Goal: Task Accomplishment & Management: Use online tool/utility

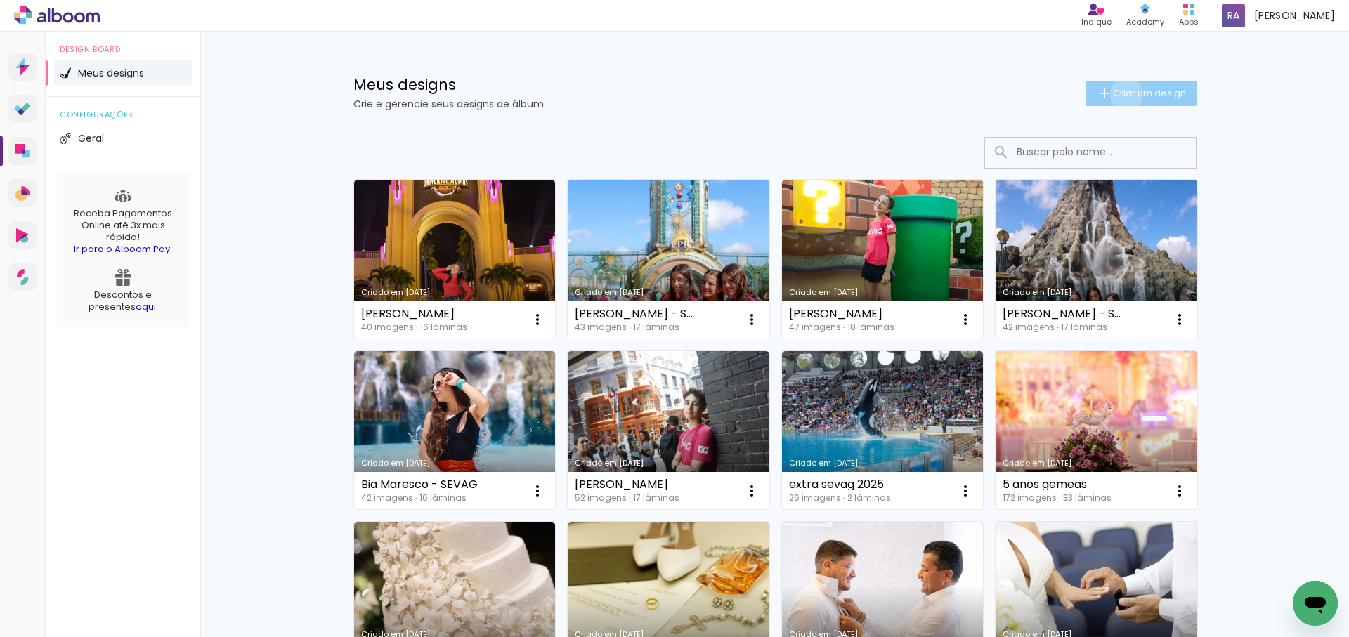
click at [1123, 94] on span "Criar um design" at bounding box center [1149, 93] width 73 height 9
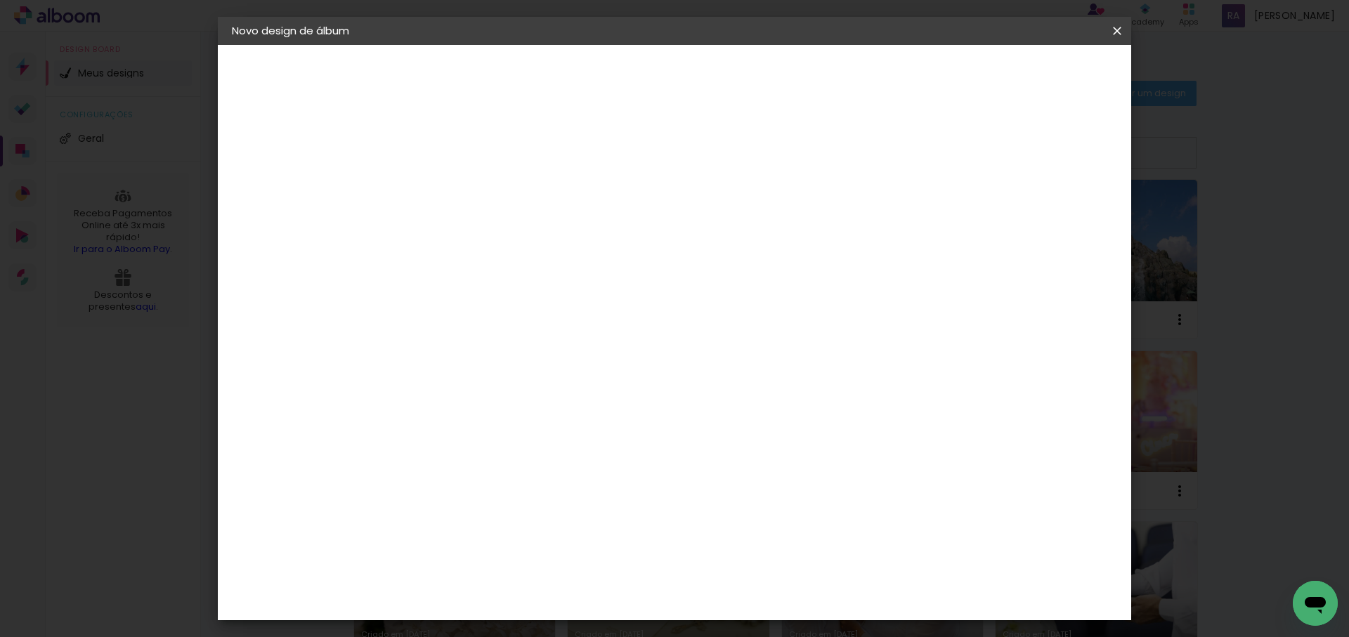
click at [0, 0] on div at bounding box center [0, 0] width 0 height 0
type input "Furtado"
type paper-input "Furtado"
click at [0, 0] on slot "Avançar" at bounding box center [0, 0] width 0 height 0
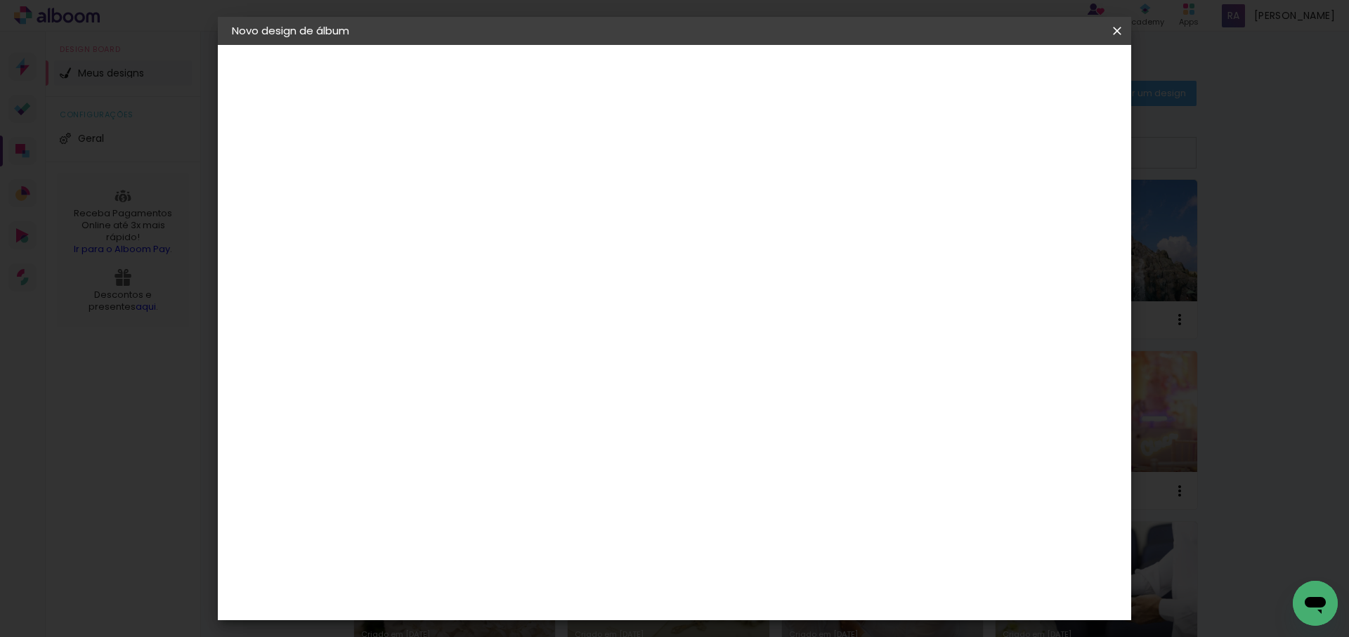
click at [498, 492] on div "DreambooksPro" at bounding box center [497, 497] width 91 height 11
click at [0, 0] on slot "Avançar" at bounding box center [0, 0] width 0 height 0
click at [516, 239] on input "text" at bounding box center [489, 245] width 55 height 22
click at [762, 239] on paper-item "Álbum" at bounding box center [765, 233] width 281 height 28
type input "Álbum"
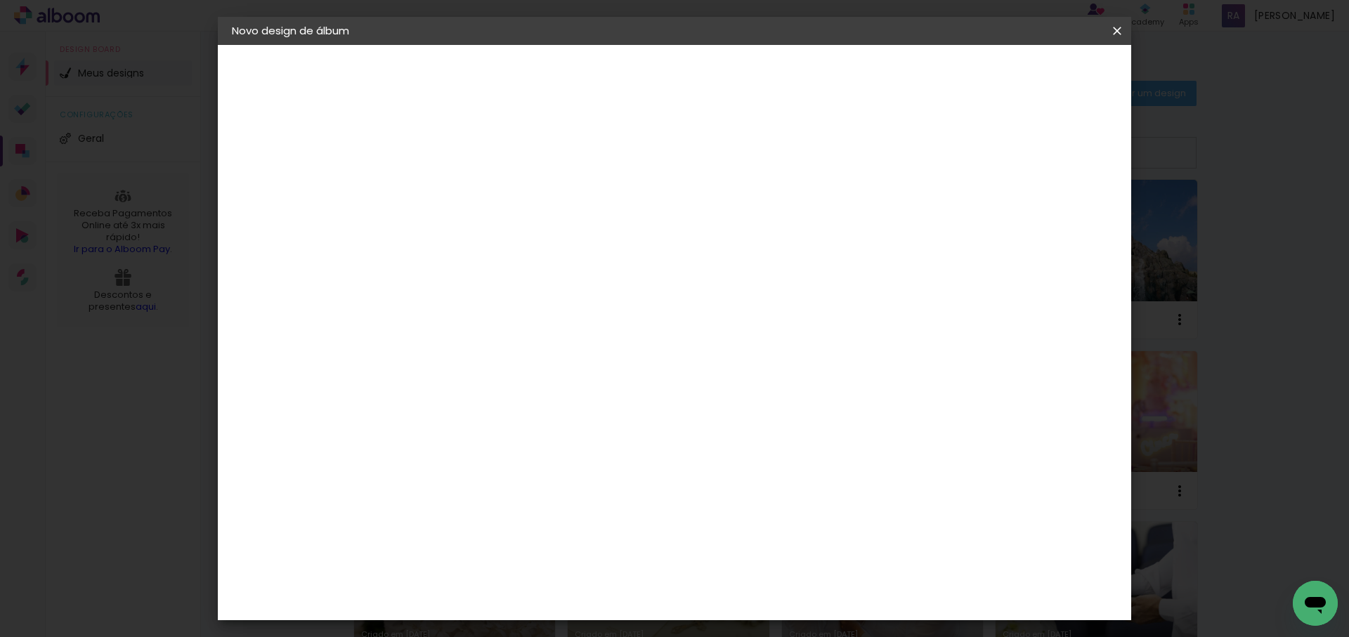
scroll to position [311, 0]
click at [556, 528] on span "23 × 31" at bounding box center [523, 542] width 65 height 29
click at [0, 0] on slot "Avançar" at bounding box center [0, 0] width 0 height 0
click at [951, 74] on span "Iniciar design" at bounding box center [919, 75] width 64 height 10
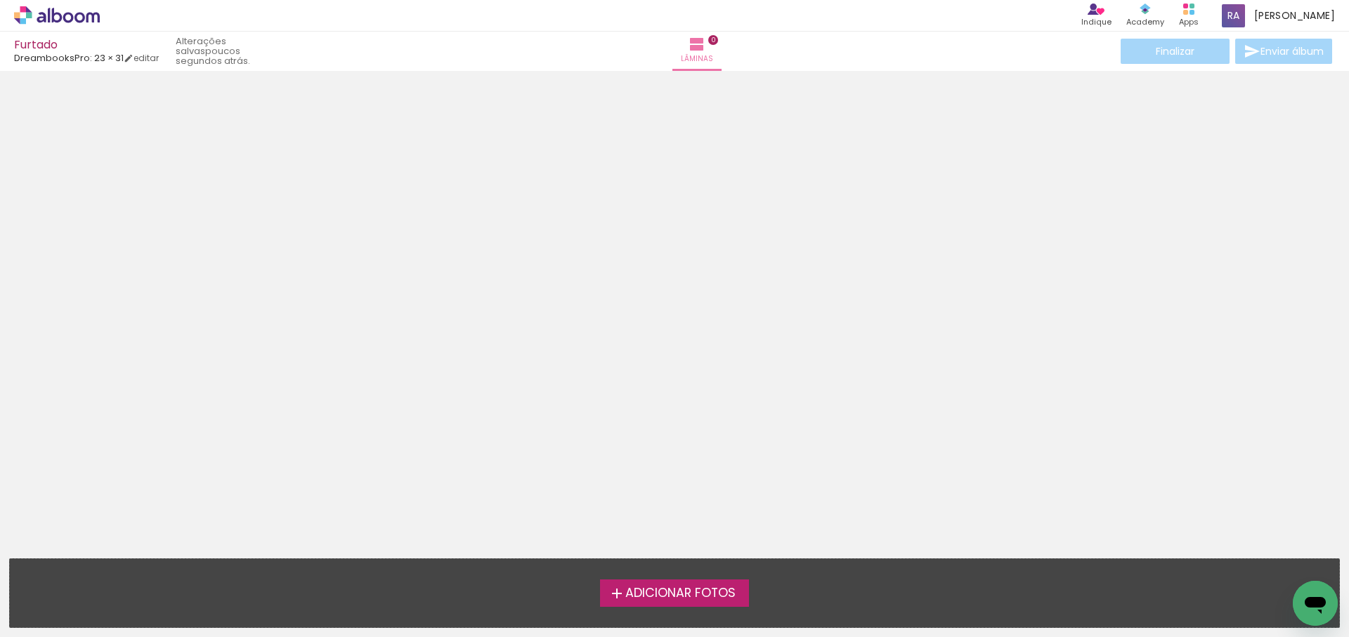
click at [696, 595] on span "Adicionar Fotos" at bounding box center [680, 593] width 110 height 13
click at [0, 0] on input "file" at bounding box center [0, 0] width 0 height 0
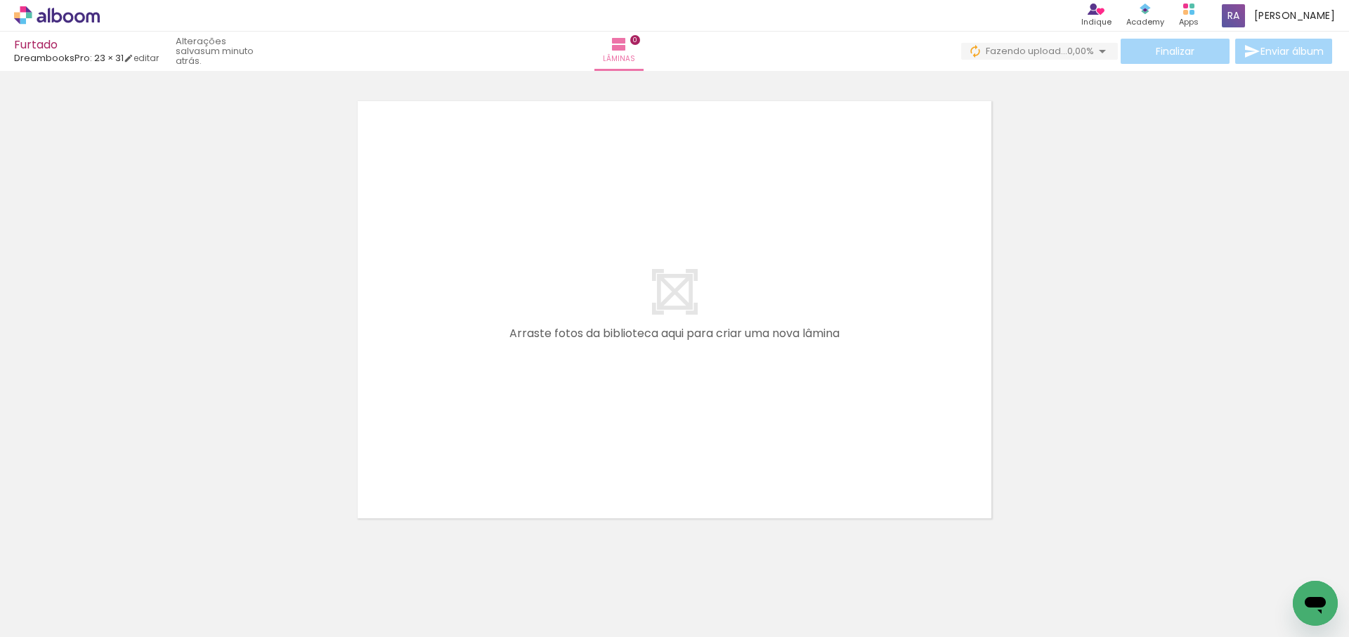
scroll to position [0, 238]
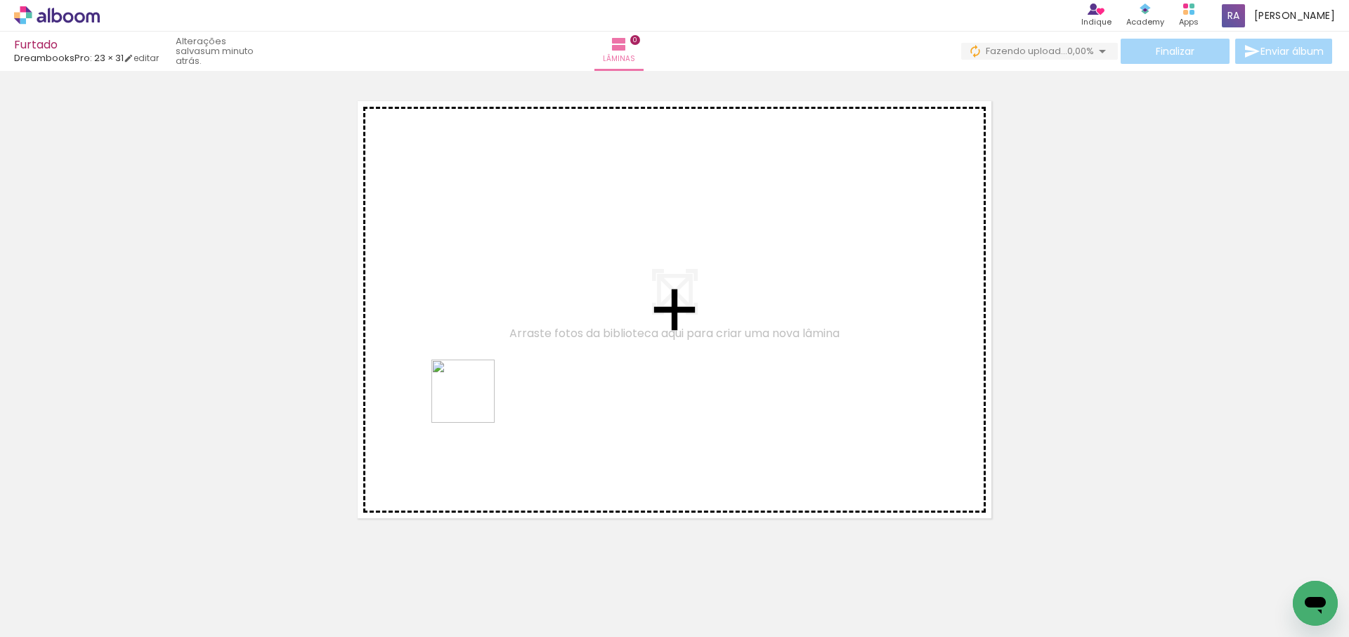
drag, startPoint x: 314, startPoint y: 570, endPoint x: 582, endPoint y: 312, distance: 372.6
click at [592, 295] on quentale-workspace at bounding box center [674, 318] width 1349 height 637
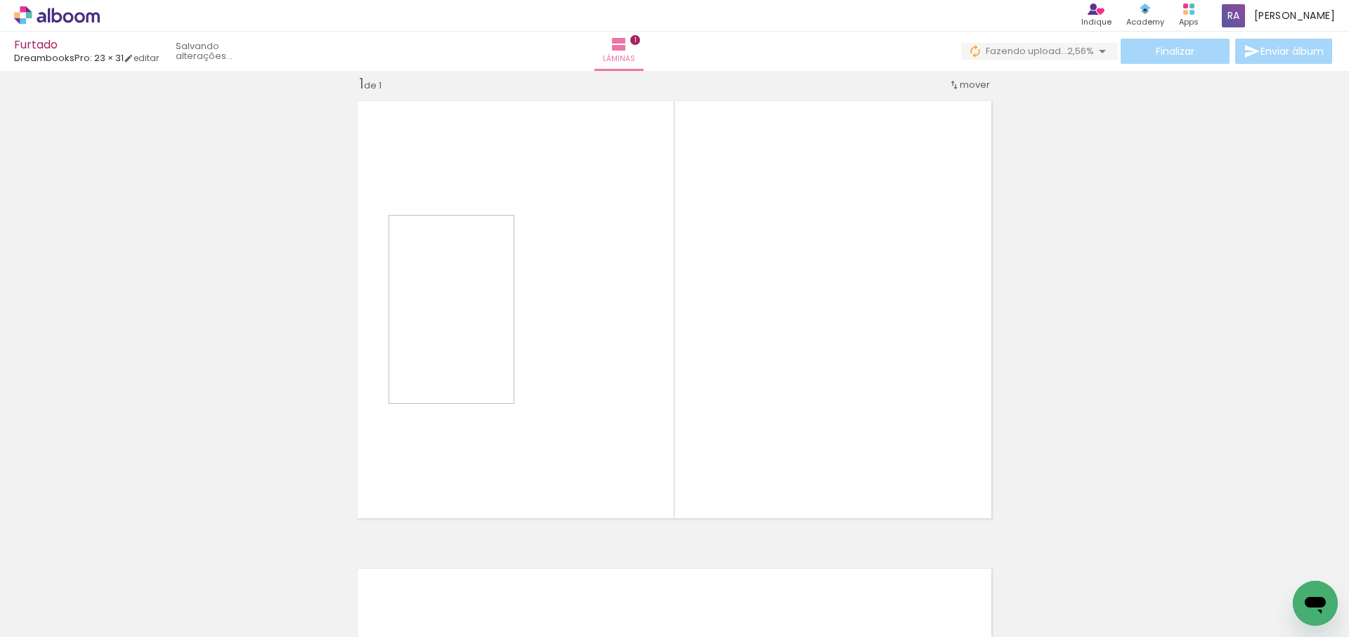
scroll to position [18, 0]
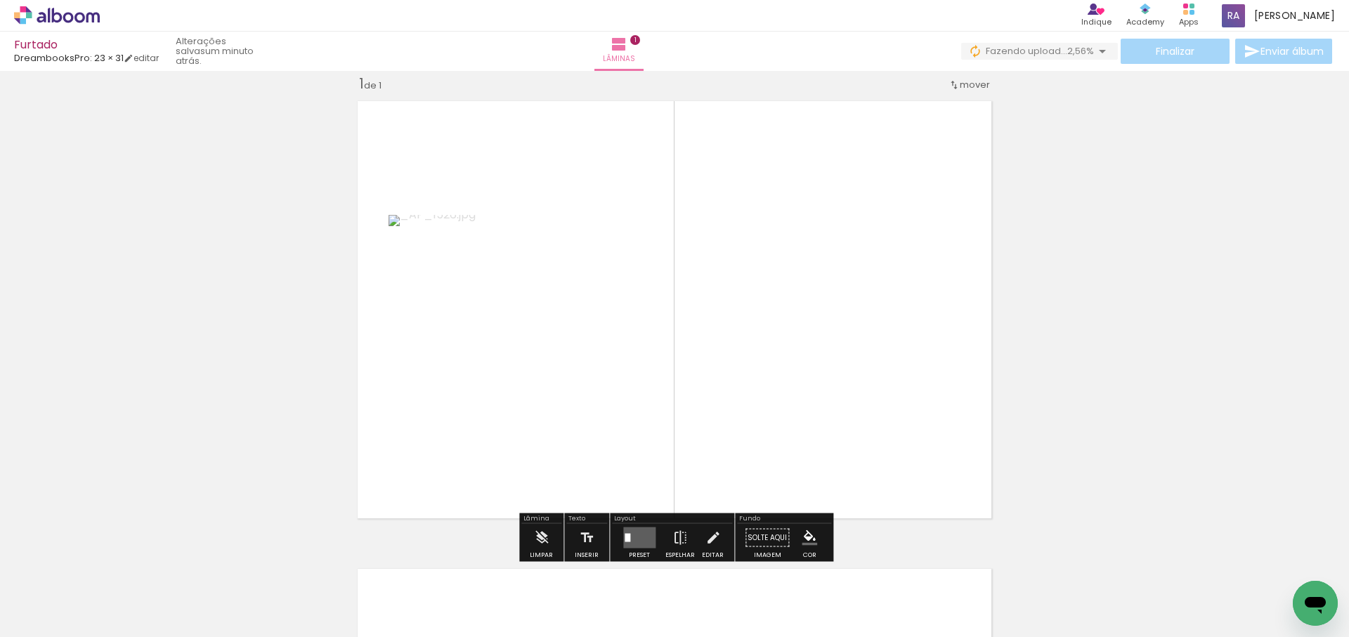
drag, startPoint x: 641, startPoint y: 492, endPoint x: 674, endPoint y: 316, distance: 178.6
click at [679, 321] on quentale-workspace at bounding box center [674, 318] width 1349 height 637
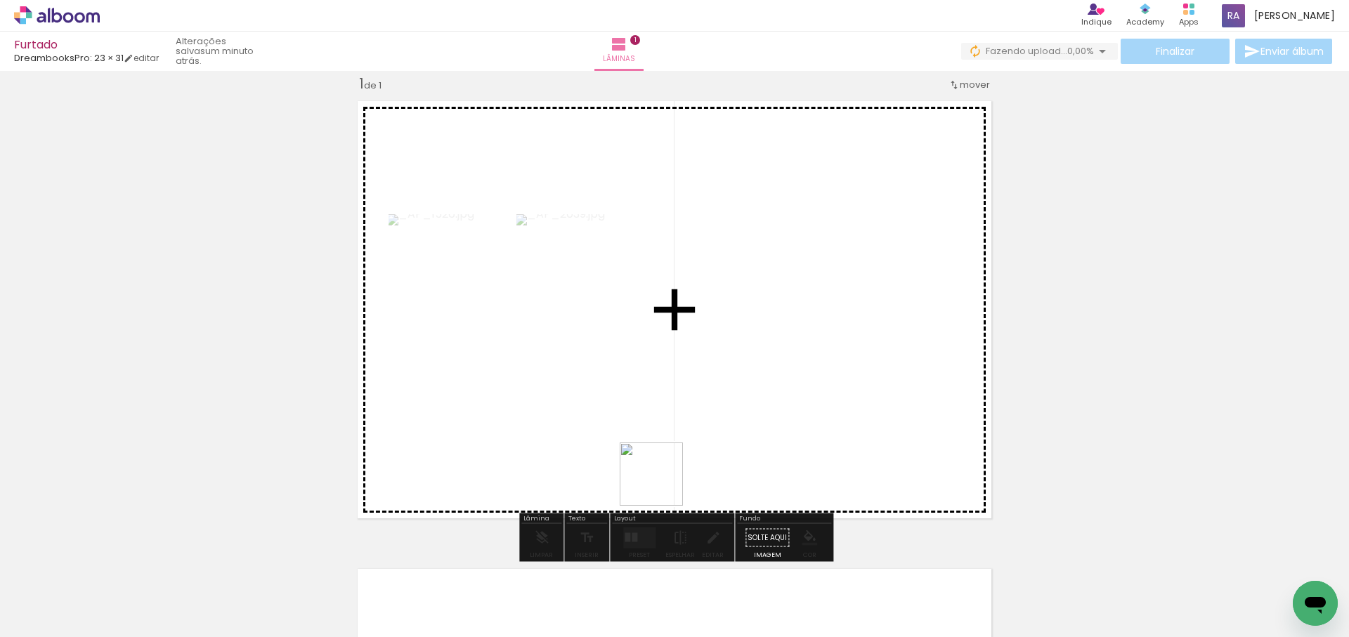
drag, startPoint x: 464, startPoint y: 609, endPoint x: 802, endPoint y: 410, distance: 392.1
click at [802, 410] on quentale-workspace at bounding box center [674, 318] width 1349 height 637
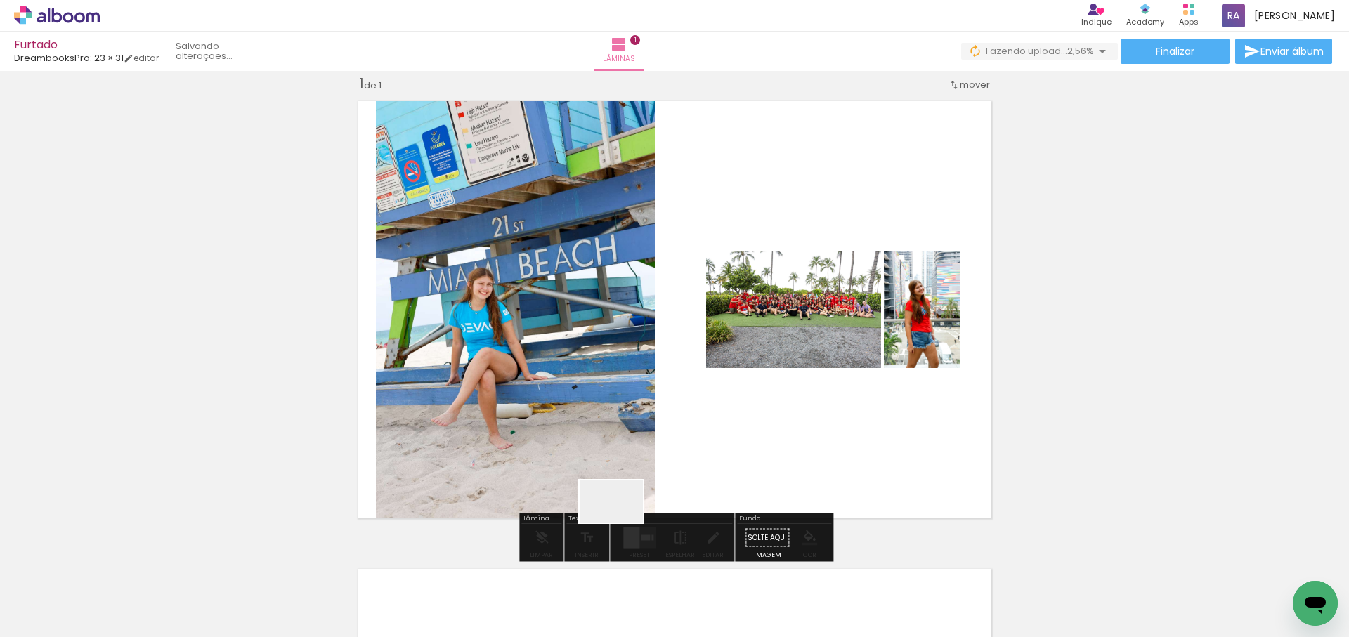
drag, startPoint x: 622, startPoint y: 523, endPoint x: 791, endPoint y: 402, distance: 208.0
click at [791, 402] on quentale-workspace at bounding box center [674, 318] width 1349 height 637
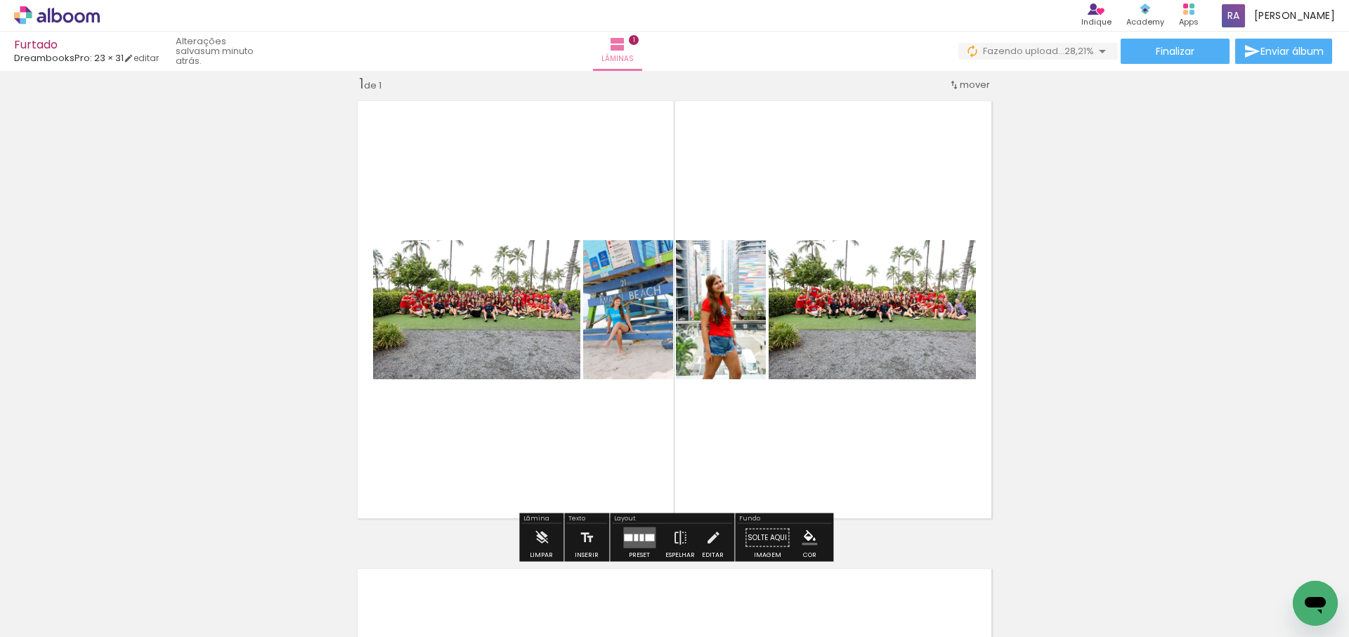
click at [645, 537] on div at bounding box center [649, 538] width 9 height 7
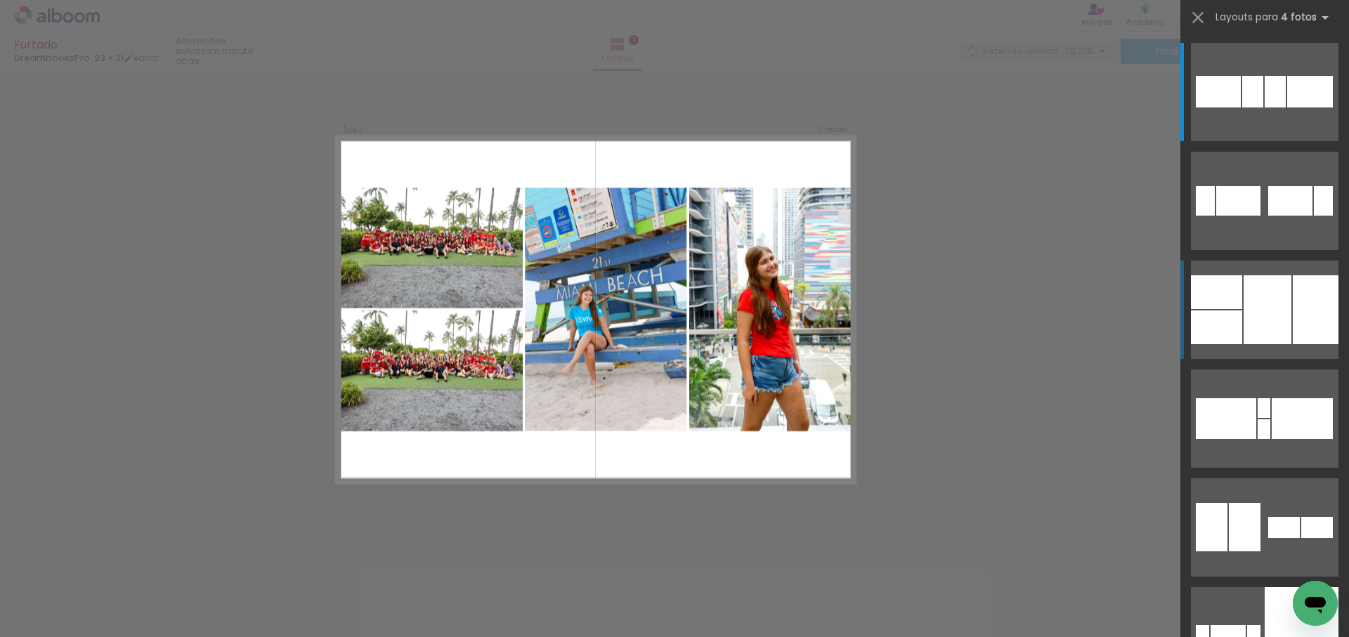
click at [1297, 305] on div at bounding box center [1316, 309] width 46 height 69
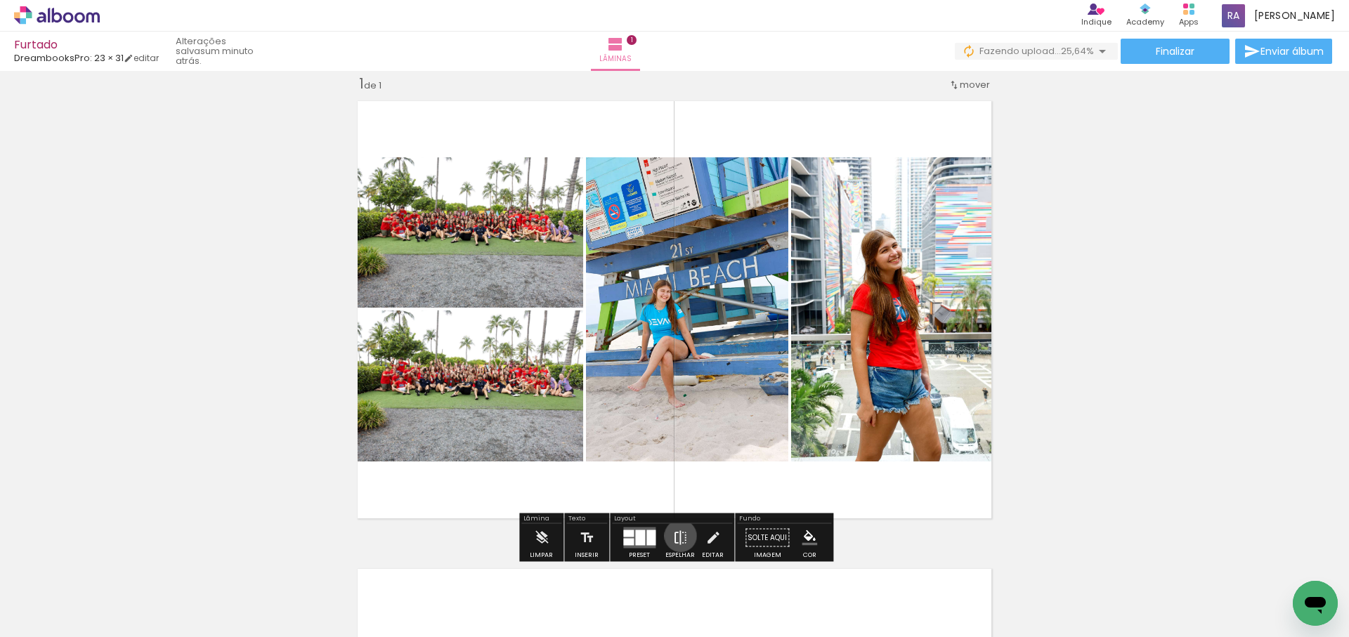
click at [677, 536] on iron-icon at bounding box center [679, 538] width 15 height 28
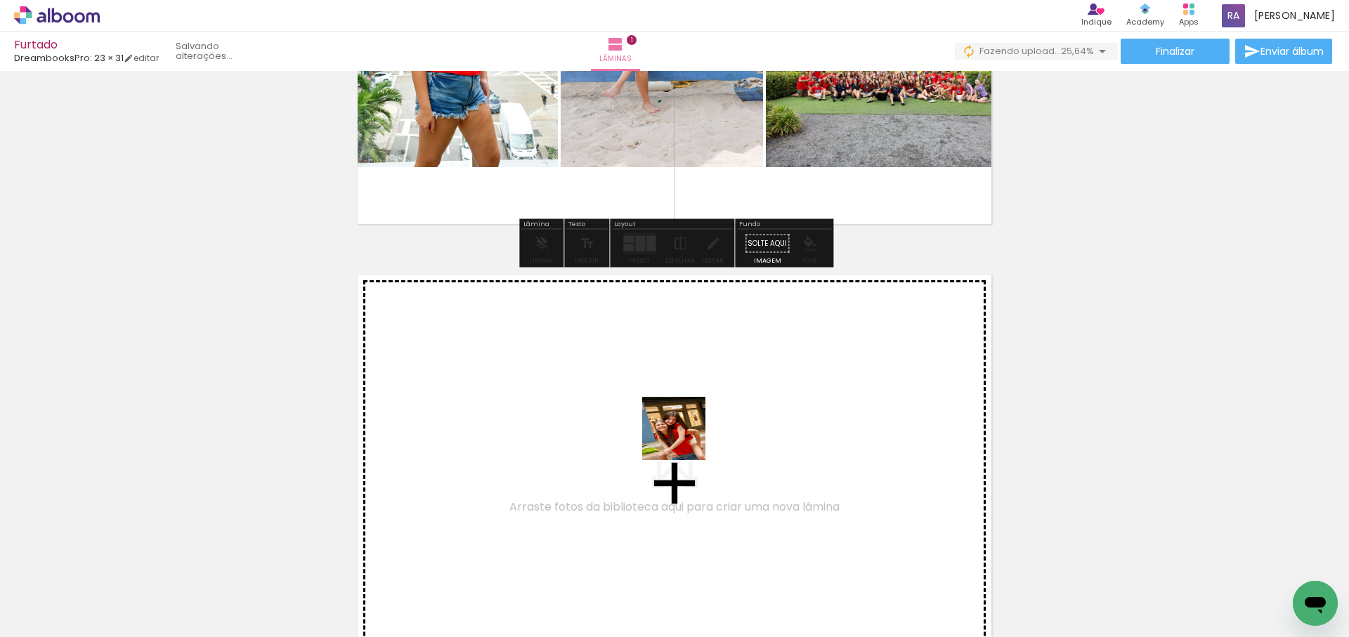
drag, startPoint x: 705, startPoint y: 589, endPoint x: 688, endPoint y: 415, distance: 175.7
click at [688, 415] on quentale-workspace at bounding box center [674, 318] width 1349 height 637
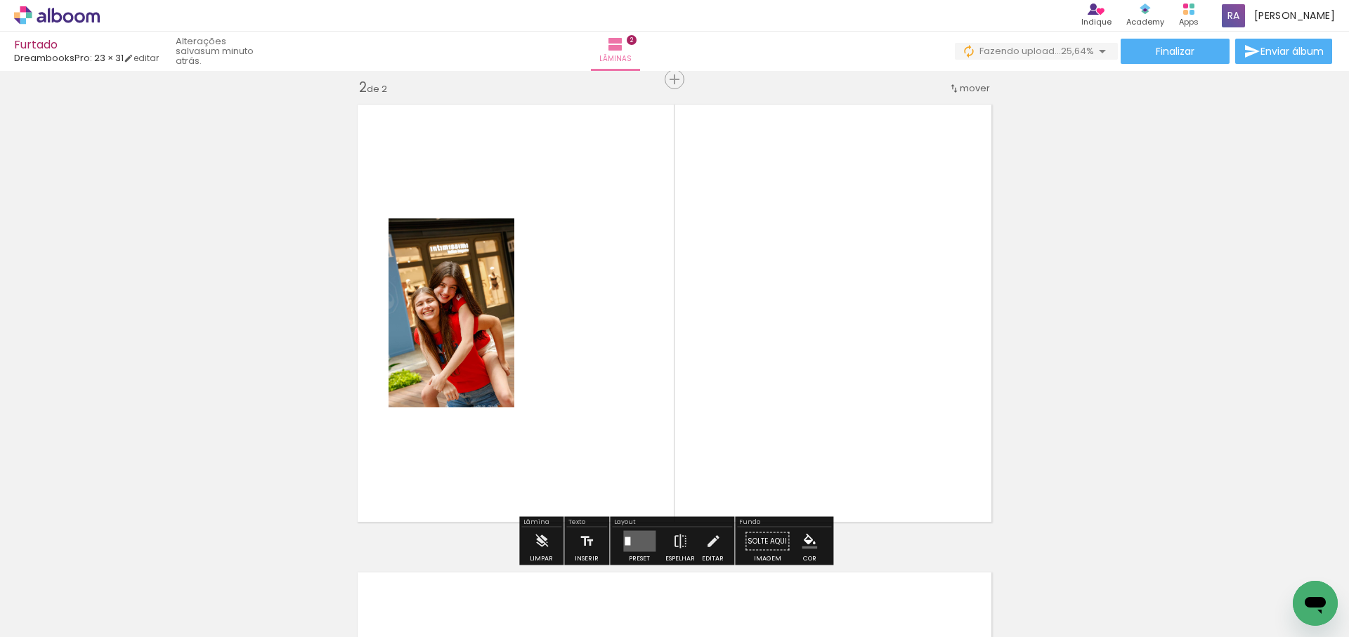
scroll to position [486, 0]
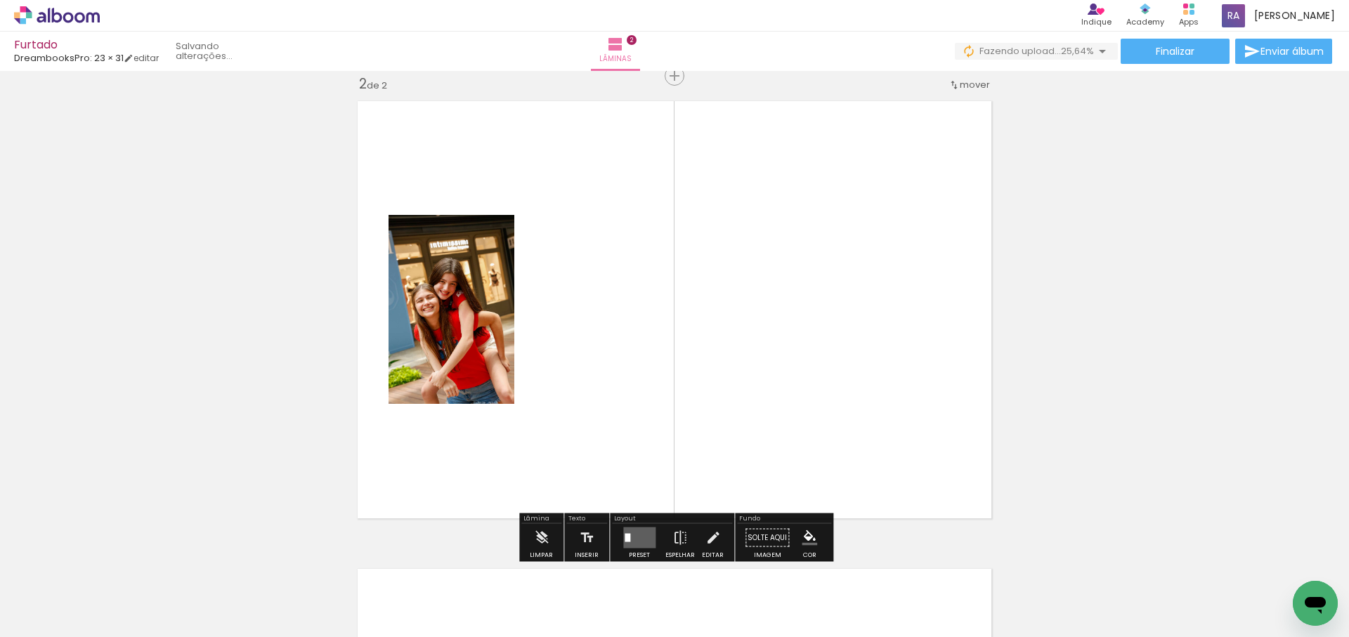
drag, startPoint x: 792, startPoint y: 433, endPoint x: 826, endPoint y: 459, distance: 43.1
click at [795, 408] on quentale-workspace at bounding box center [674, 318] width 1349 height 637
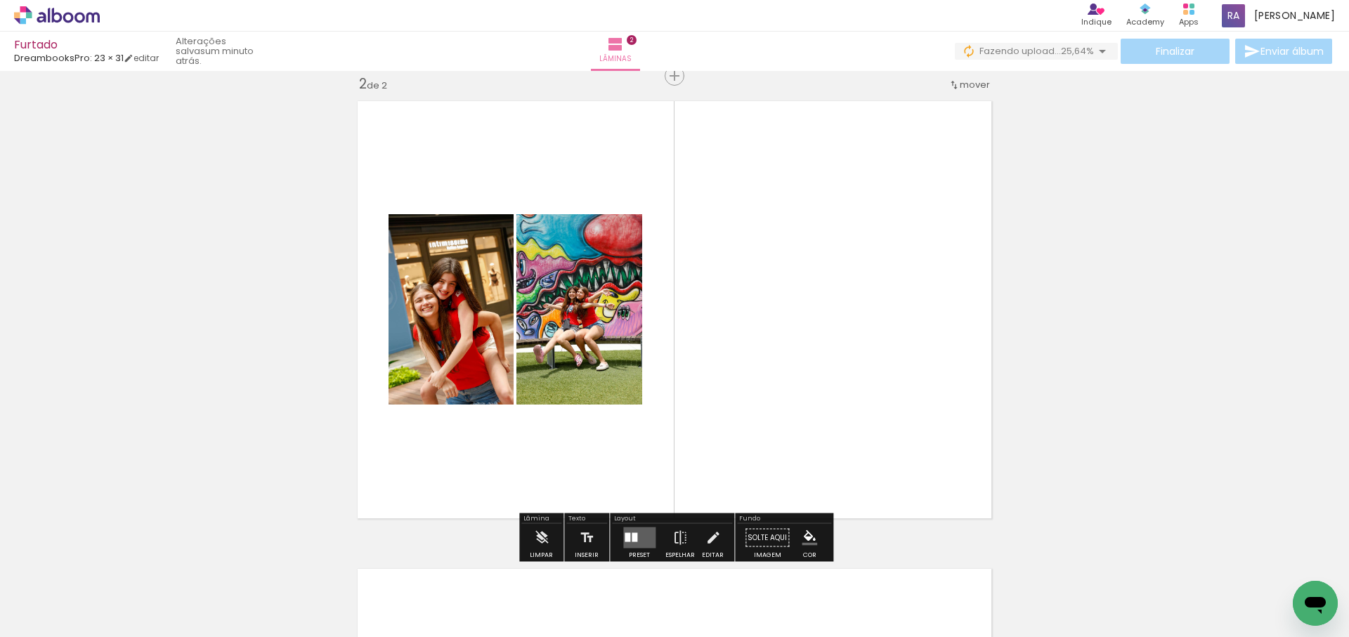
drag, startPoint x: 856, startPoint y: 595, endPoint x: 861, endPoint y: 380, distance: 215.0
click at [861, 380] on quentale-workspace at bounding box center [674, 318] width 1349 height 637
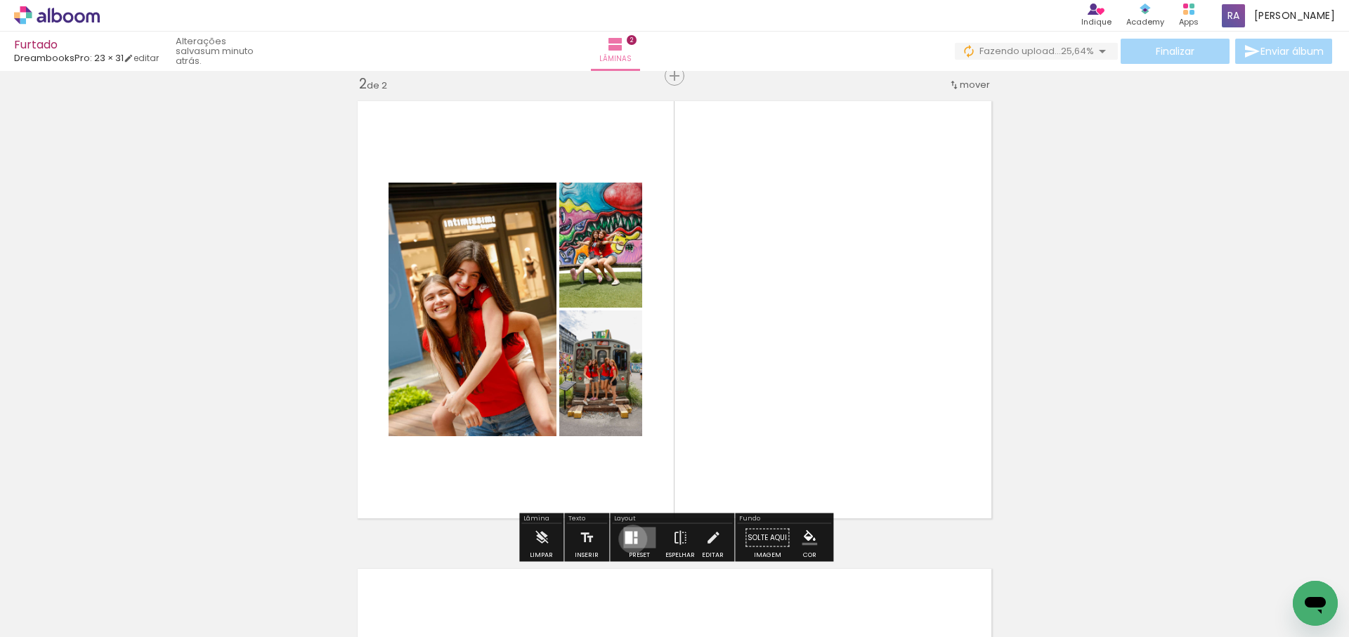
drag, startPoint x: 629, startPoint y: 539, endPoint x: 647, endPoint y: 533, distance: 18.4
click at [629, 539] on quentale-layouter at bounding box center [639, 538] width 32 height 21
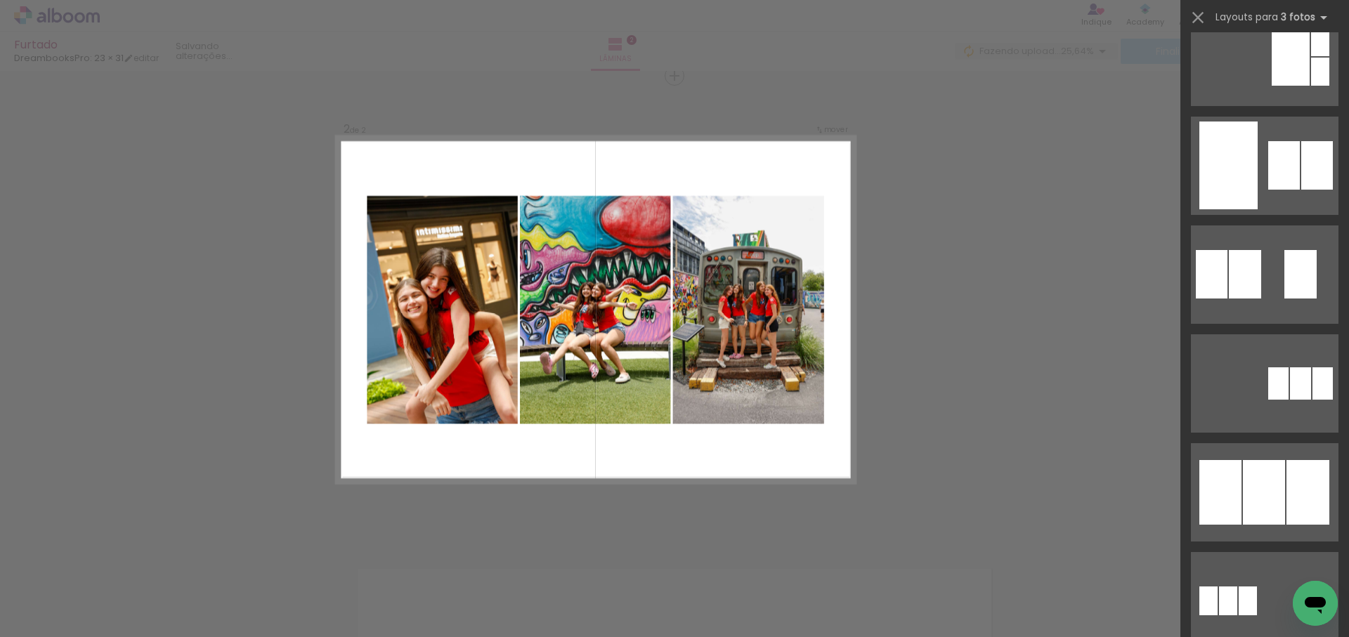
scroll to position [596, 0]
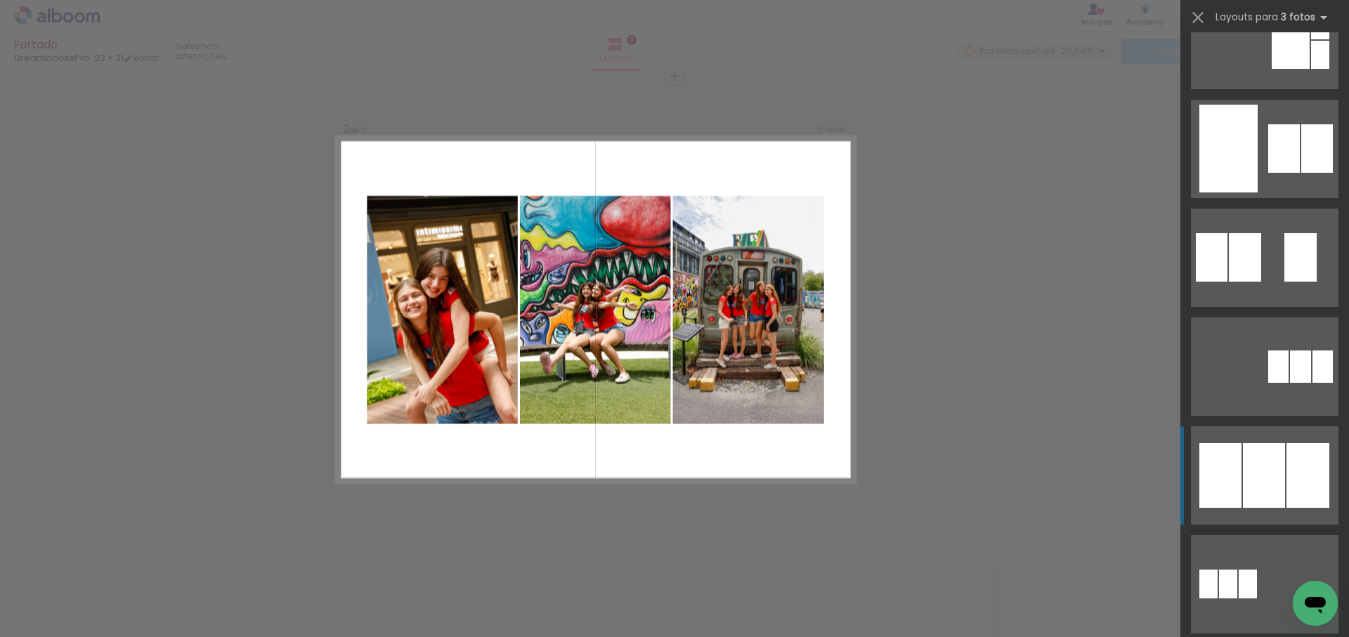
click at [1274, 457] on div at bounding box center [1264, 475] width 42 height 65
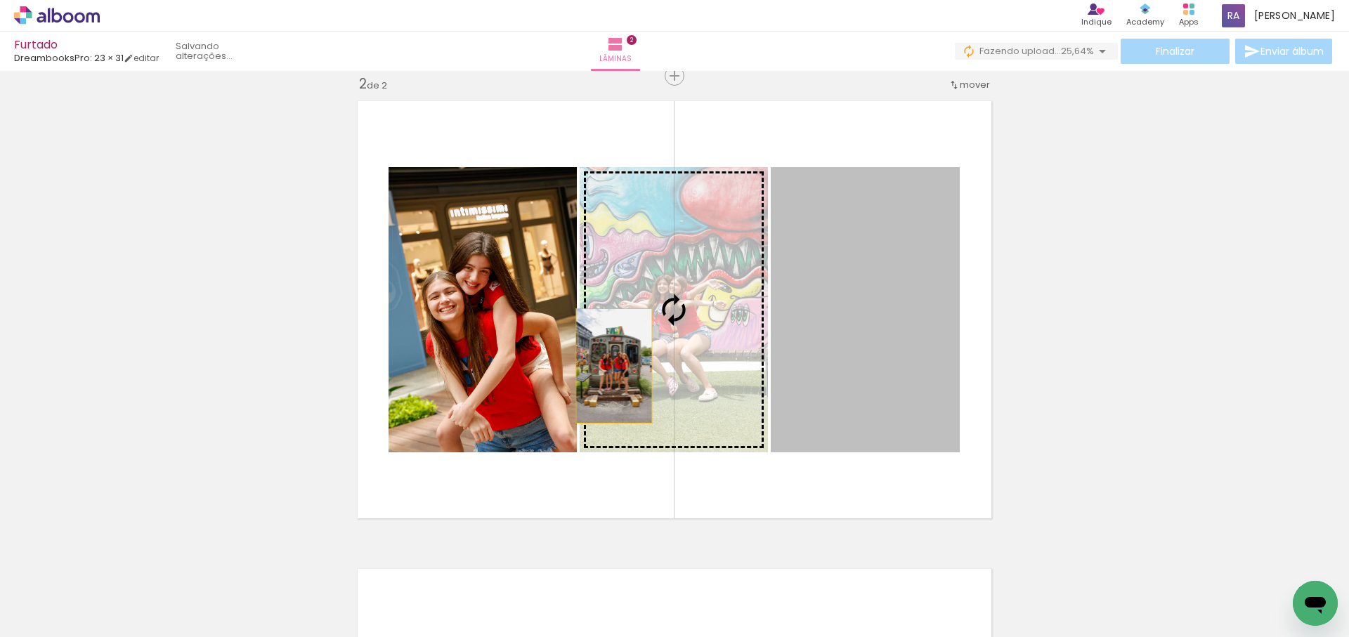
drag, startPoint x: 892, startPoint y: 370, endPoint x: 614, endPoint y: 366, distance: 277.5
click at [0, 0] on slot at bounding box center [0, 0] width 0 height 0
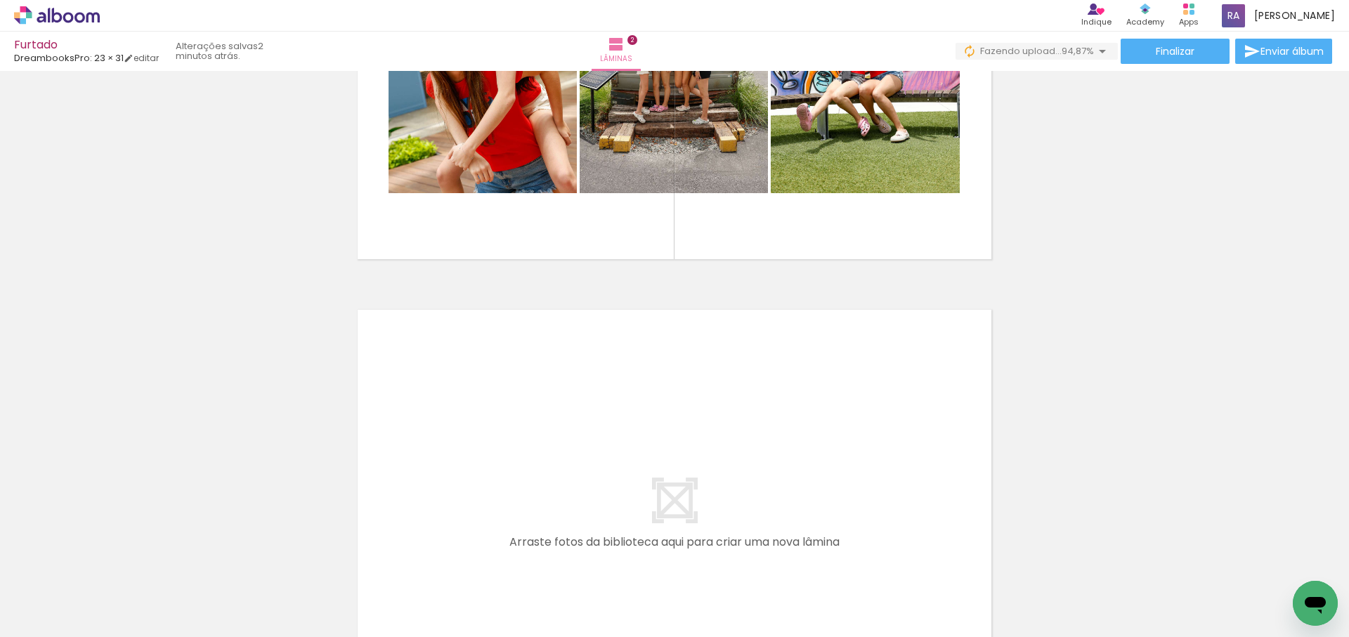
scroll to position [0, 529]
click at [674, 440] on quentale-workspace at bounding box center [674, 318] width 1349 height 637
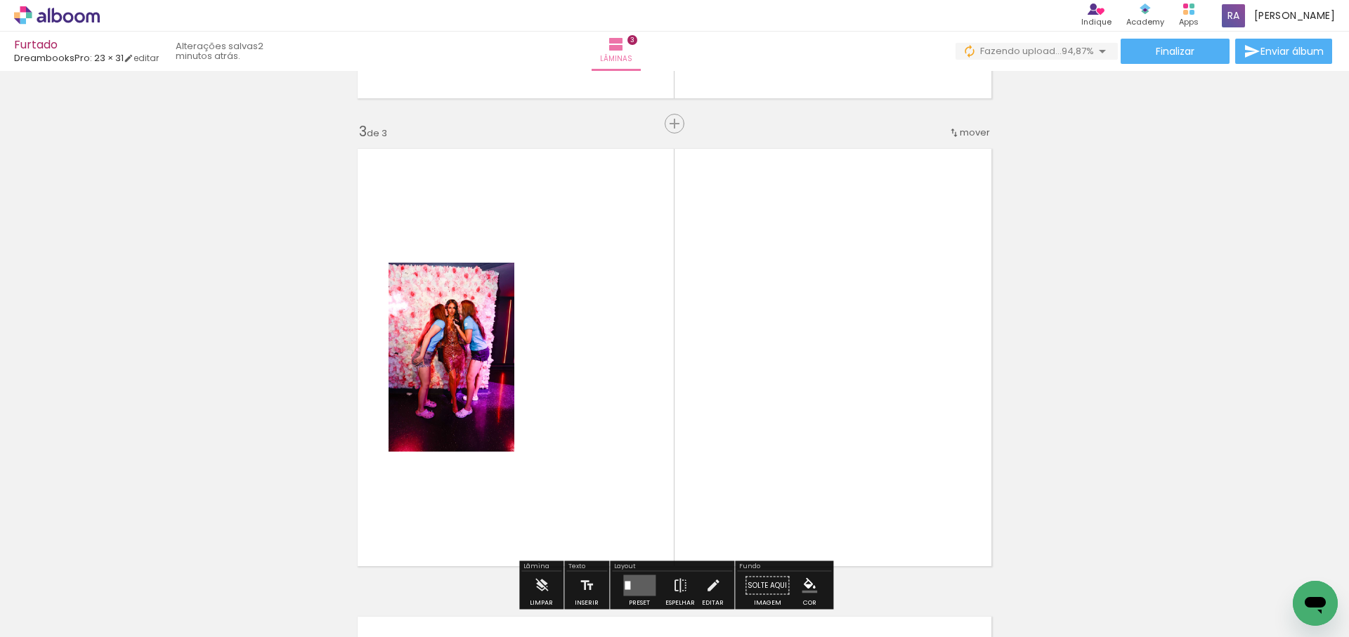
scroll to position [954, 0]
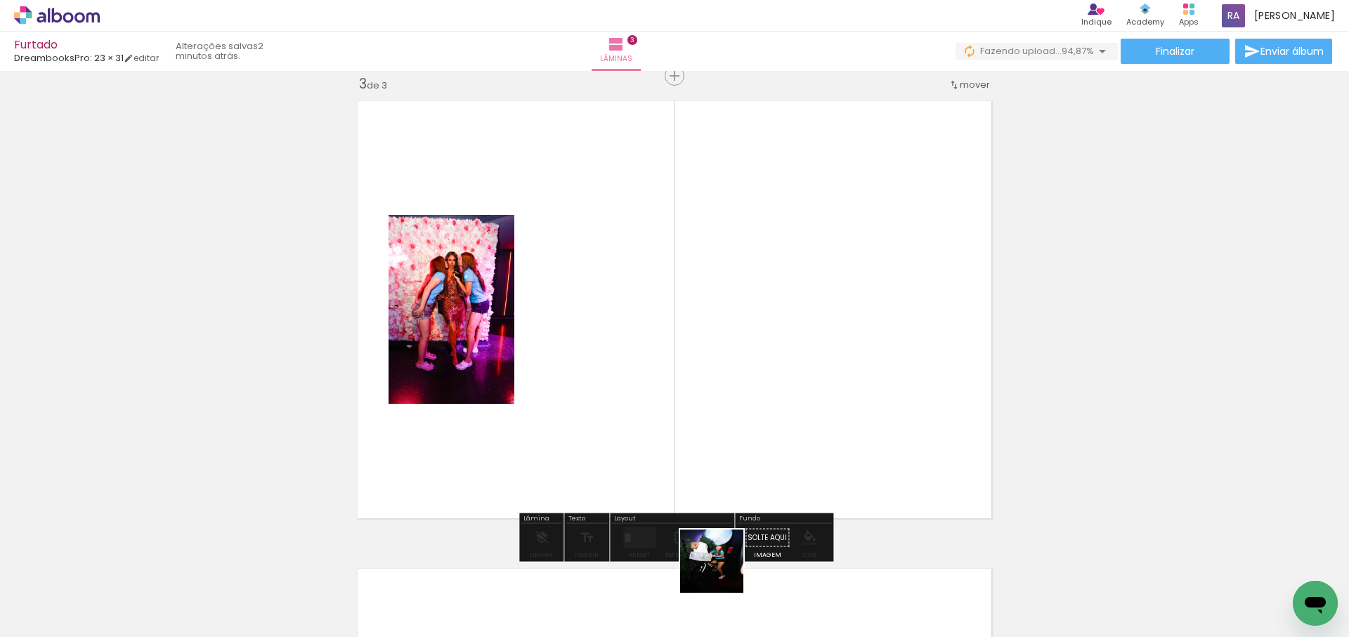
drag, startPoint x: 722, startPoint y: 572, endPoint x: 774, endPoint y: 385, distance: 194.0
click at [774, 385] on quentale-workspace at bounding box center [674, 318] width 1349 height 637
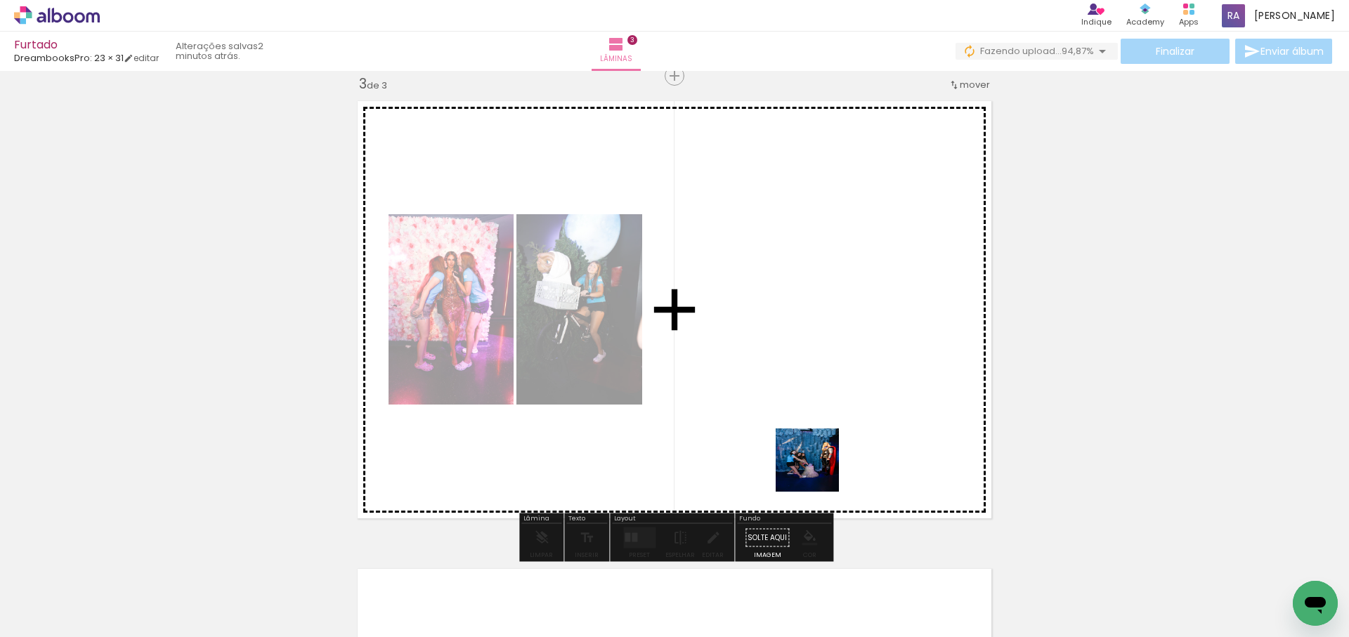
drag, startPoint x: 818, startPoint y: 471, endPoint x: 854, endPoint y: 472, distance: 36.6
click at [851, 374] on quentale-workspace at bounding box center [674, 318] width 1349 height 637
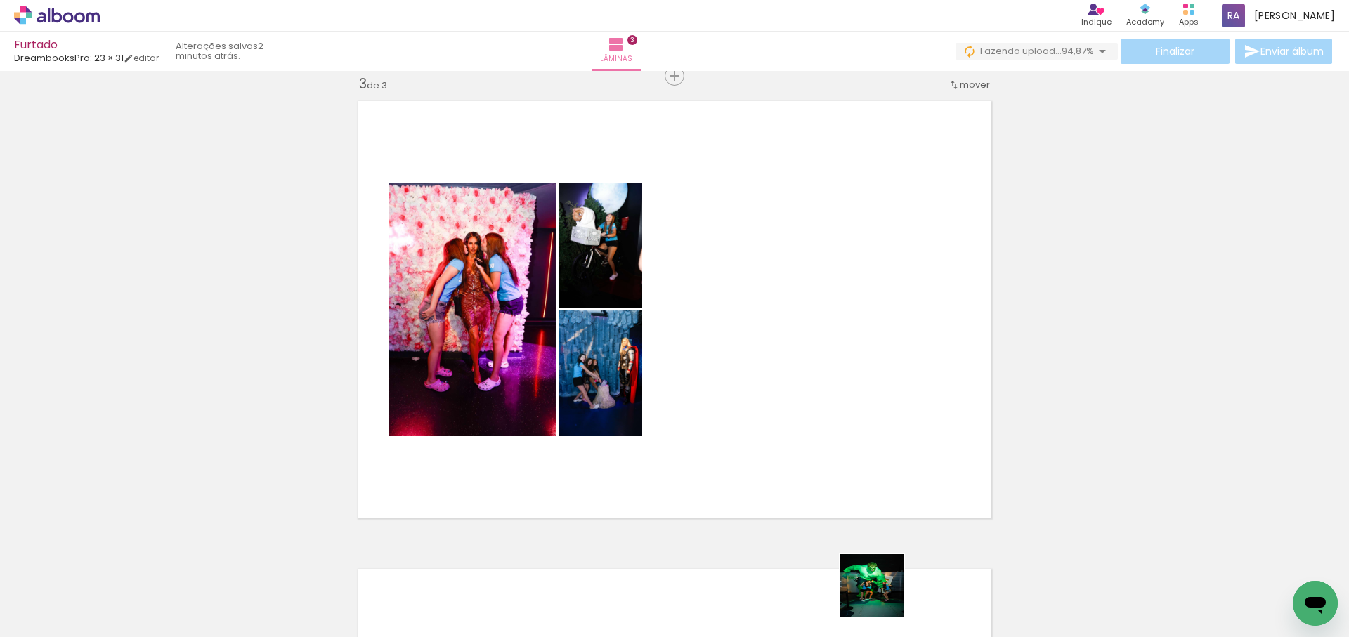
drag, startPoint x: 882, startPoint y: 596, endPoint x: 840, endPoint y: 342, distance: 257.8
click at [840, 343] on quentale-workspace at bounding box center [674, 318] width 1349 height 637
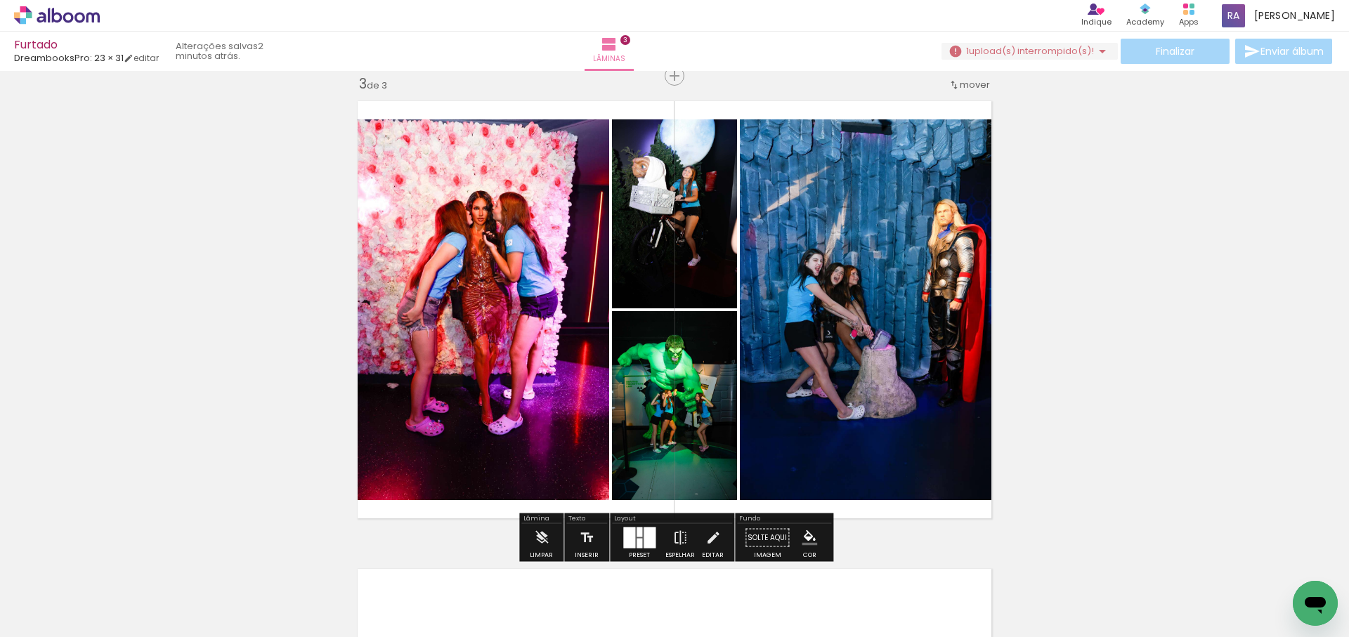
click at [639, 537] on quentale-layouter at bounding box center [639, 538] width 32 height 21
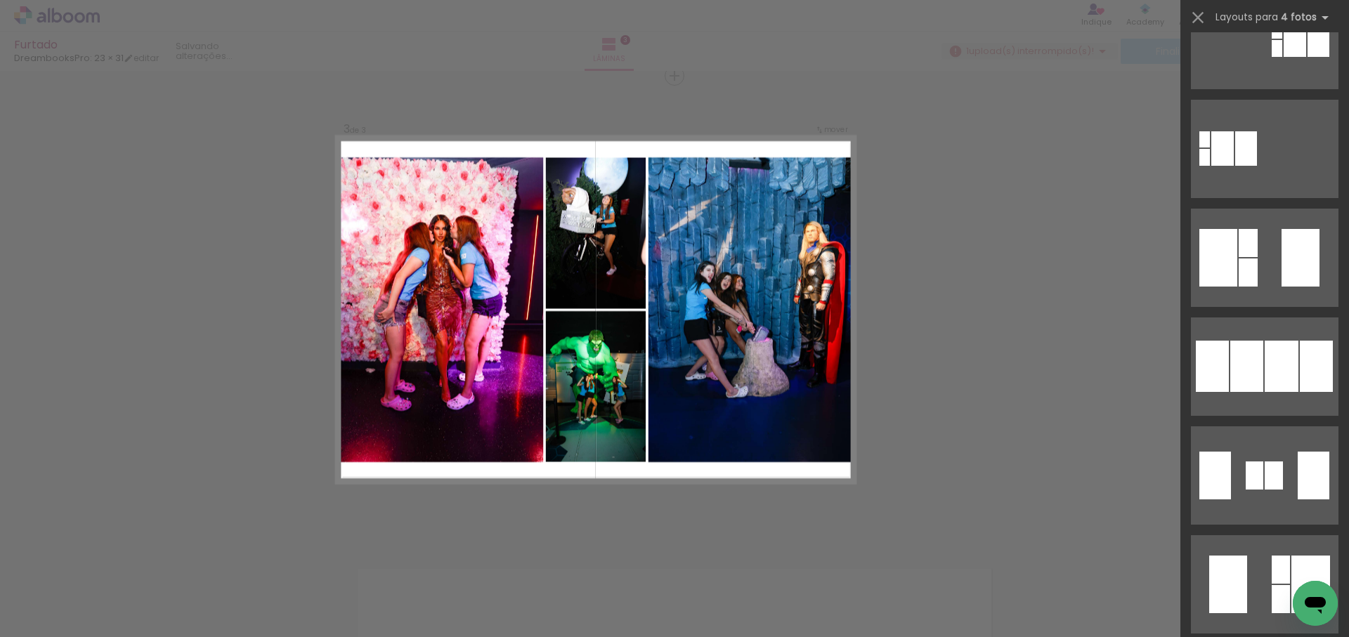
scroll to position [0, 0]
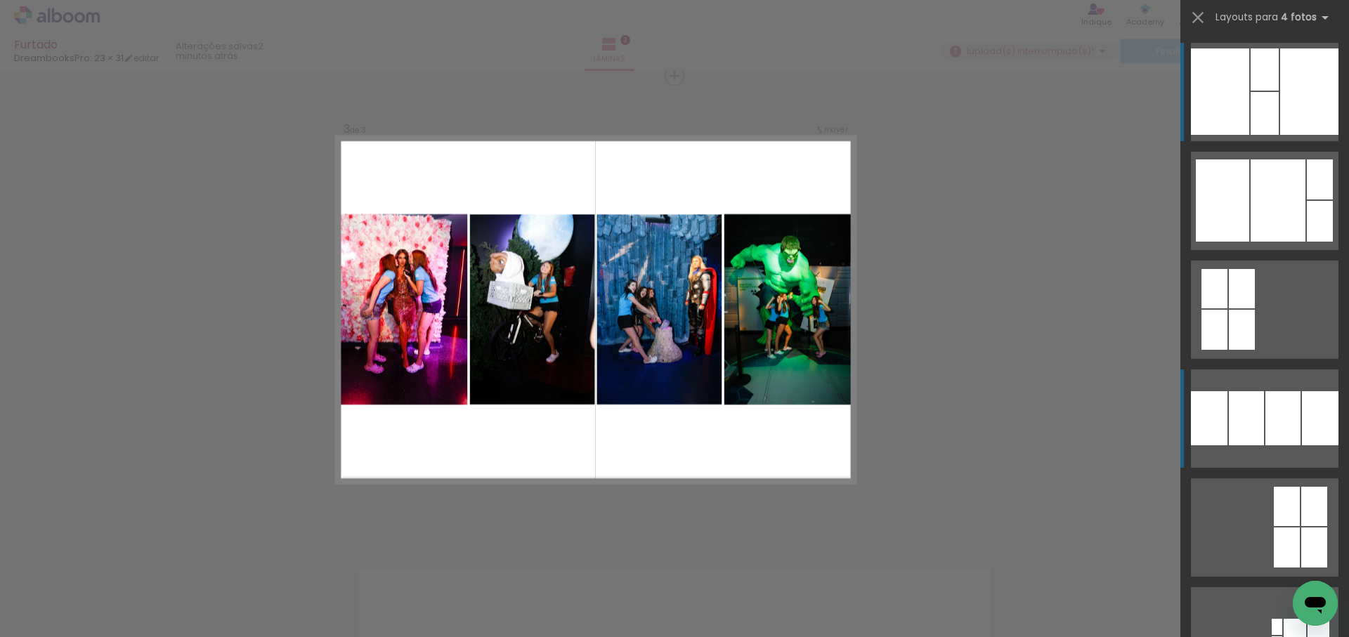
click at [1307, 200] on div at bounding box center [1320, 179] width 26 height 40
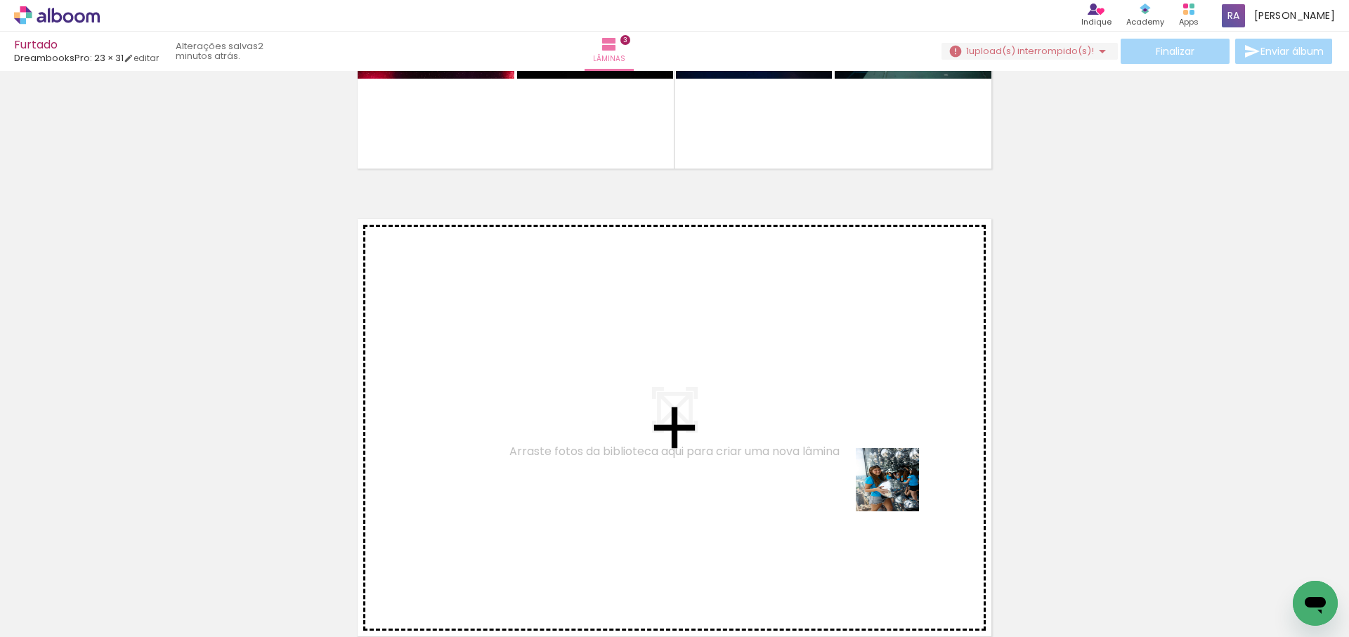
drag, startPoint x: 898, startPoint y: 490, endPoint x: 972, endPoint y: 577, distance: 114.1
click at [887, 460] on quentale-workspace at bounding box center [674, 318] width 1349 height 637
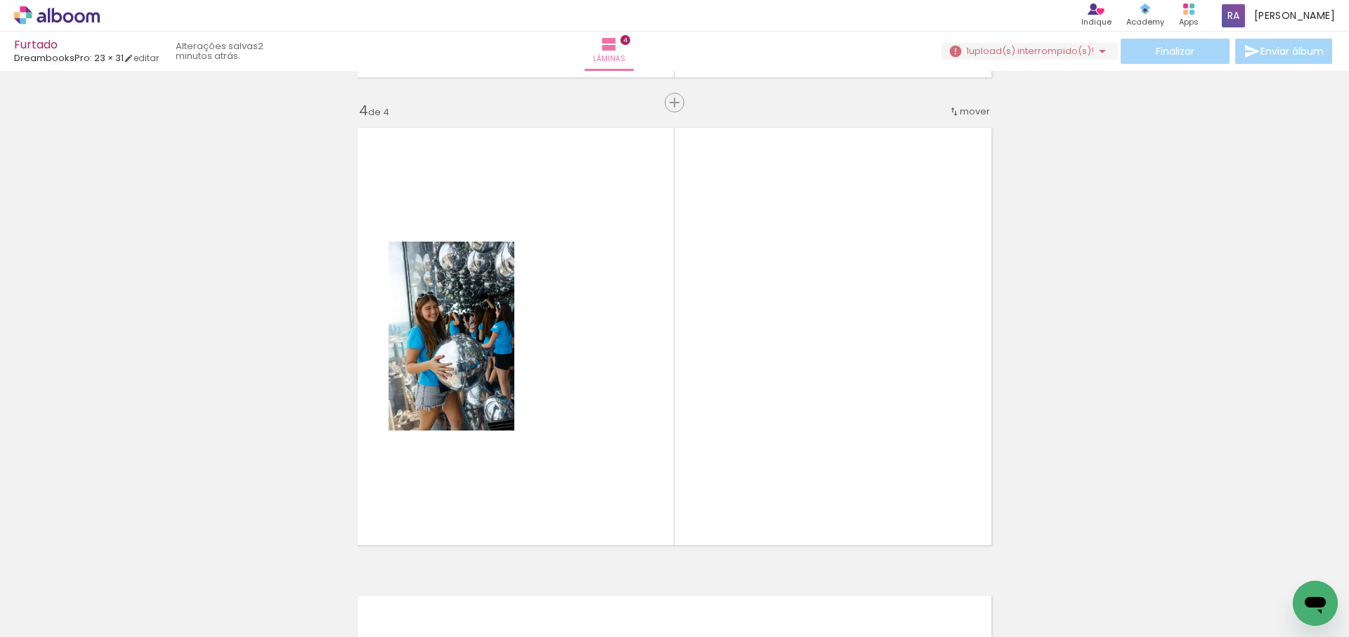
scroll to position [1422, 0]
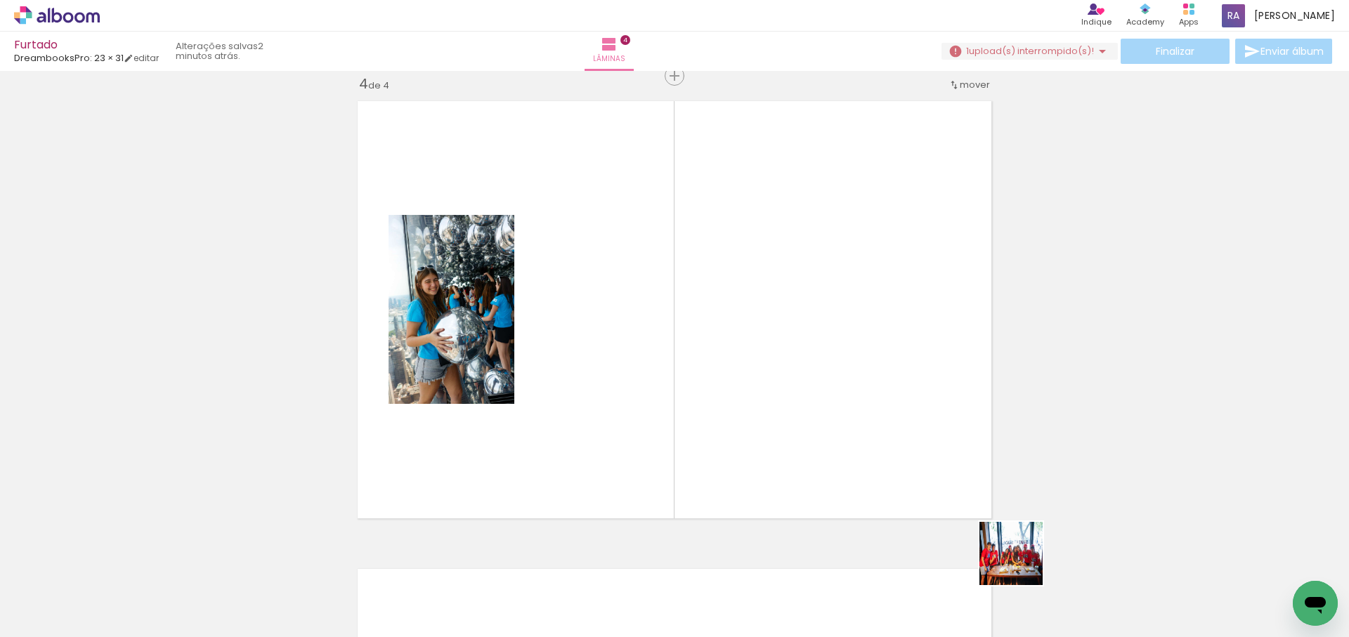
click at [922, 367] on quentale-workspace at bounding box center [674, 318] width 1349 height 637
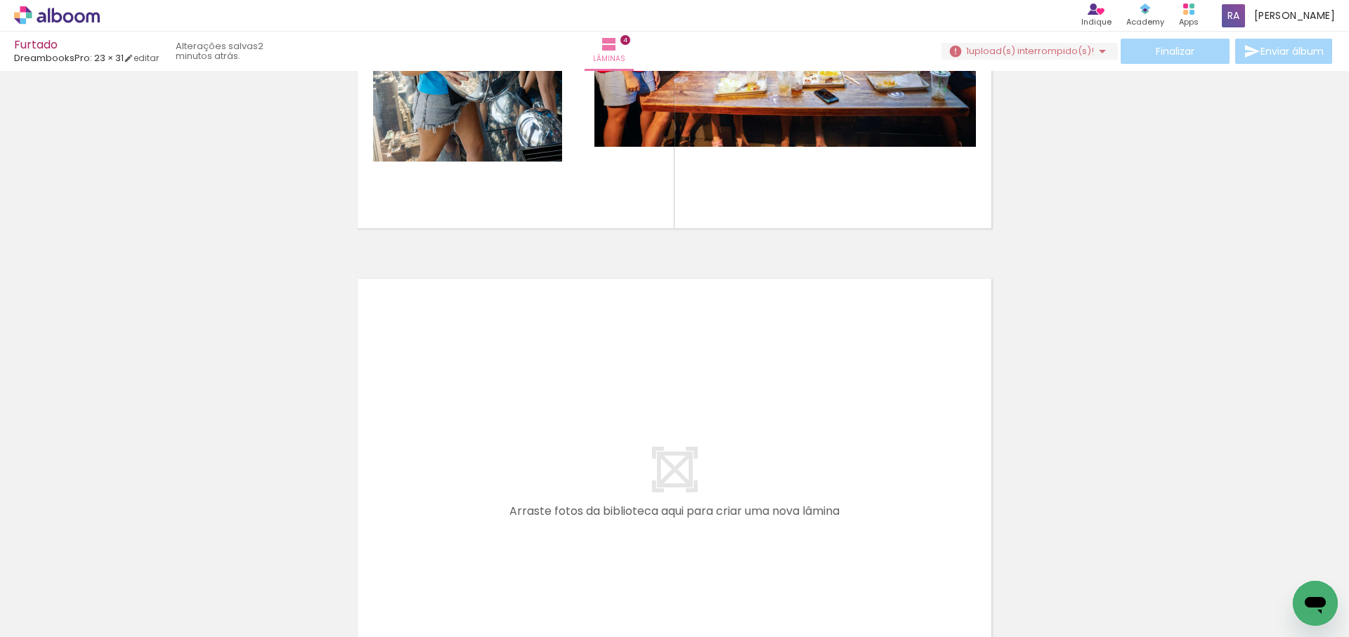
scroll to position [0, 0]
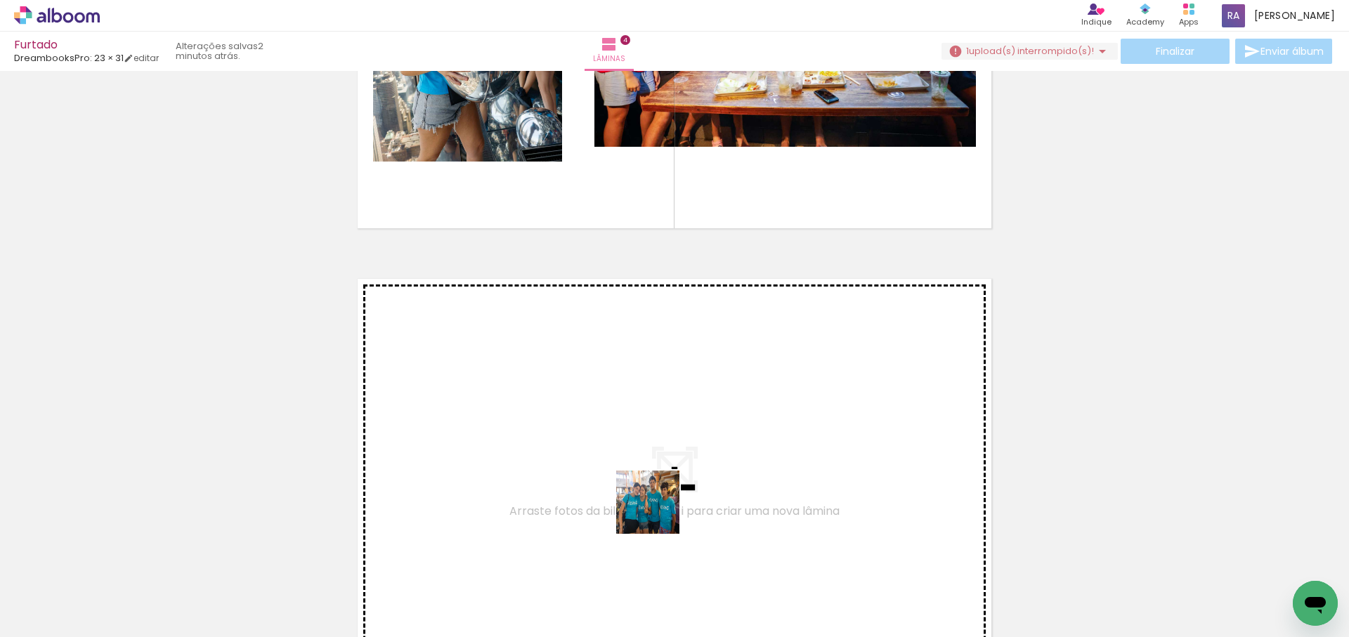
click at [698, 446] on quentale-workspace at bounding box center [674, 318] width 1349 height 637
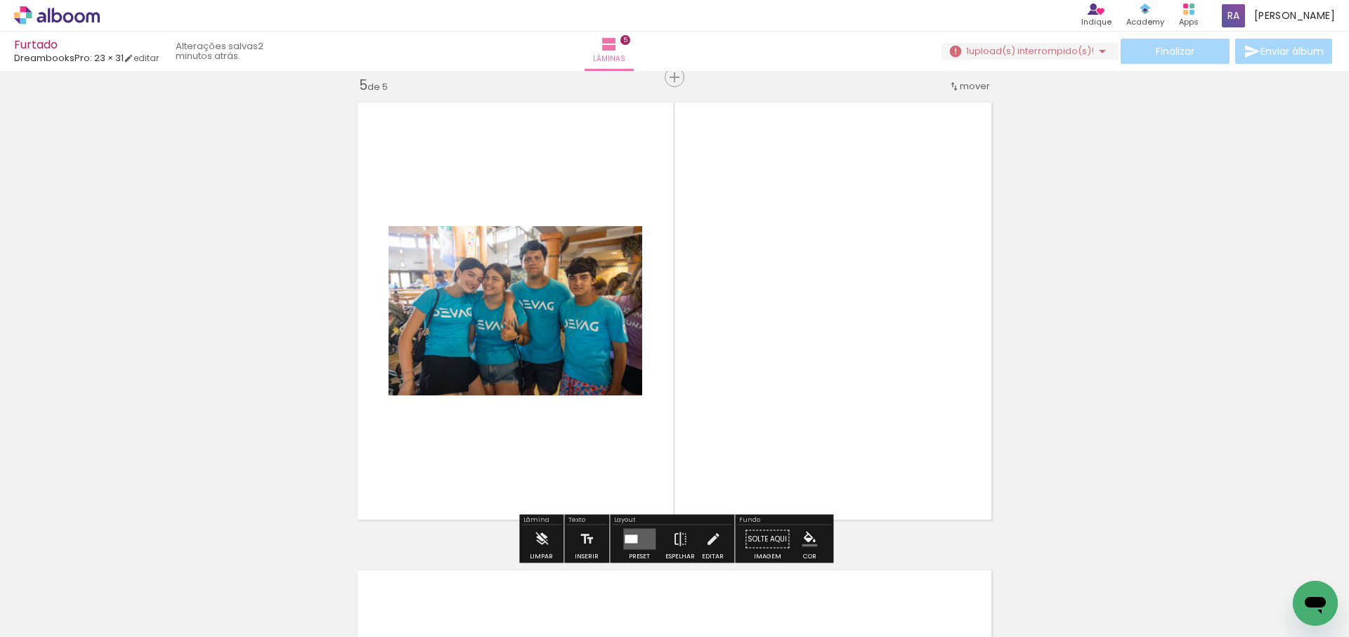
scroll to position [1890, 0]
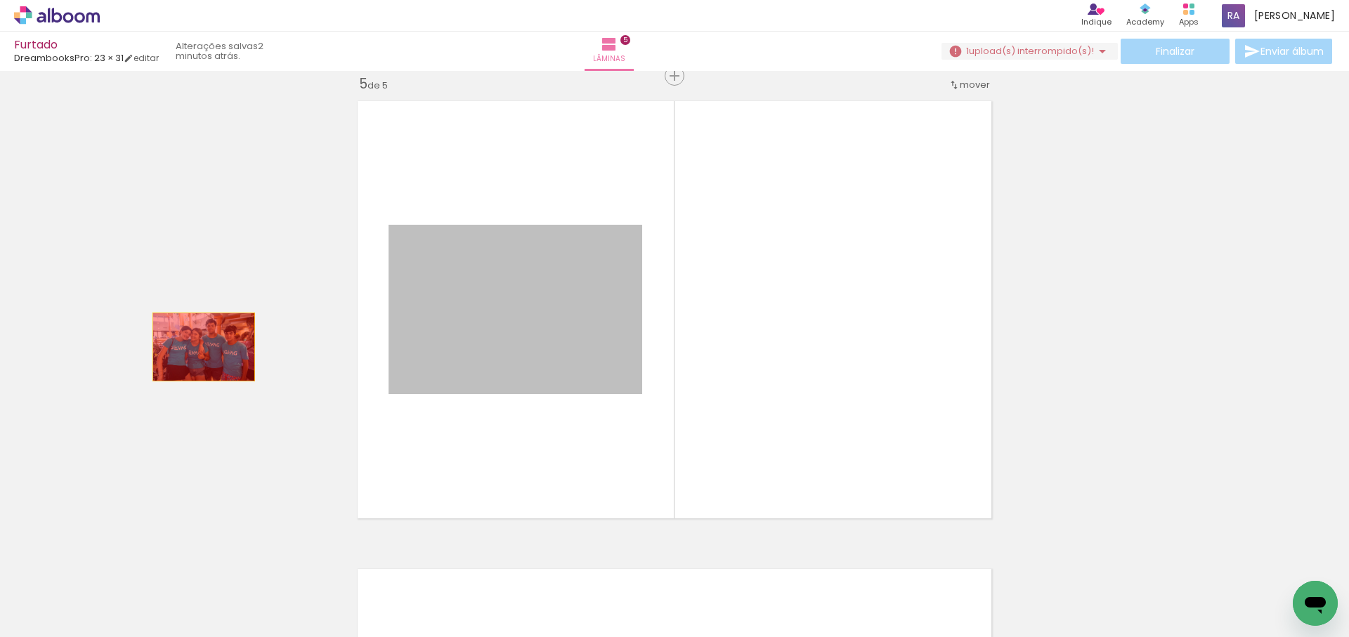
drag, startPoint x: 283, startPoint y: 339, endPoint x: 278, endPoint y: 372, distance: 32.7
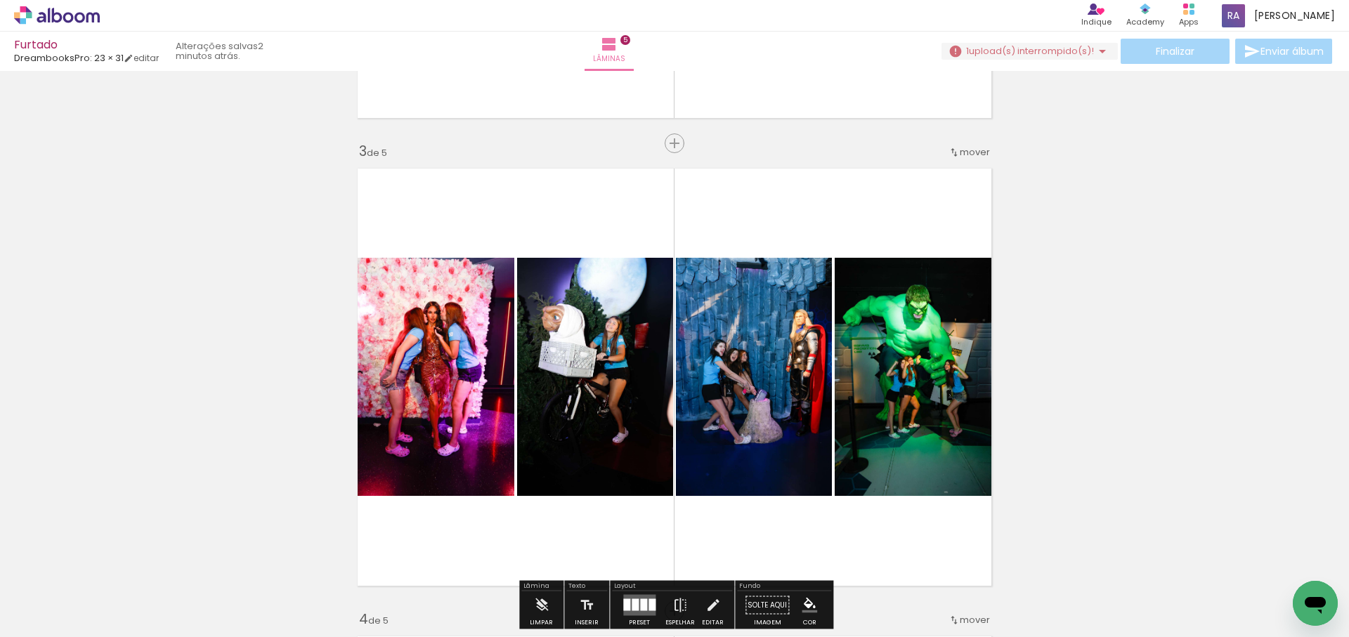
scroll to position [950, 0]
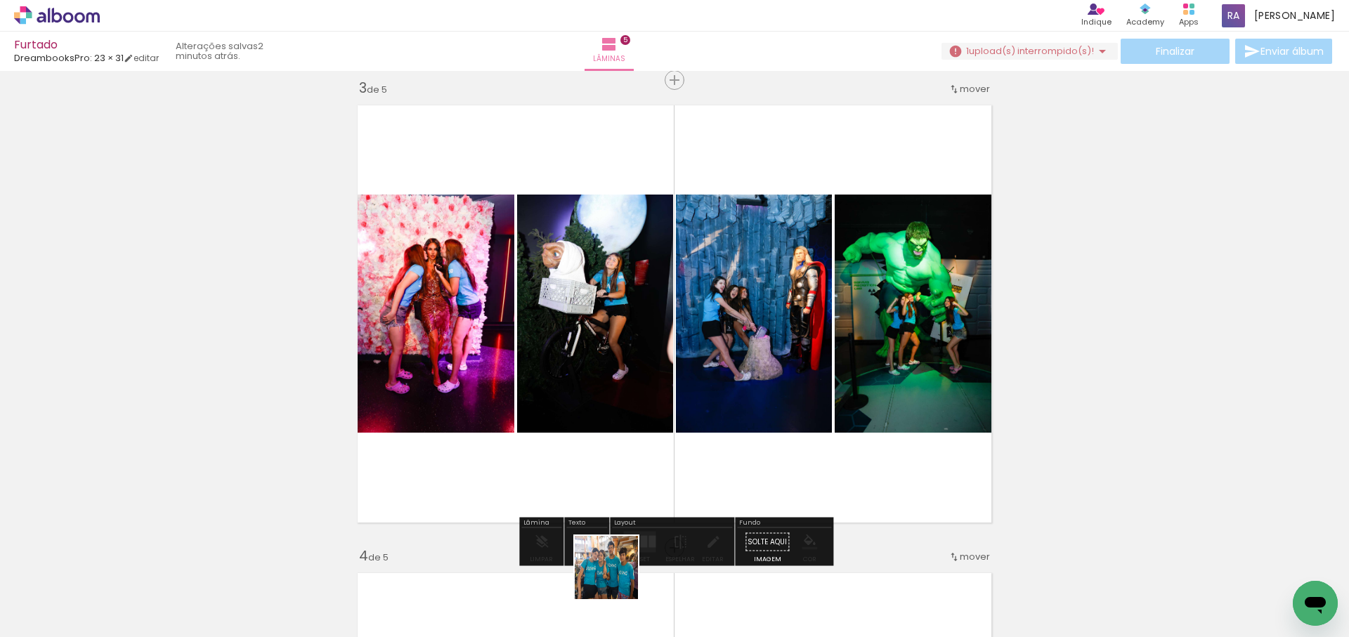
drag, startPoint x: 617, startPoint y: 586, endPoint x: 679, endPoint y: 400, distance: 195.5
click at [679, 400] on quentale-workspace at bounding box center [674, 318] width 1349 height 637
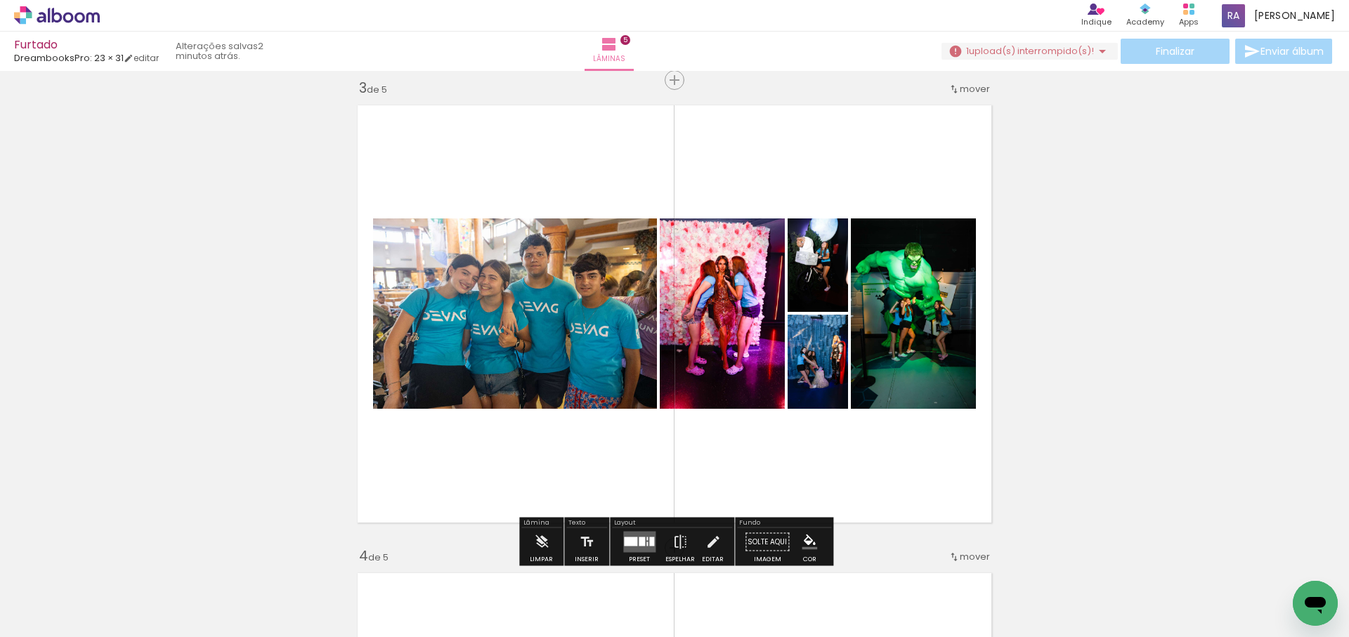
click at [639, 542] on div at bounding box center [642, 541] width 6 height 9
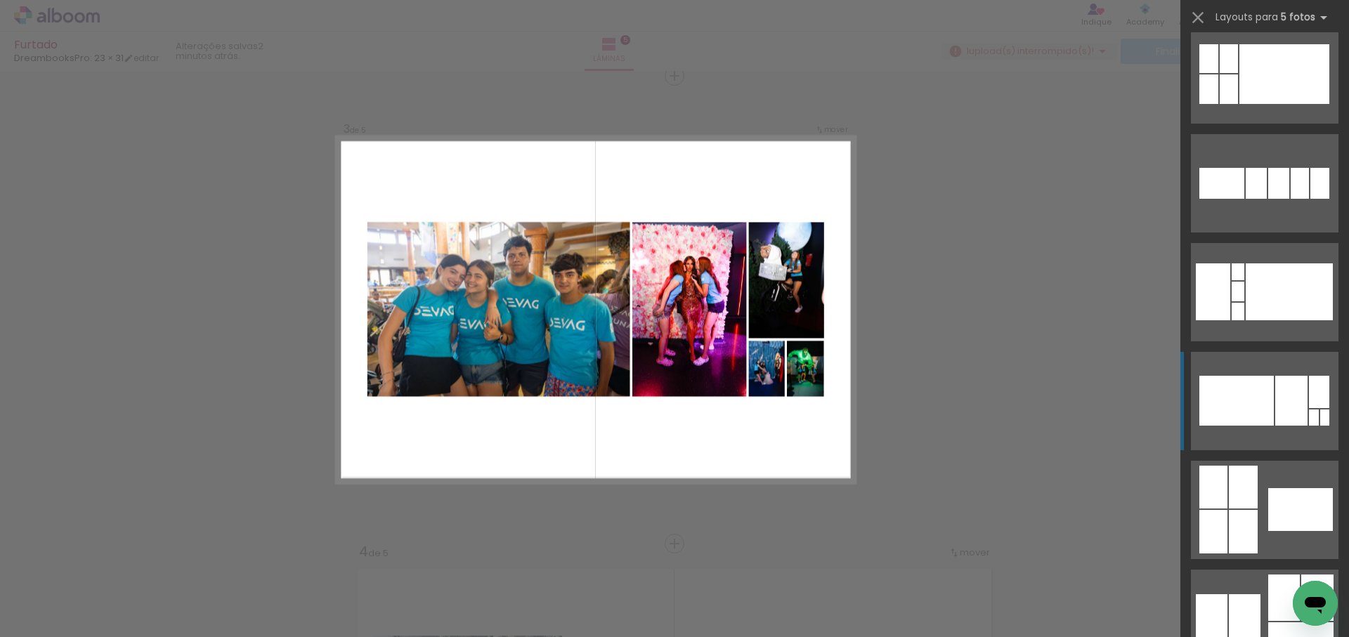
scroll to position [644, 0]
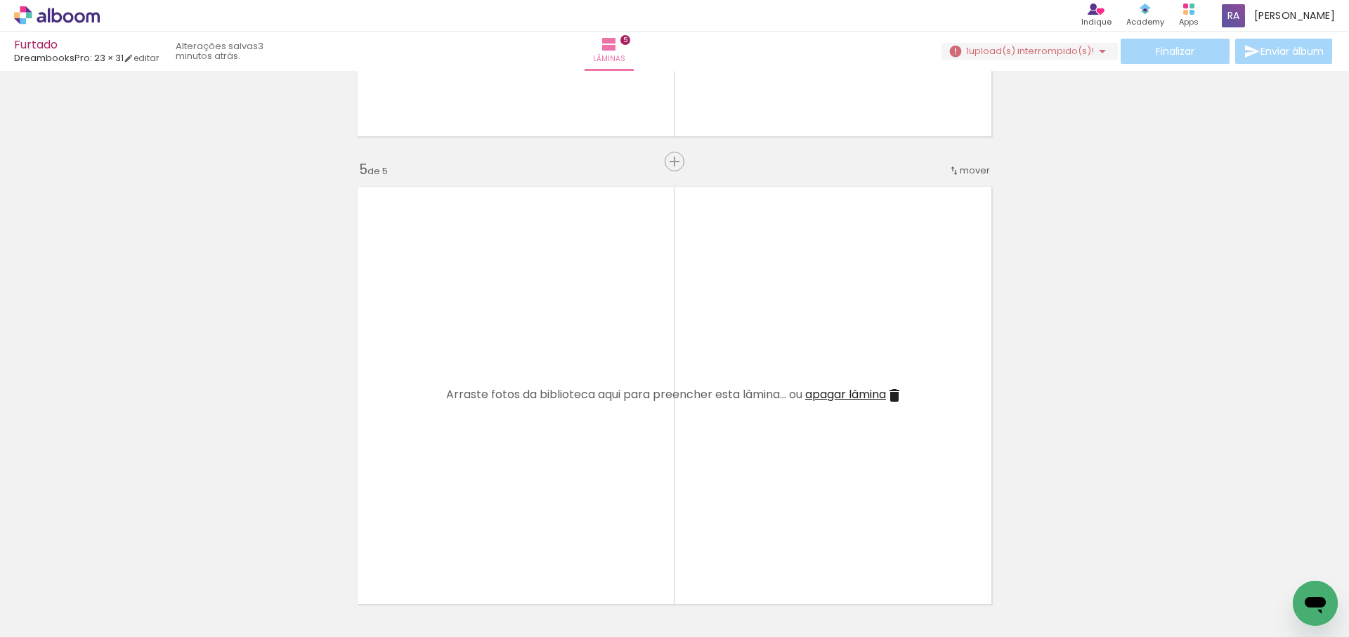
scroll to position [0, 1040]
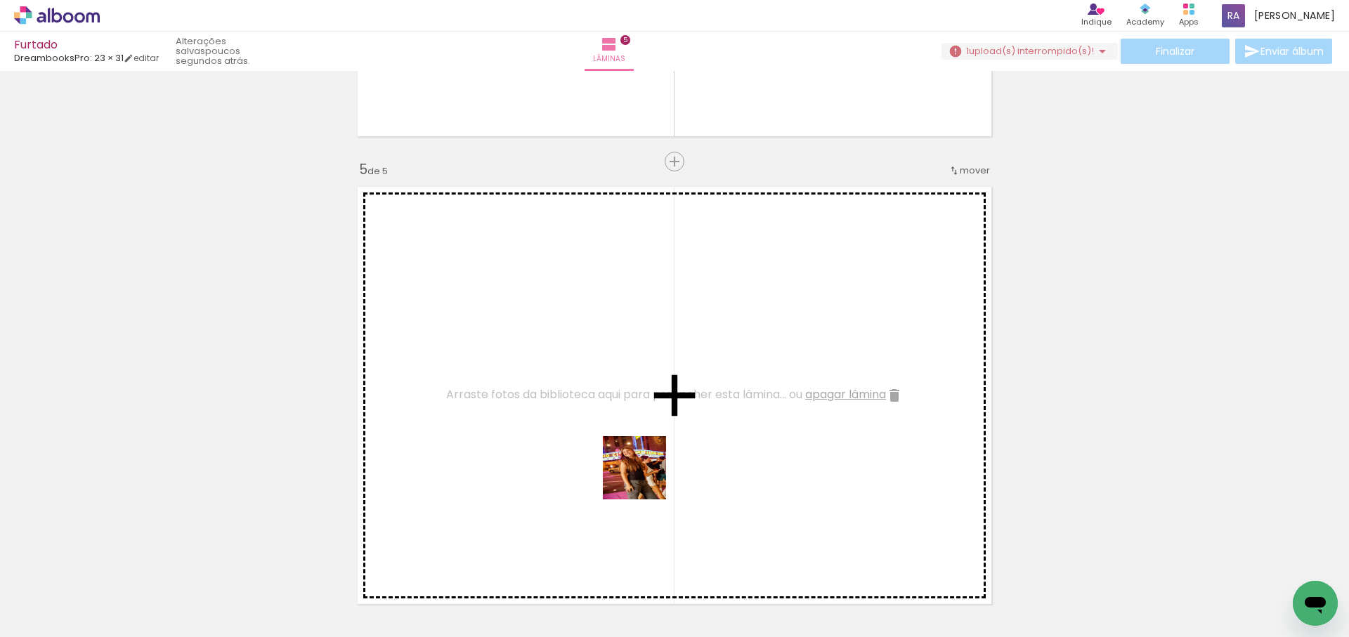
drag, startPoint x: 618, startPoint y: 533, endPoint x: 667, endPoint y: 563, distance: 58.0
click at [646, 479] on quentale-workspace at bounding box center [674, 318] width 1349 height 637
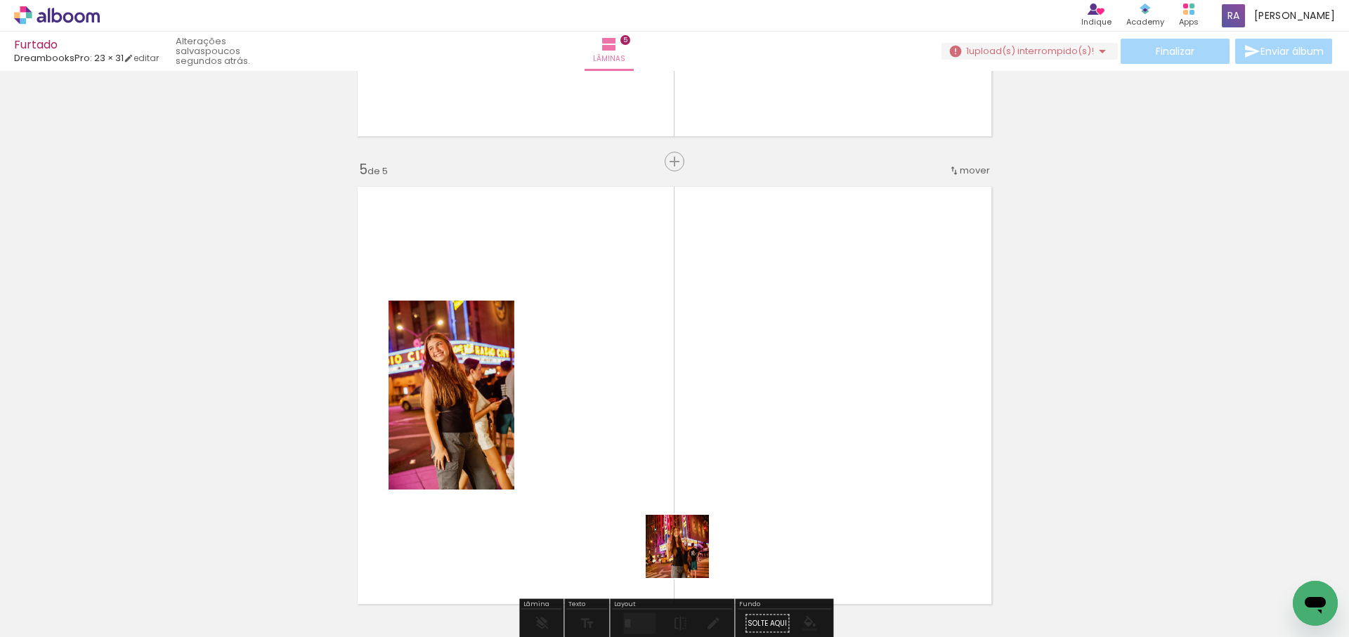
drag, startPoint x: 688, startPoint y: 557, endPoint x: 791, endPoint y: 355, distance: 227.2
click at [791, 355] on quentale-workspace at bounding box center [674, 318] width 1349 height 637
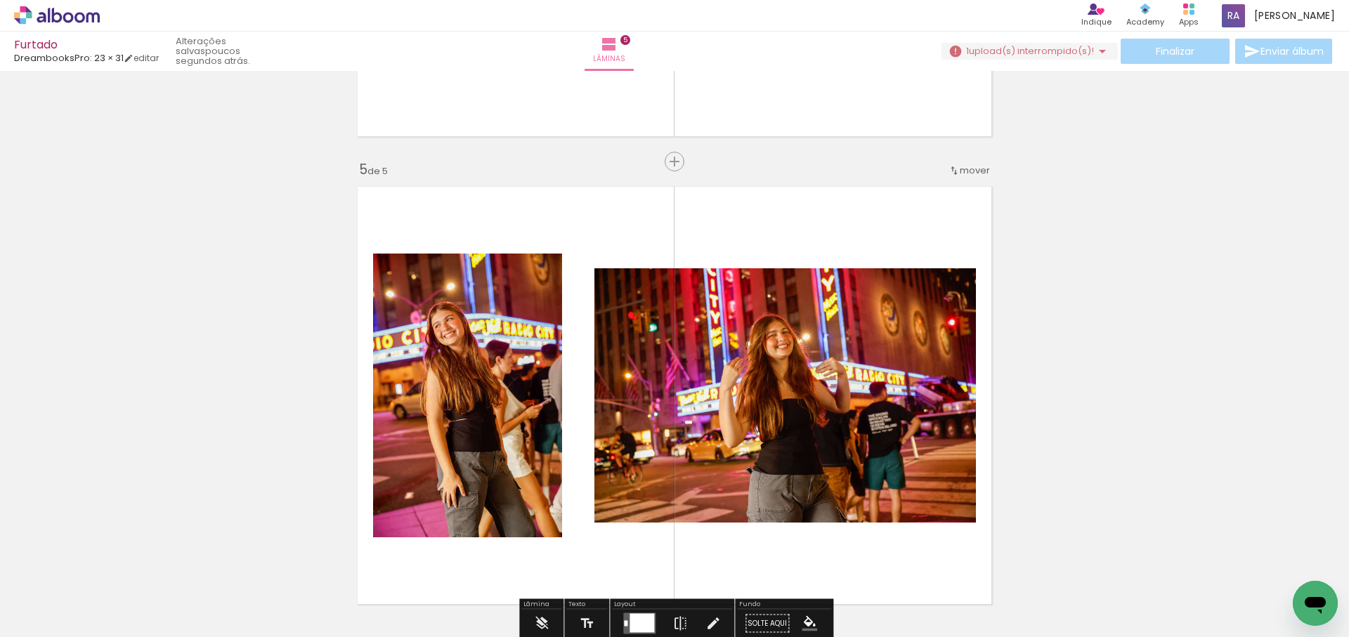
drag, startPoint x: 768, startPoint y: 588, endPoint x: 814, endPoint y: 425, distance: 169.3
click at [814, 425] on quentale-workspace at bounding box center [674, 318] width 1349 height 637
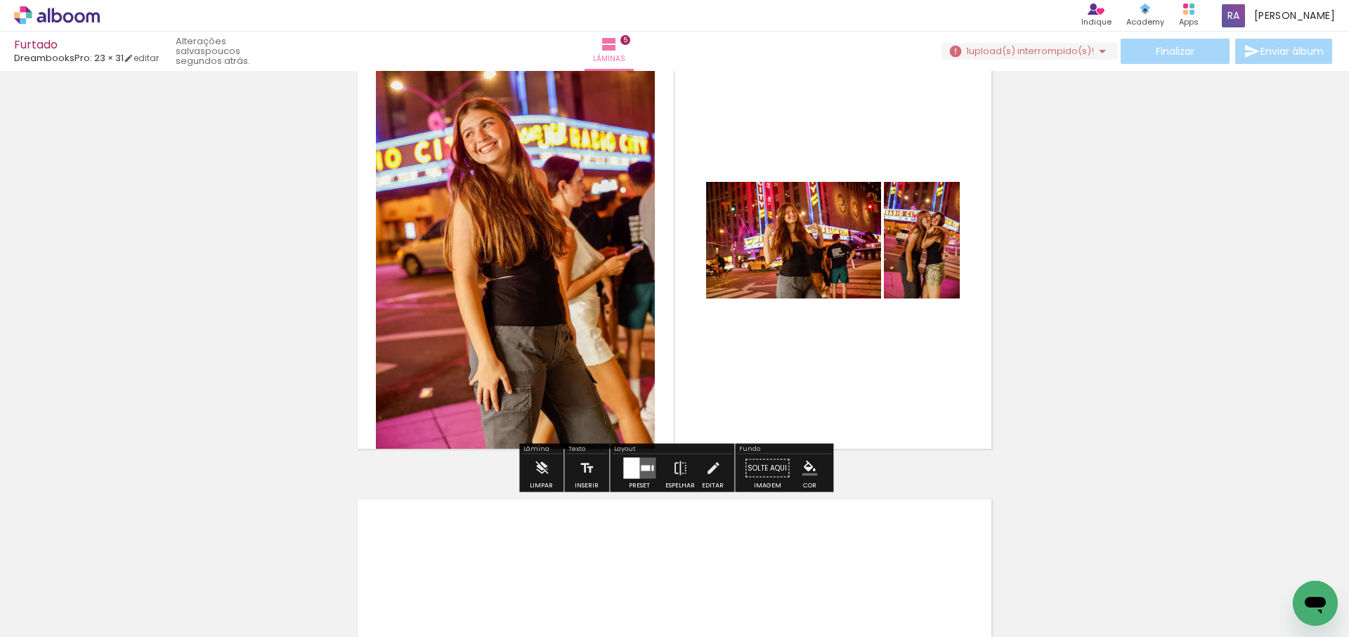
scroll to position [1965, 0]
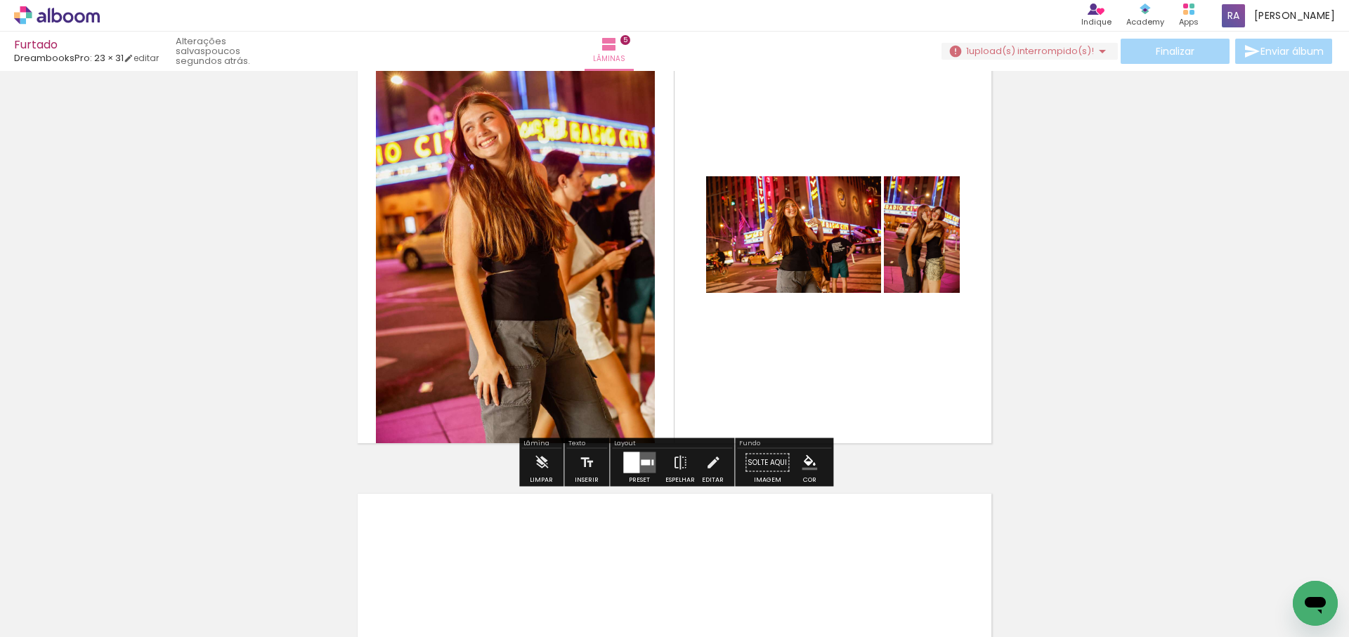
click at [641, 463] on div at bounding box center [645, 463] width 9 height 6
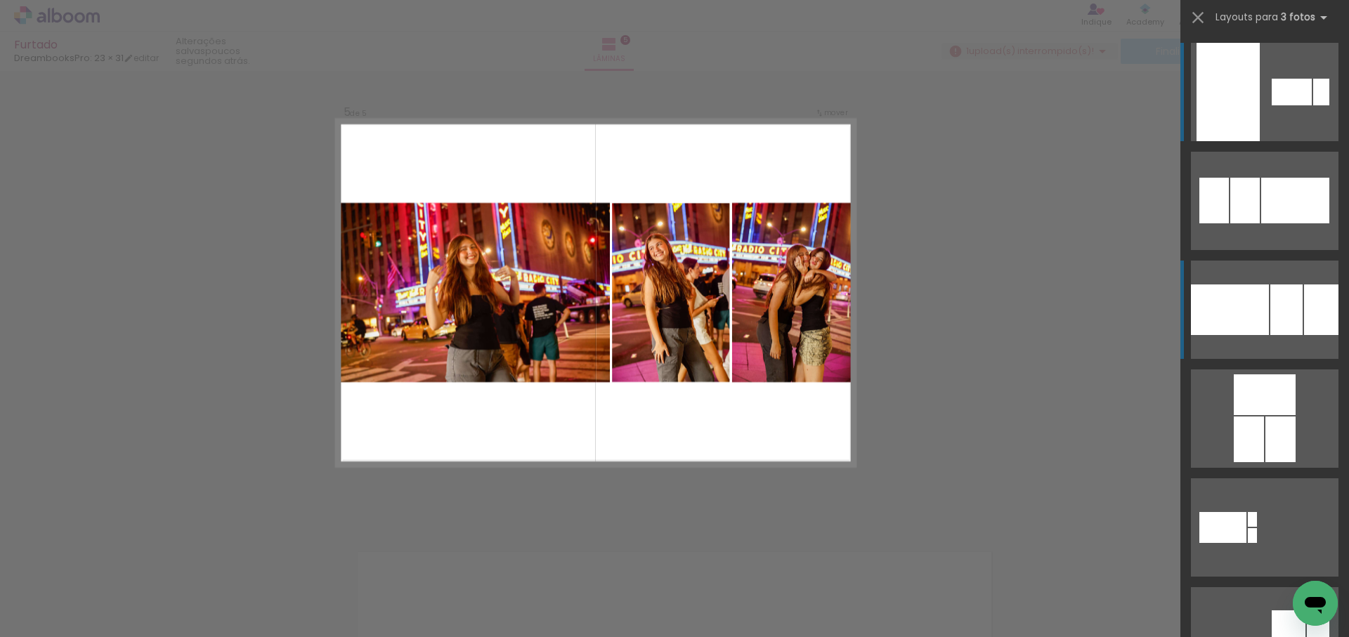
scroll to position [1890, 0]
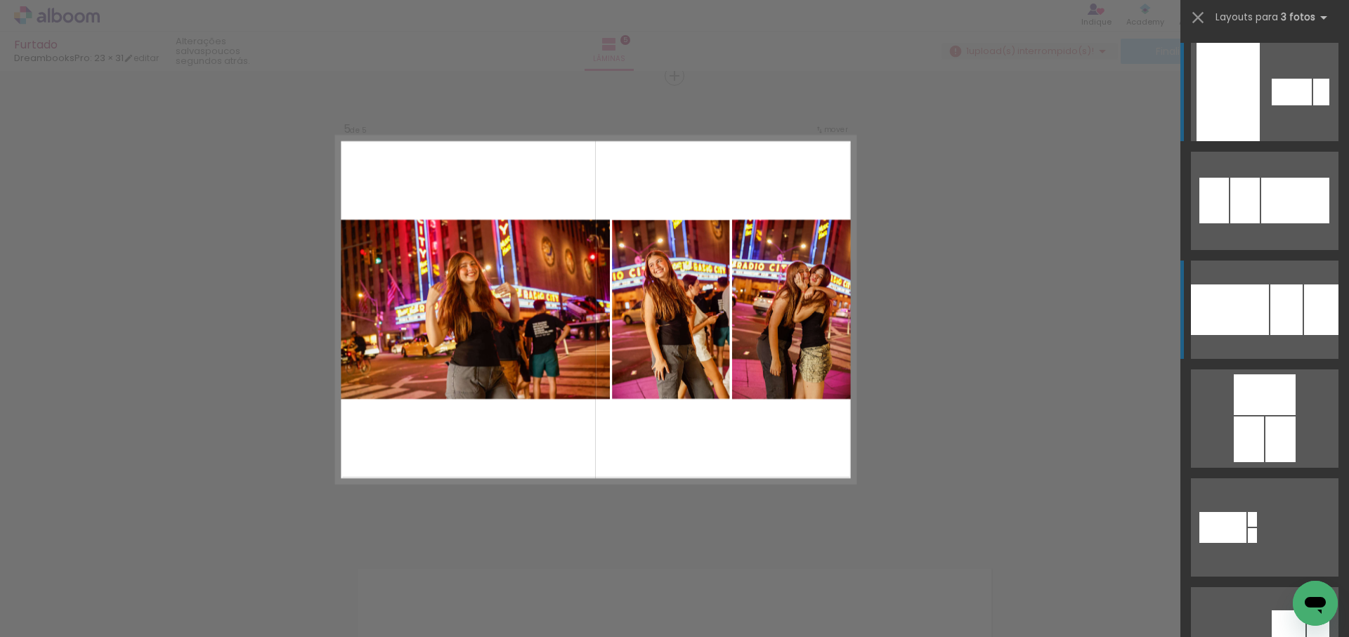
click at [1260, 223] on div at bounding box center [1245, 201] width 30 height 46
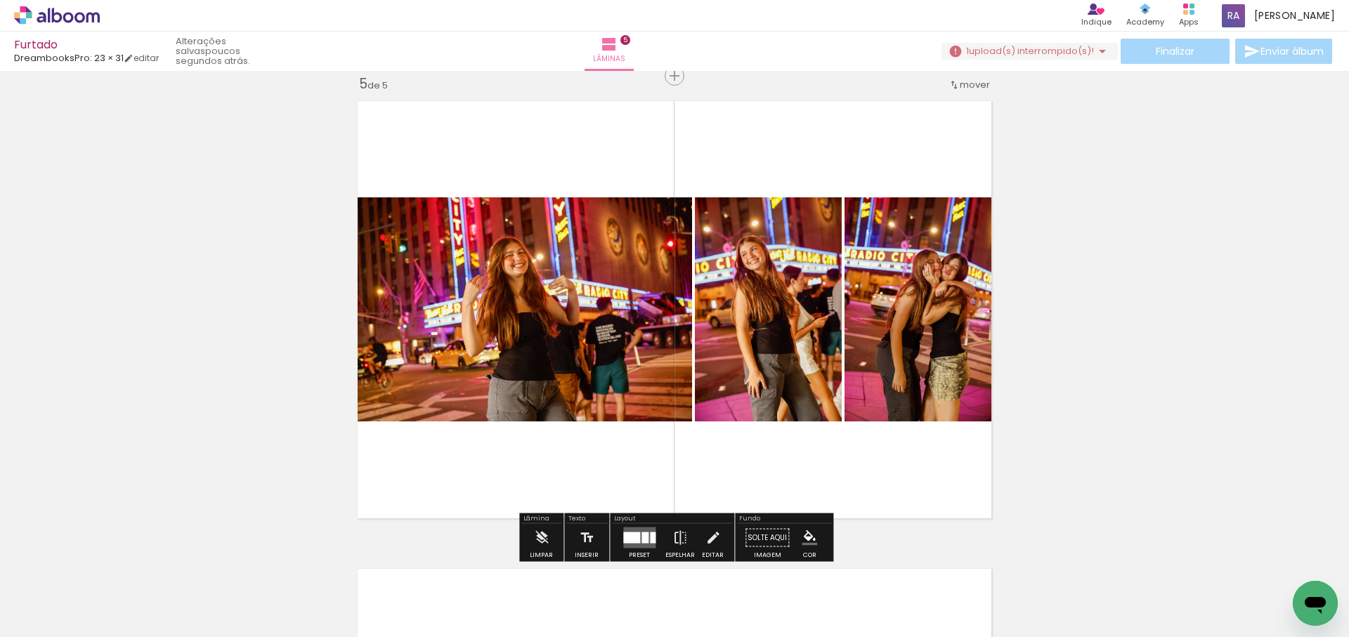
click at [641, 537] on div at bounding box center [644, 538] width 7 height 11
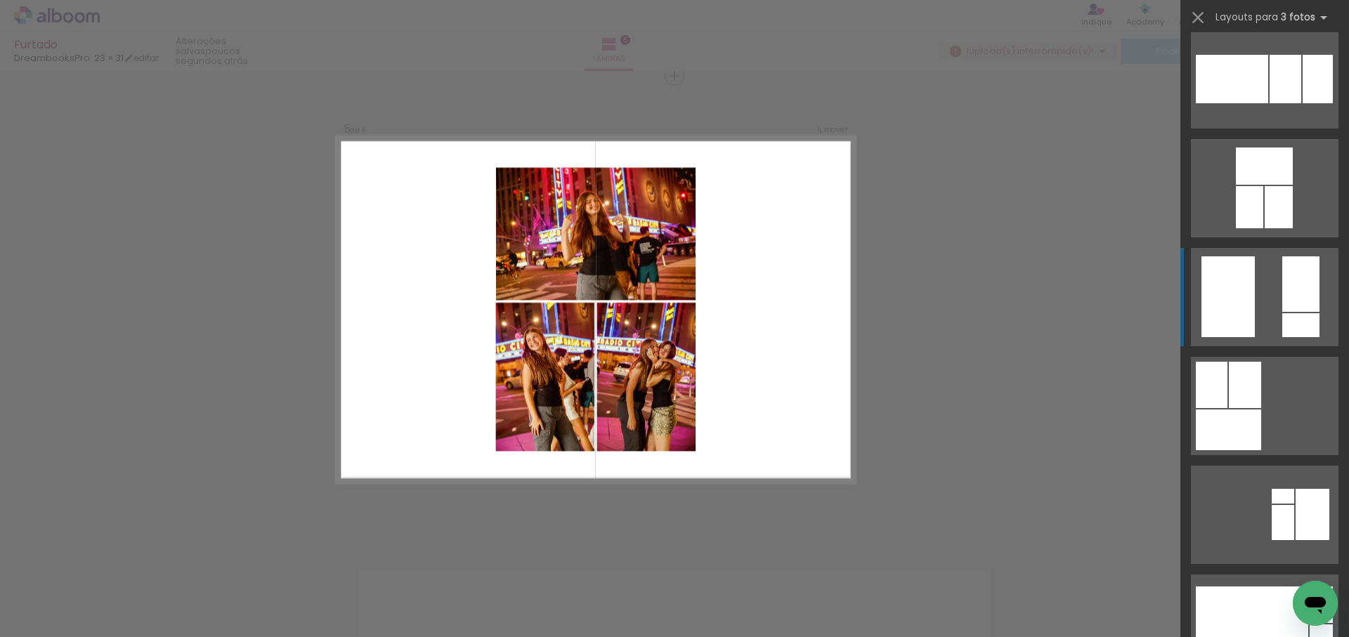
scroll to position [2211, 0]
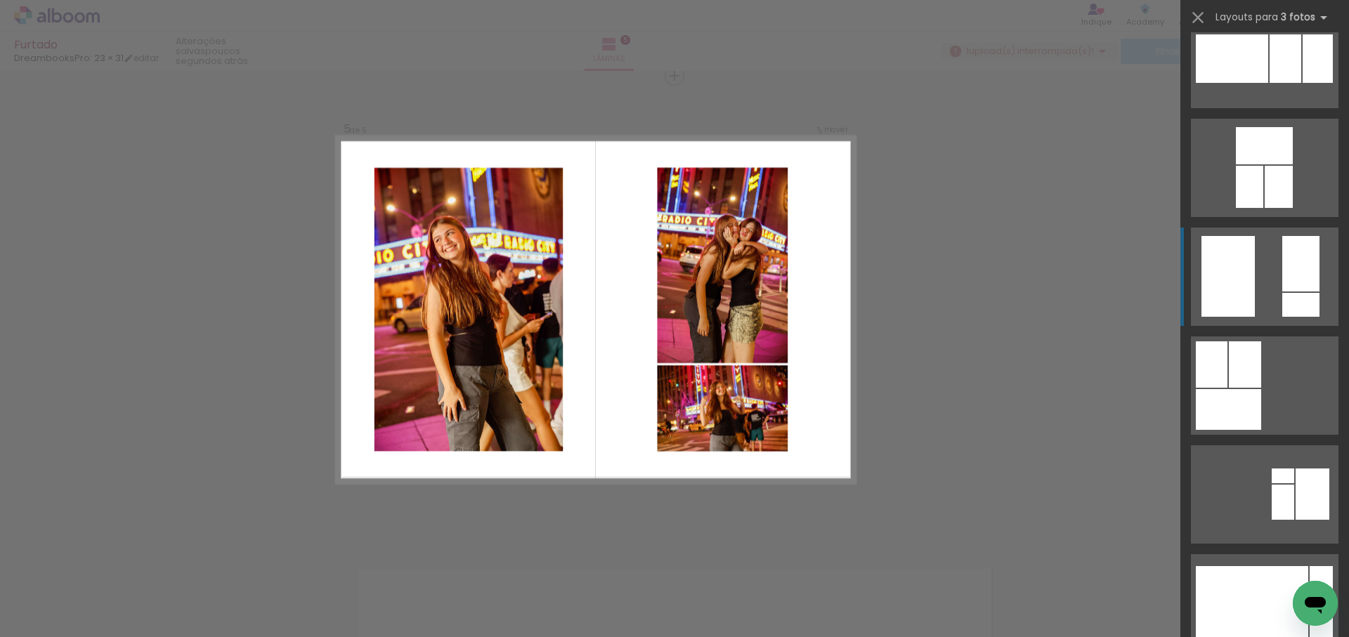
click at [1272, 554] on quentale-layouter at bounding box center [1265, 603] width 148 height 98
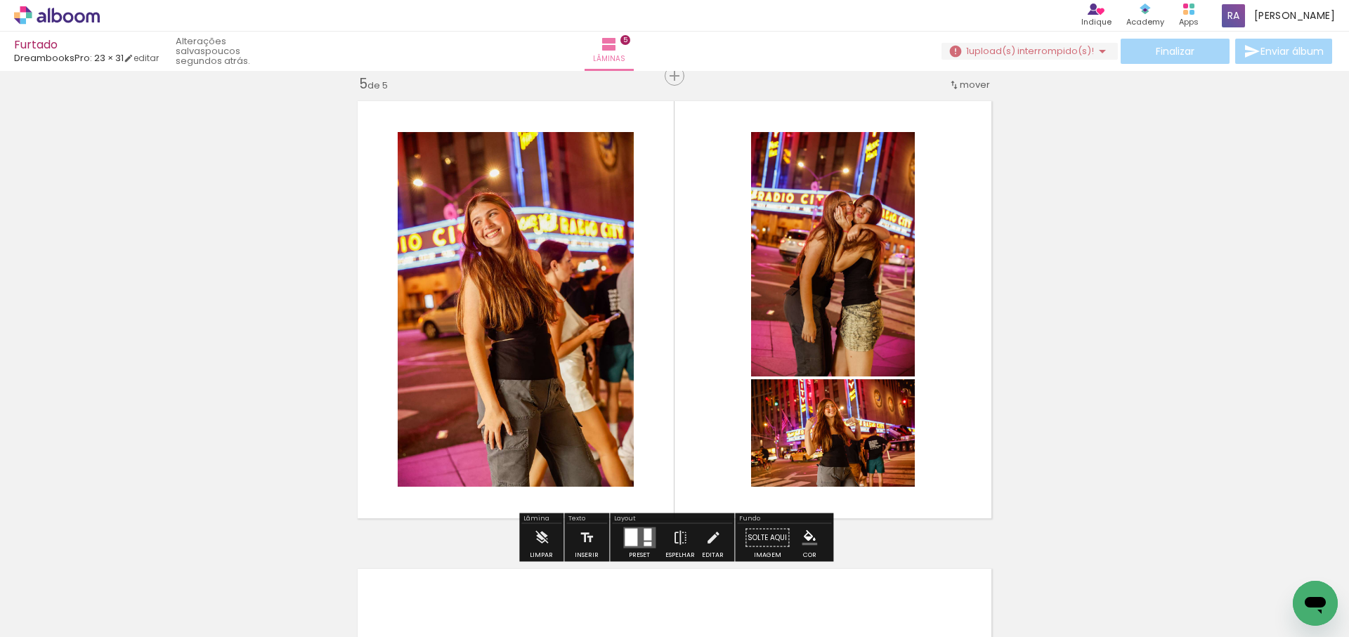
click at [629, 535] on div at bounding box center [631, 538] width 13 height 18
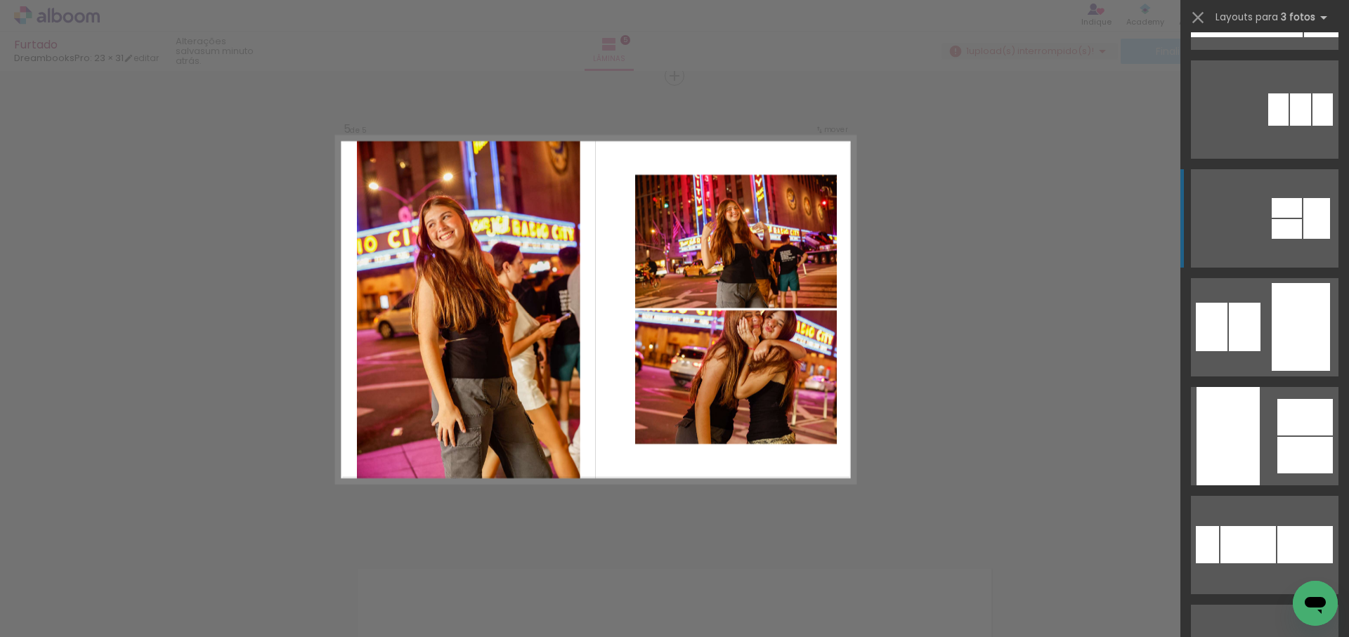
scroll to position [8256, 0]
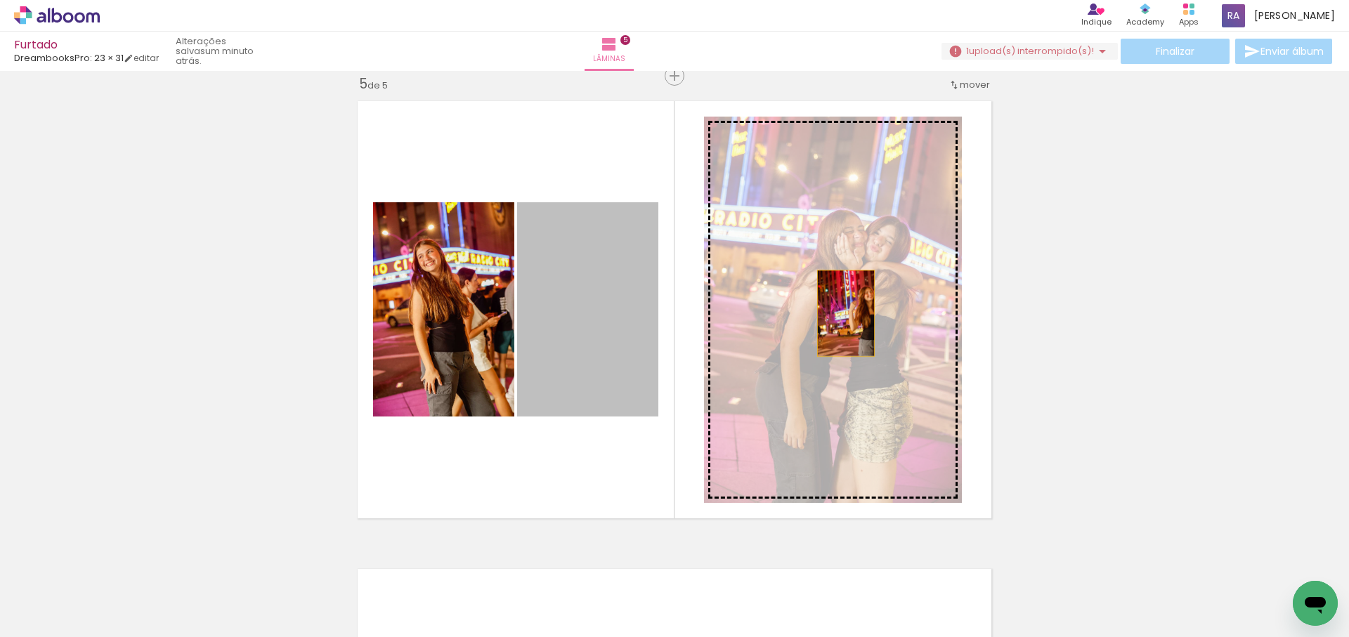
drag, startPoint x: 587, startPoint y: 320, endPoint x: 846, endPoint y: 313, distance: 259.3
click at [0, 0] on slot at bounding box center [0, 0] width 0 height 0
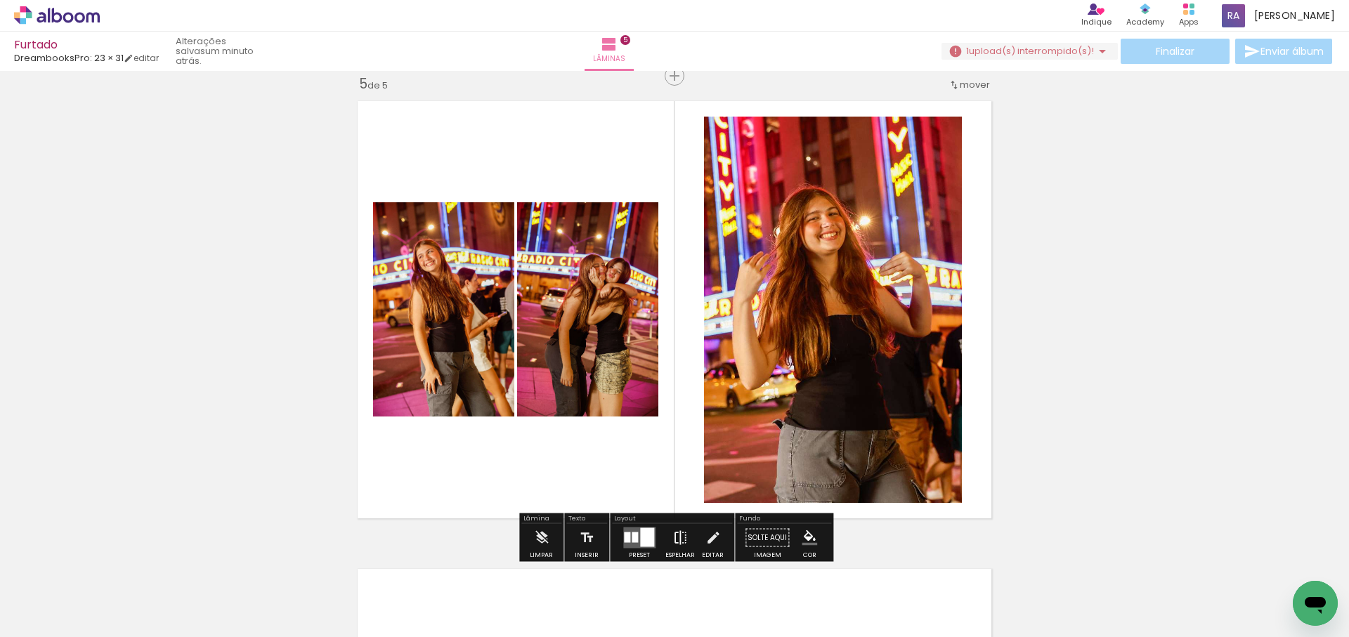
click at [675, 534] on iron-icon at bounding box center [679, 538] width 15 height 28
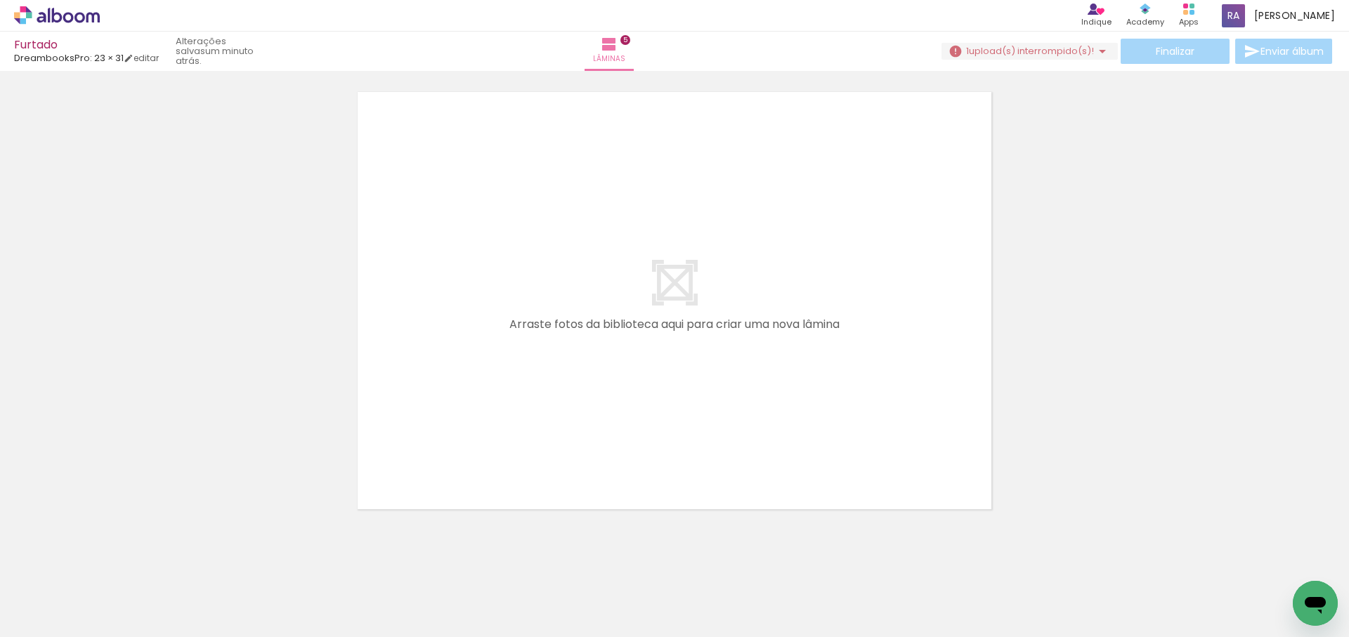
scroll to position [0, 1390]
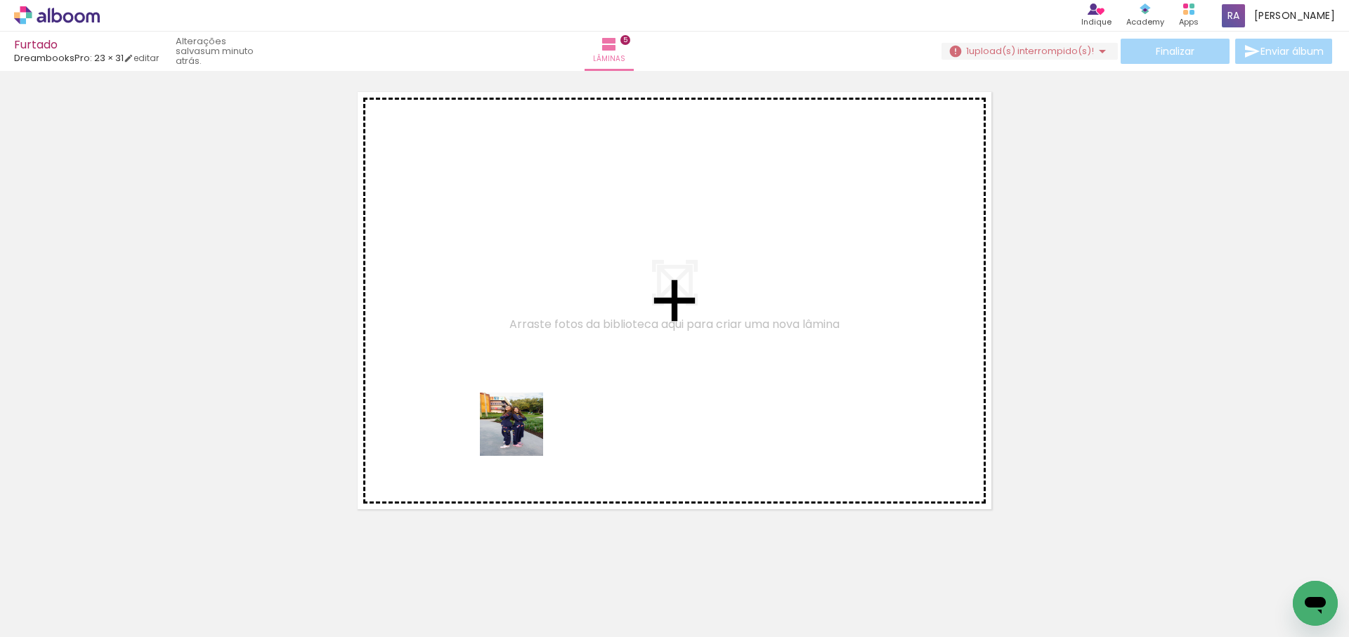
drag, startPoint x: 492, startPoint y: 594, endPoint x: 549, endPoint y: 560, distance: 66.8
click at [546, 412] on quentale-workspace at bounding box center [674, 318] width 1349 height 637
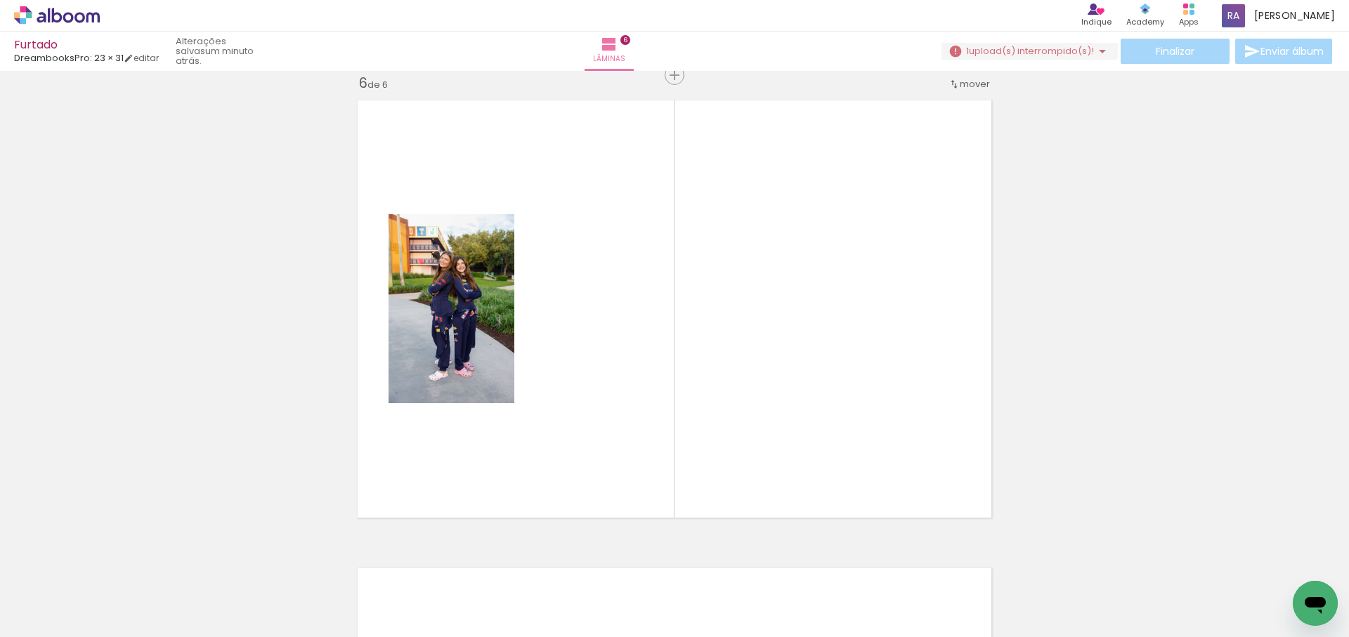
scroll to position [2358, 0]
drag, startPoint x: 637, startPoint y: 365, endPoint x: 670, endPoint y: 495, distance: 134.3
click at [638, 364] on quentale-workspace at bounding box center [674, 318] width 1349 height 637
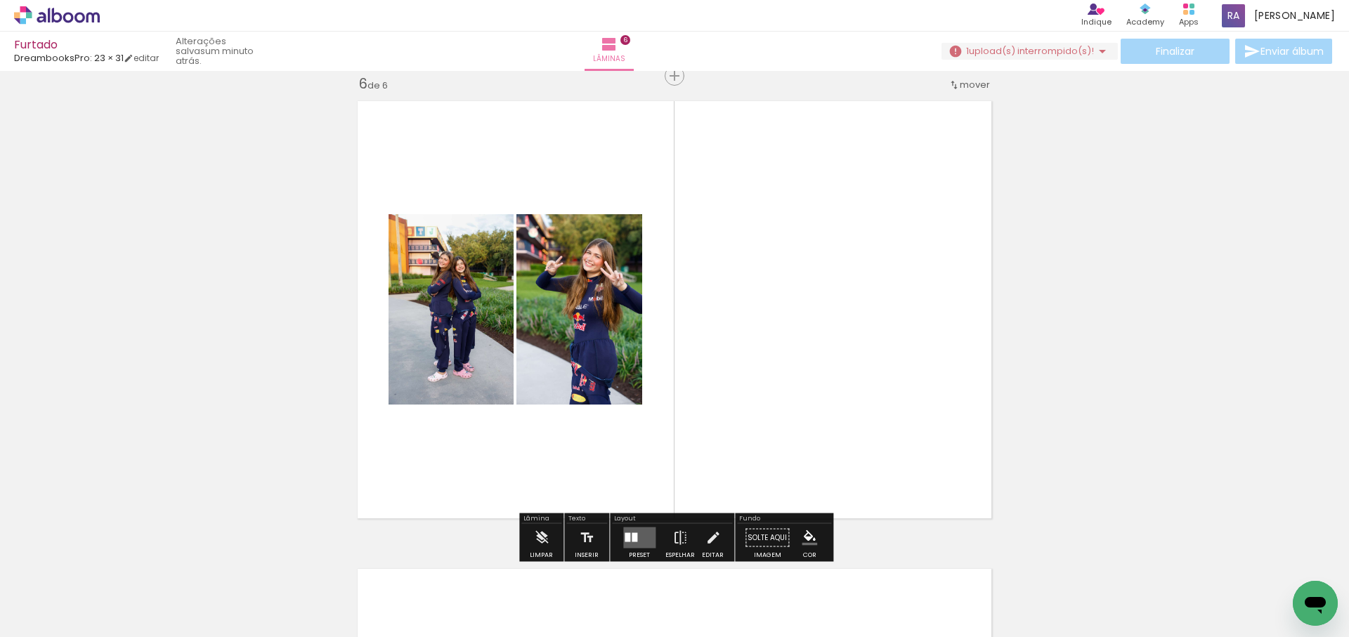
drag, startPoint x: 677, startPoint y: 525, endPoint x: 738, endPoint y: 575, distance: 78.9
click at [748, 412] on quentale-workspace at bounding box center [674, 318] width 1349 height 637
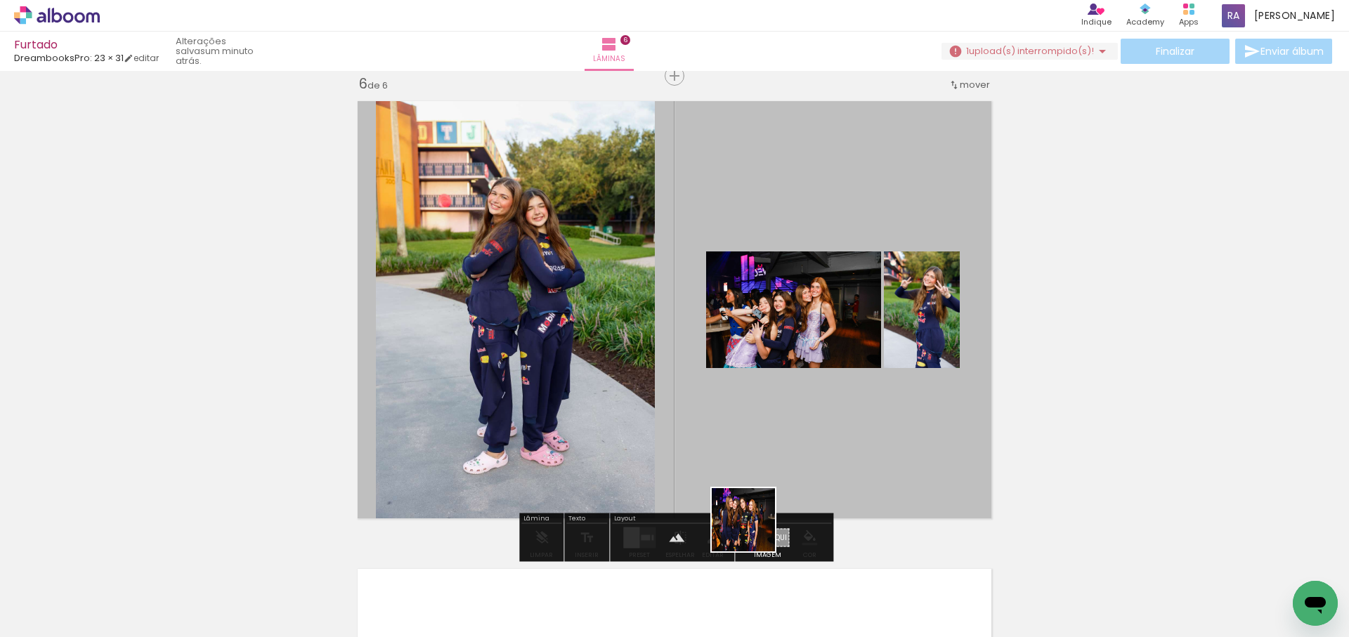
drag, startPoint x: 754, startPoint y: 530, endPoint x: 799, endPoint y: 429, distance: 111.0
click at [799, 429] on quentale-workspace at bounding box center [674, 318] width 1349 height 637
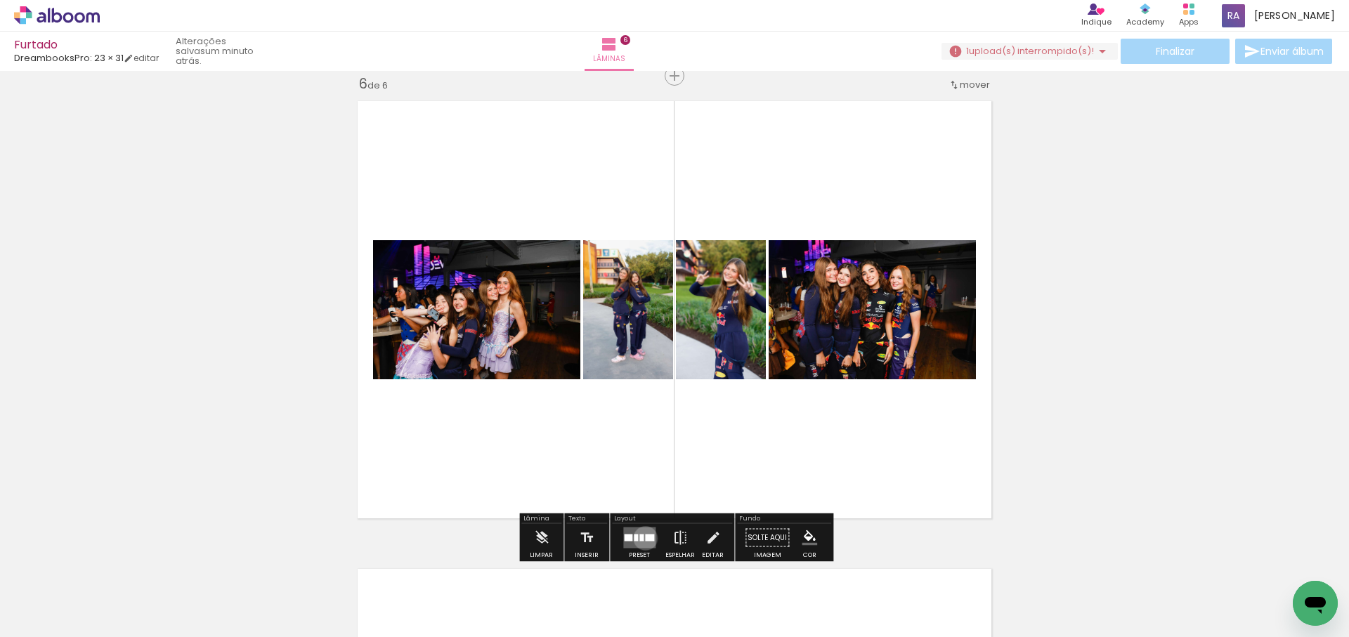
click at [645, 538] on div at bounding box center [649, 538] width 9 height 7
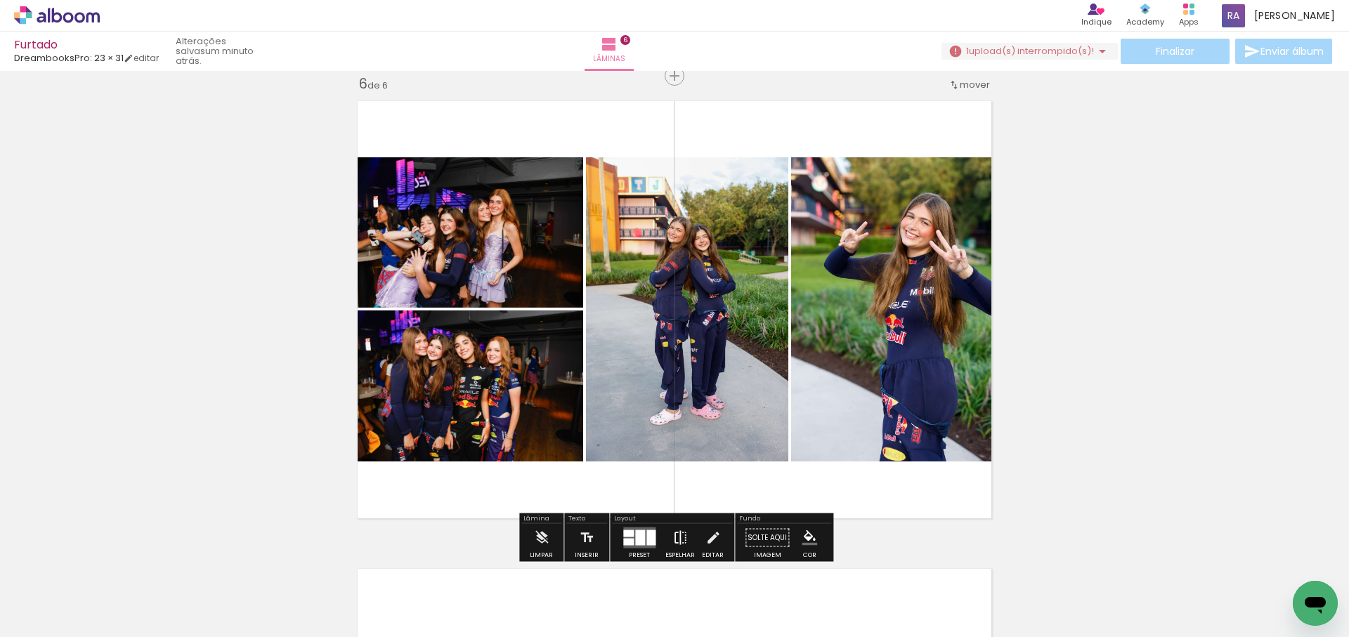
click at [677, 533] on iron-icon at bounding box center [679, 538] width 15 height 28
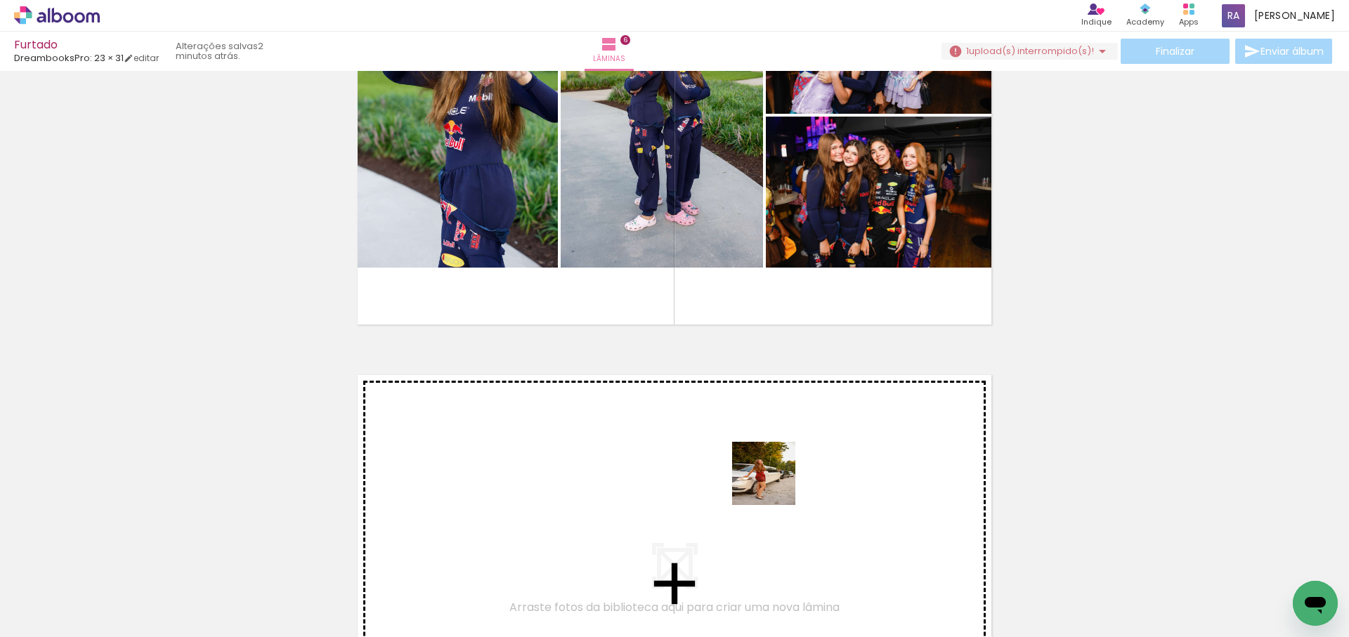
click at [774, 476] on quentale-workspace at bounding box center [674, 318] width 1349 height 637
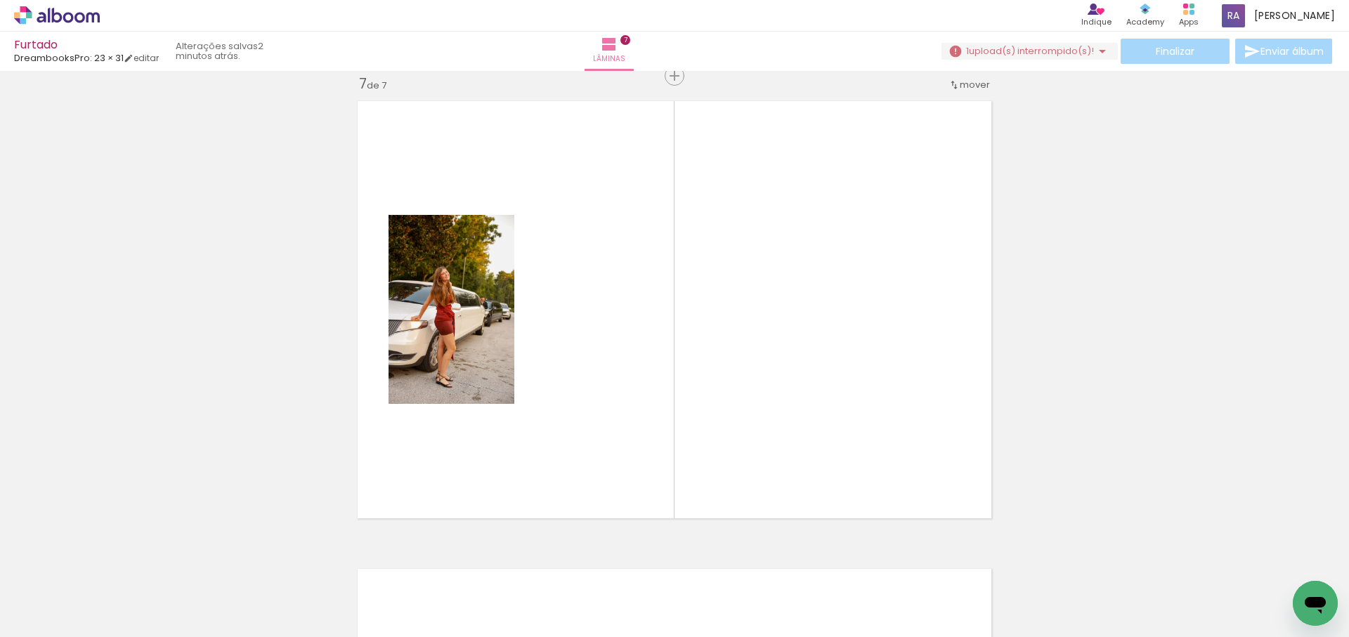
scroll to position [0, 1494]
drag, startPoint x: 774, startPoint y: 596, endPoint x: 771, endPoint y: 381, distance: 215.0
click at [771, 382] on quentale-workspace at bounding box center [674, 318] width 1349 height 637
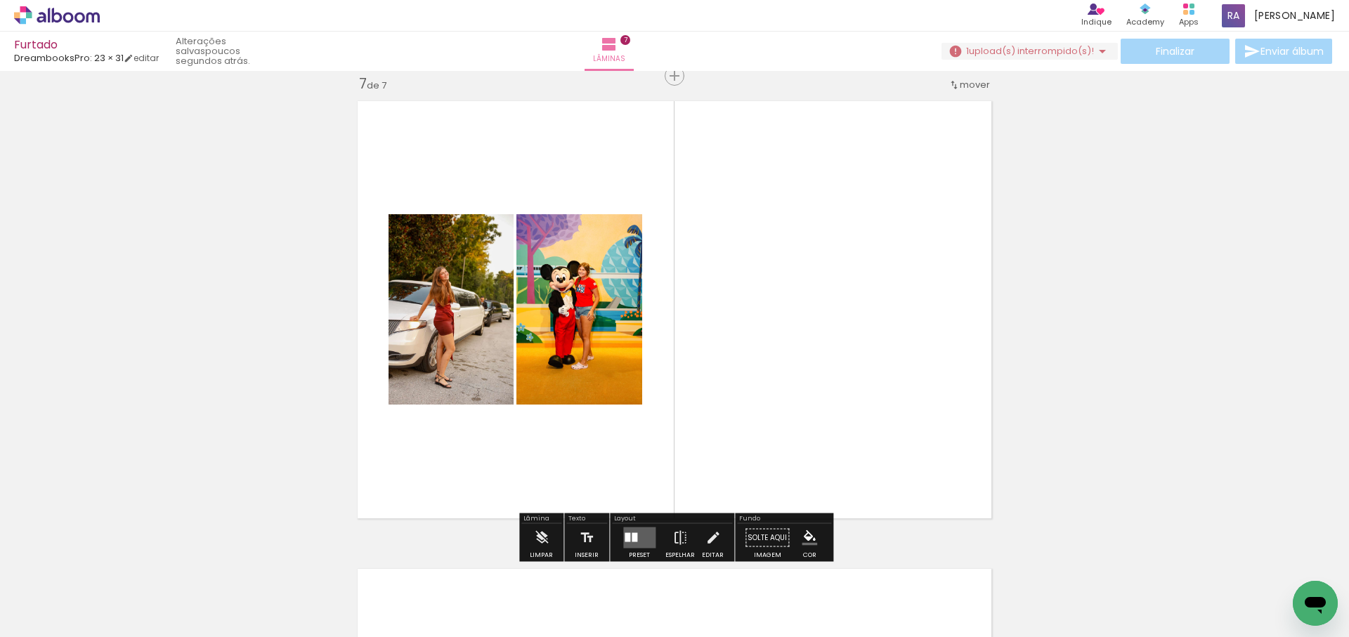
click at [632, 540] on div at bounding box center [635, 537] width 6 height 9
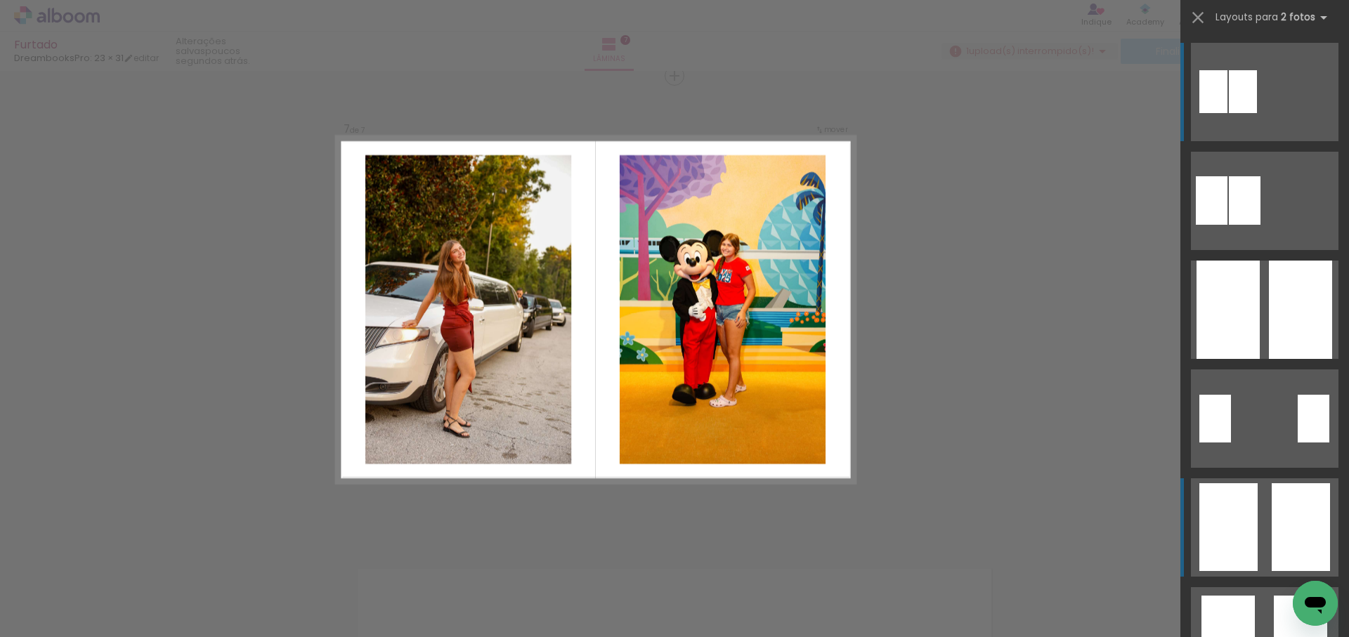
click at [1259, 250] on quentale-layouter at bounding box center [1265, 201] width 148 height 98
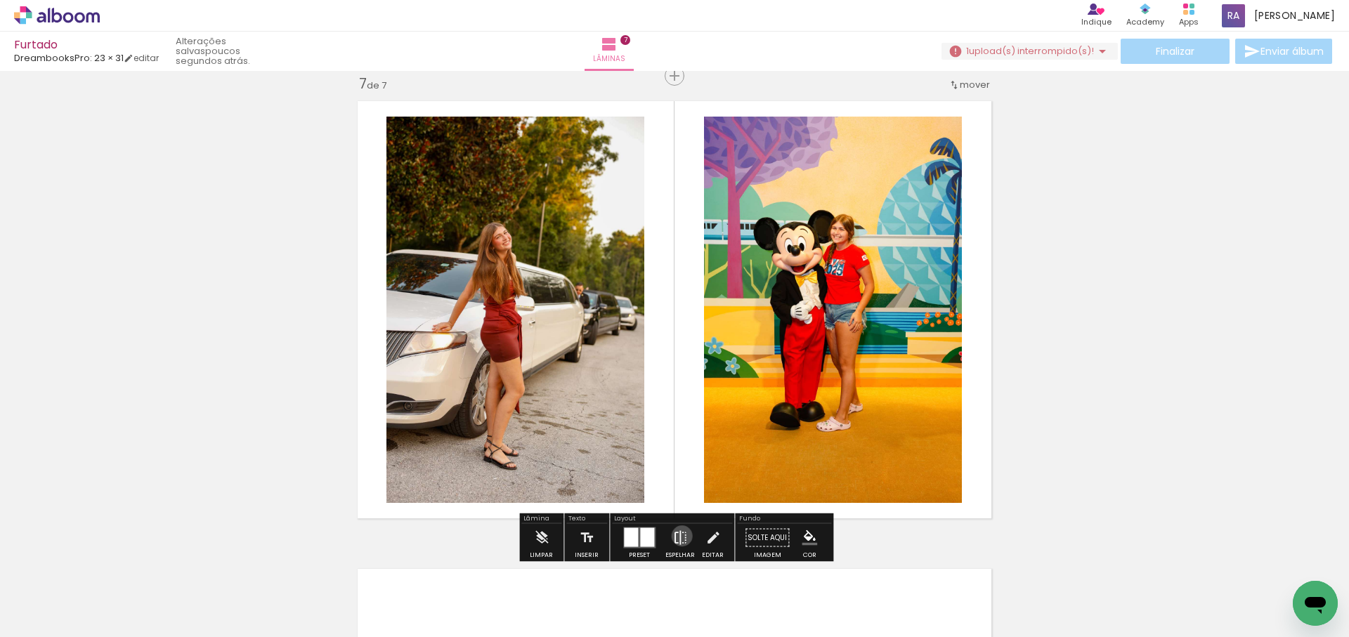
click at [679, 536] on iron-icon at bounding box center [679, 538] width 15 height 28
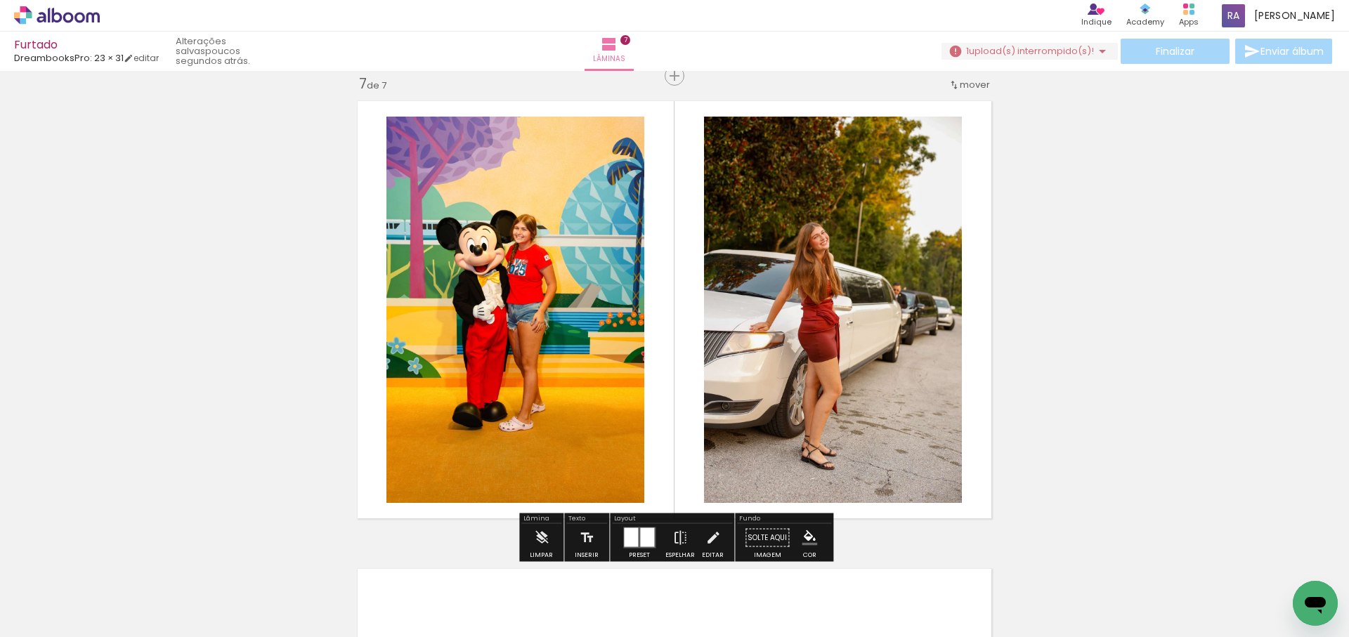
scroll to position [2665, 0]
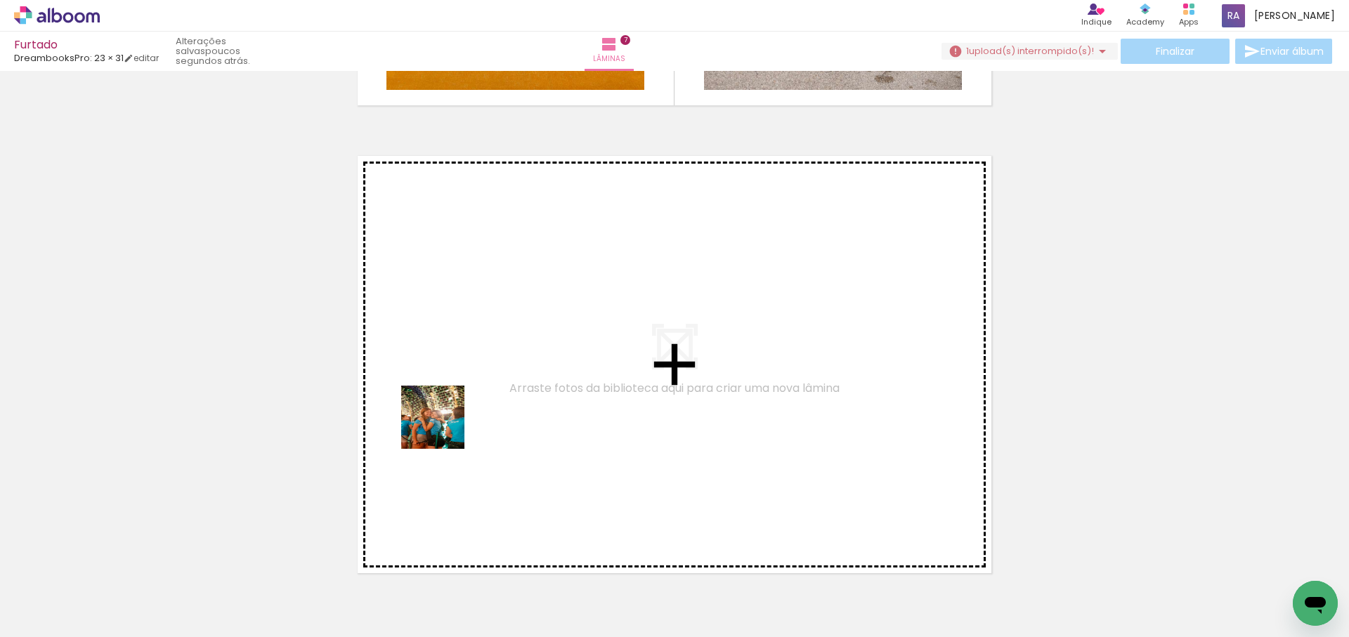
drag, startPoint x: 431, startPoint y: 450, endPoint x: 450, endPoint y: 592, distance: 143.3
click at [448, 428] on quentale-workspace at bounding box center [674, 318] width 1349 height 637
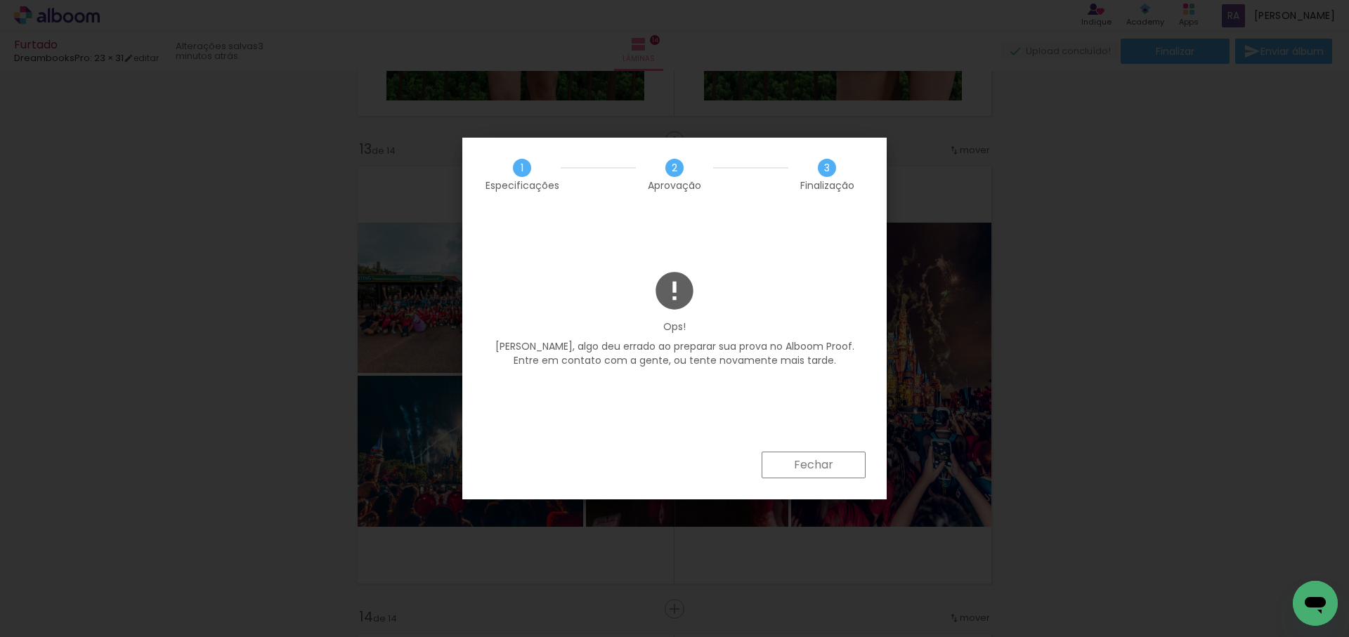
scroll to position [0, 1573]
click at [826, 473] on paper-button "Fechar" at bounding box center [814, 465] width 104 height 27
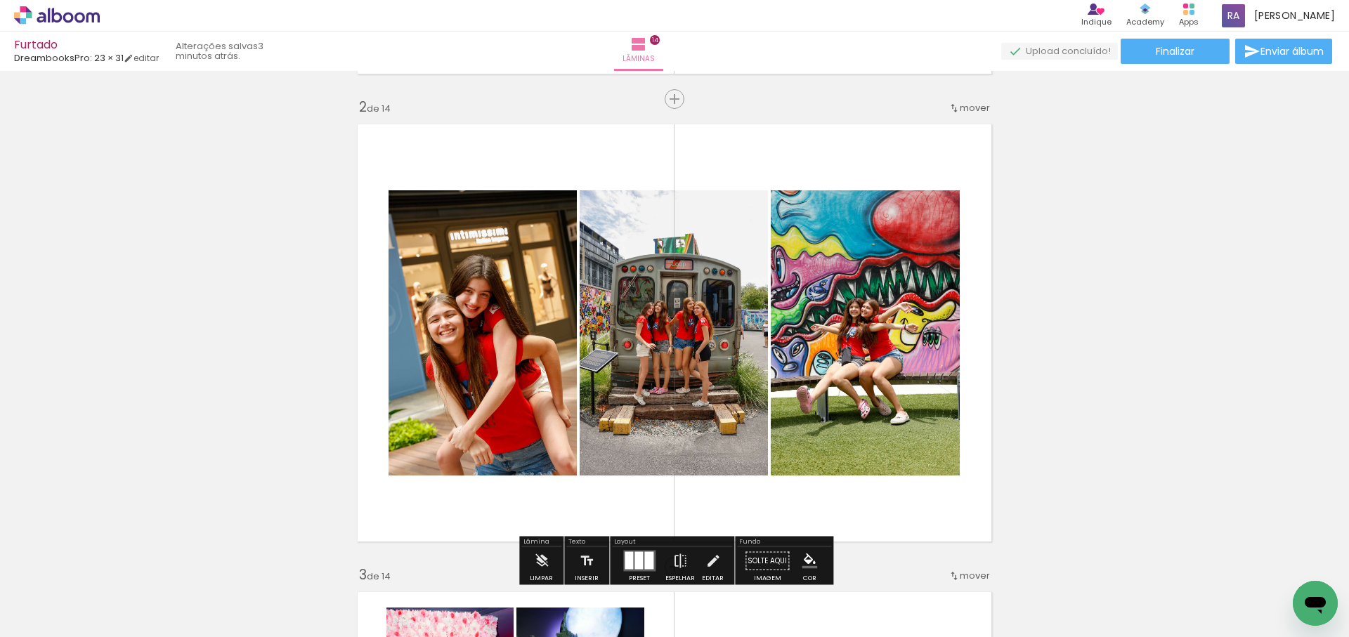
scroll to position [0, 0]
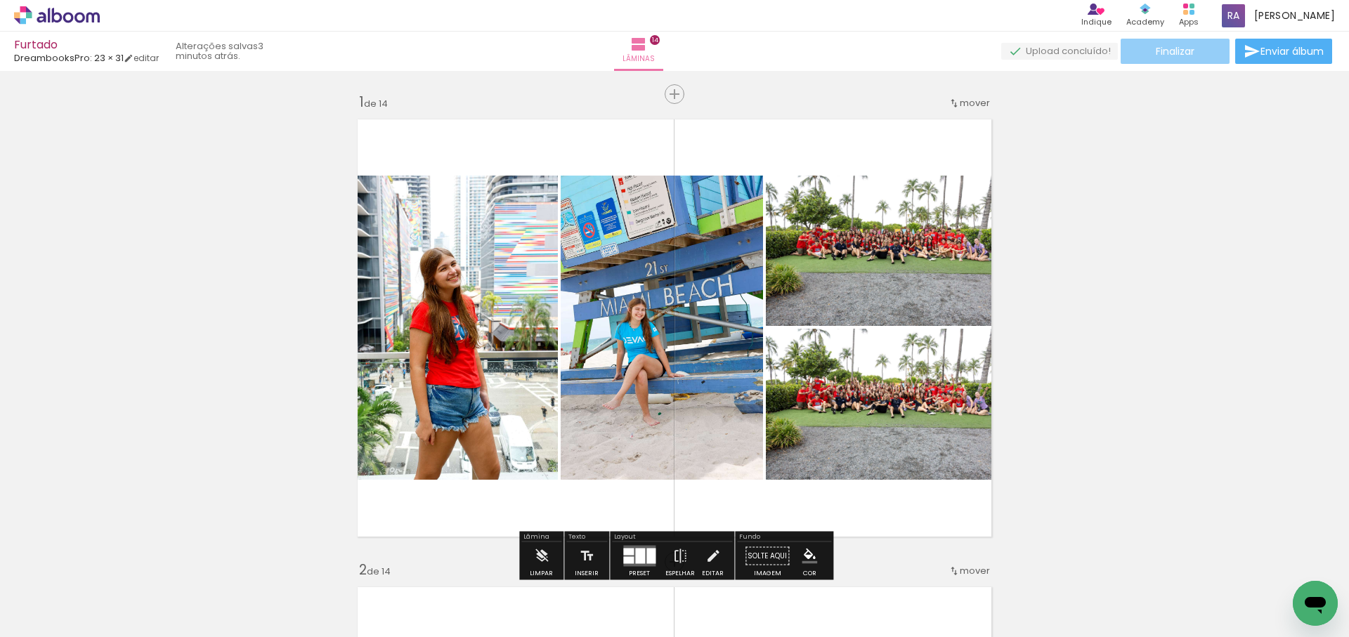
click at [1180, 48] on span "Finalizar" at bounding box center [1175, 51] width 39 height 10
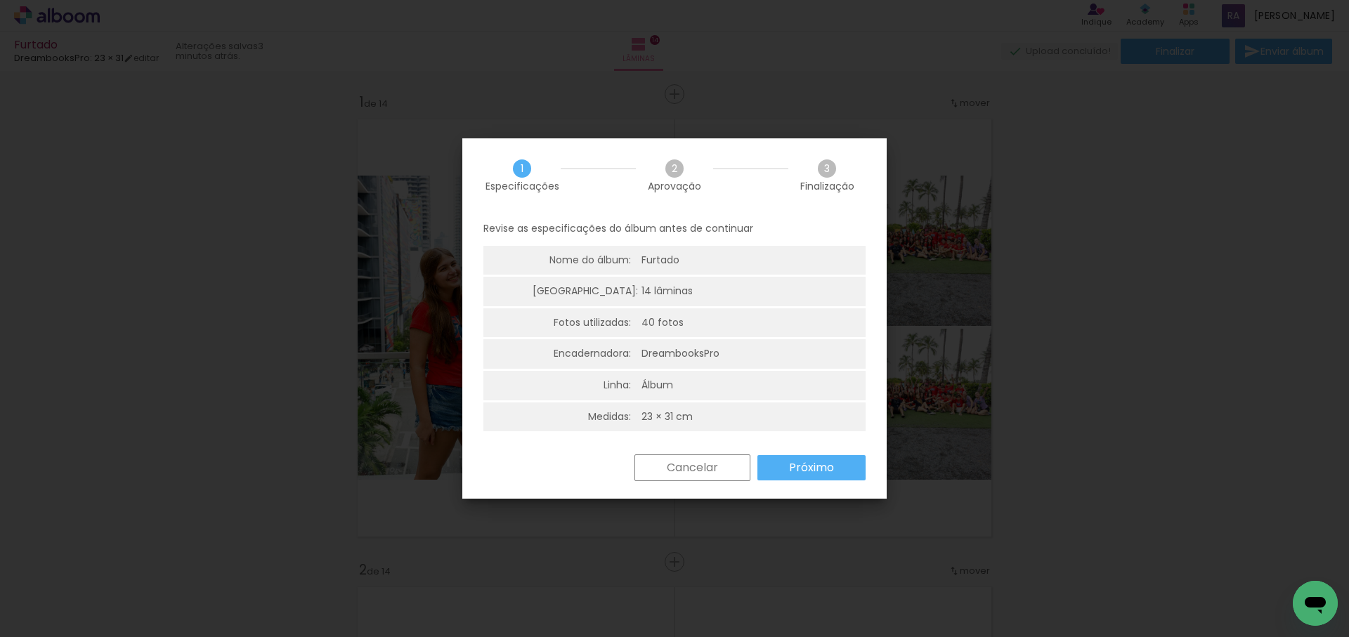
click at [0, 0] on slot "Próximo" at bounding box center [0, 0] width 0 height 0
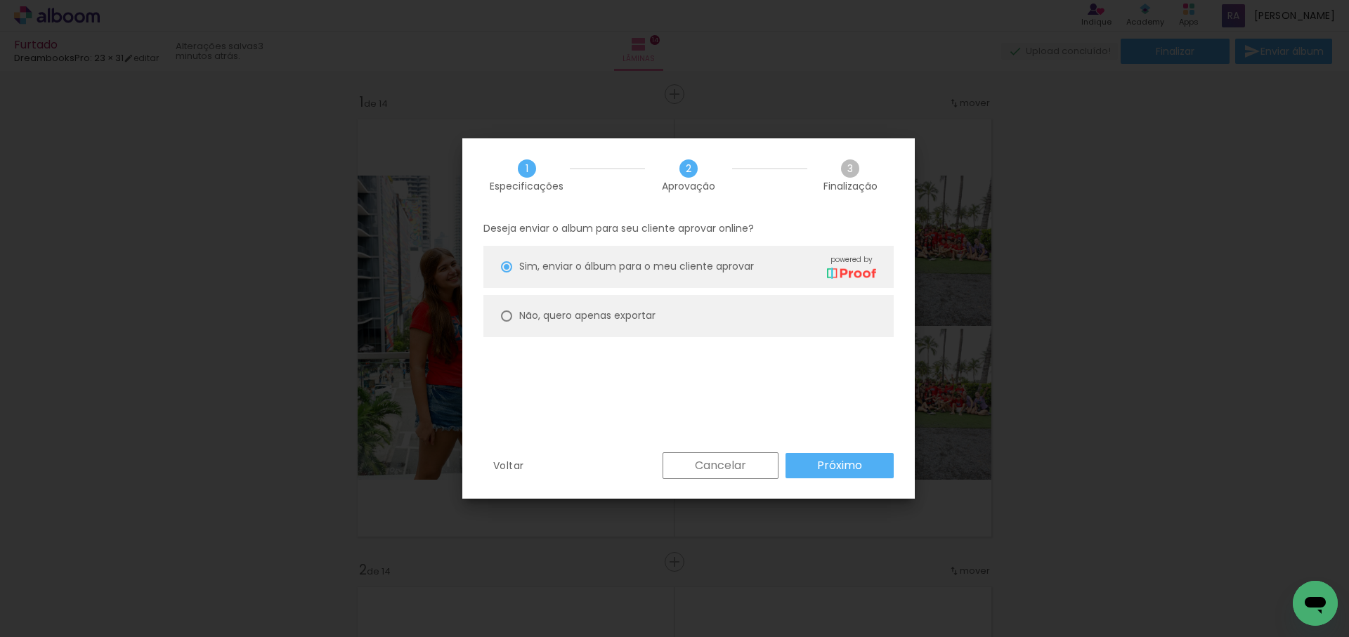
click at [0, 0] on slot "Próximo" at bounding box center [0, 0] width 0 height 0
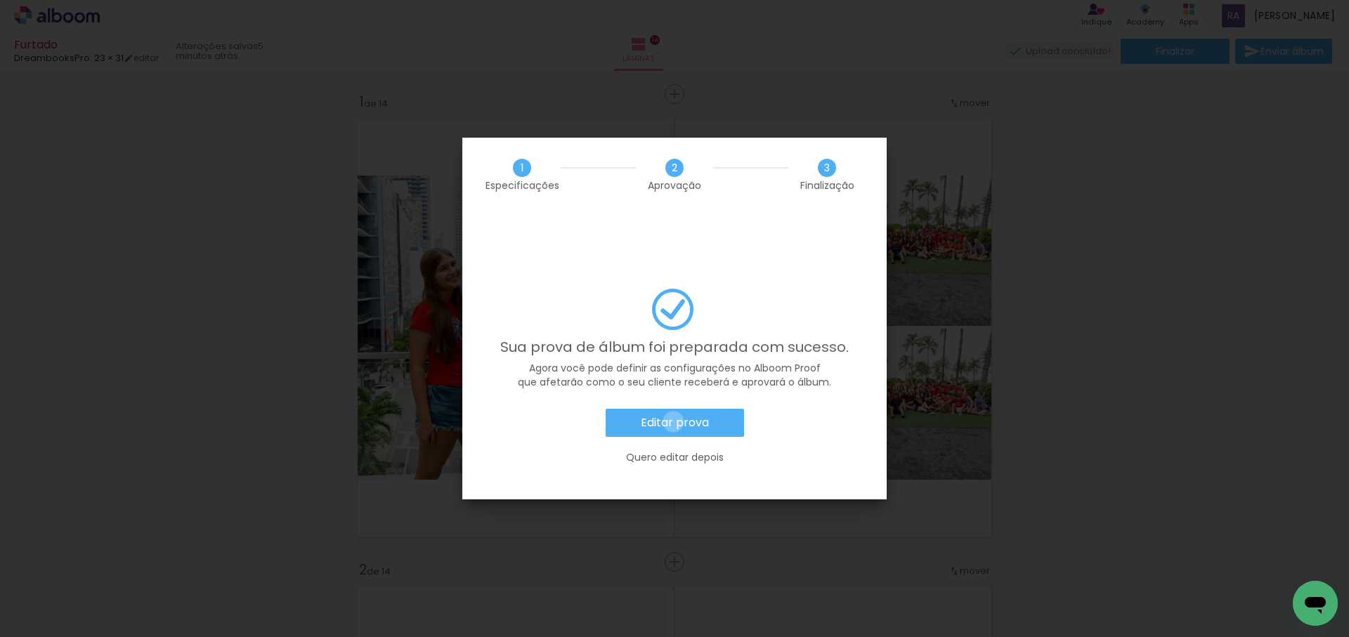
click at [0, 0] on slot "Editar prova" at bounding box center [0, 0] width 0 height 0
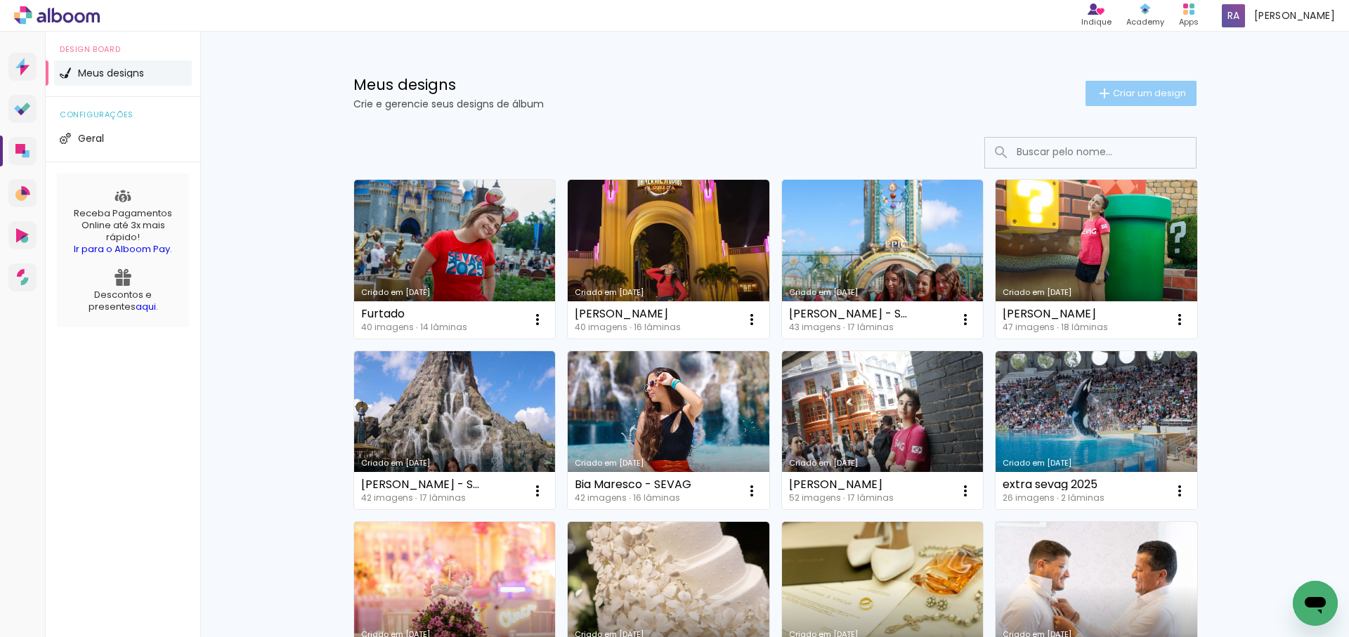
click at [1133, 95] on span "Criar um design" at bounding box center [1149, 93] width 73 height 9
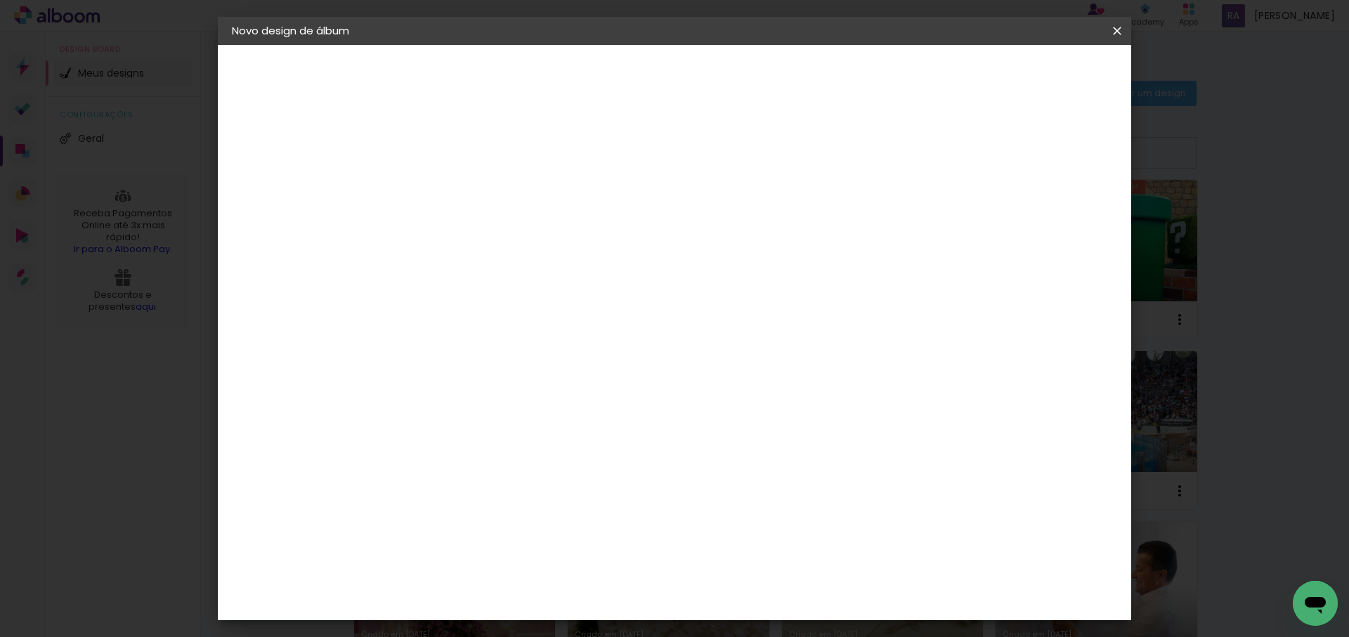
click at [462, 190] on input at bounding box center [462, 189] width 0 height 22
type input "HELOISA LEMOS - SEVAG"
type paper-input "HELOISA LEMOS - SEVAG"
click at [0, 0] on slot "Avançar" at bounding box center [0, 0] width 0 height 0
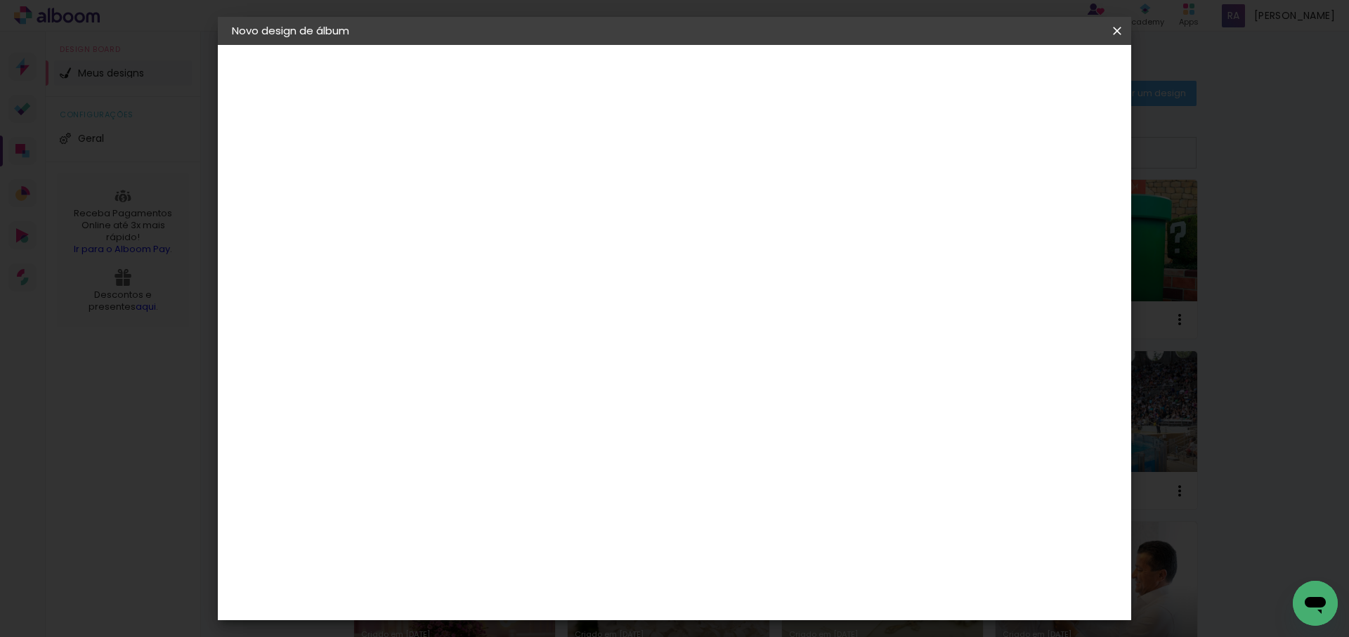
click at [492, 587] on div "DreambooksPro" at bounding box center [497, 592] width 91 height 11
click at [0, 0] on slot "Avançar" at bounding box center [0, 0] width 0 height 0
click at [516, 234] on input "text" at bounding box center [489, 245] width 55 height 22
click at [753, 223] on paper-item "Álbum" at bounding box center [765, 233] width 281 height 28
type input "Álbum"
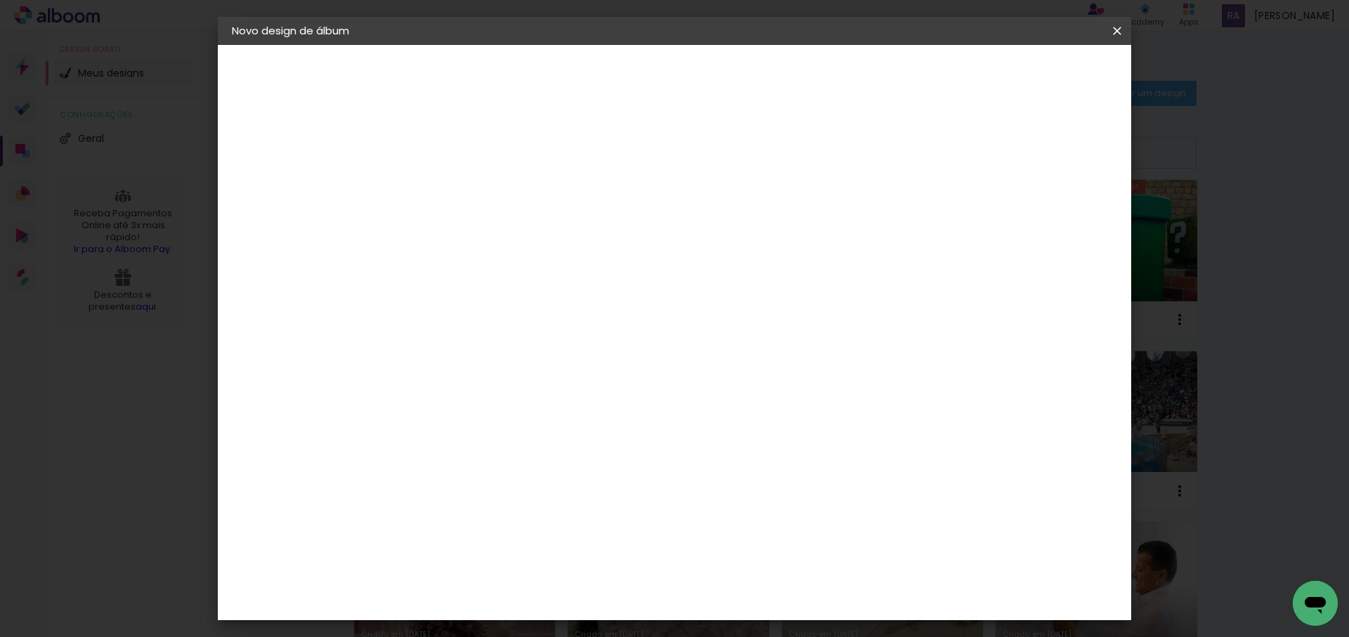
scroll to position [311, 0]
click at [556, 528] on span "23 × 31" at bounding box center [523, 542] width 65 height 29
click at [0, 0] on slot "Avançar" at bounding box center [0, 0] width 0 height 0
click at [951, 74] on span "Iniciar design" at bounding box center [919, 75] width 64 height 10
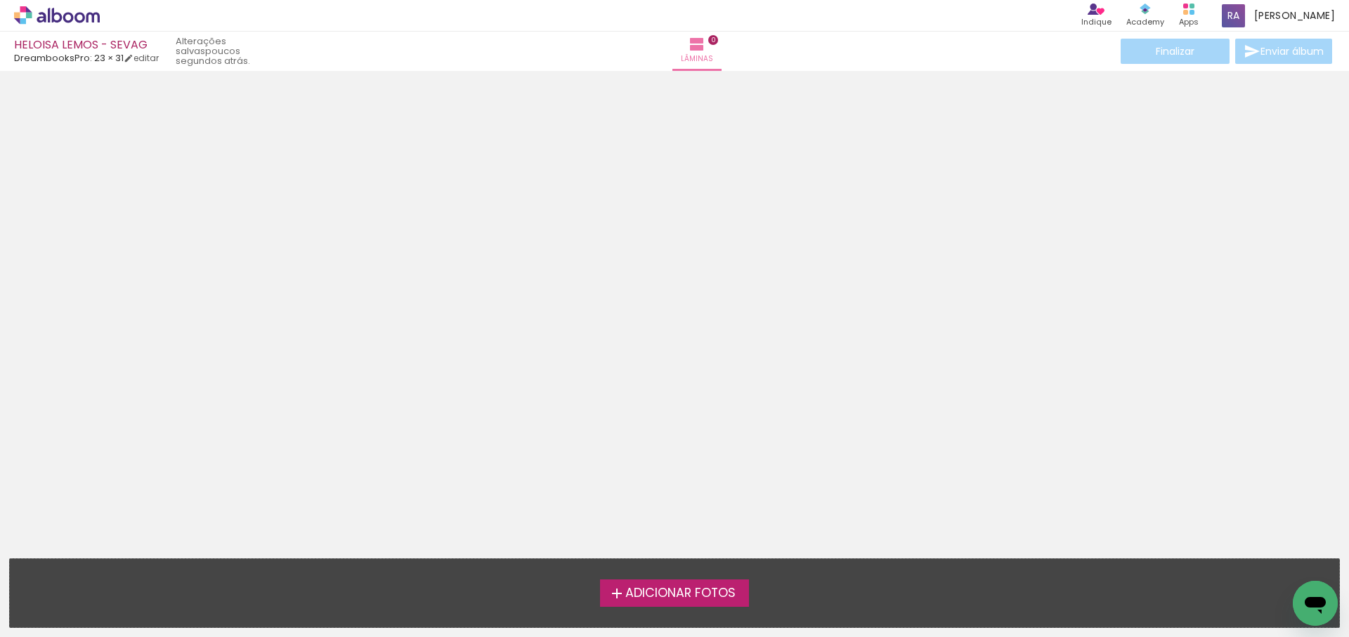
click at [726, 598] on span "Adicionar Fotos" at bounding box center [680, 593] width 110 height 13
click at [0, 0] on input "file" at bounding box center [0, 0] width 0 height 0
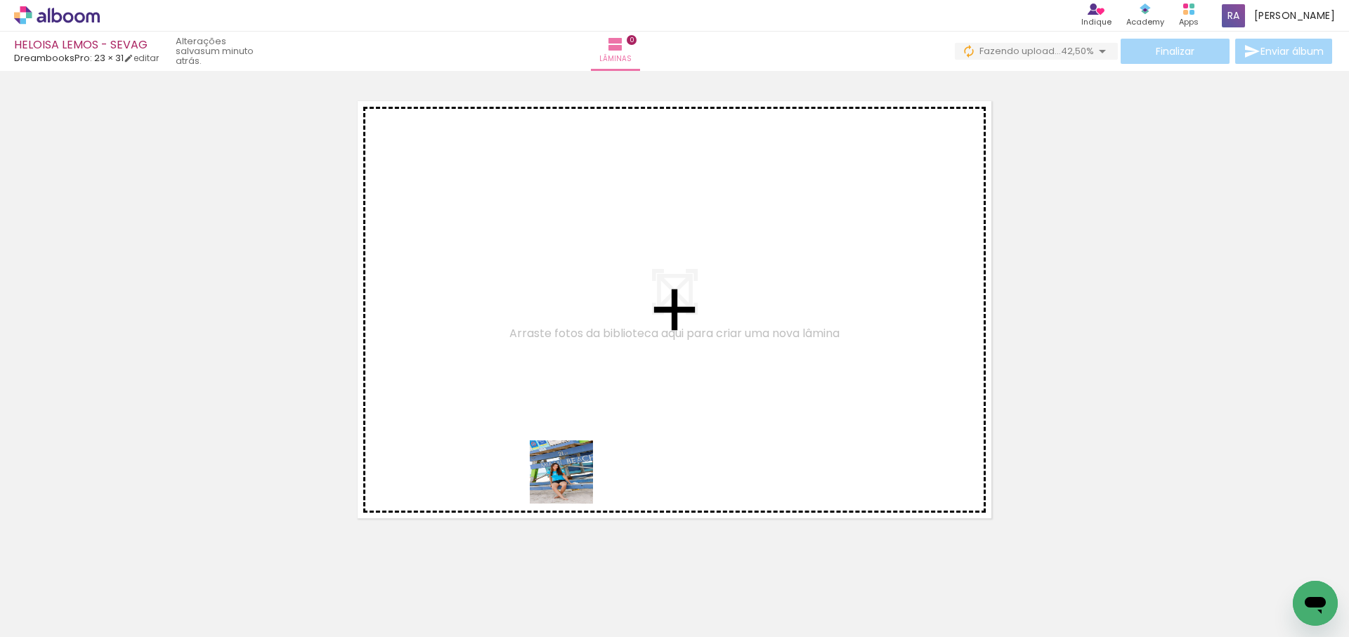
drag, startPoint x: 551, startPoint y: 547, endPoint x: 605, endPoint y: 399, distance: 157.8
click at [605, 399] on quentale-workspace at bounding box center [674, 318] width 1349 height 637
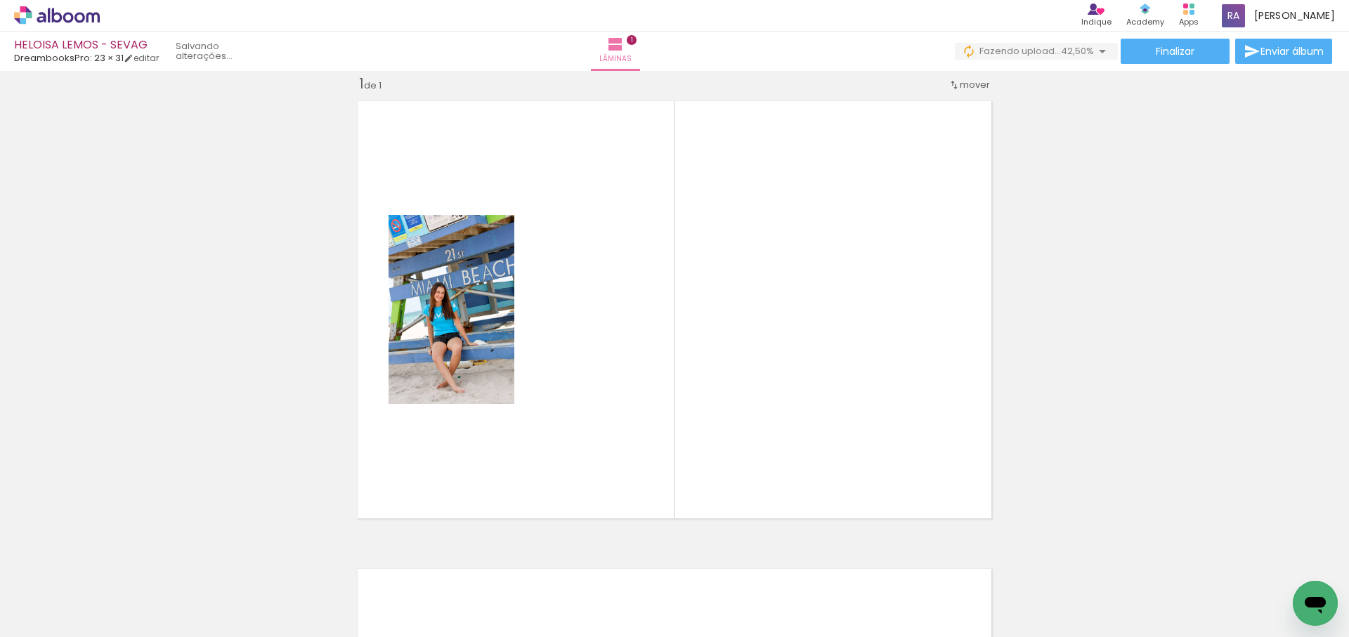
scroll to position [0, 289]
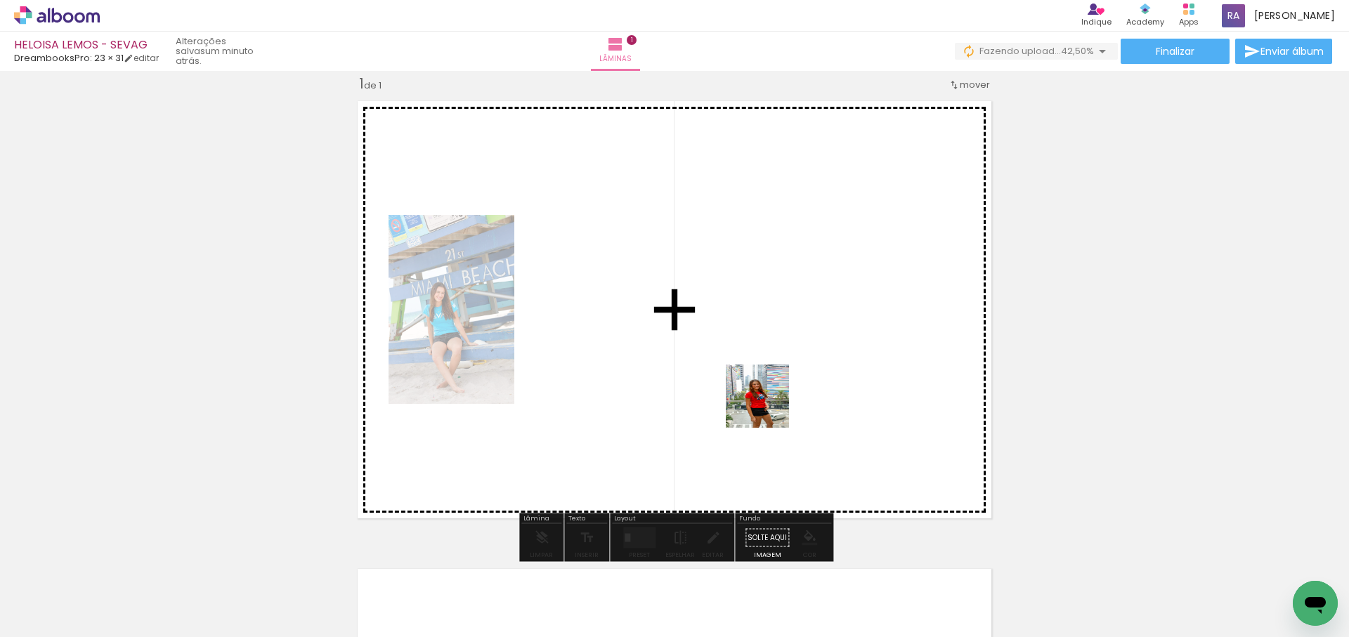
drag, startPoint x: 750, startPoint y: 464, endPoint x: 778, endPoint y: 497, distance: 43.8
click at [768, 406] on quentale-workspace at bounding box center [674, 318] width 1349 height 637
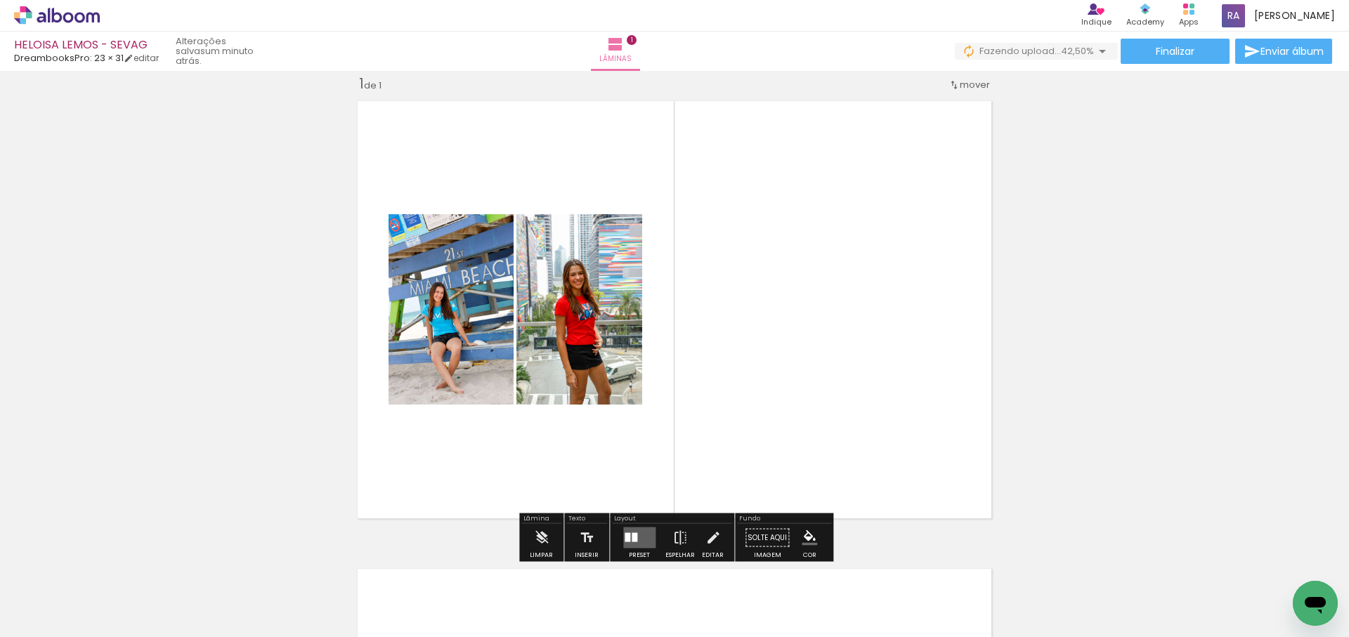
drag, startPoint x: 807, startPoint y: 611, endPoint x: 864, endPoint y: 383, distance: 234.8
click at [863, 381] on quentale-workspace at bounding box center [674, 318] width 1349 height 637
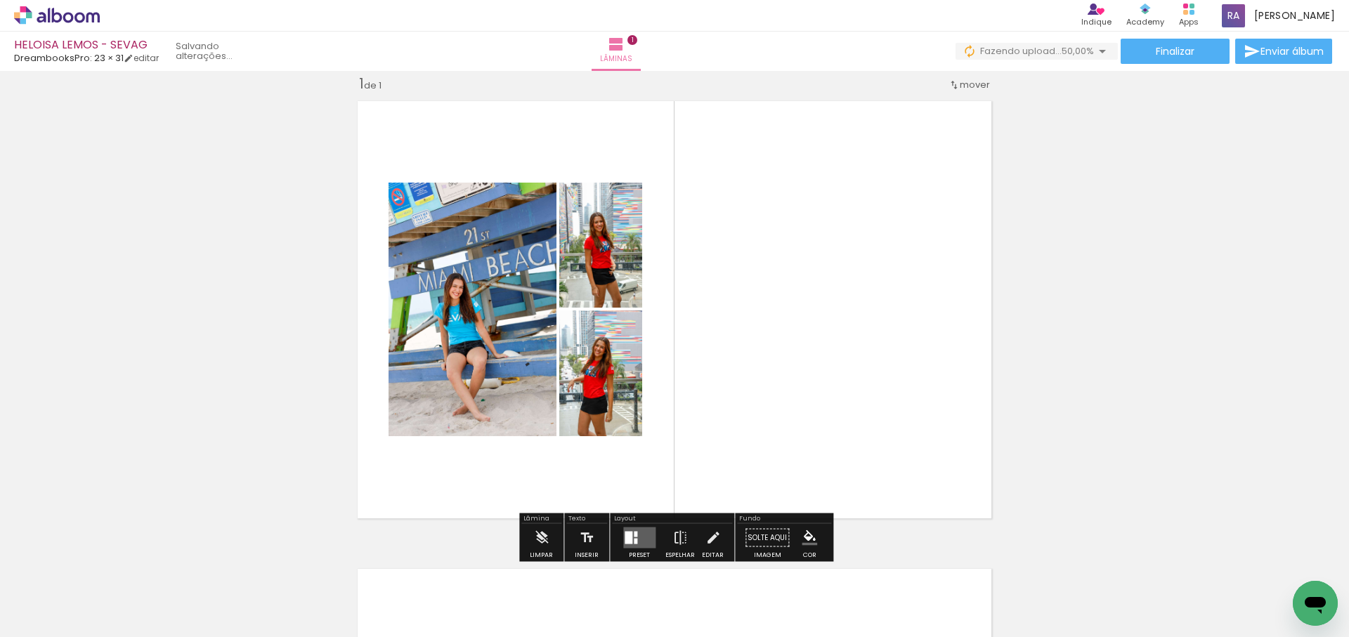
click at [632, 537] on quentale-layouter at bounding box center [639, 538] width 32 height 21
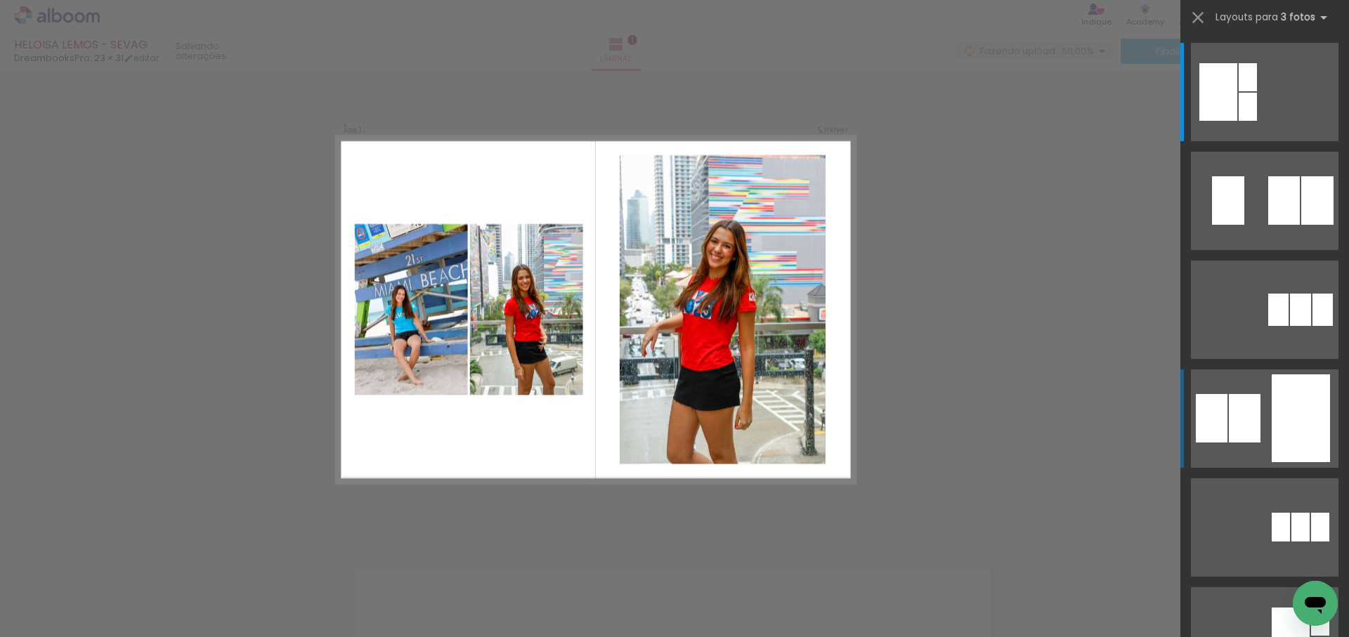
click at [1257, 121] on div at bounding box center [1248, 107] width 18 height 28
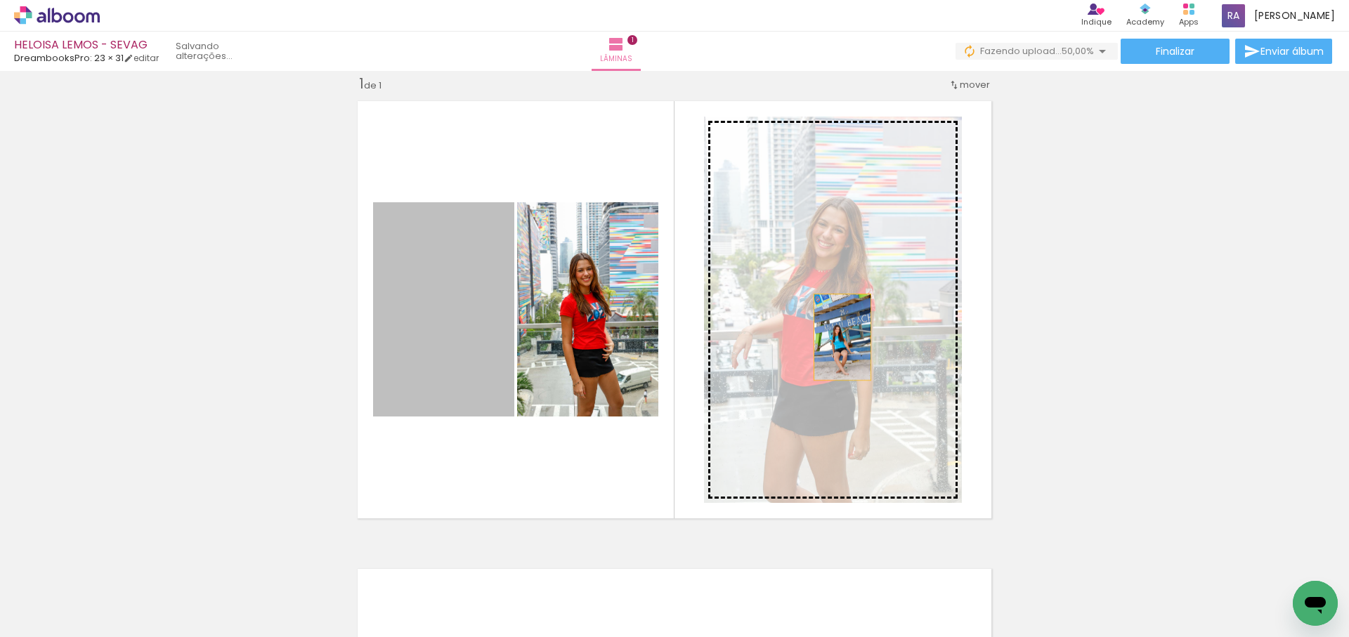
drag, startPoint x: 462, startPoint y: 335, endPoint x: 835, endPoint y: 402, distance: 379.0
click at [0, 0] on slot at bounding box center [0, 0] width 0 height 0
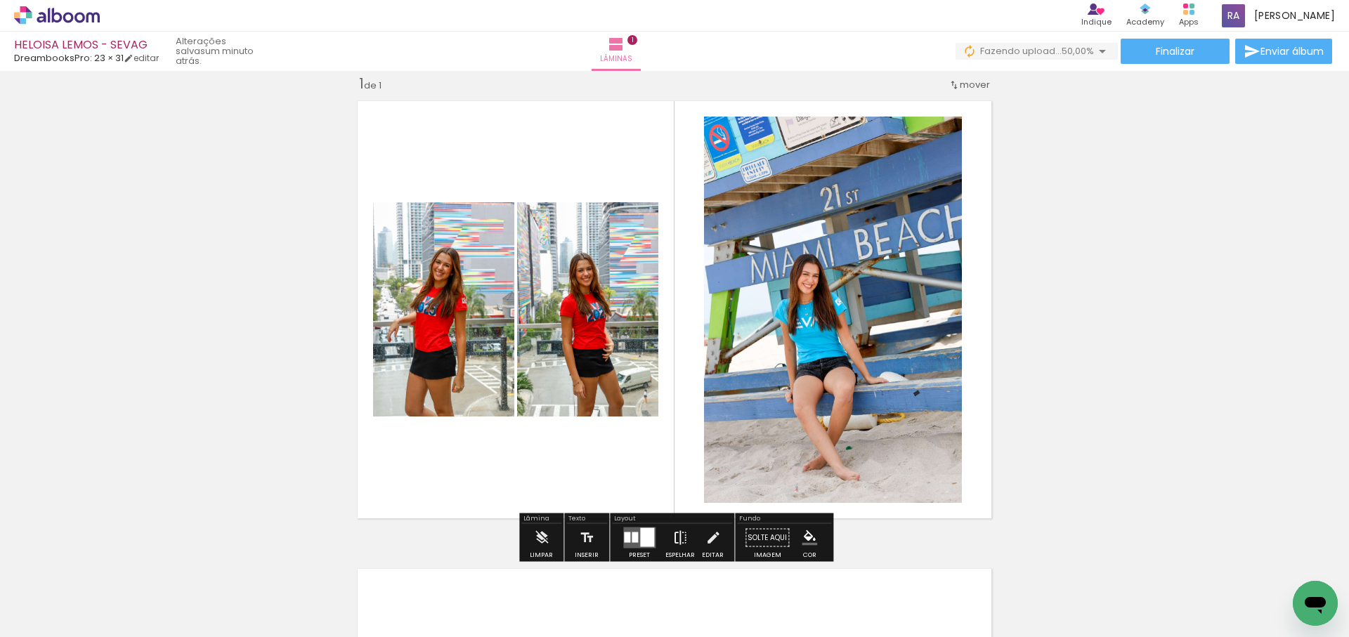
click at [672, 537] on iron-icon at bounding box center [679, 538] width 15 height 28
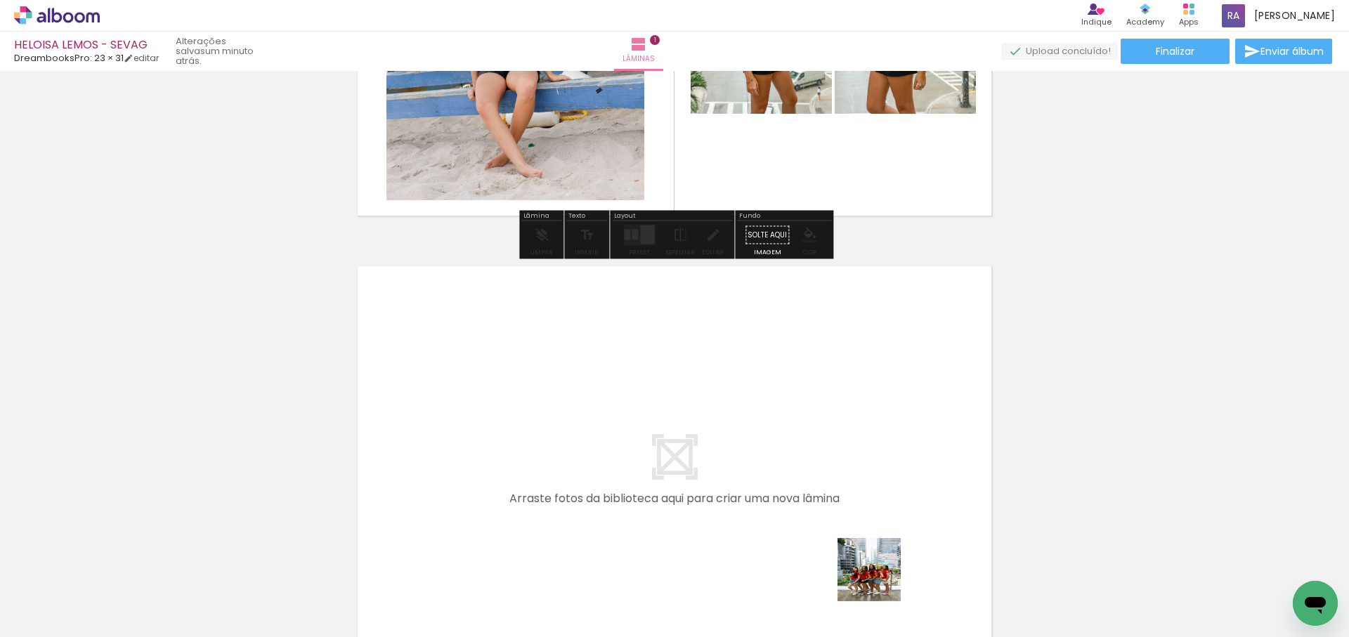
click at [890, 455] on quentale-workspace at bounding box center [674, 318] width 1349 height 637
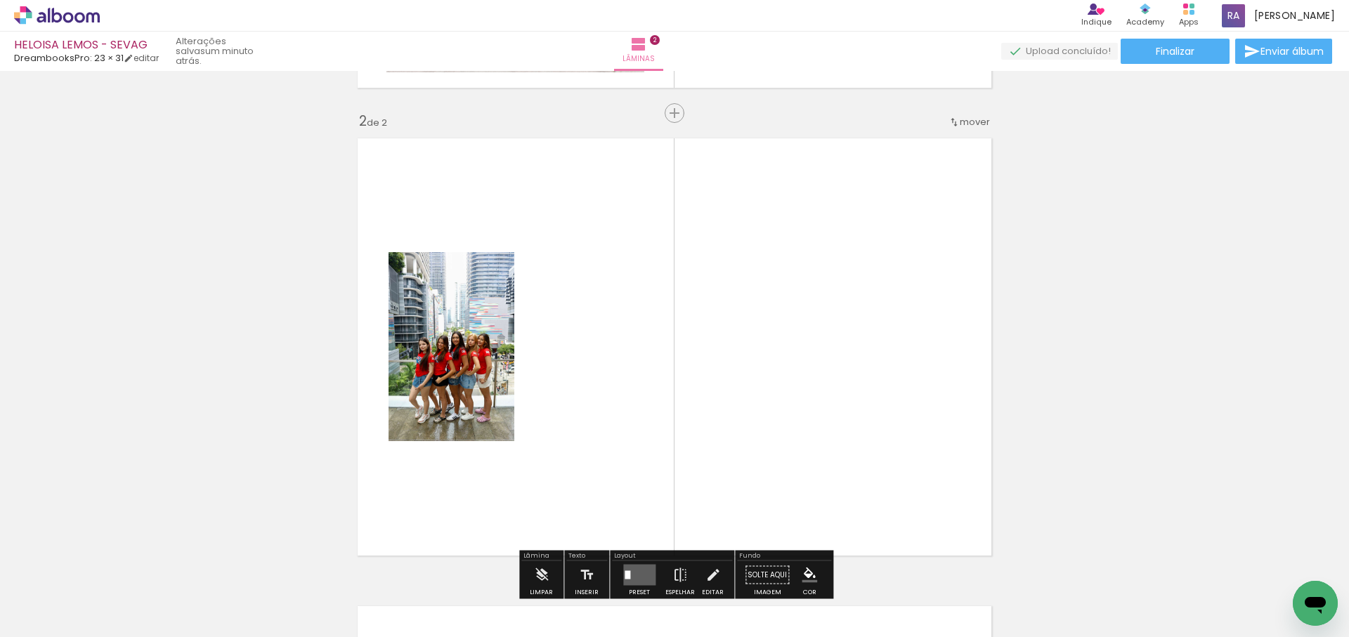
scroll to position [486, 0]
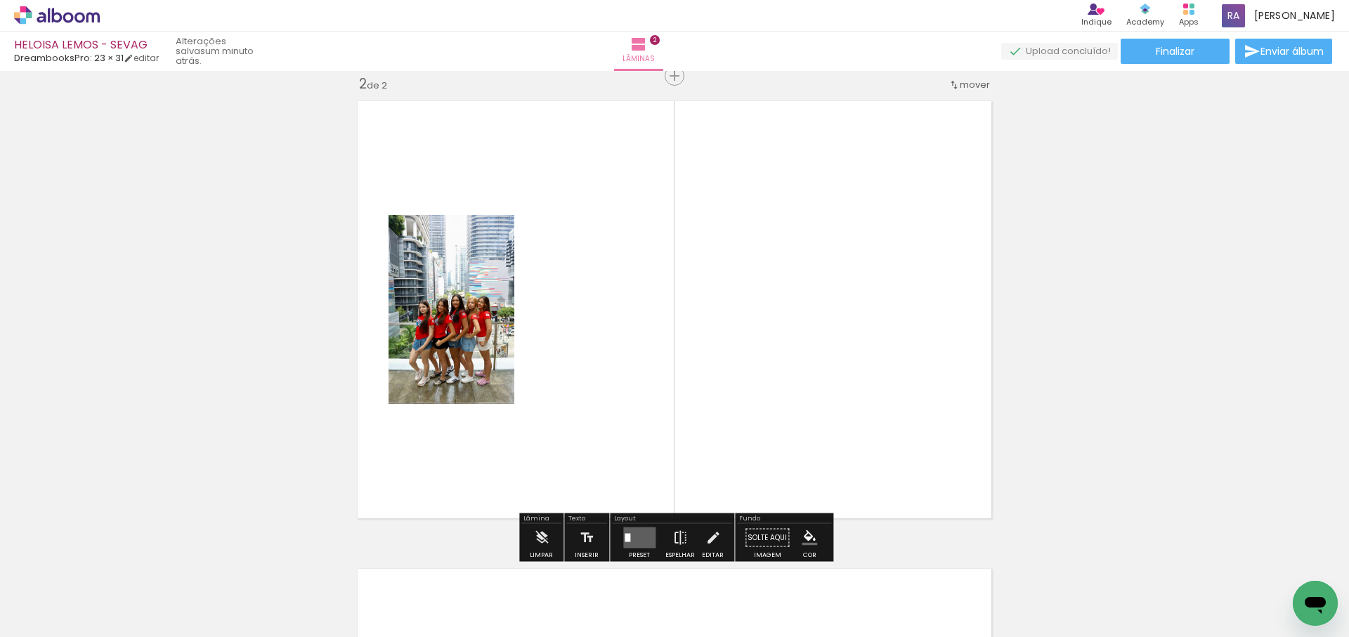
drag, startPoint x: 946, startPoint y: 445, endPoint x: 981, endPoint y: 547, distance: 107.5
click at [948, 445] on quentale-workspace at bounding box center [674, 318] width 1349 height 637
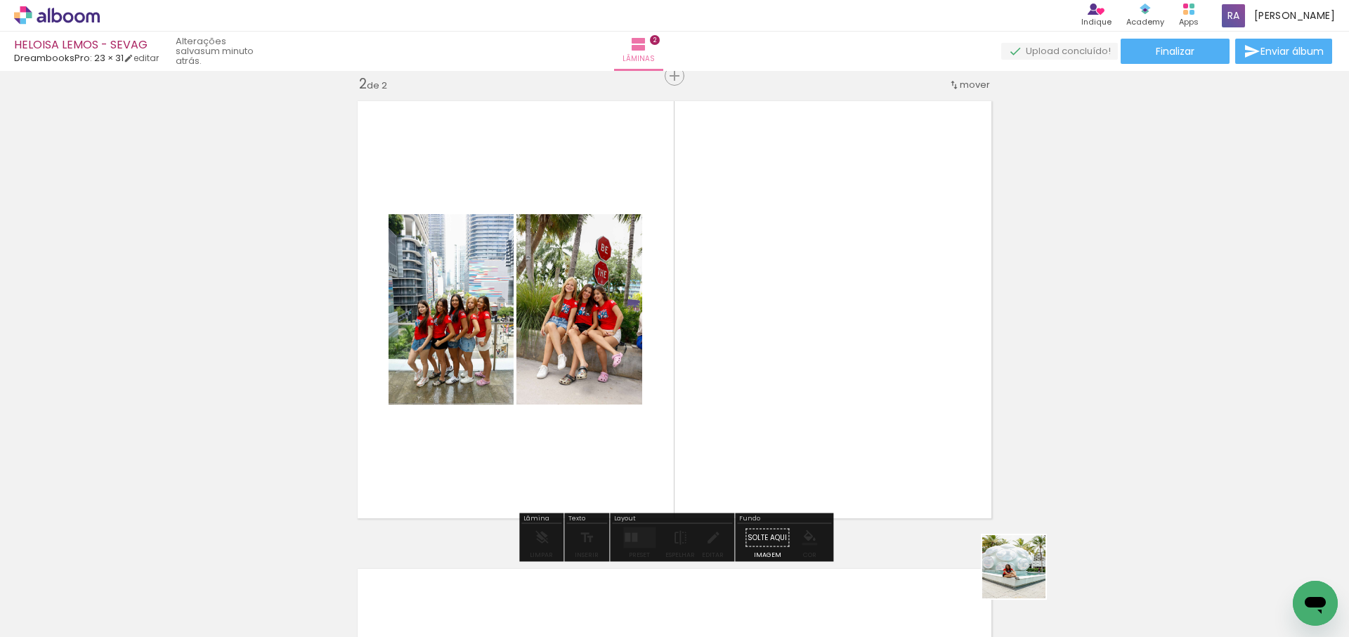
drag, startPoint x: 1024, startPoint y: 577, endPoint x: 860, endPoint y: 346, distance: 283.6
click at [861, 348] on quentale-workspace at bounding box center [674, 318] width 1349 height 637
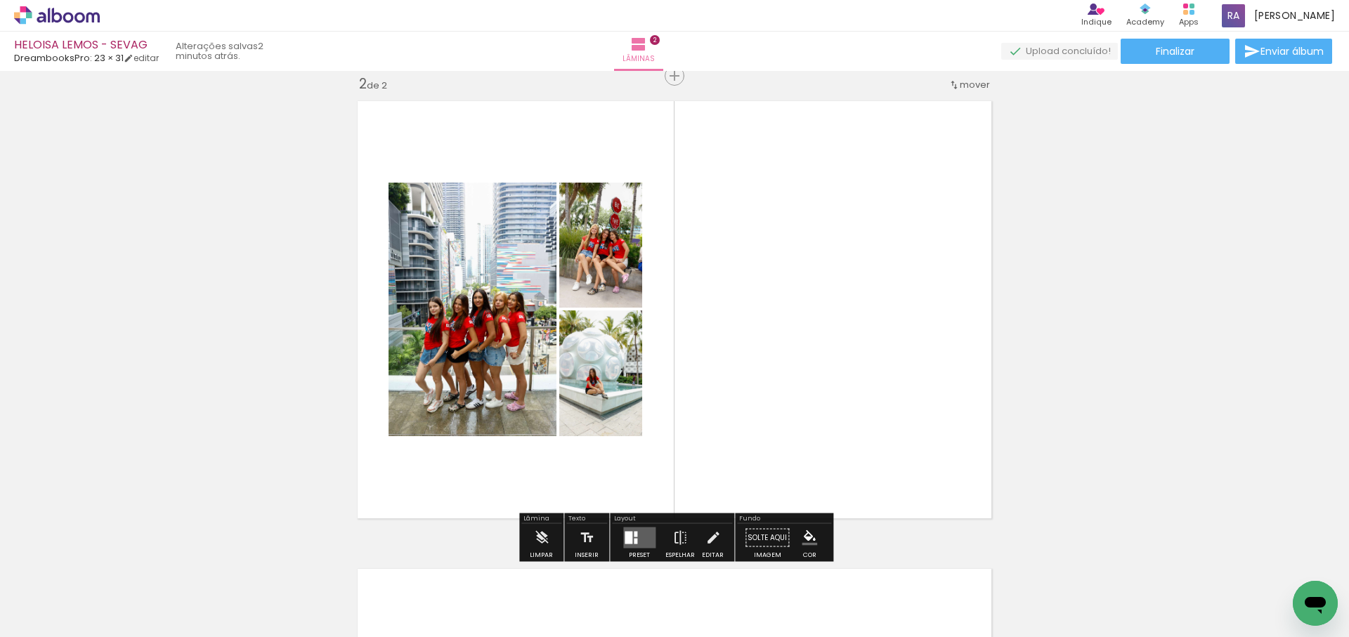
click at [634, 541] on div at bounding box center [636, 542] width 4 height 6
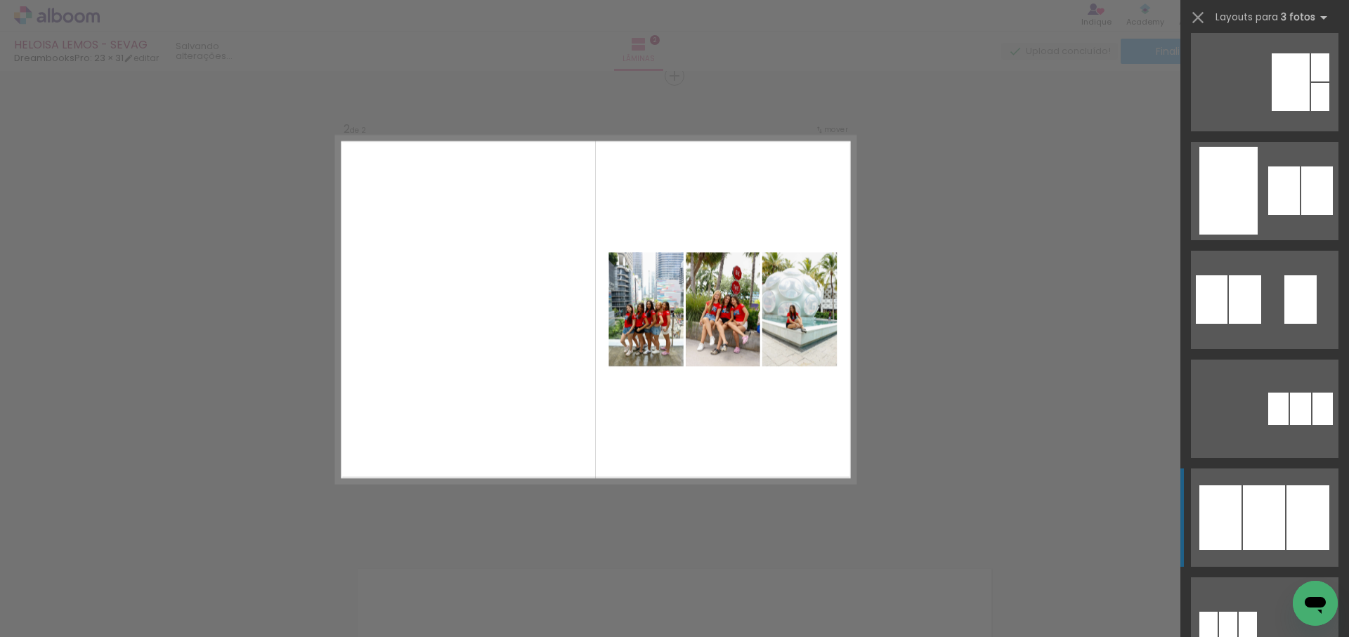
scroll to position [639, 0]
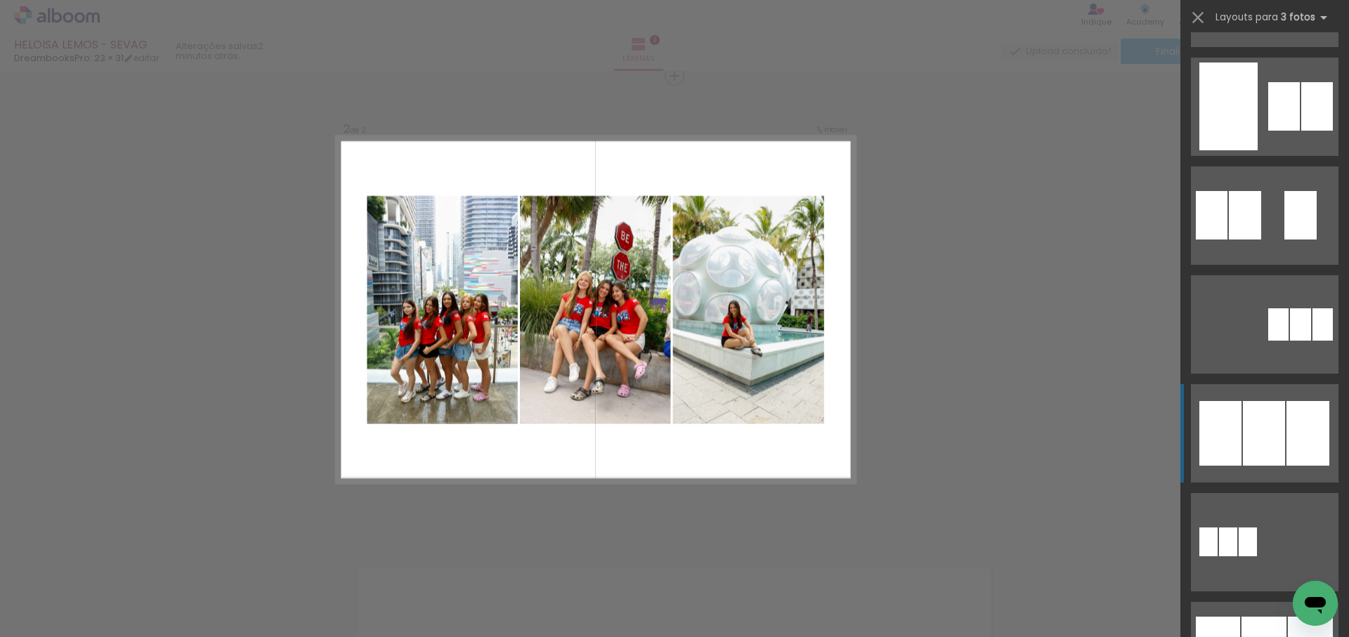
click at [1277, 415] on div at bounding box center [1264, 433] width 42 height 65
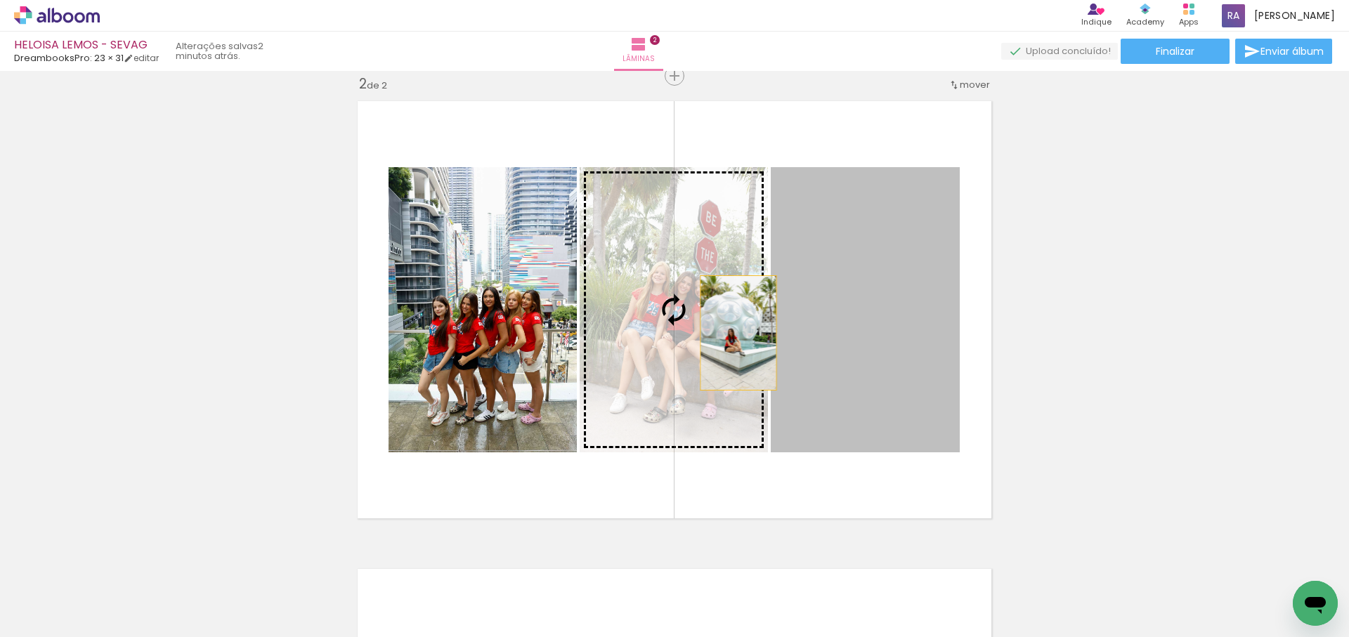
drag, startPoint x: 895, startPoint y: 339, endPoint x: 738, endPoint y: 334, distance: 156.7
click at [0, 0] on slot at bounding box center [0, 0] width 0 height 0
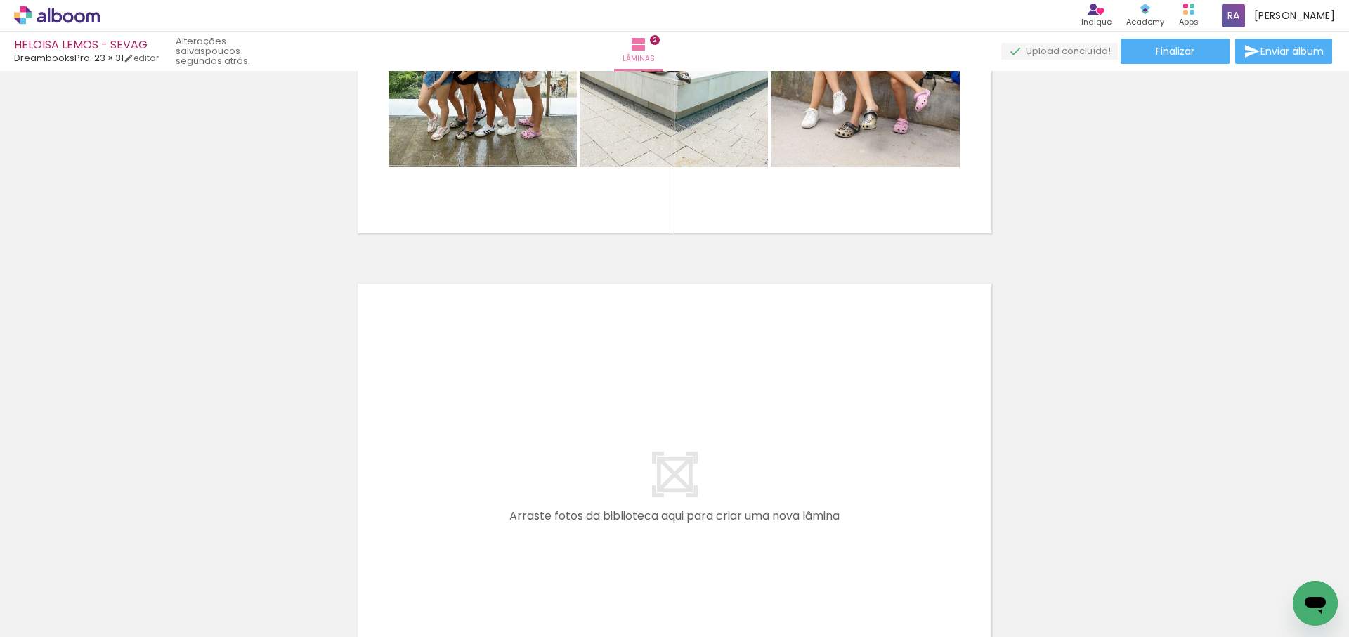
scroll to position [0, 993]
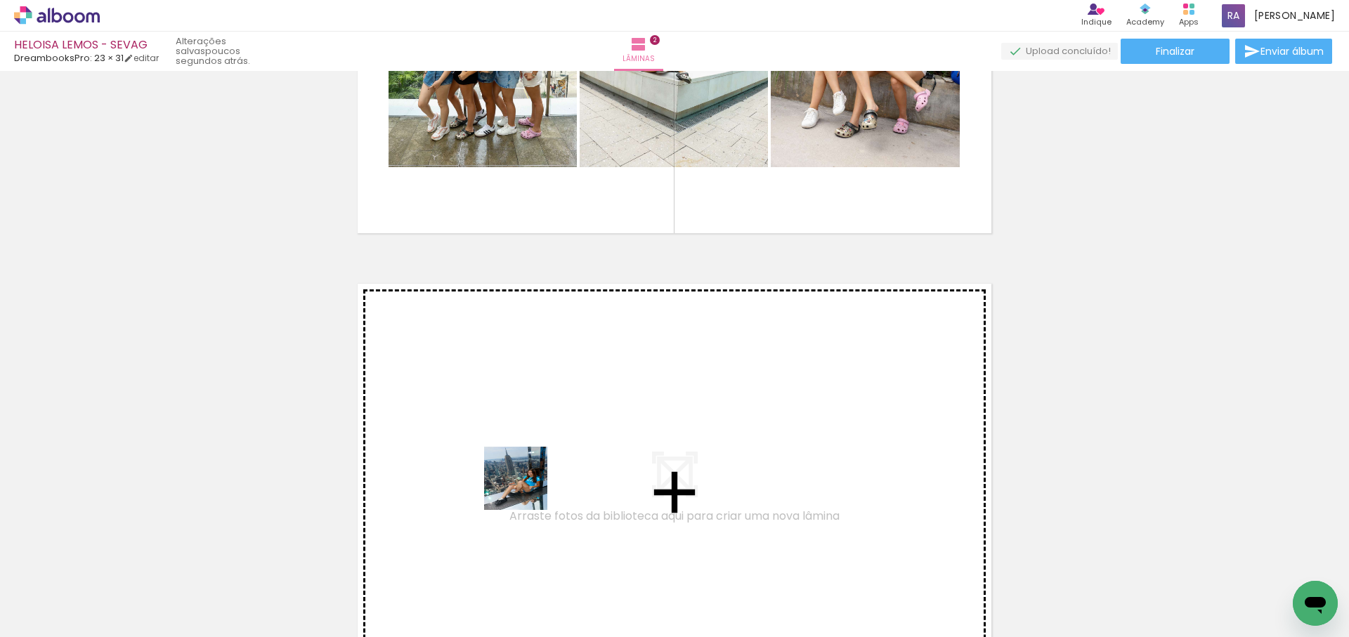
click at [546, 432] on quentale-workspace at bounding box center [674, 318] width 1349 height 637
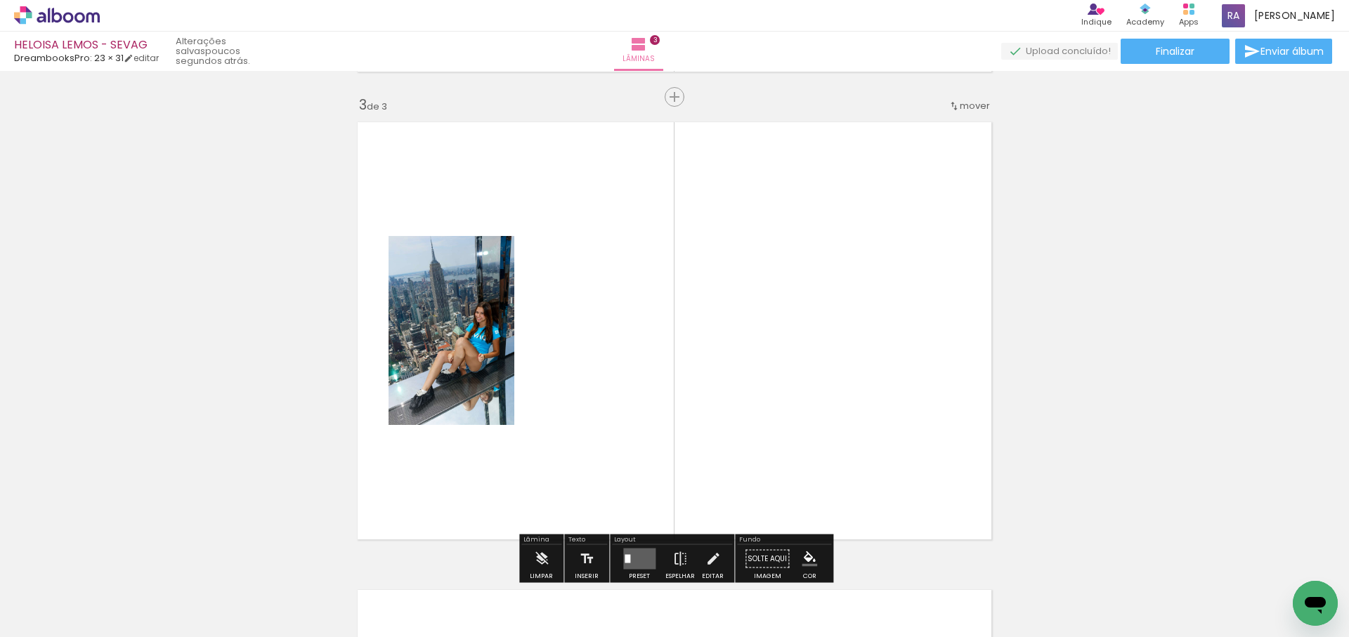
scroll to position [954, 0]
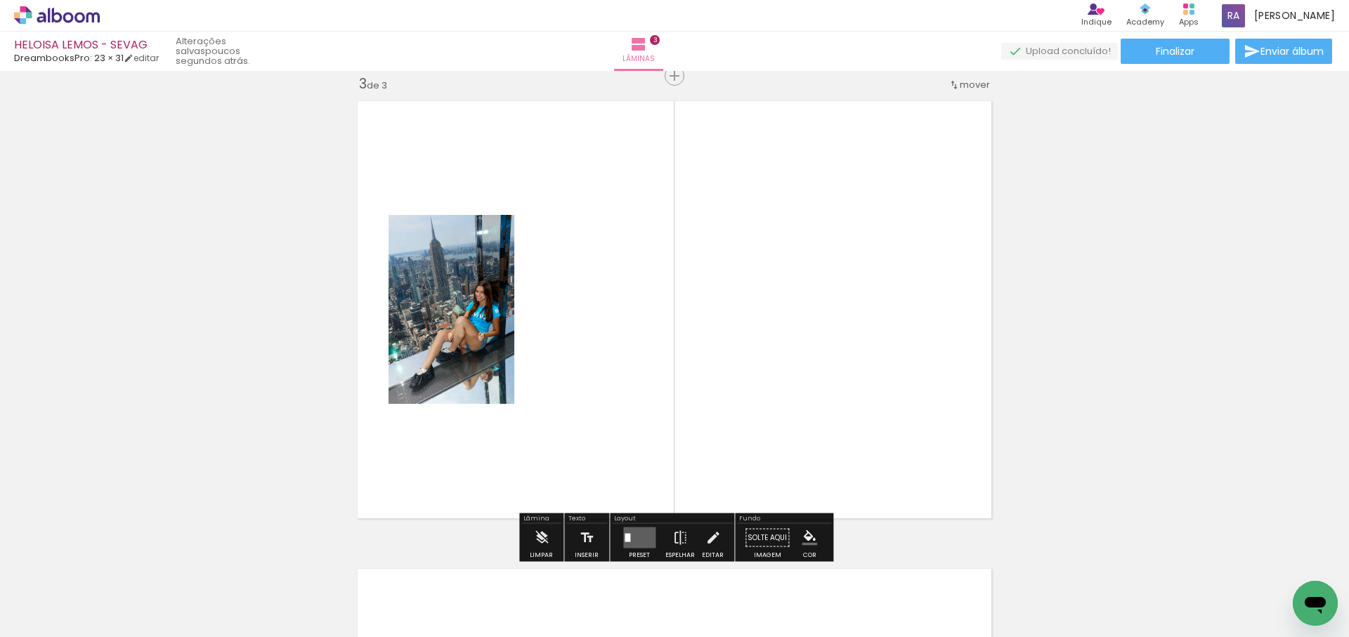
drag, startPoint x: 630, startPoint y: 453, endPoint x: 644, endPoint y: 445, distance: 16.0
click at [640, 437] on quentale-workspace at bounding box center [674, 318] width 1349 height 637
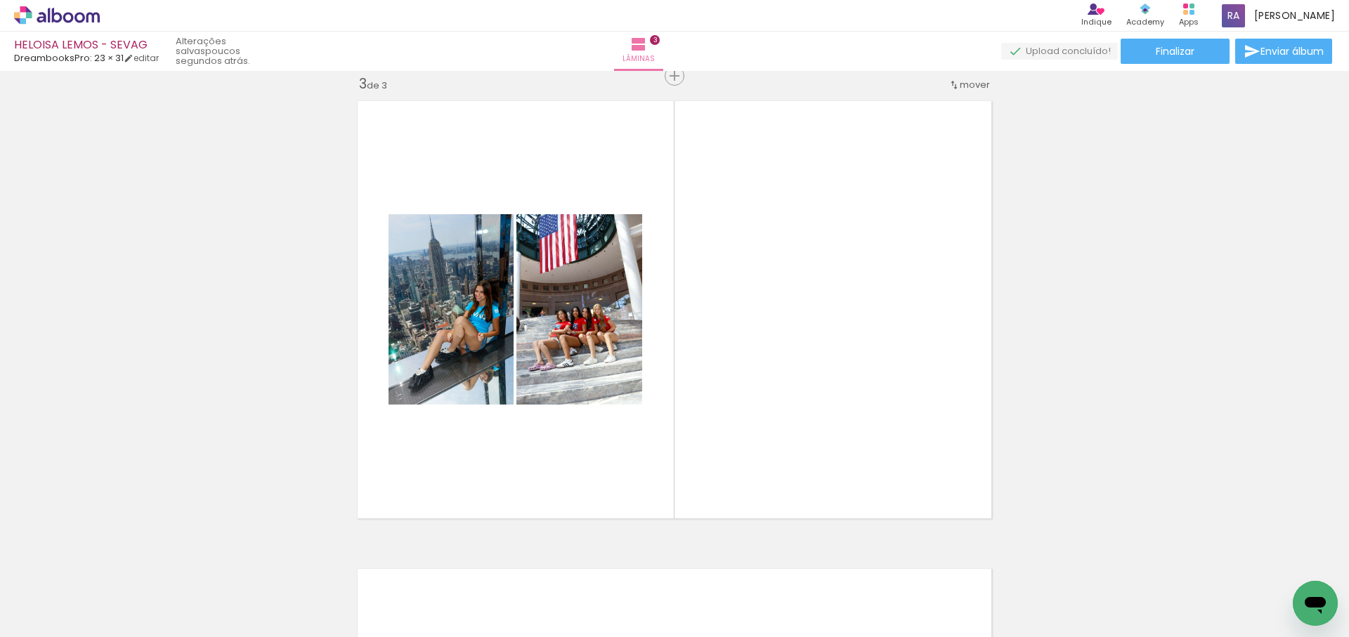
scroll to position [0, 889]
drag, startPoint x: 763, startPoint y: 596, endPoint x: 844, endPoint y: 559, distance: 89.3
click at [810, 456] on quentale-workspace at bounding box center [674, 318] width 1349 height 637
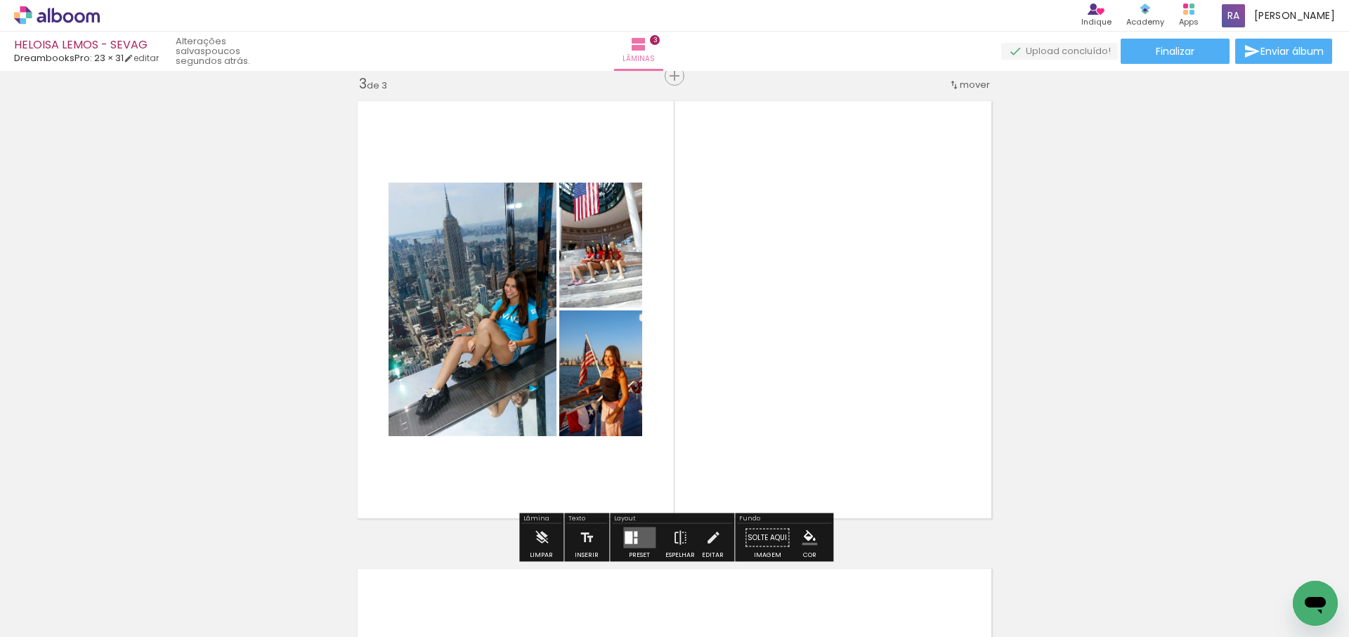
click at [847, 398] on quentale-workspace at bounding box center [674, 318] width 1349 height 637
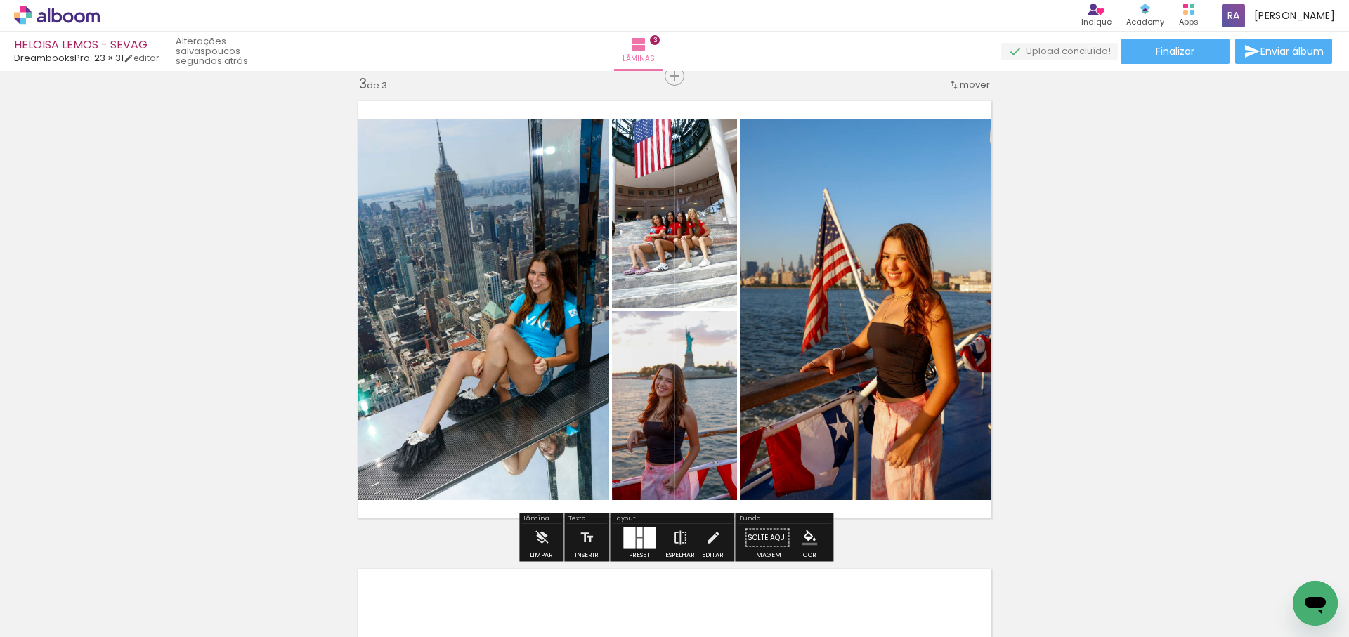
click at [644, 534] on div at bounding box center [650, 538] width 12 height 21
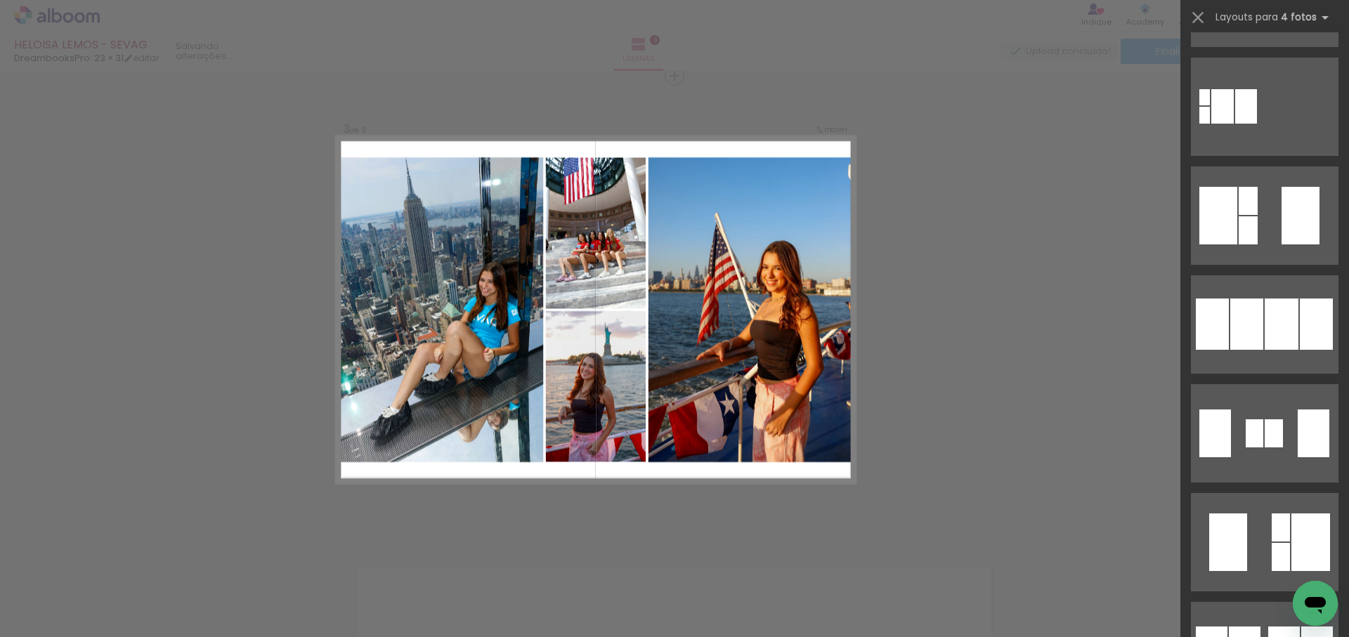
scroll to position [0, 0]
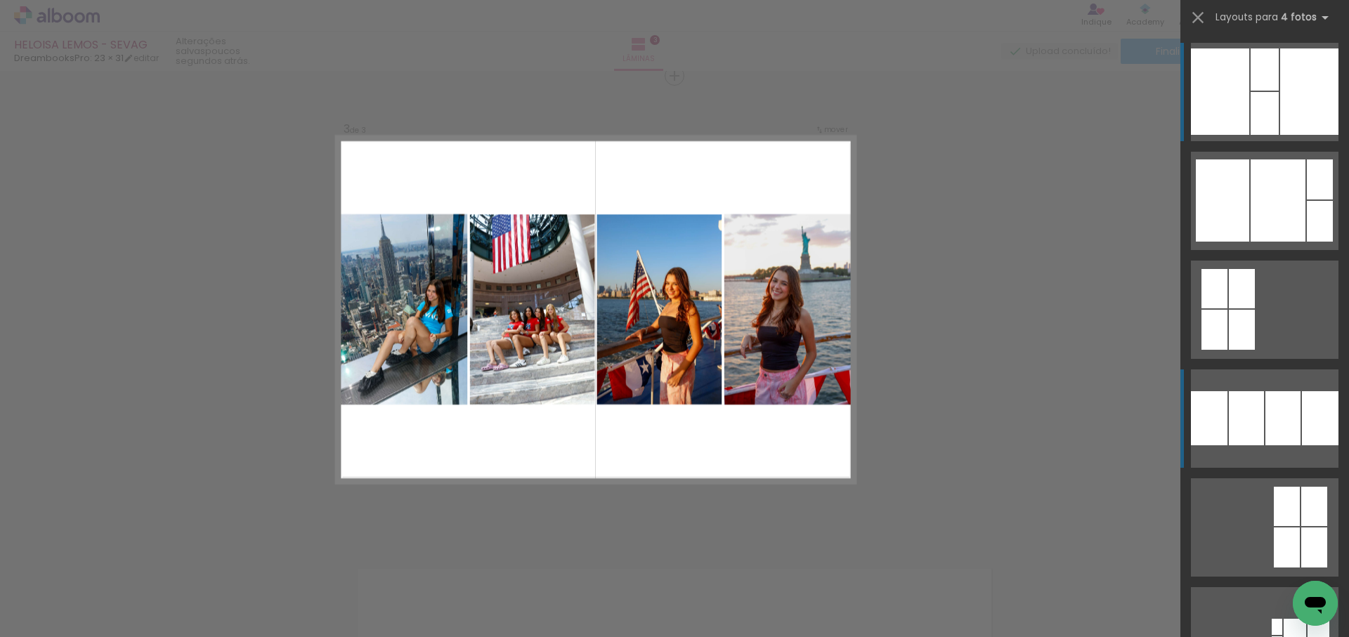
click at [1307, 200] on div at bounding box center [1320, 179] width 26 height 40
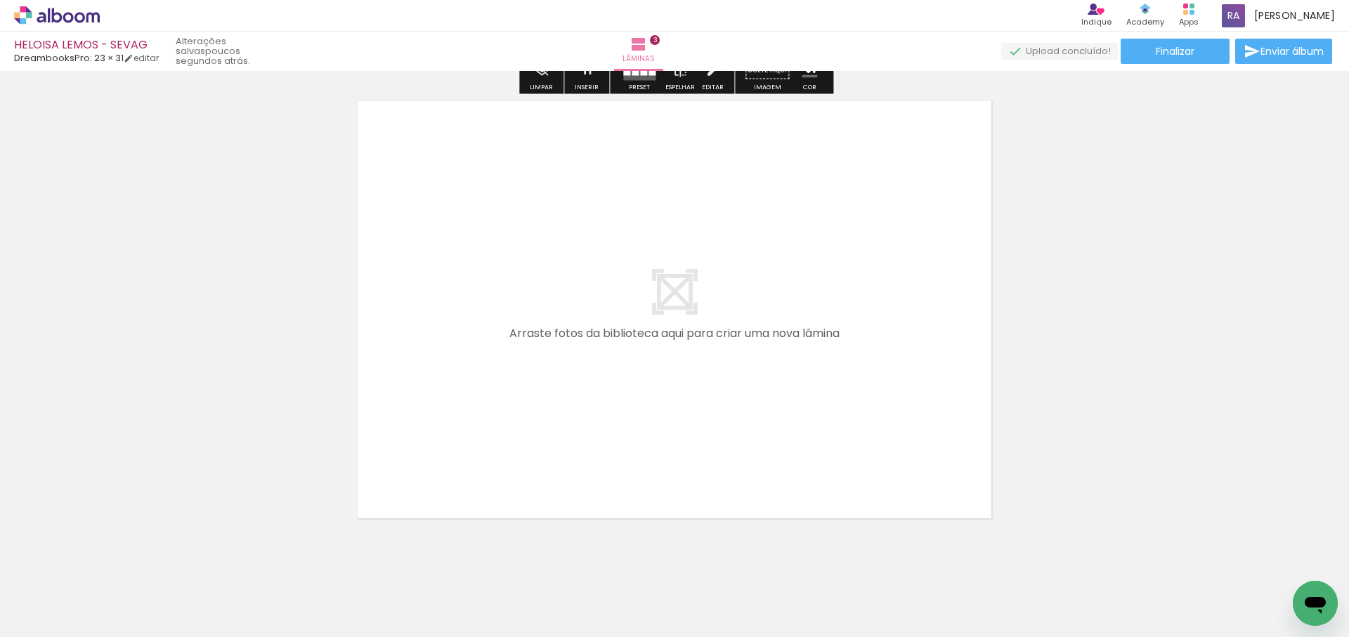
scroll to position [1448, 0]
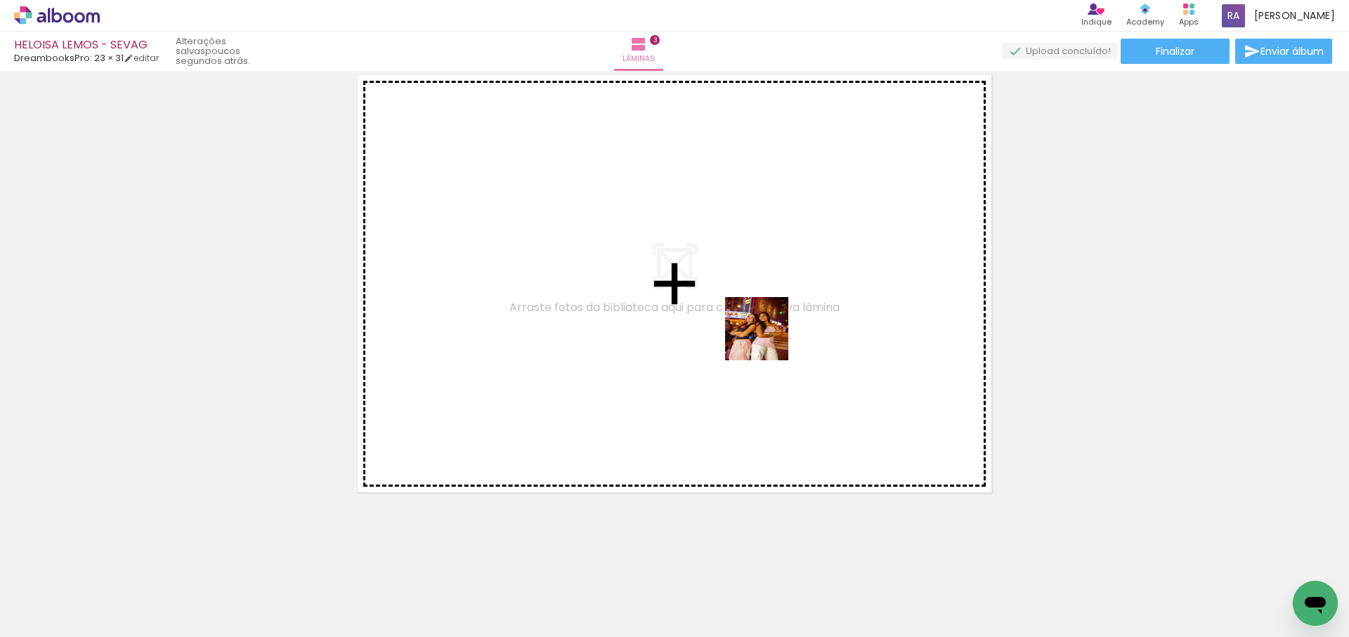
drag, startPoint x: 842, startPoint y: 505, endPoint x: 838, endPoint y: 471, distance: 34.7
click at [766, 337] on quentale-workspace at bounding box center [674, 318] width 1349 height 637
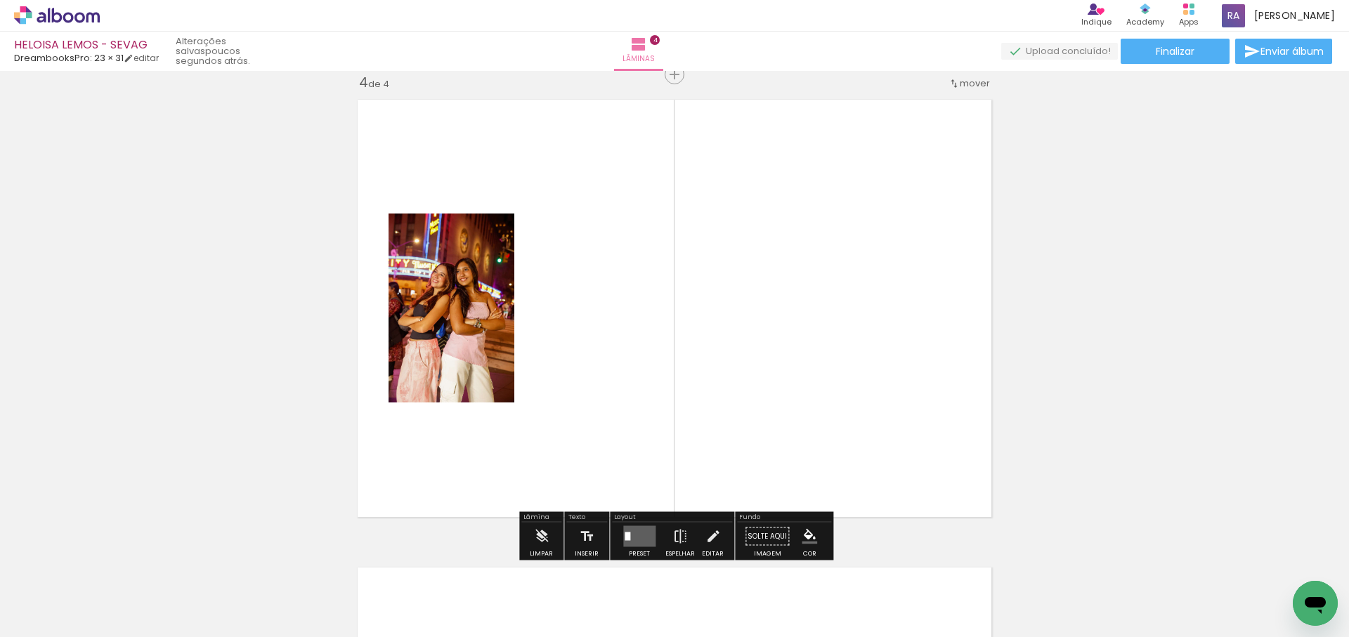
scroll to position [1422, 0]
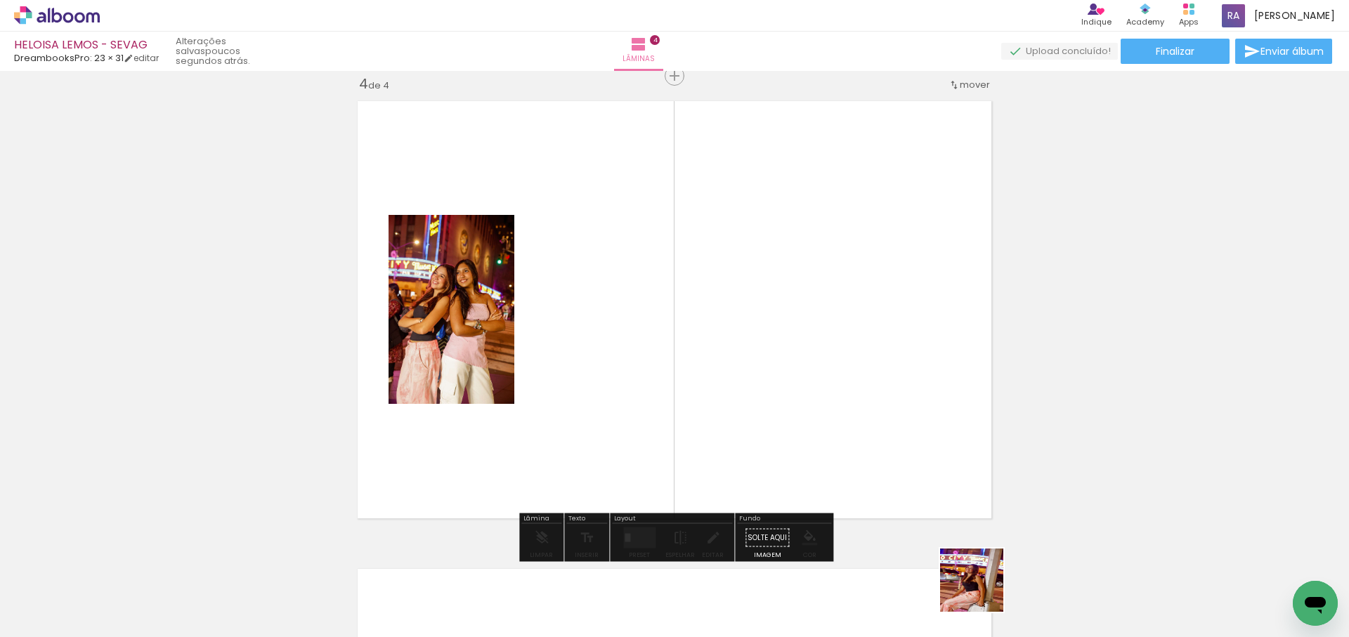
drag, startPoint x: 982, startPoint y: 591, endPoint x: 863, endPoint y: 406, distance: 219.6
click at [892, 377] on quentale-workspace at bounding box center [674, 318] width 1349 height 637
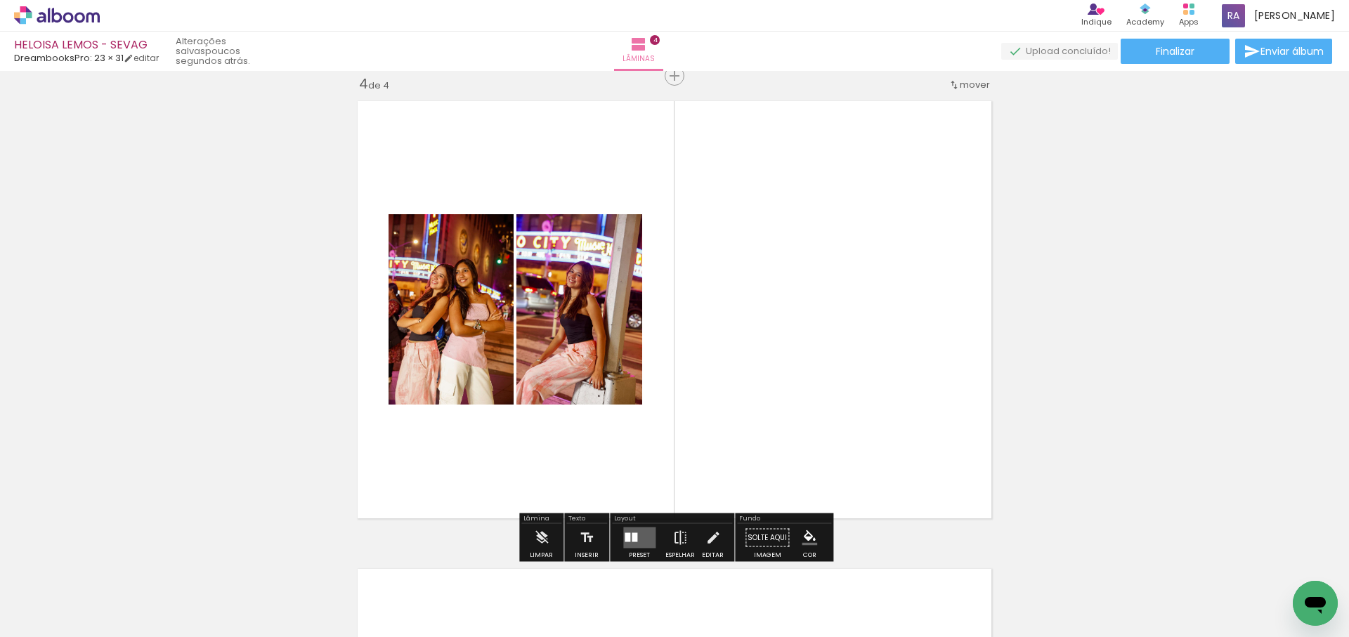
click at [636, 533] on quentale-layouter at bounding box center [639, 538] width 32 height 21
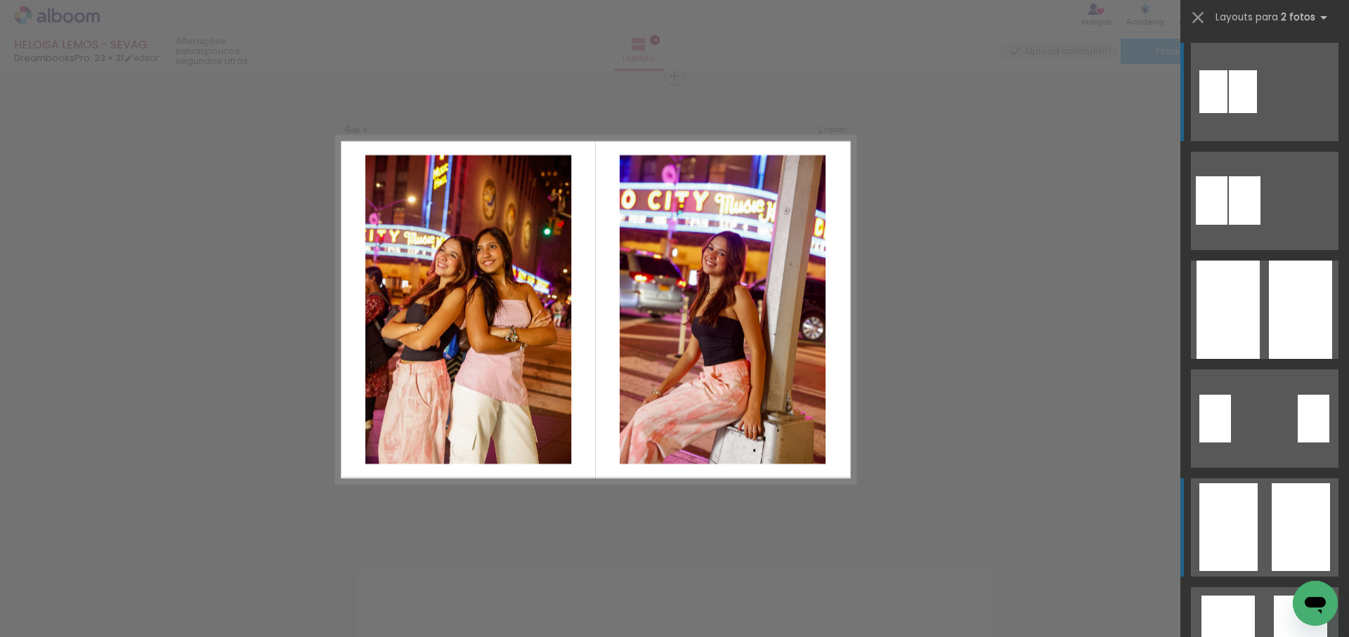
click at [1260, 225] on div at bounding box center [1245, 200] width 32 height 48
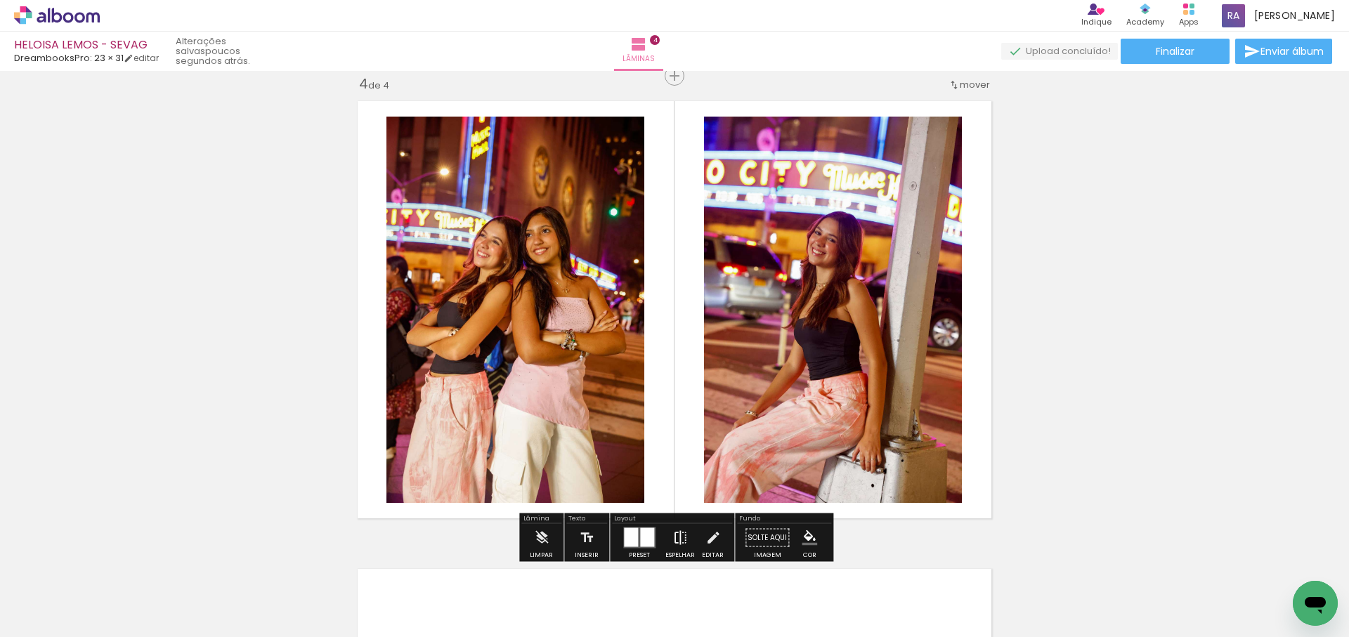
click at [675, 535] on iron-icon at bounding box center [679, 538] width 15 height 28
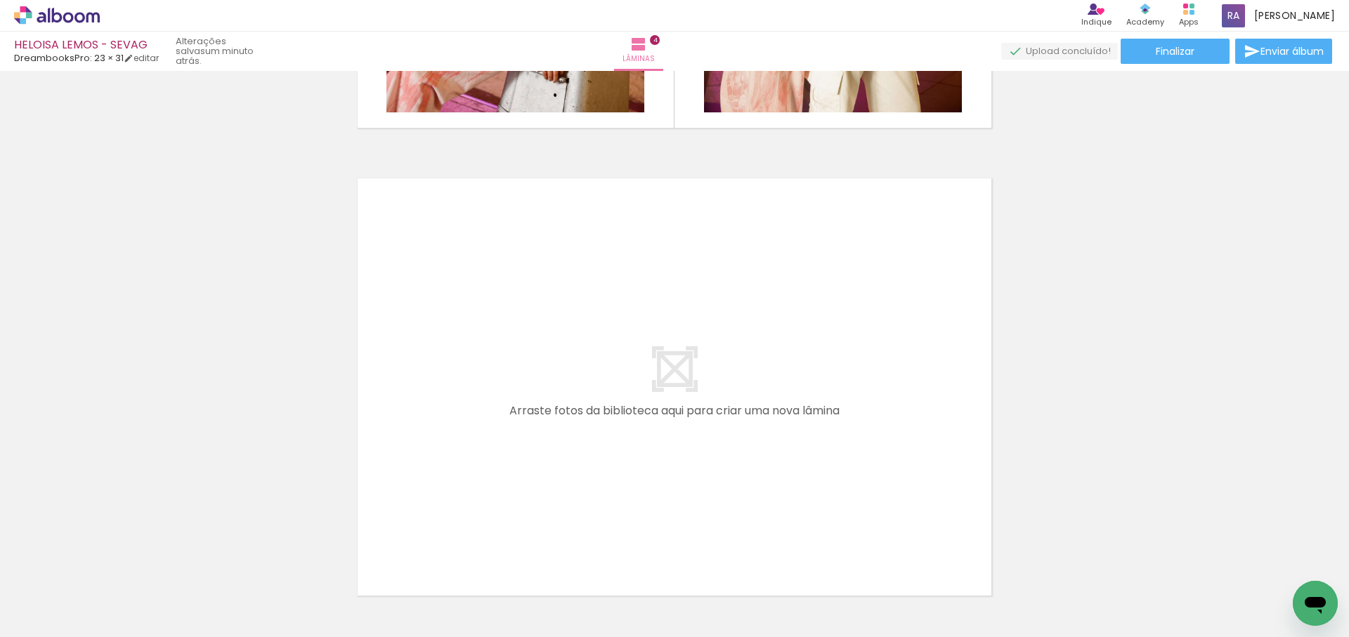
scroll to position [0, 1918]
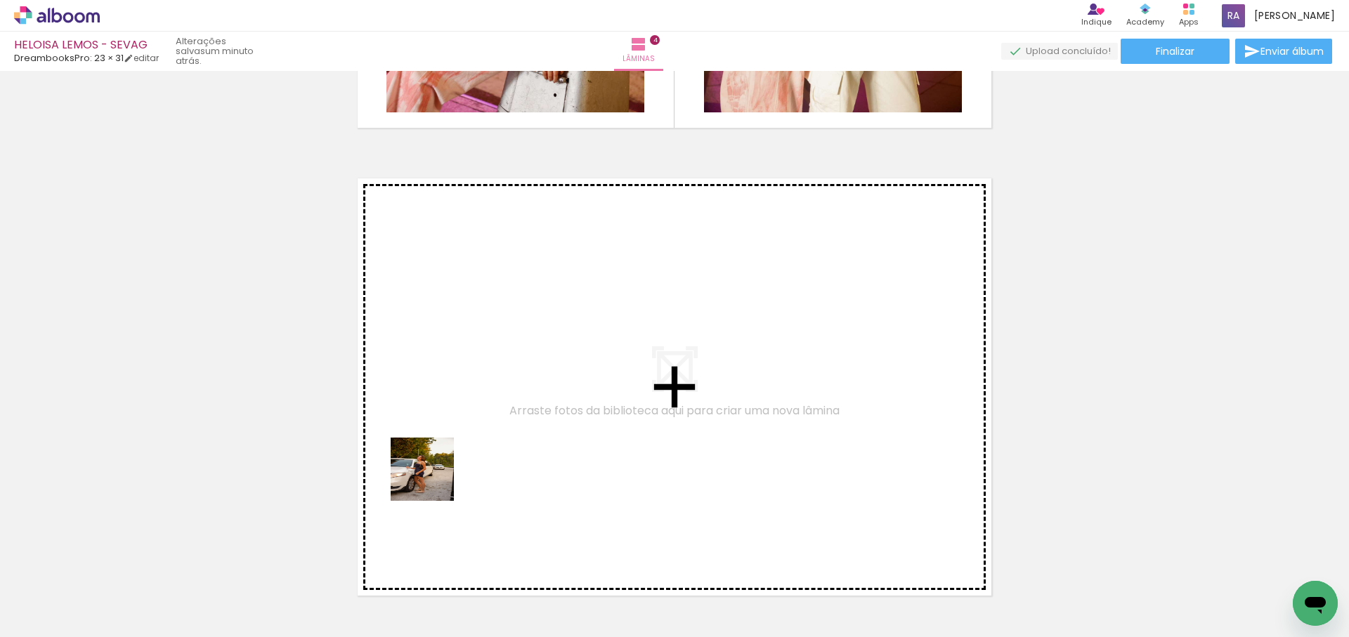
click at [458, 450] on quentale-workspace at bounding box center [674, 318] width 1349 height 637
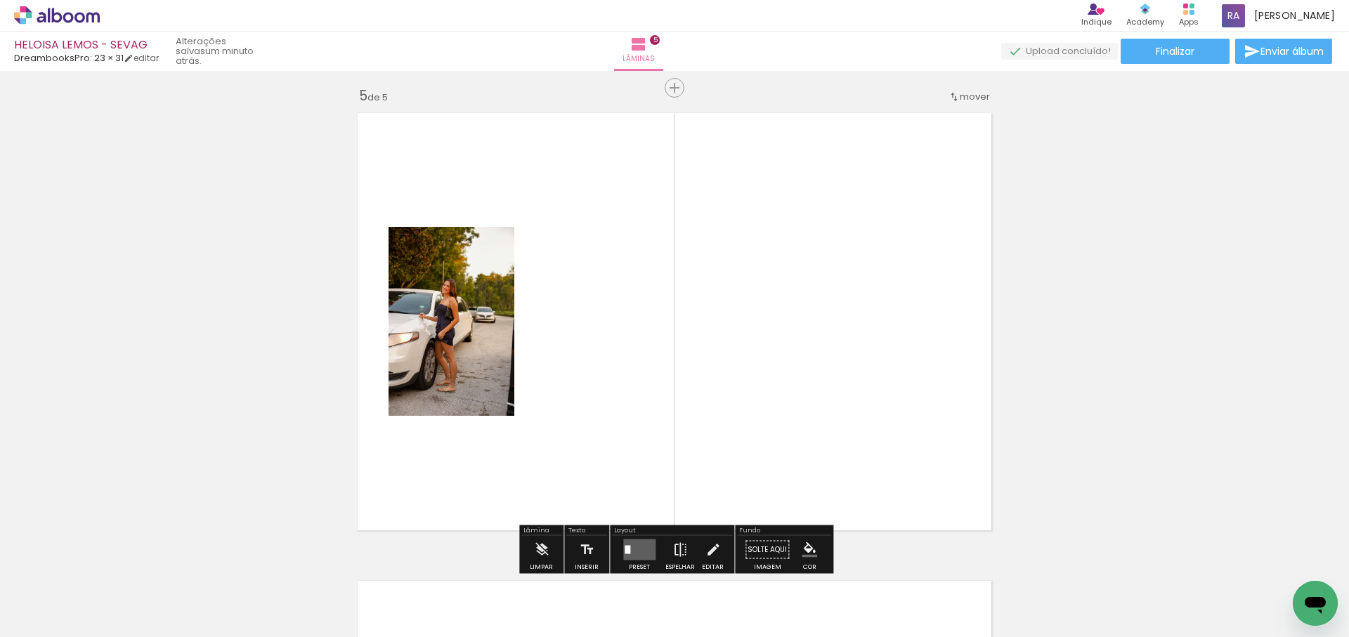
scroll to position [1890, 0]
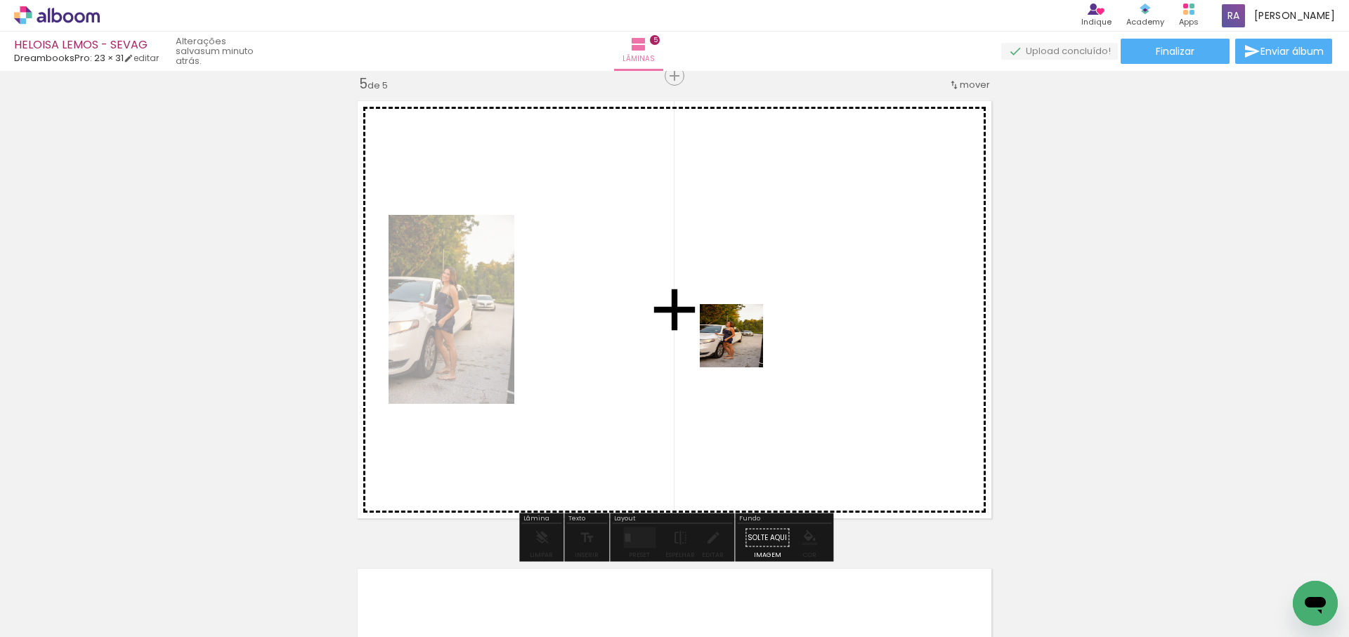
drag, startPoint x: 568, startPoint y: 458, endPoint x: 748, endPoint y: 344, distance: 212.8
click at [745, 345] on quentale-workspace at bounding box center [674, 318] width 1349 height 637
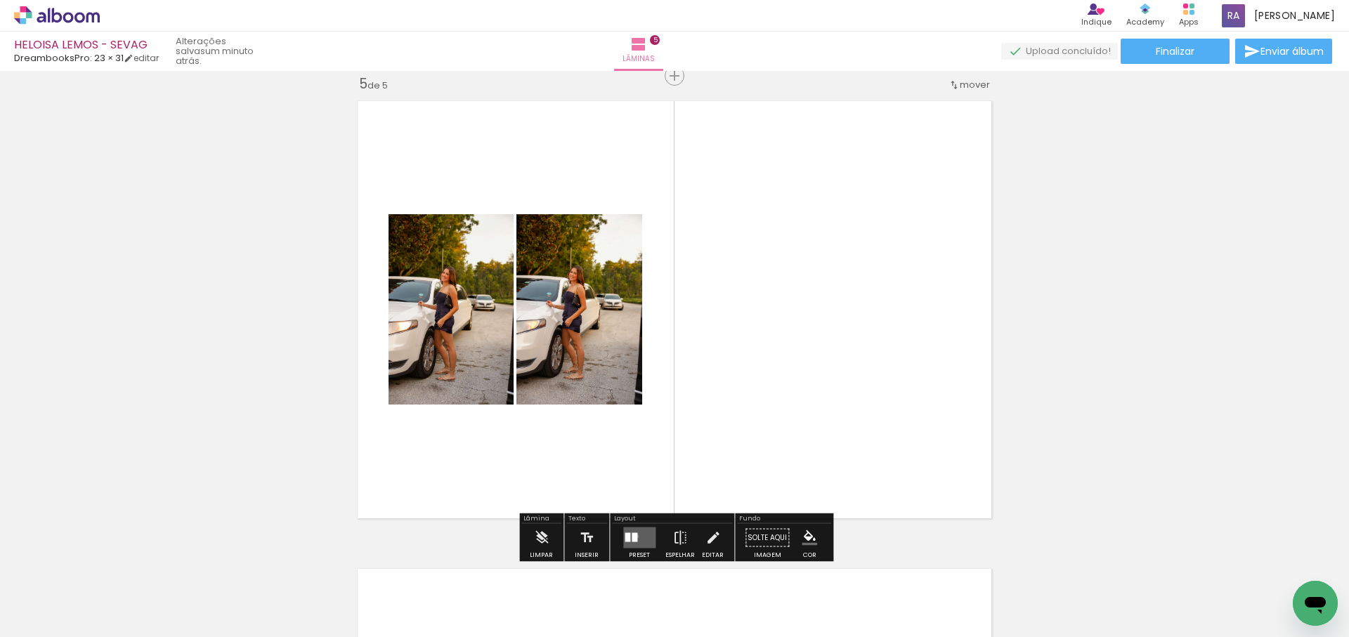
click at [633, 536] on div at bounding box center [635, 537] width 6 height 9
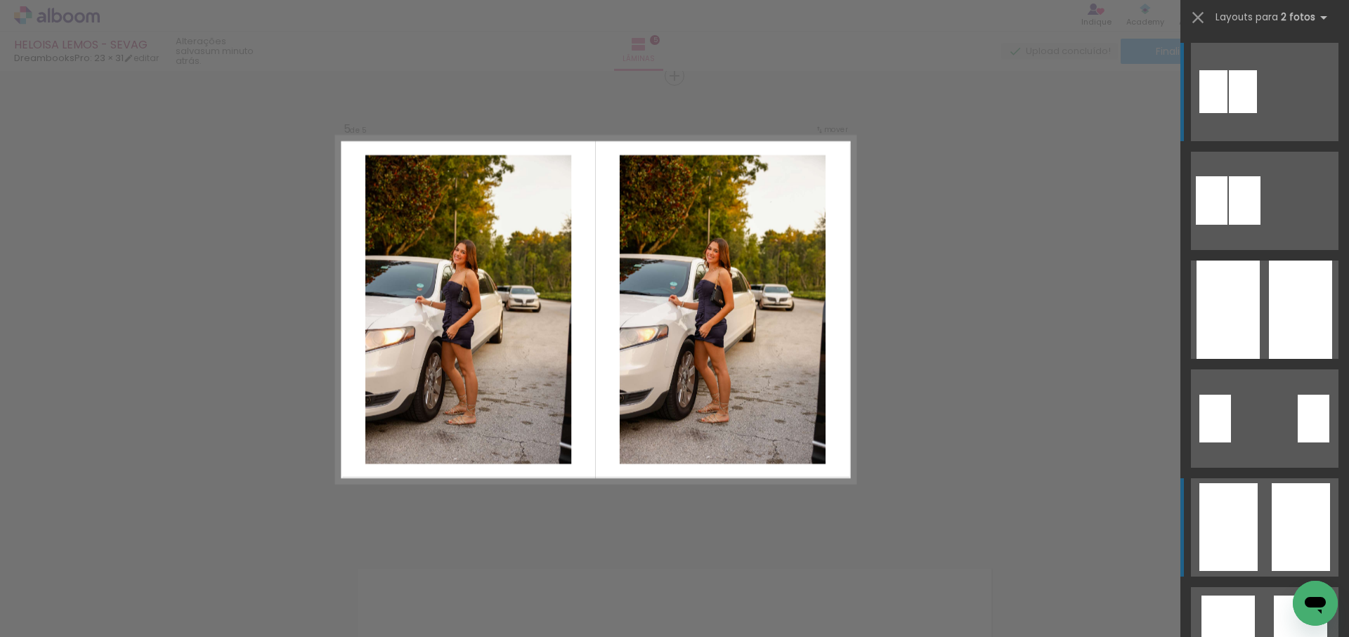
click at [1268, 250] on quentale-layouter at bounding box center [1265, 201] width 148 height 98
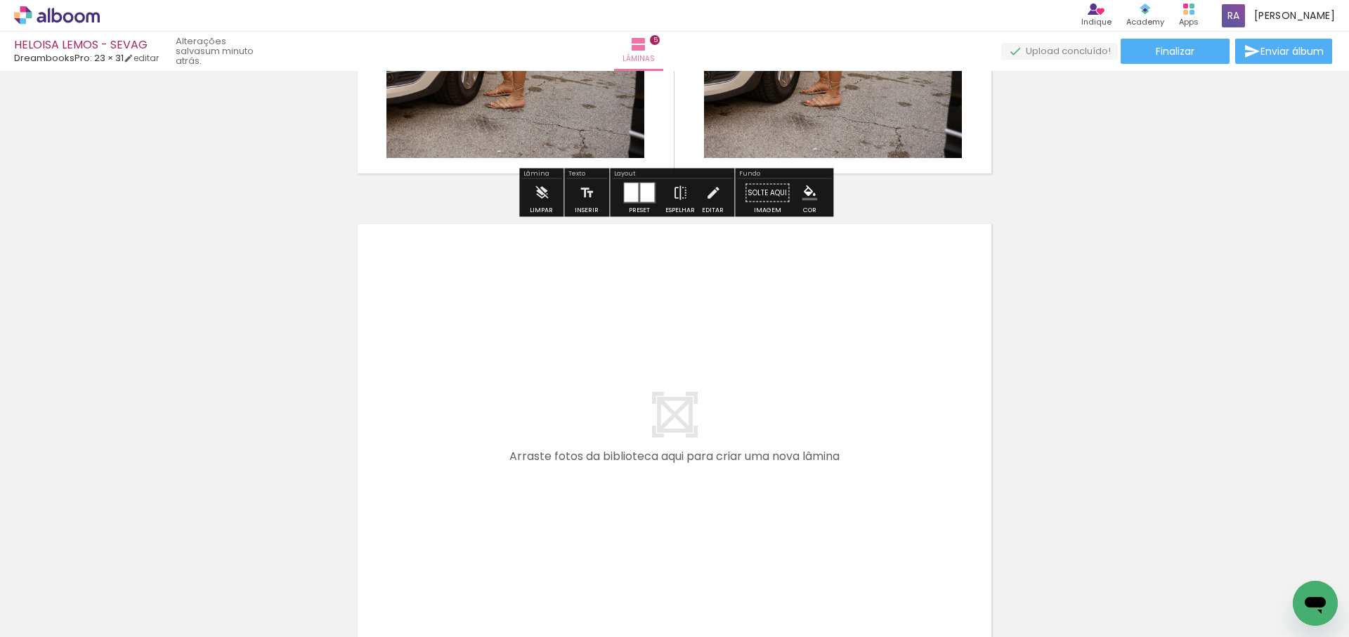
scroll to position [2297, 0]
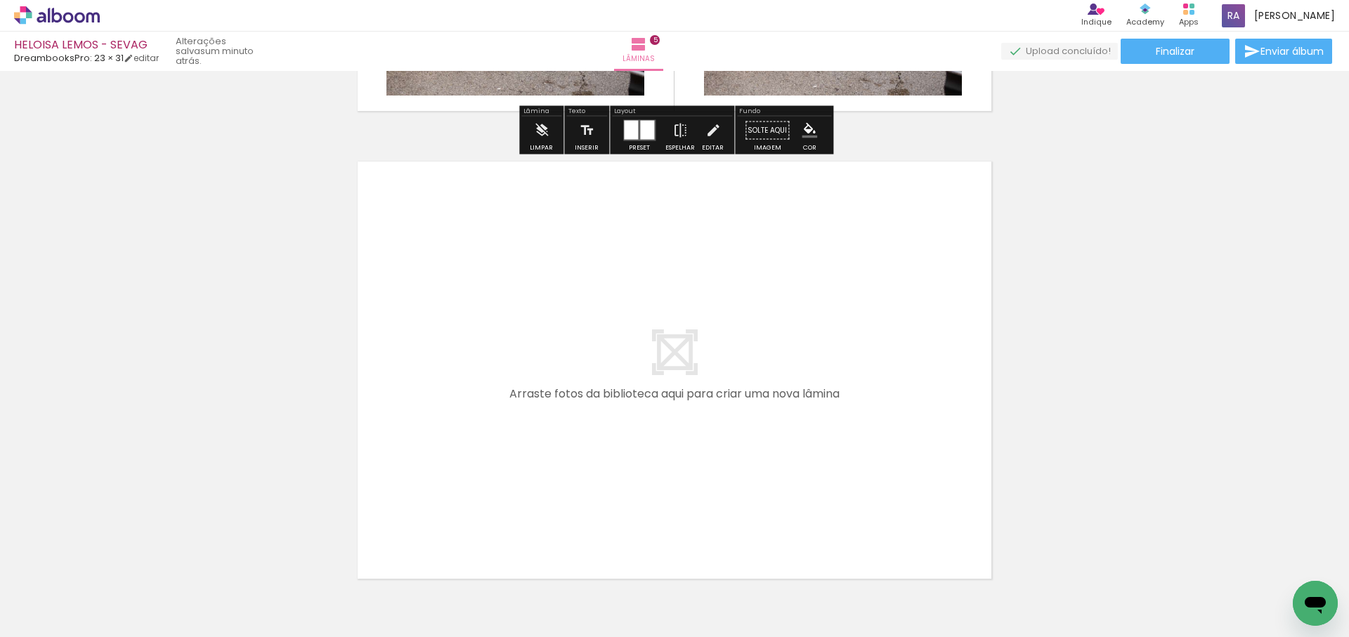
click at [637, 409] on quentale-workspace at bounding box center [674, 318] width 1349 height 637
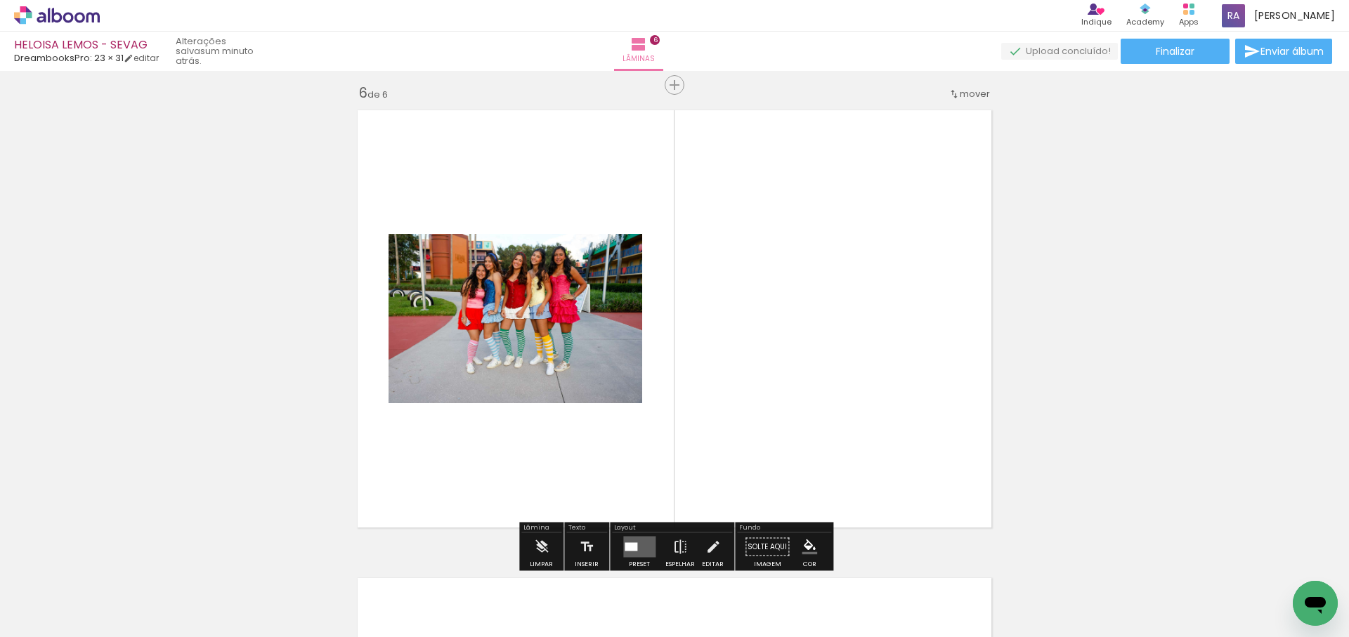
scroll to position [2358, 0]
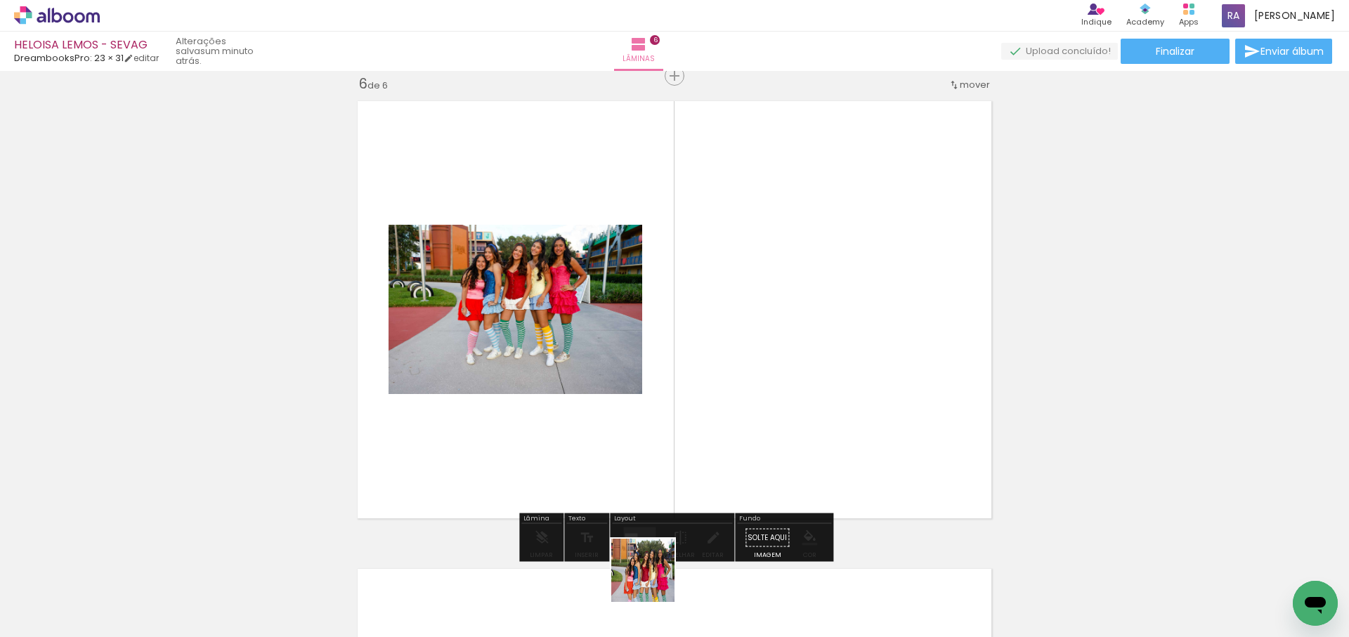
drag, startPoint x: 653, startPoint y: 581, endPoint x: 758, endPoint y: 541, distance: 112.1
click at [738, 406] on quentale-workspace at bounding box center [674, 318] width 1349 height 637
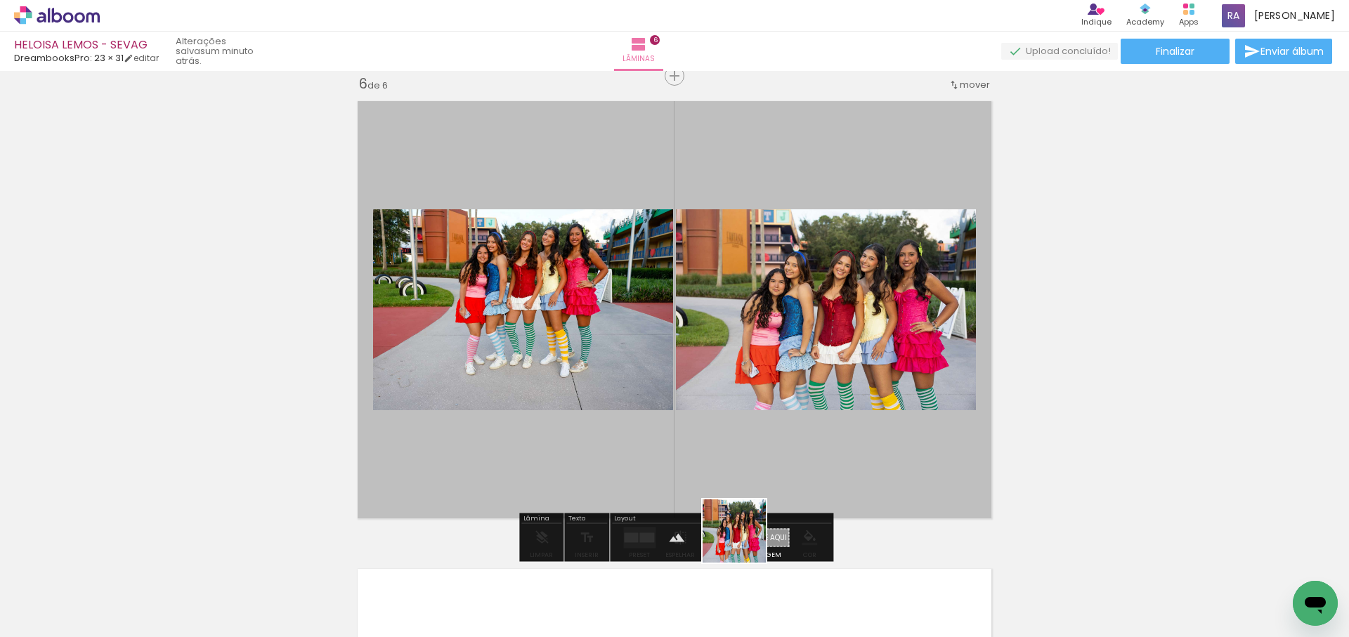
drag, startPoint x: 740, startPoint y: 575, endPoint x: 805, endPoint y: 481, distance: 114.6
click at [786, 417] on quentale-workspace at bounding box center [674, 318] width 1349 height 637
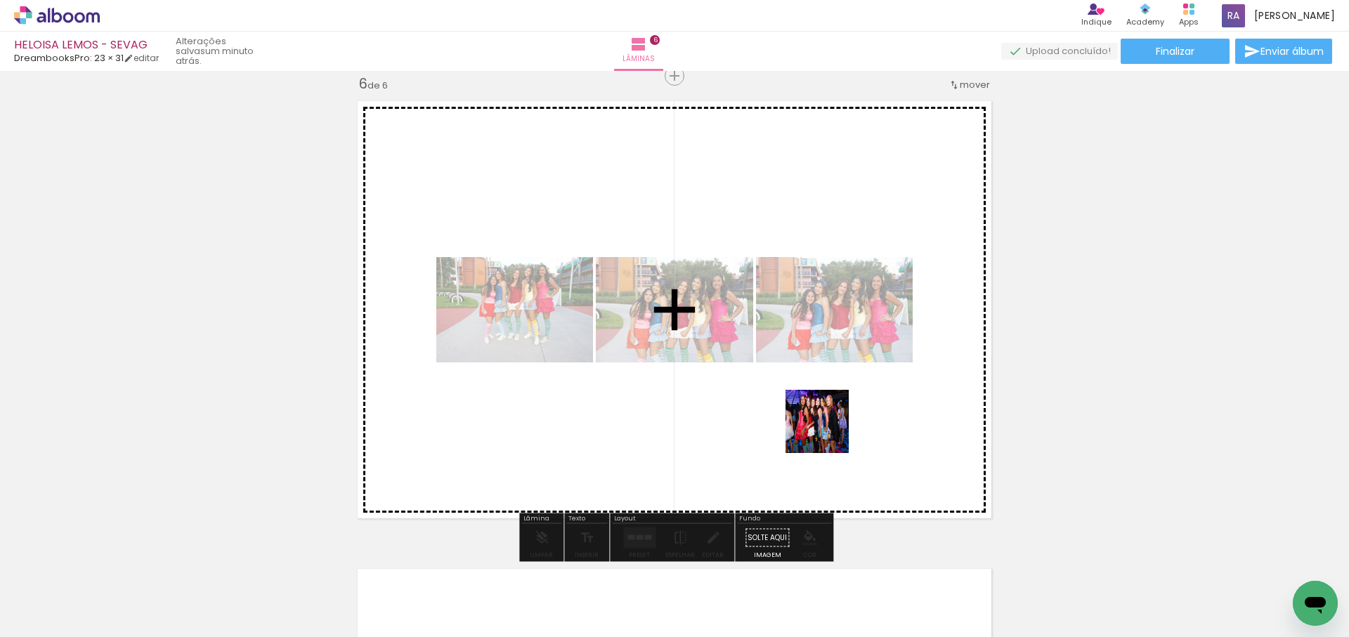
drag, startPoint x: 799, startPoint y: 566, endPoint x: 829, endPoint y: 419, distance: 149.1
click at [828, 422] on quentale-workspace at bounding box center [674, 318] width 1349 height 637
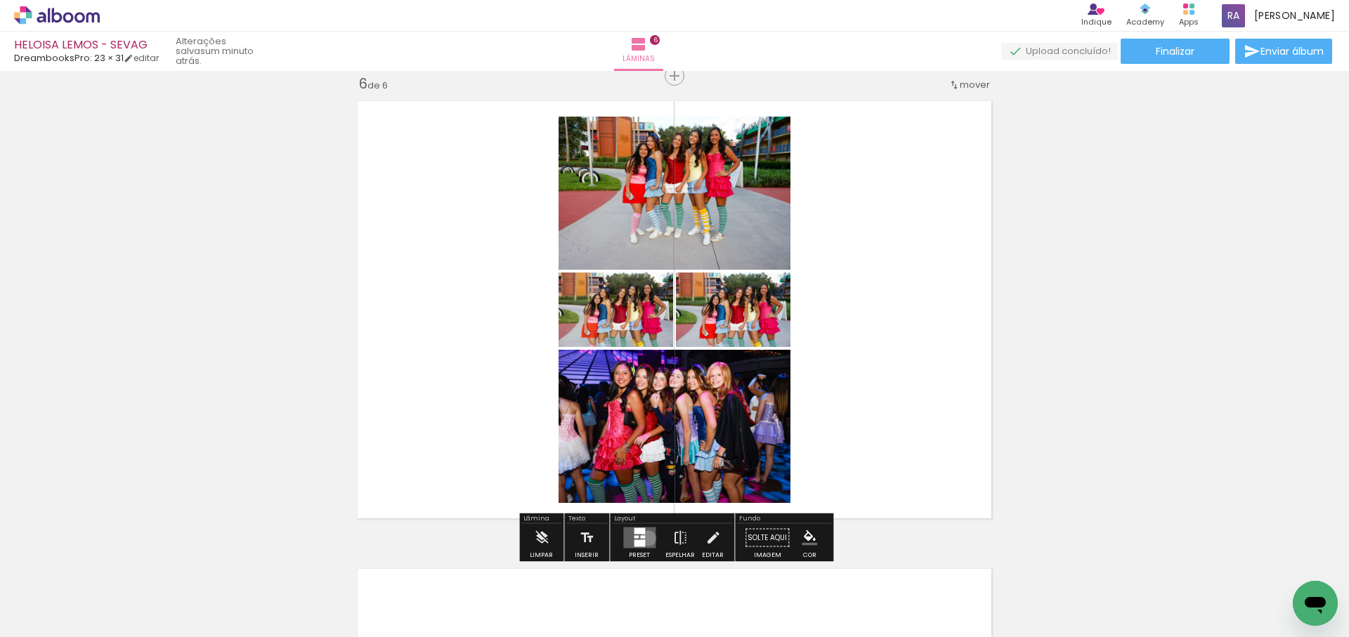
click at [645, 538] on quentale-layouter at bounding box center [639, 538] width 32 height 21
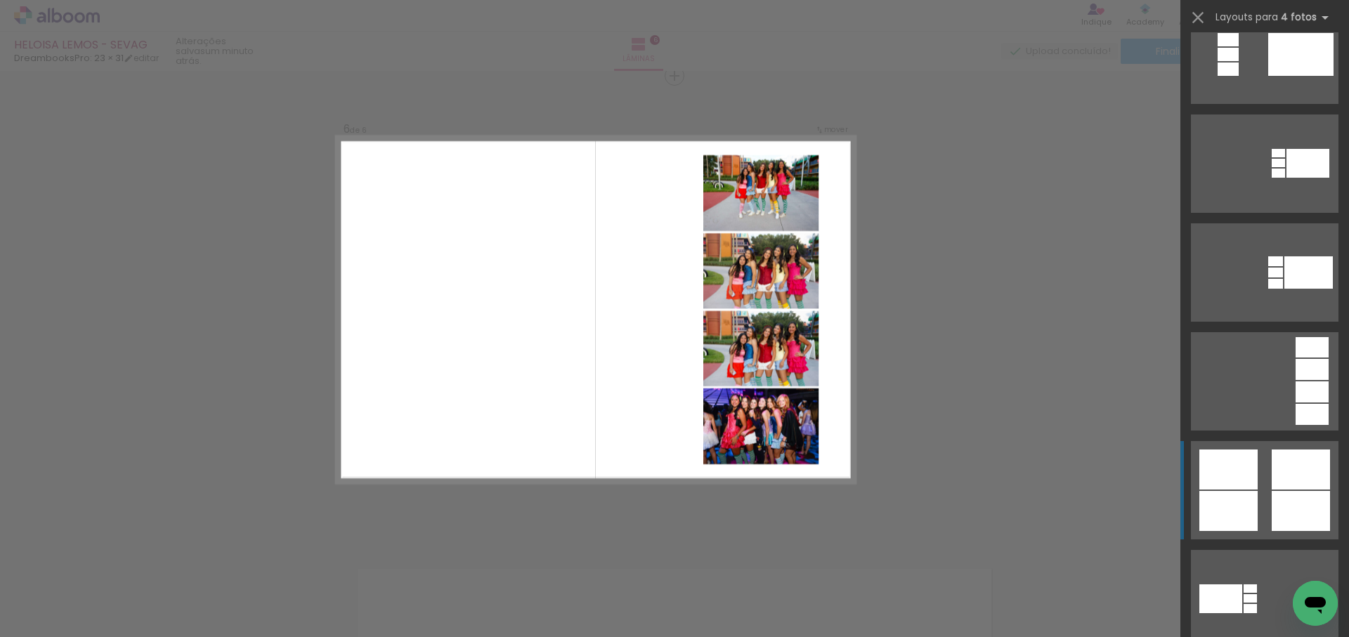
scroll to position [474, 0]
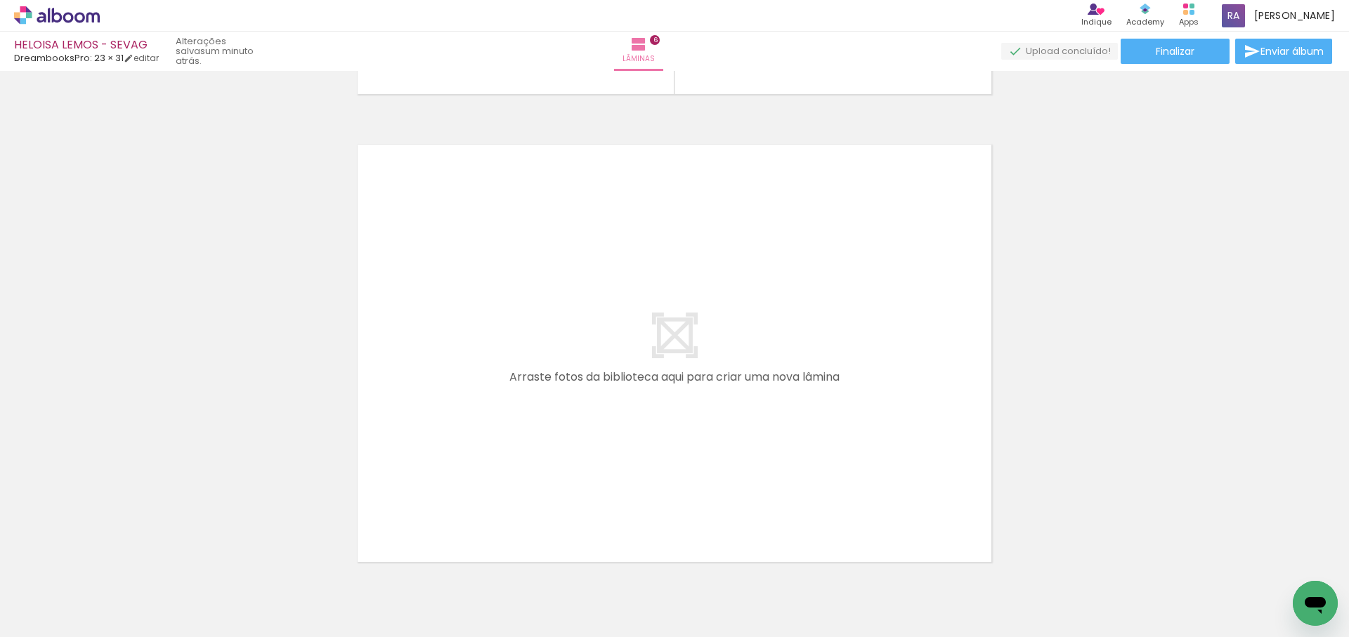
scroll to position [0, 1918]
click at [633, 410] on quentale-workspace at bounding box center [674, 318] width 1349 height 637
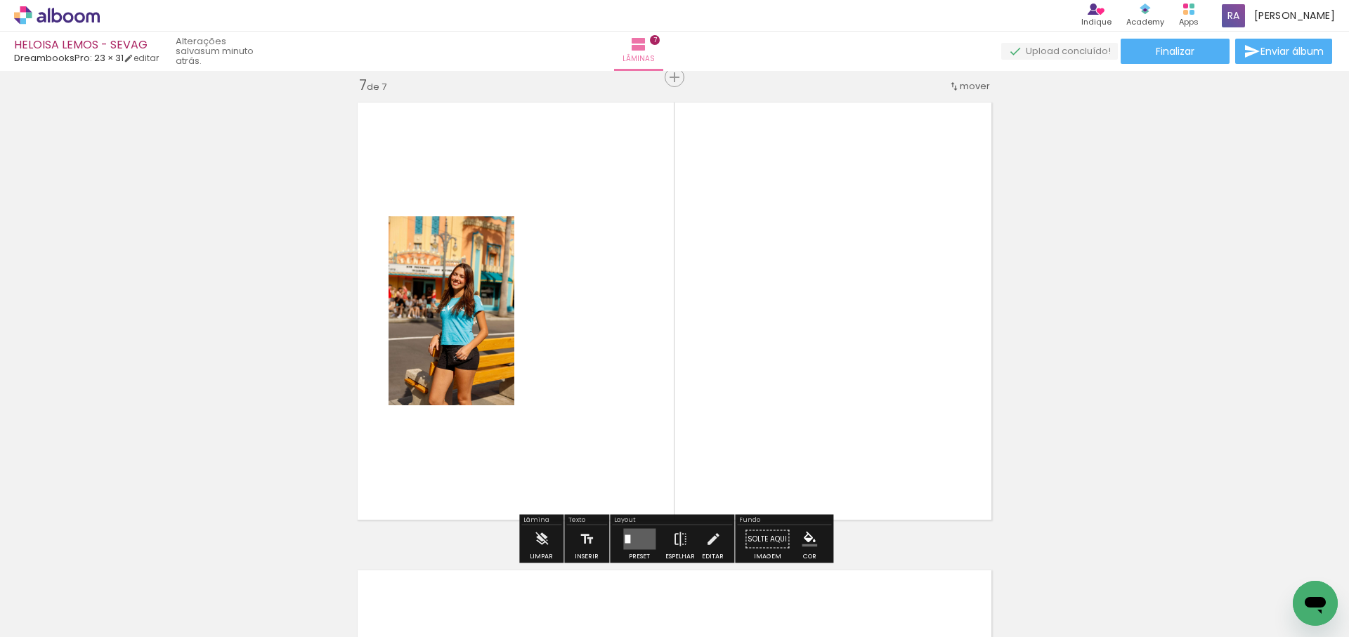
scroll to position [2826, 0]
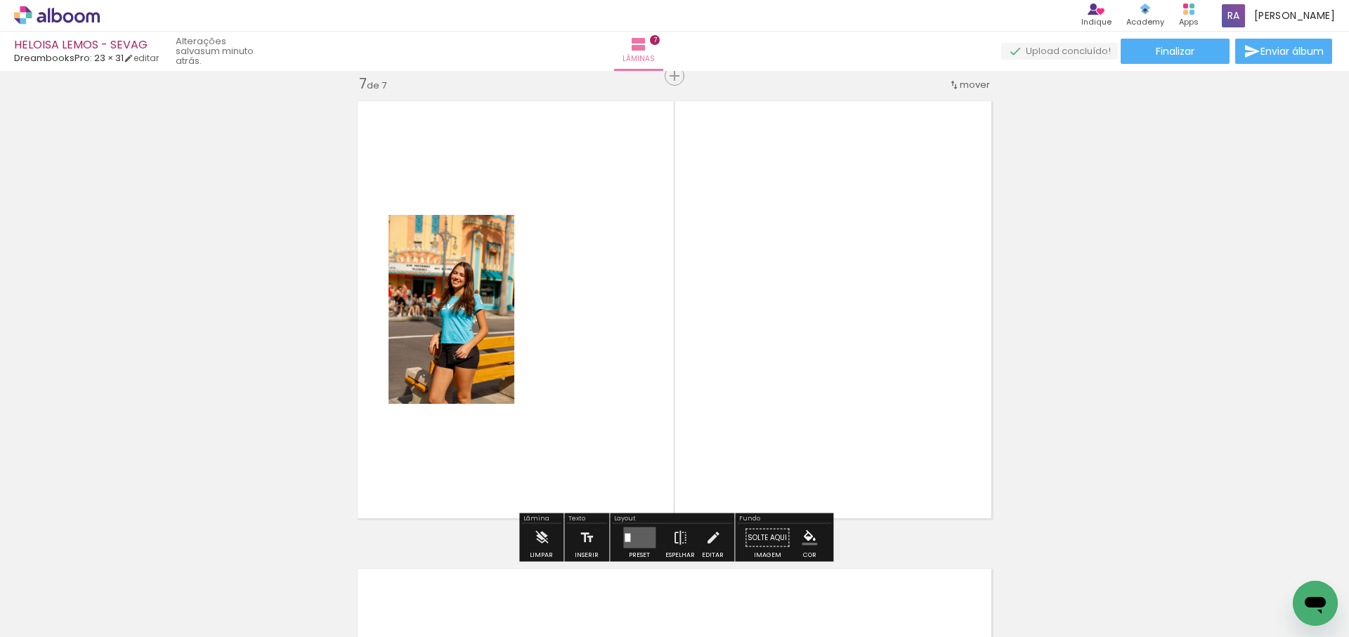
click at [801, 327] on quentale-workspace at bounding box center [674, 318] width 1349 height 637
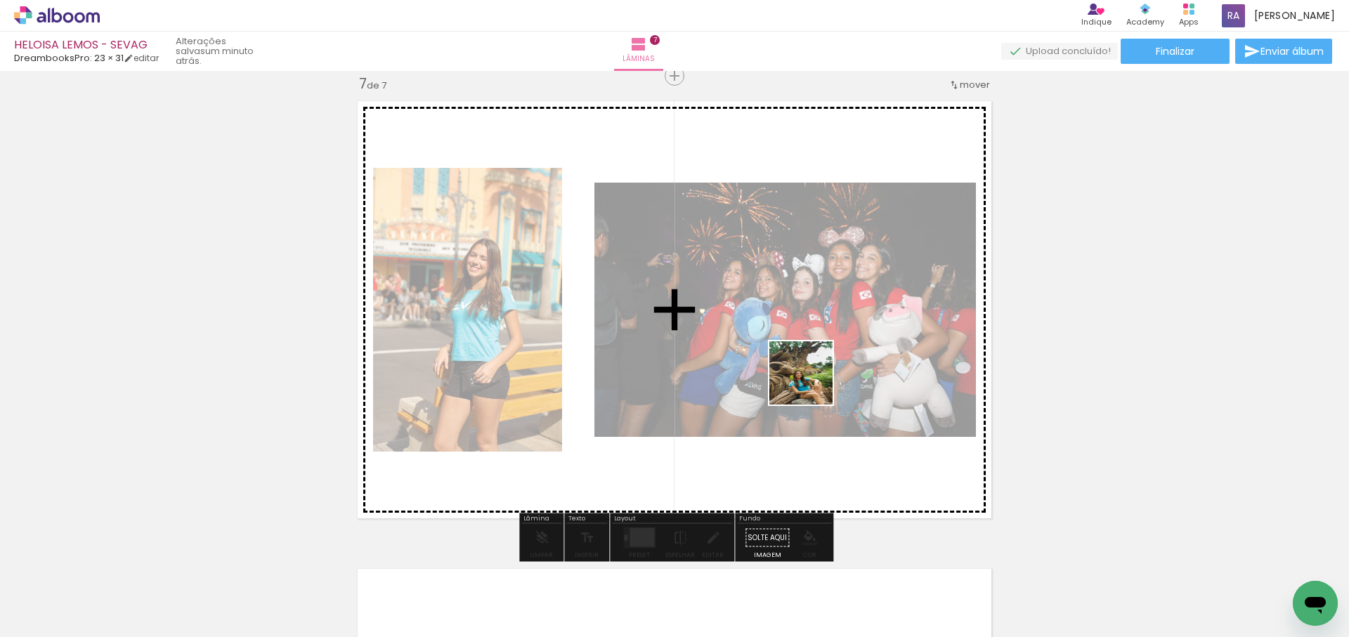
drag, startPoint x: 822, startPoint y: 603, endPoint x: 819, endPoint y: 369, distance: 234.0
click at [819, 370] on quentale-workspace at bounding box center [674, 318] width 1349 height 637
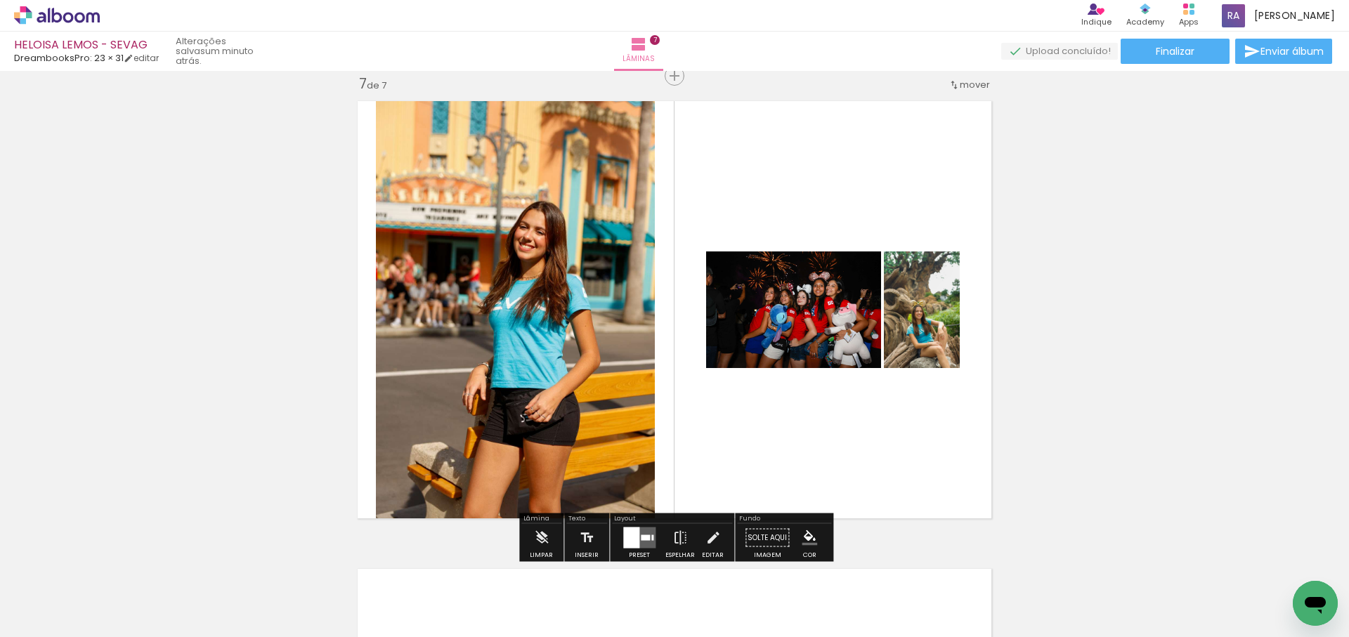
click at [641, 538] on div at bounding box center [645, 538] width 9 height 6
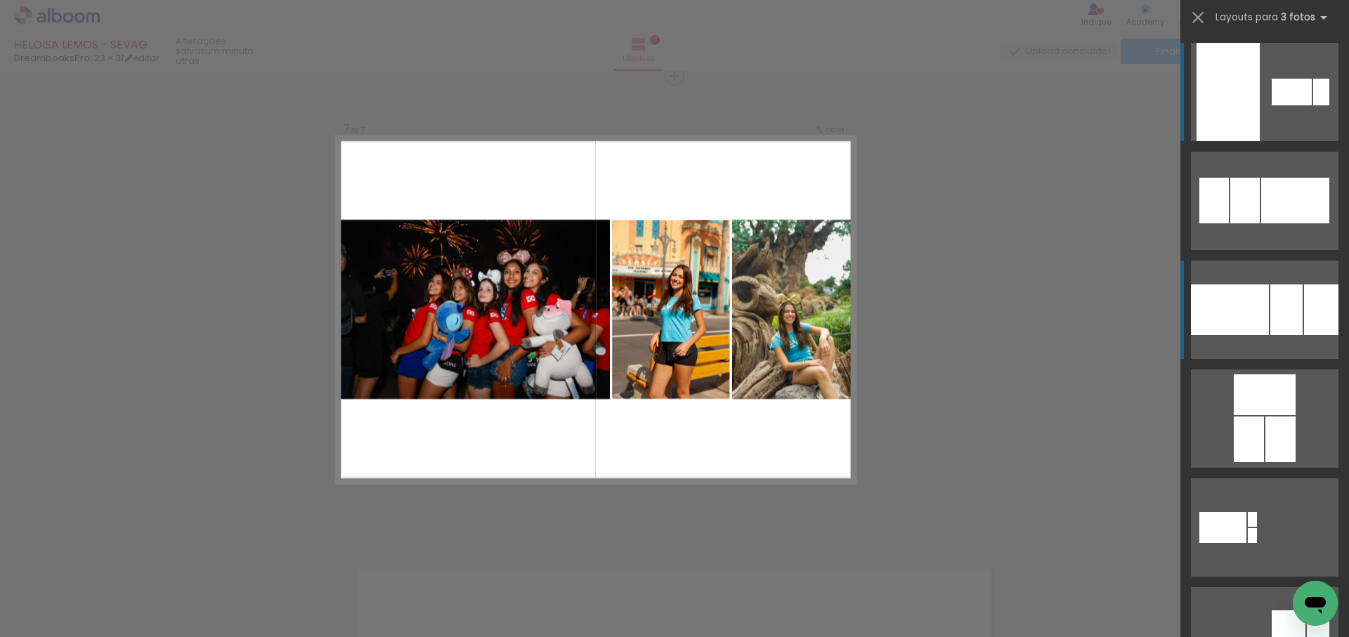
click at [1253, 317] on div at bounding box center [1230, 310] width 78 height 51
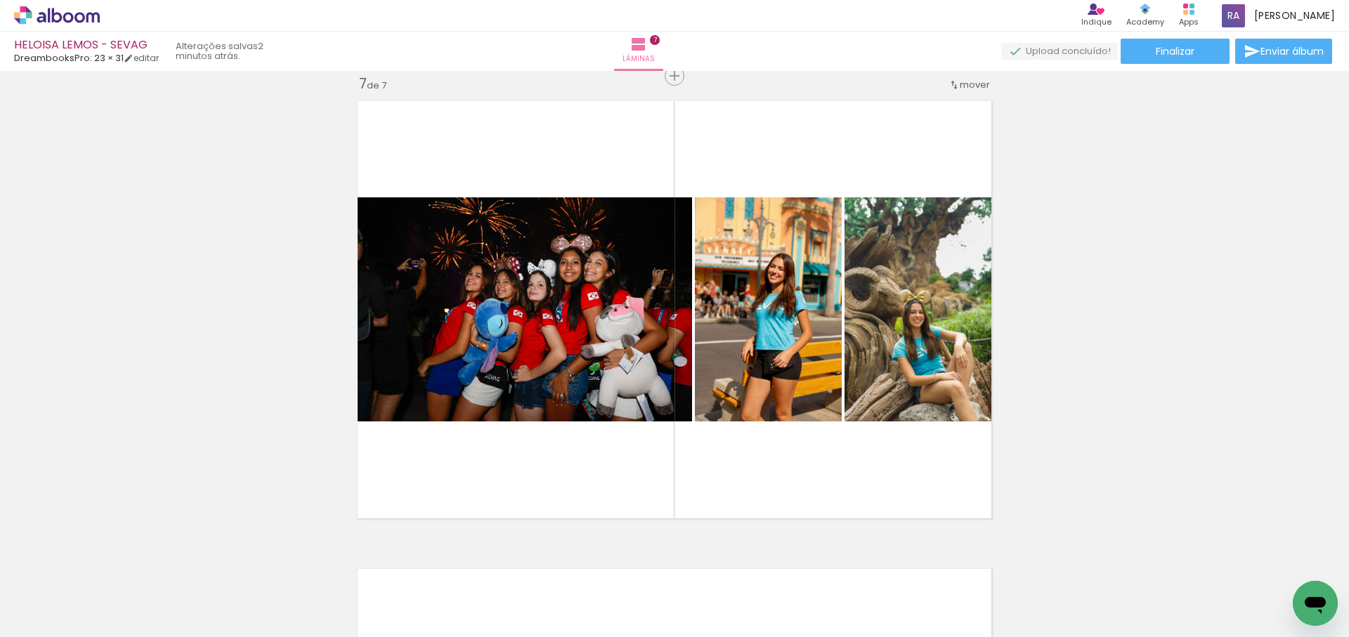
scroll to position [0, 1918]
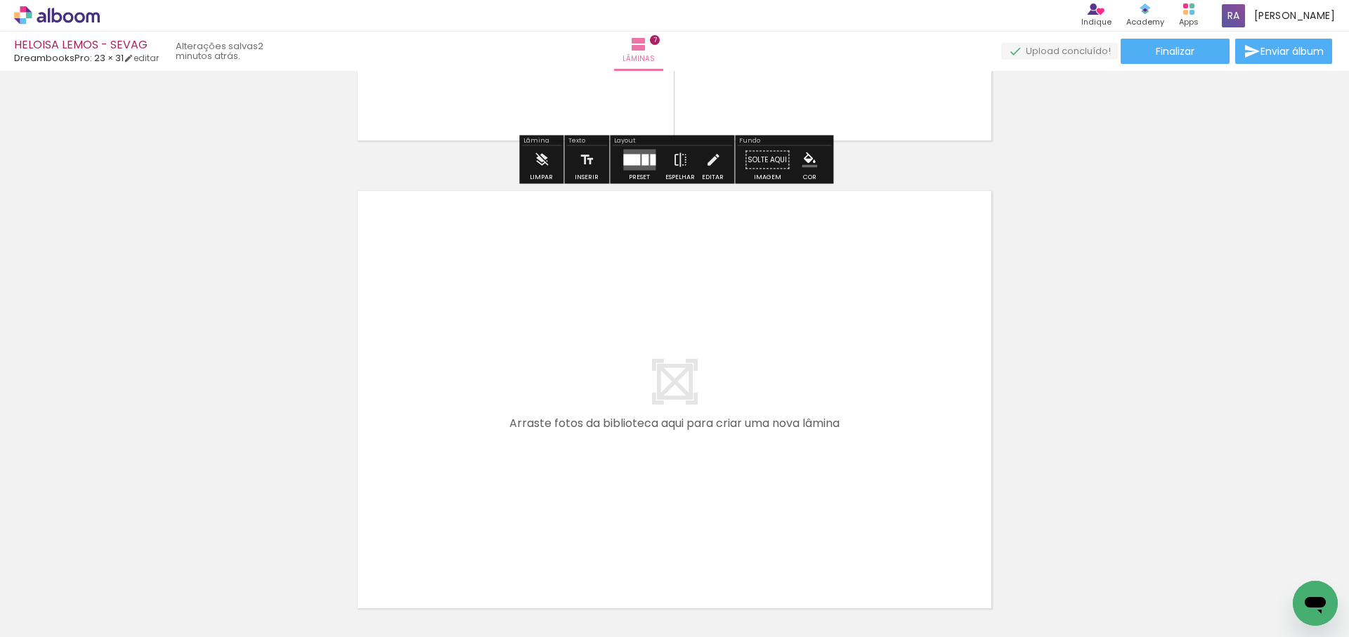
drag, startPoint x: 583, startPoint y: 558, endPoint x: 648, endPoint y: 445, distance: 130.3
click at [648, 445] on quentale-workspace at bounding box center [674, 318] width 1349 height 637
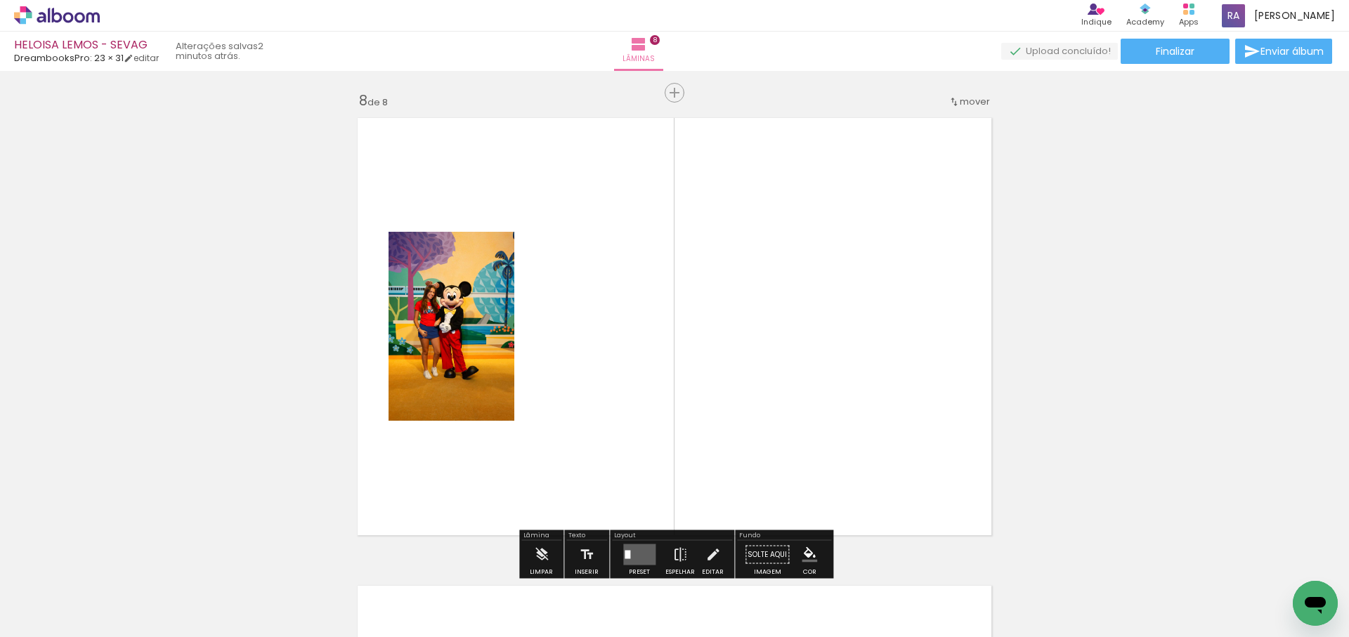
scroll to position [3293, 0]
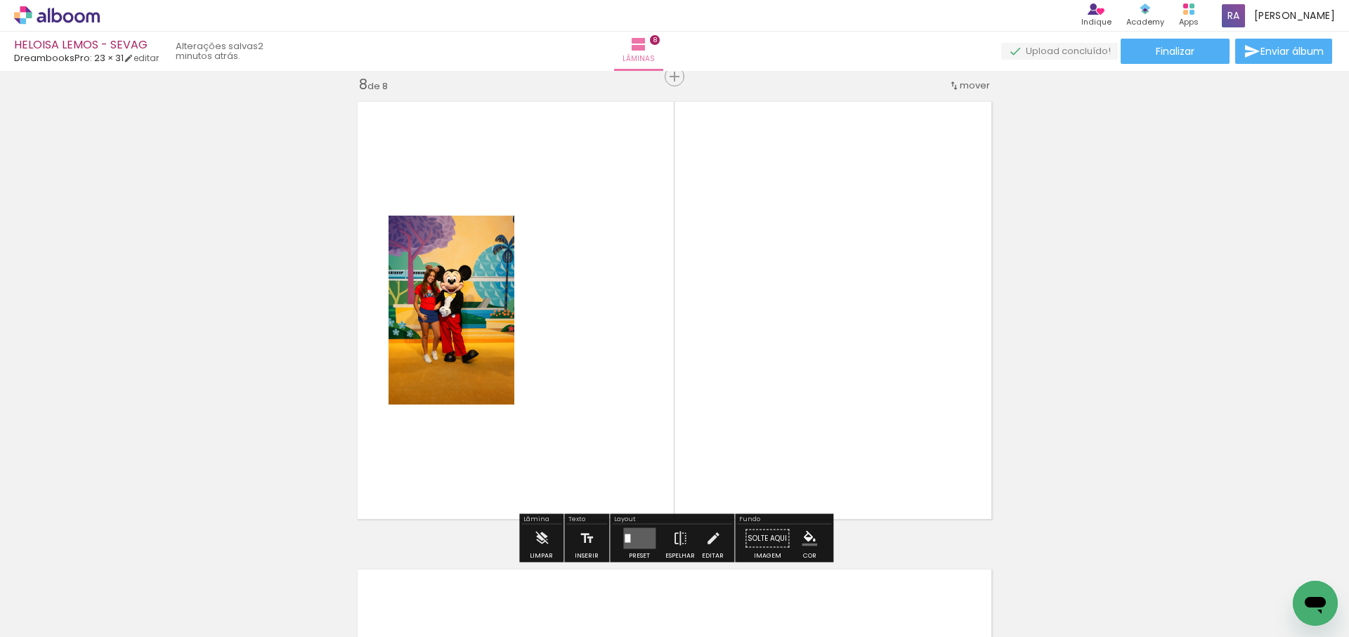
click at [674, 380] on quentale-workspace at bounding box center [674, 318] width 1349 height 637
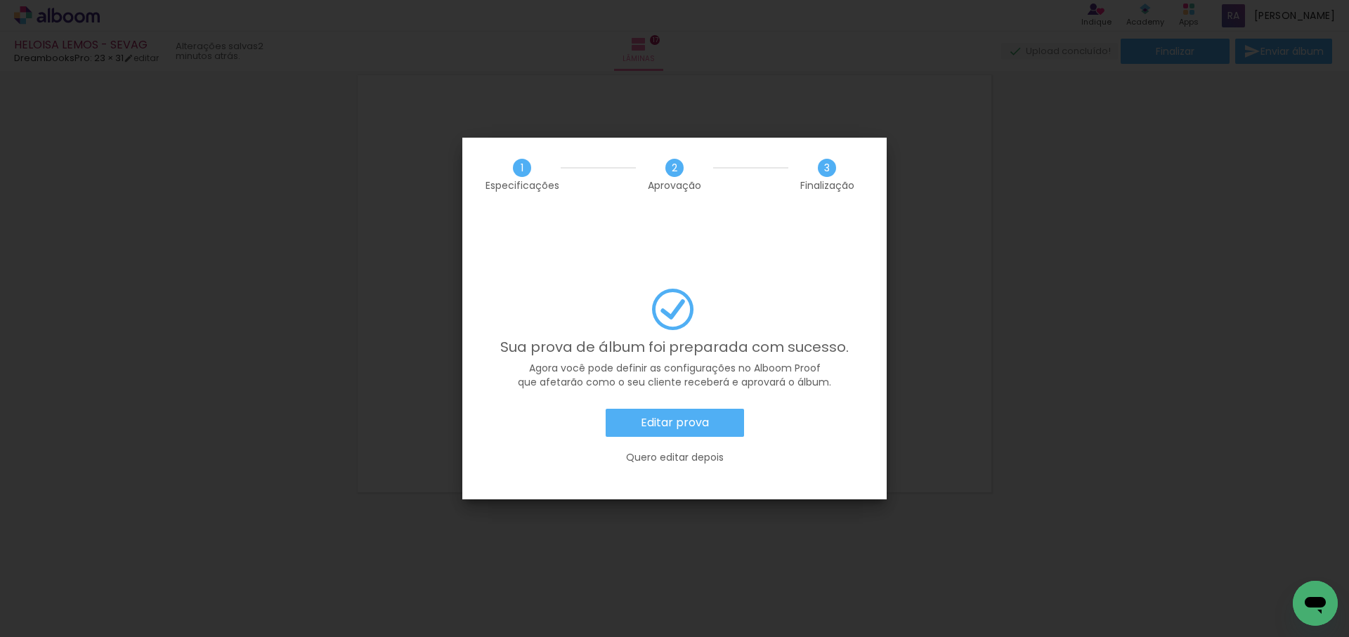
scroll to position [0, 2075]
click at [0, 0] on slot "Editar prova" at bounding box center [0, 0] width 0 height 0
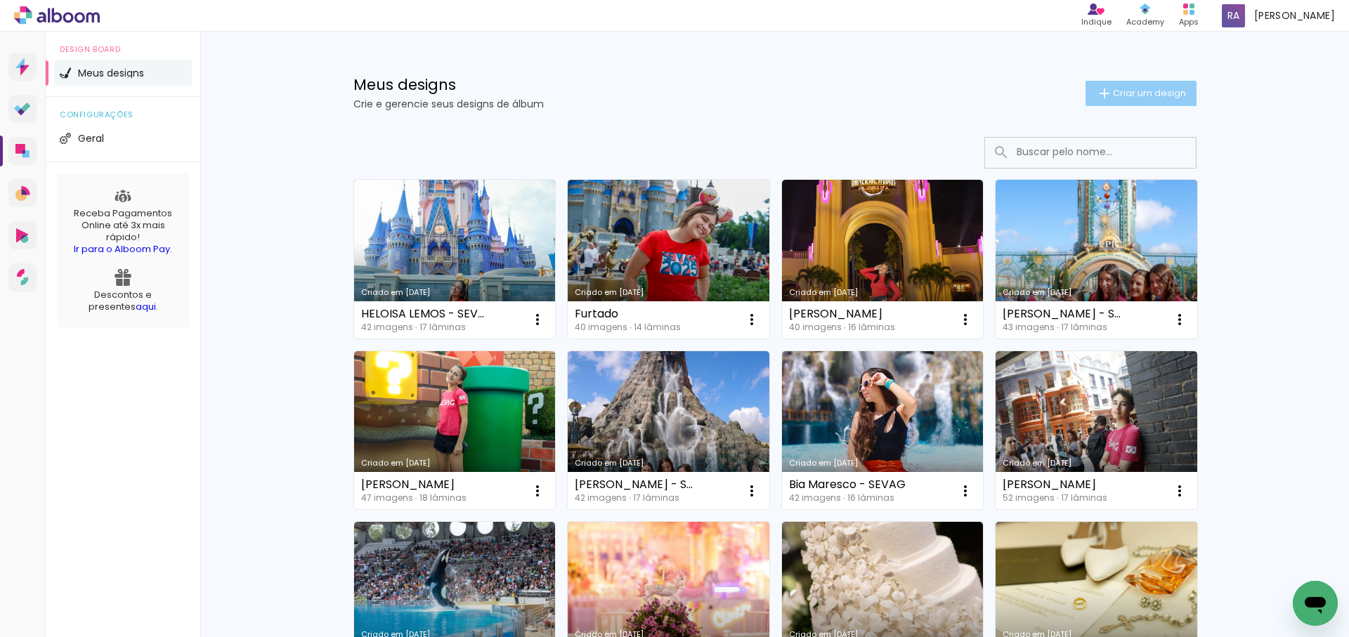
click at [1147, 92] on span "Criar um design" at bounding box center [1149, 93] width 73 height 9
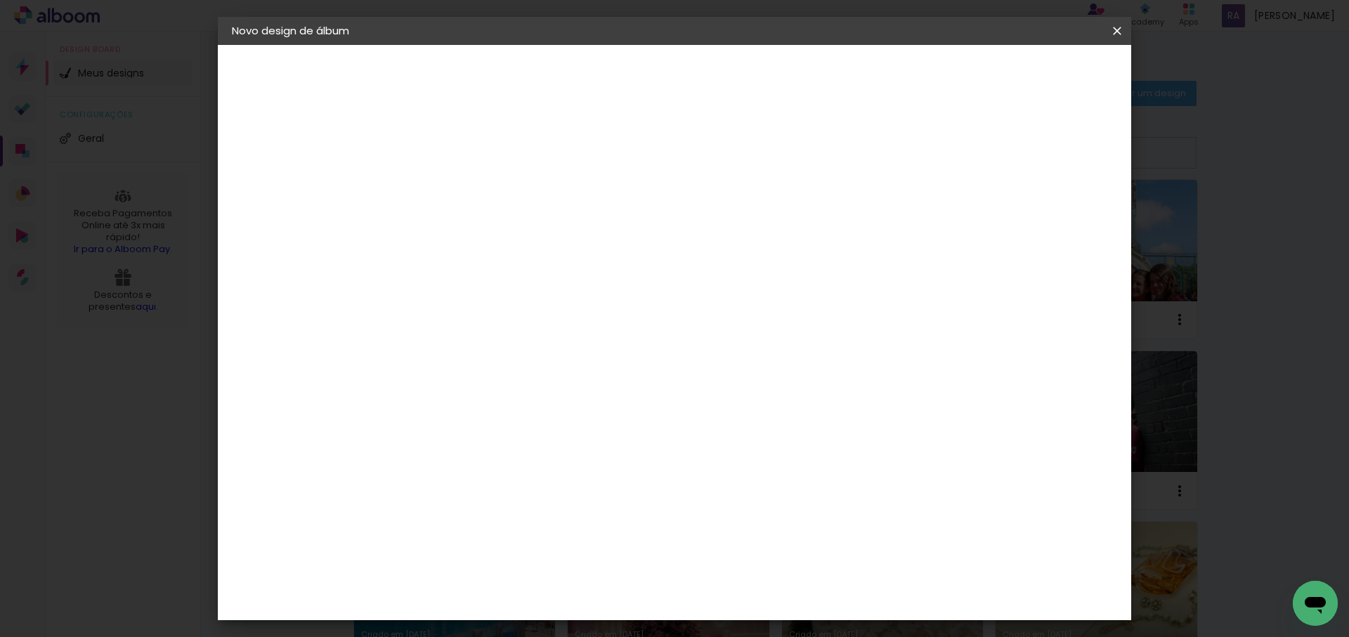
click at [462, 191] on input at bounding box center [462, 189] width 0 height 22
type input "heloisa maranhão - SEVAG"
type paper-input "heloisa maranhão - SEVAG"
click at [606, 81] on paper-button "Avançar" at bounding box center [571, 75] width 69 height 24
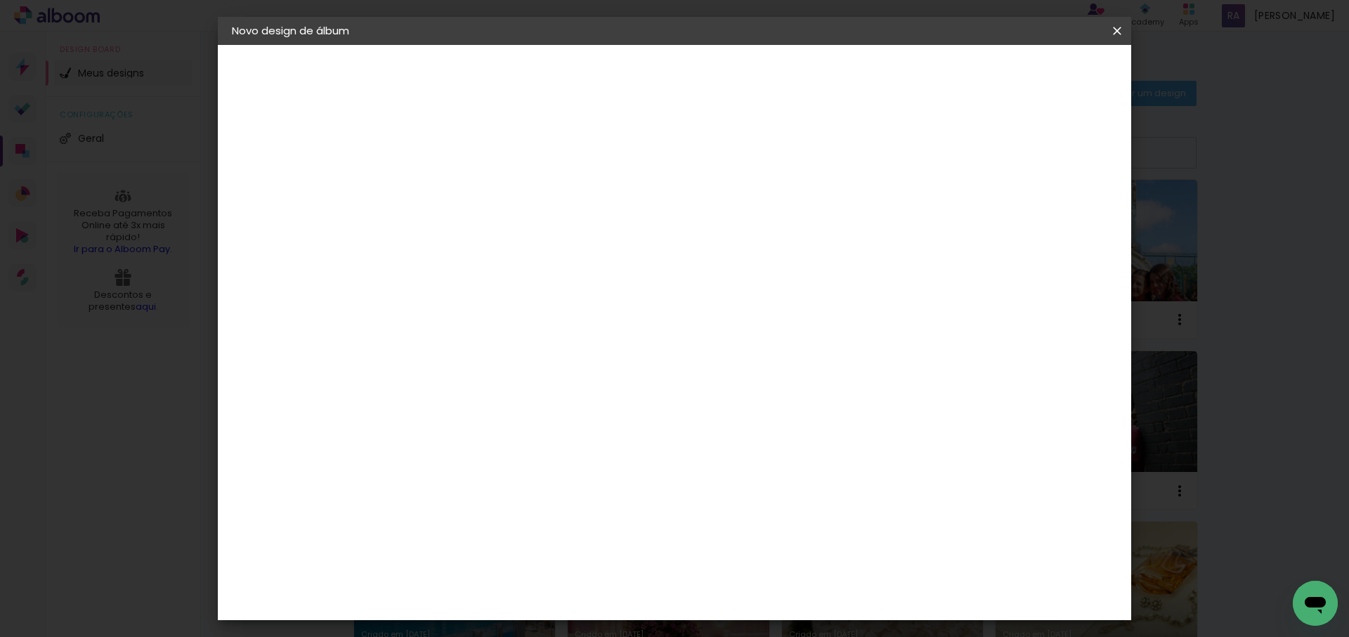
click at [523, 485] on div "DreambooksPro" at bounding box center [497, 490] width 91 height 11
click at [0, 0] on slot "Avançar" at bounding box center [0, 0] width 0 height 0
click at [516, 235] on input "text" at bounding box center [489, 245] width 55 height 22
click at [716, 235] on paper-item "Álbum" at bounding box center [765, 233] width 281 height 28
type input "Álbum"
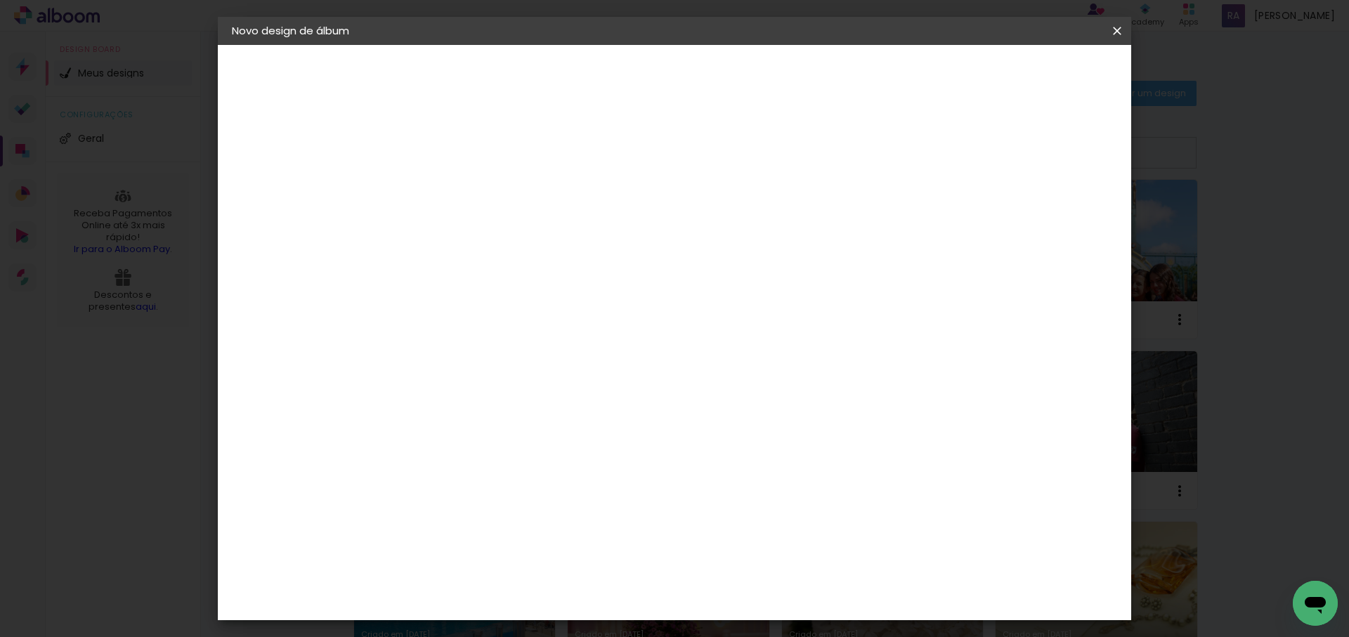
scroll to position [262, 0]
click at [556, 576] on span "23 × 31" at bounding box center [523, 590] width 65 height 29
click at [691, 64] on paper-button "Avançar" at bounding box center [656, 75] width 69 height 24
click at [951, 78] on span "Iniciar design" at bounding box center [919, 75] width 64 height 10
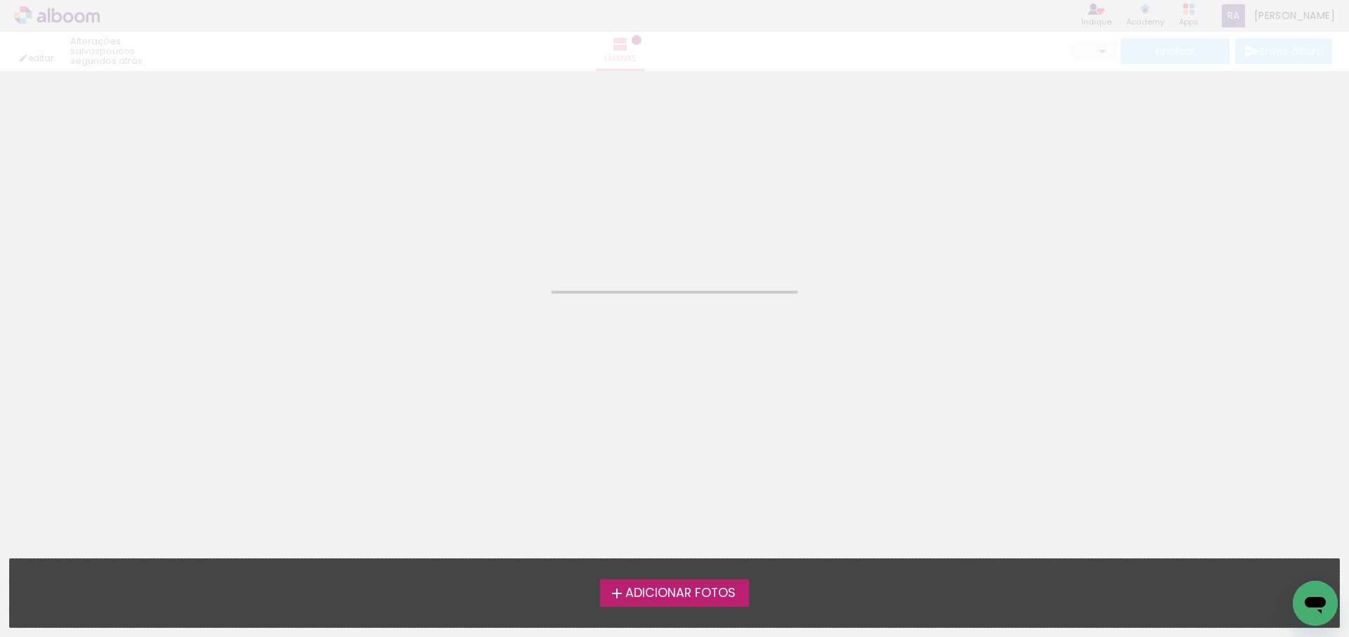
click at [694, 593] on span "Adicionar Fotos" at bounding box center [680, 593] width 110 height 13
click at [0, 0] on input "file" at bounding box center [0, 0] width 0 height 0
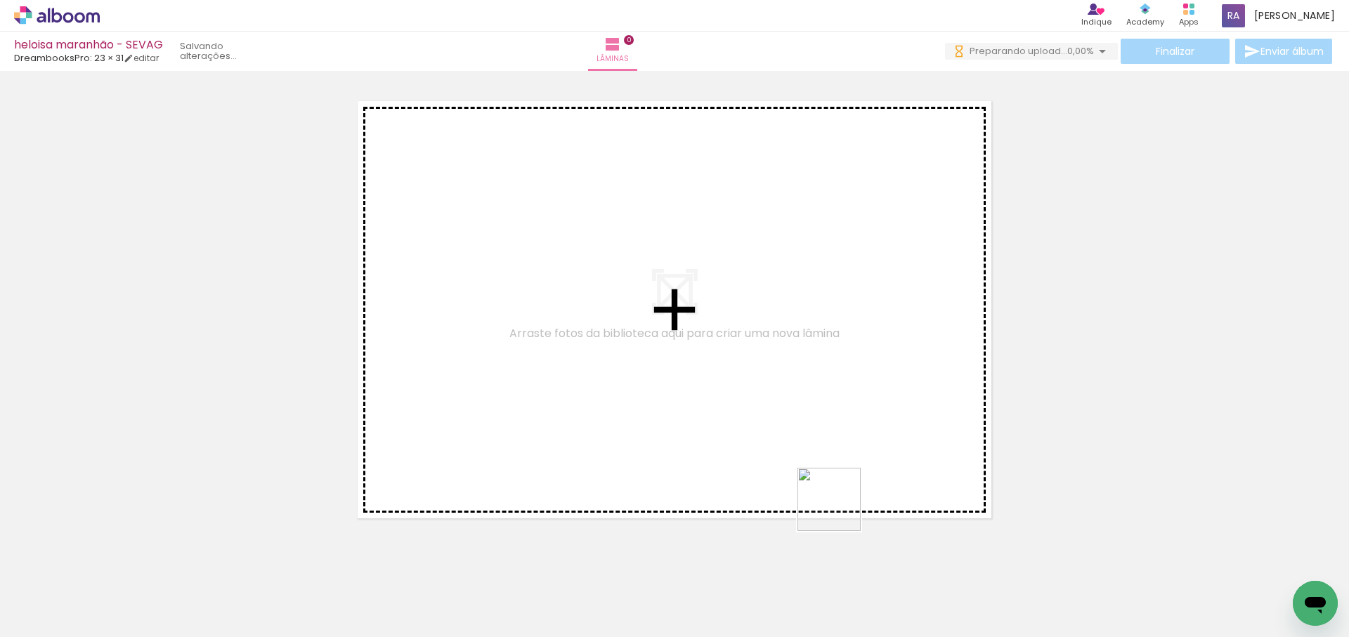
drag, startPoint x: 840, startPoint y: 510, endPoint x: 912, endPoint y: 494, distance: 74.1
click at [854, 415] on quentale-workspace at bounding box center [674, 318] width 1349 height 637
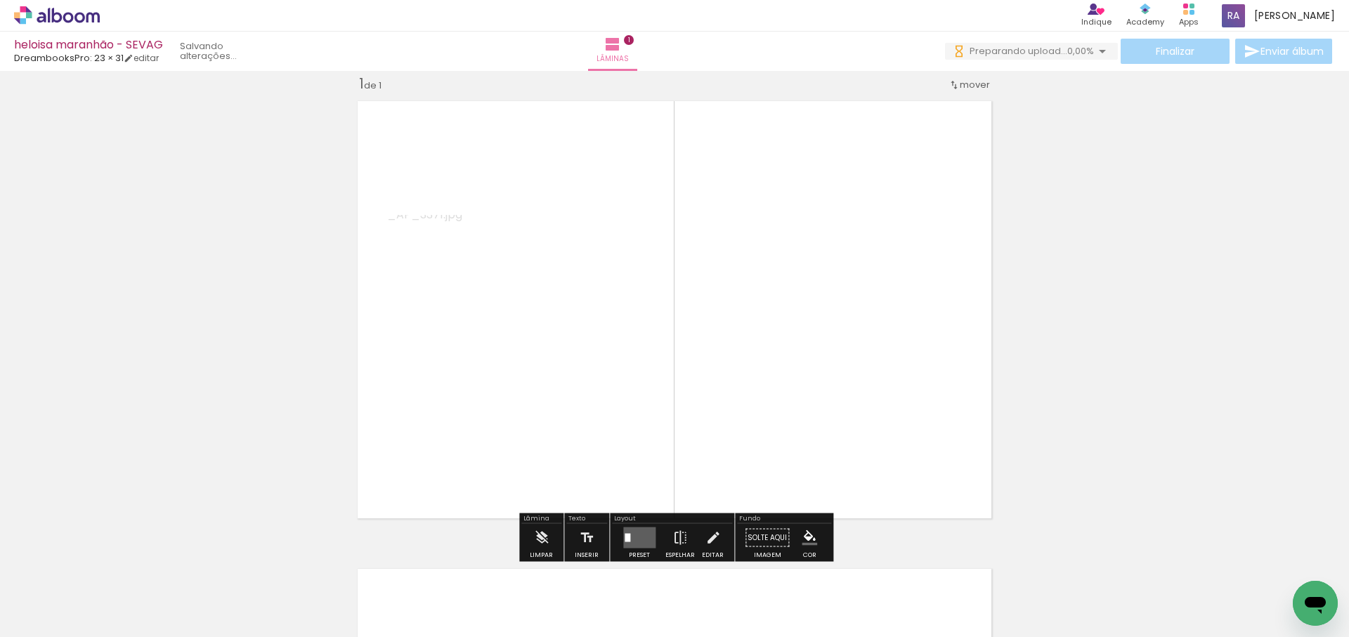
scroll to position [18, 0]
drag, startPoint x: 922, startPoint y: 461, endPoint x: 958, endPoint y: 509, distance: 59.7
click at [922, 453] on quentale-workspace at bounding box center [674, 318] width 1349 height 637
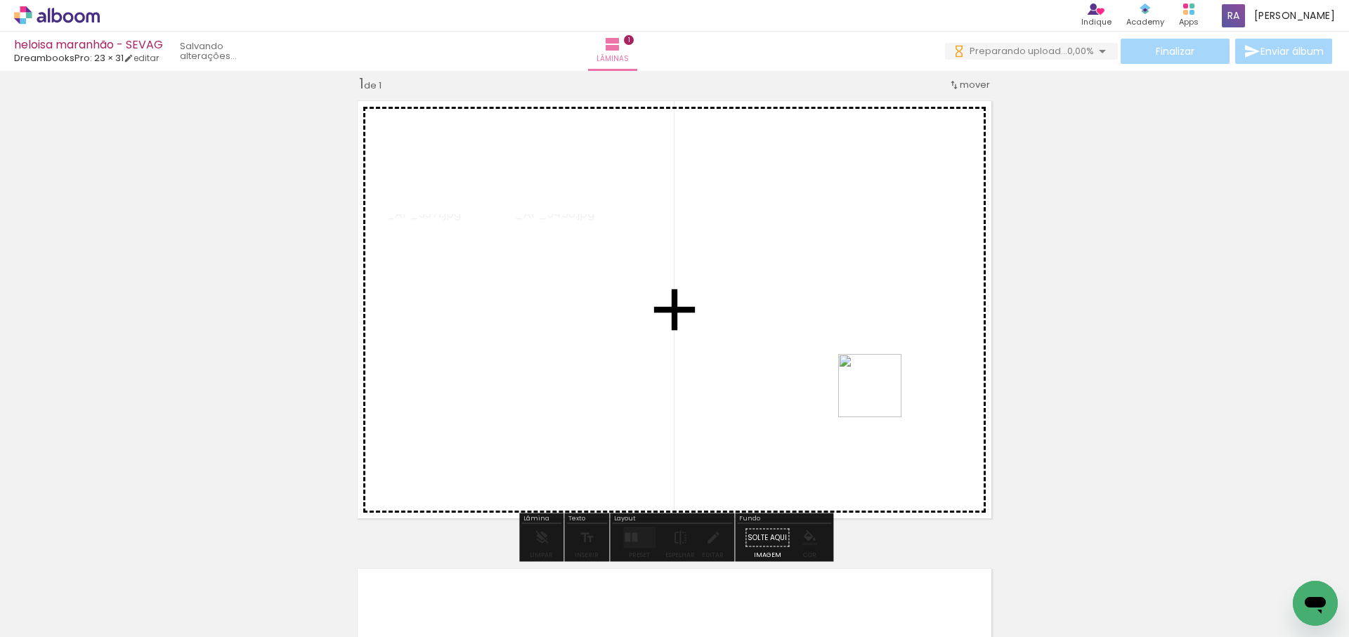
drag, startPoint x: 1006, startPoint y: 600, endPoint x: 878, endPoint y: 380, distance: 254.4
click at [878, 381] on quentale-workspace at bounding box center [674, 318] width 1349 height 637
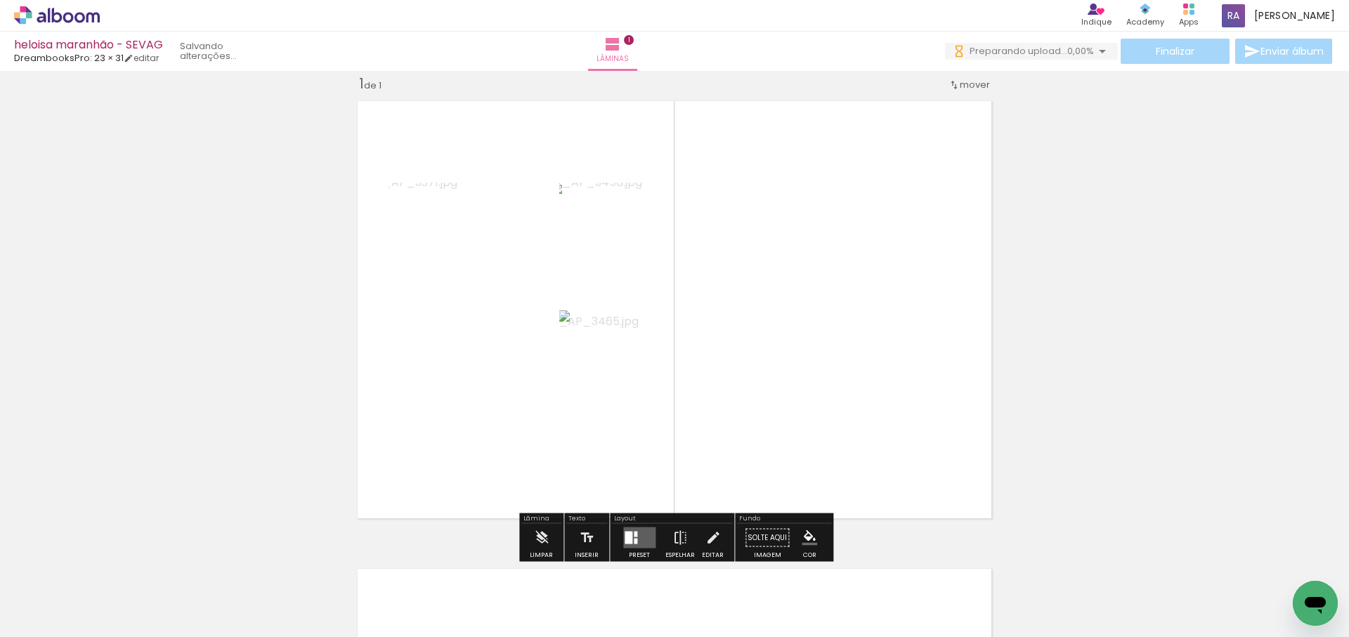
click at [620, 537] on div at bounding box center [639, 538] width 38 height 28
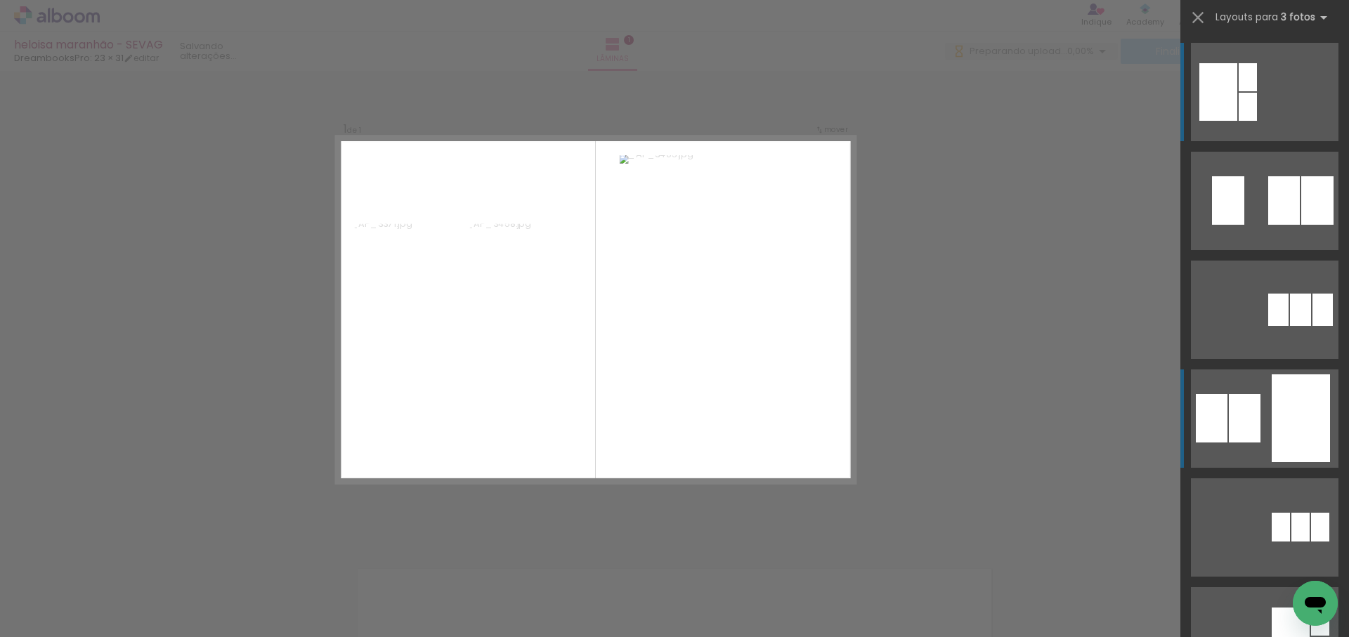
click at [1267, 141] on quentale-layouter at bounding box center [1265, 92] width 148 height 98
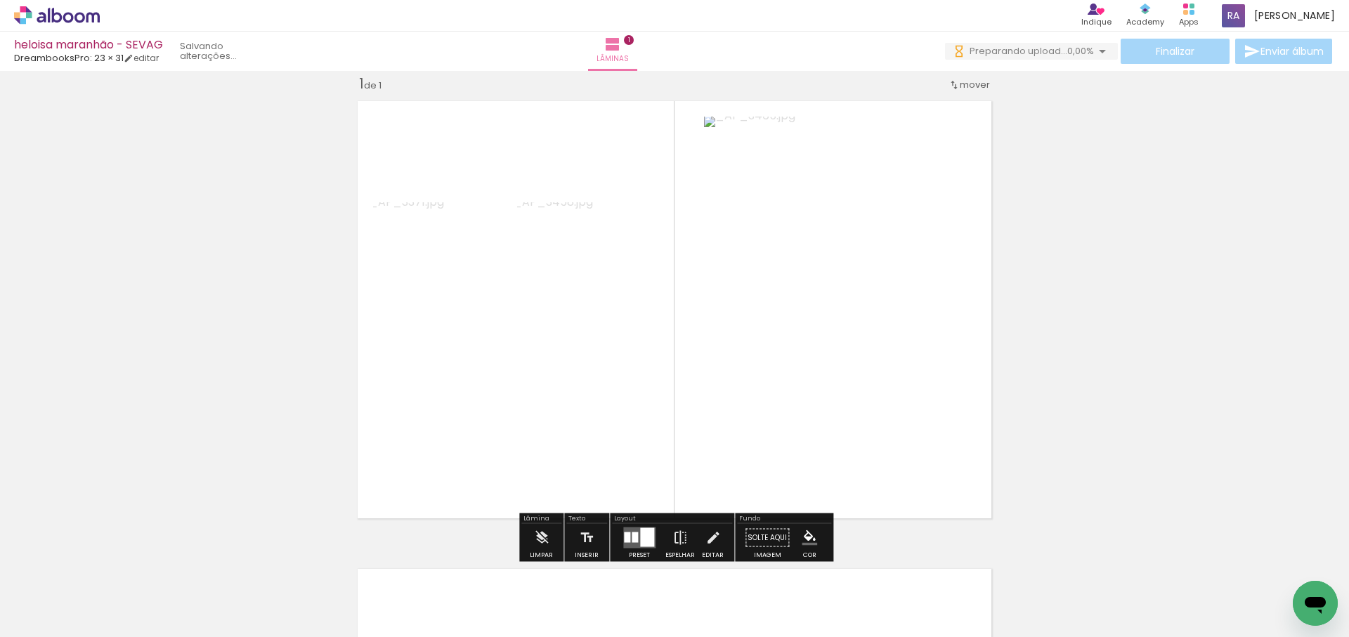
scroll to position [0, 0]
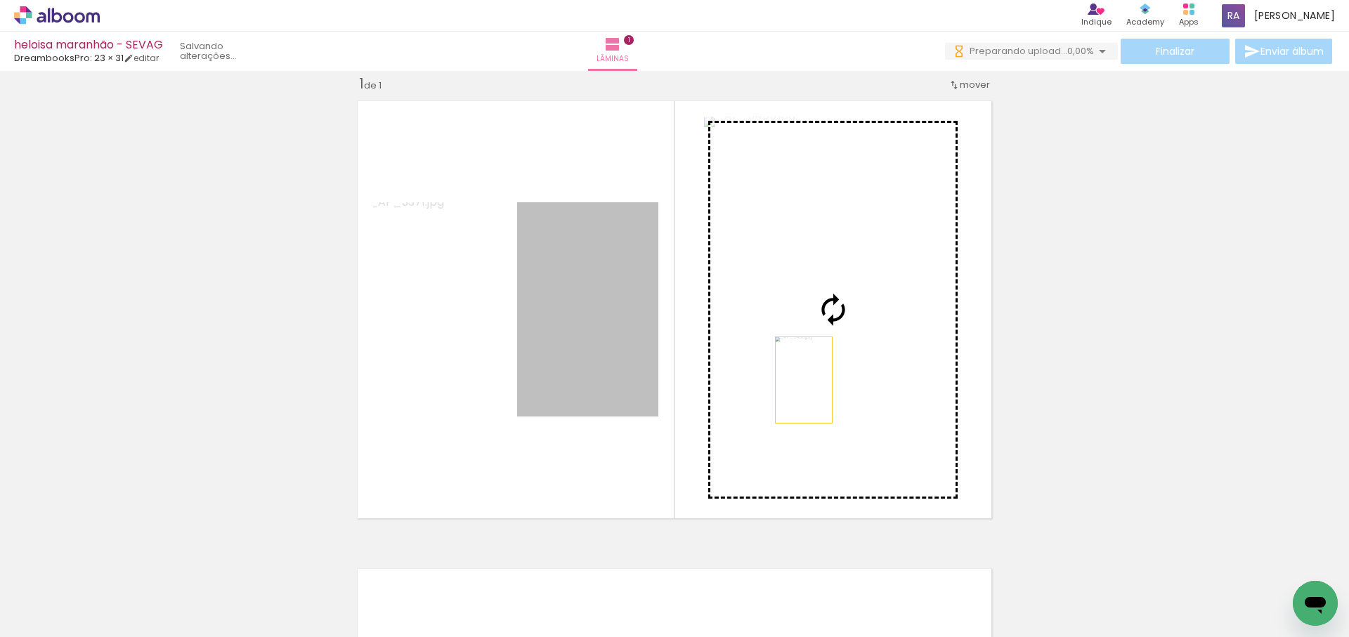
click at [0, 0] on slot at bounding box center [0, 0] width 0 height 0
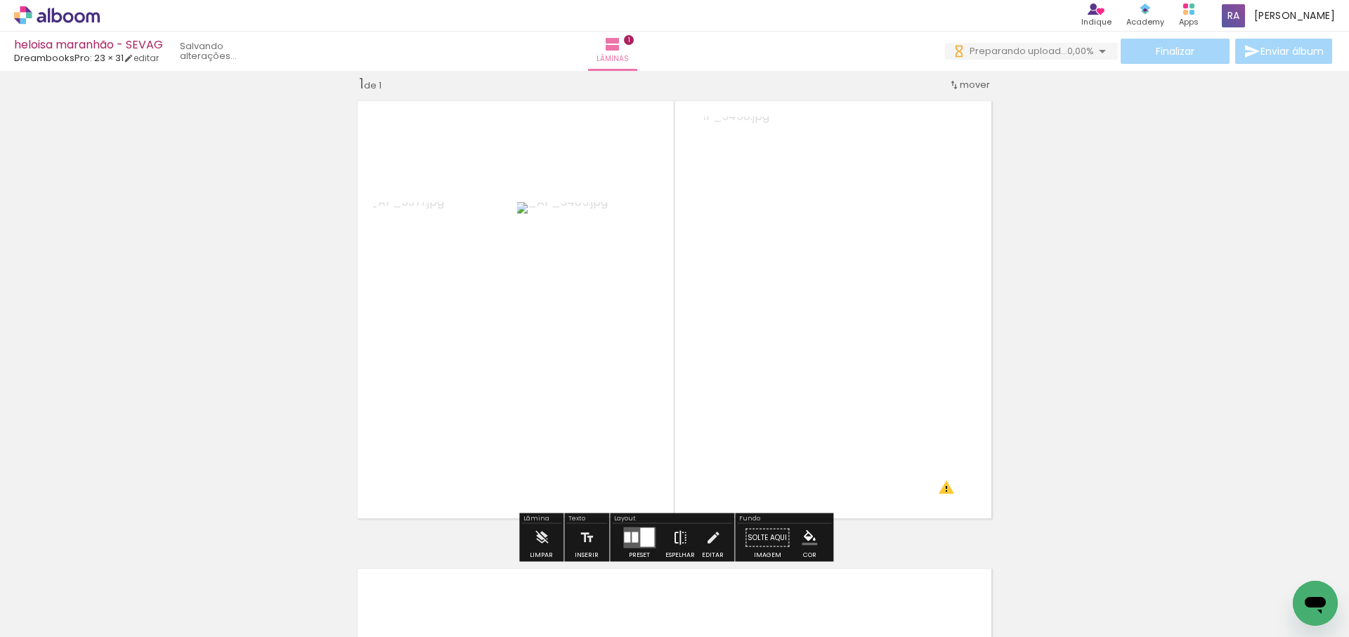
click at [677, 537] on iron-icon at bounding box center [679, 538] width 15 height 28
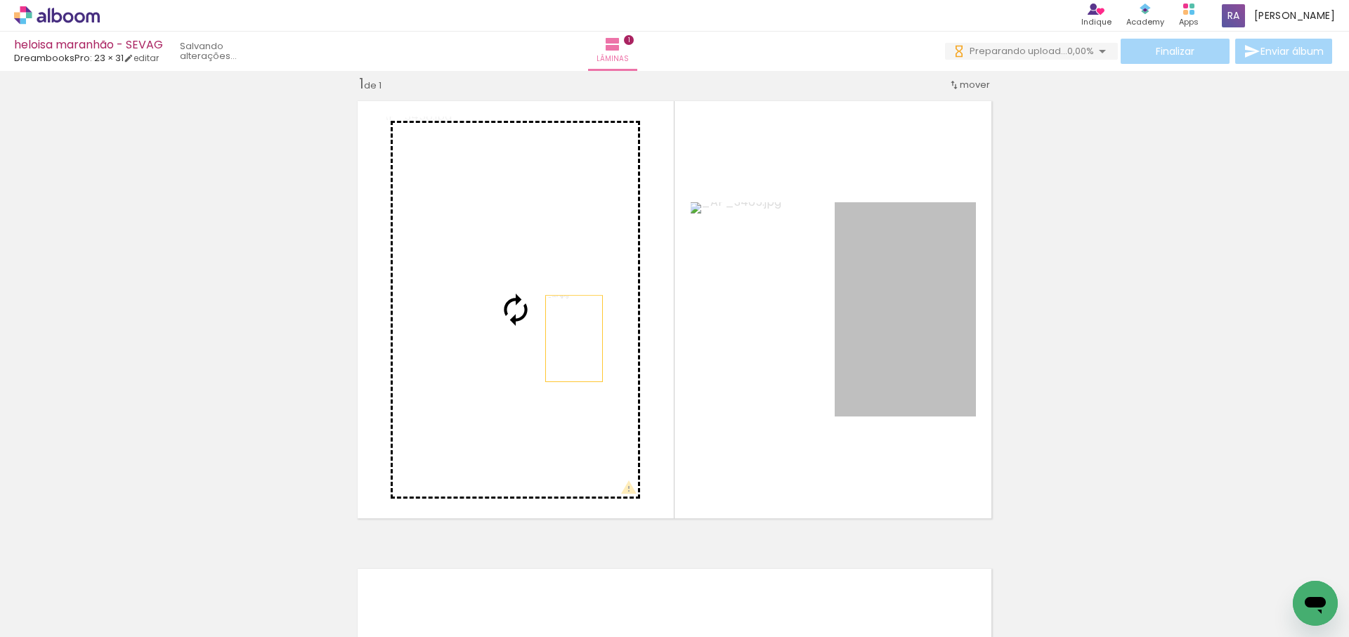
drag, startPoint x: 950, startPoint y: 365, endPoint x: 537, endPoint y: 338, distance: 414.0
click at [0, 0] on slot at bounding box center [0, 0] width 0 height 0
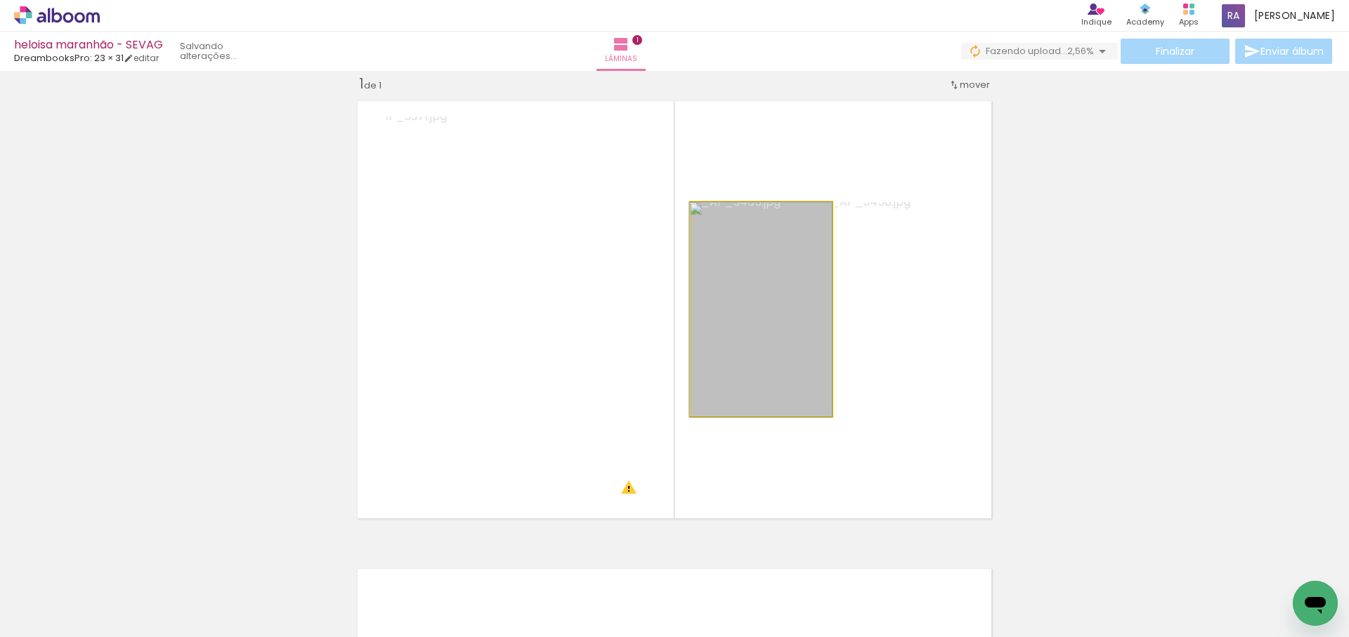
drag, startPoint x: 771, startPoint y: 375, endPoint x: 547, endPoint y: 353, distance: 225.2
click at [0, 0] on slot at bounding box center [0, 0] width 0 height 0
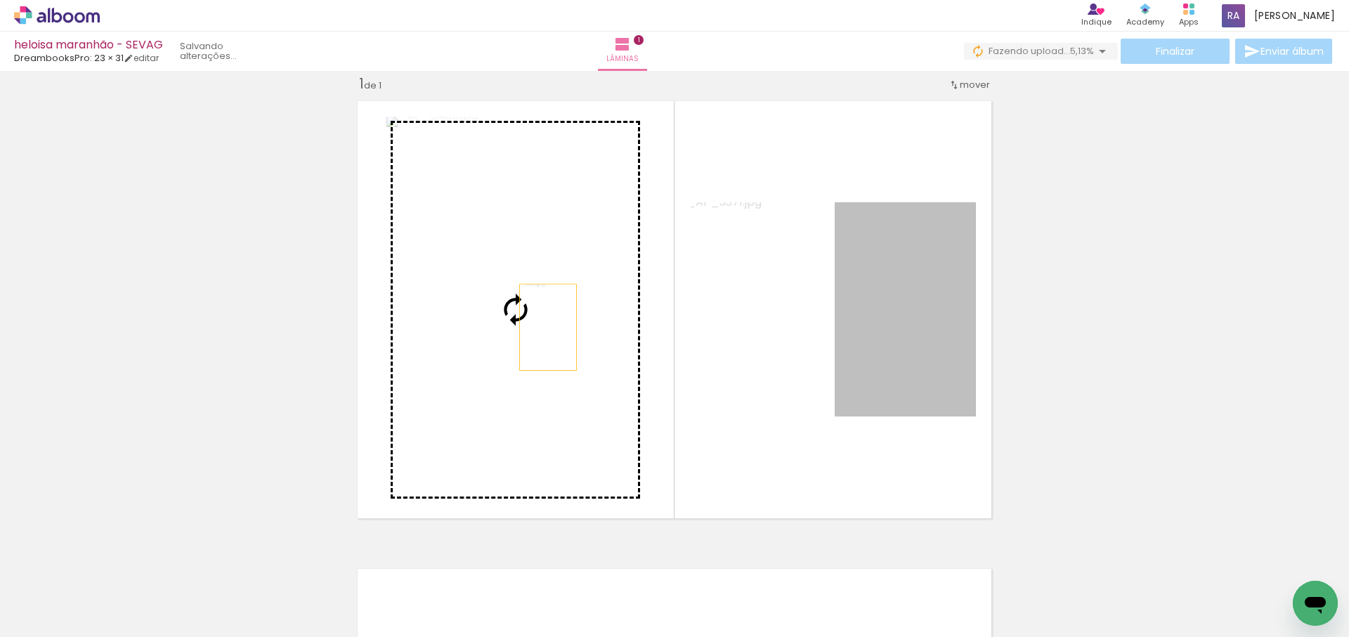
drag, startPoint x: 934, startPoint y: 335, endPoint x: 548, endPoint y: 327, distance: 386.5
click at [0, 0] on slot at bounding box center [0, 0] width 0 height 0
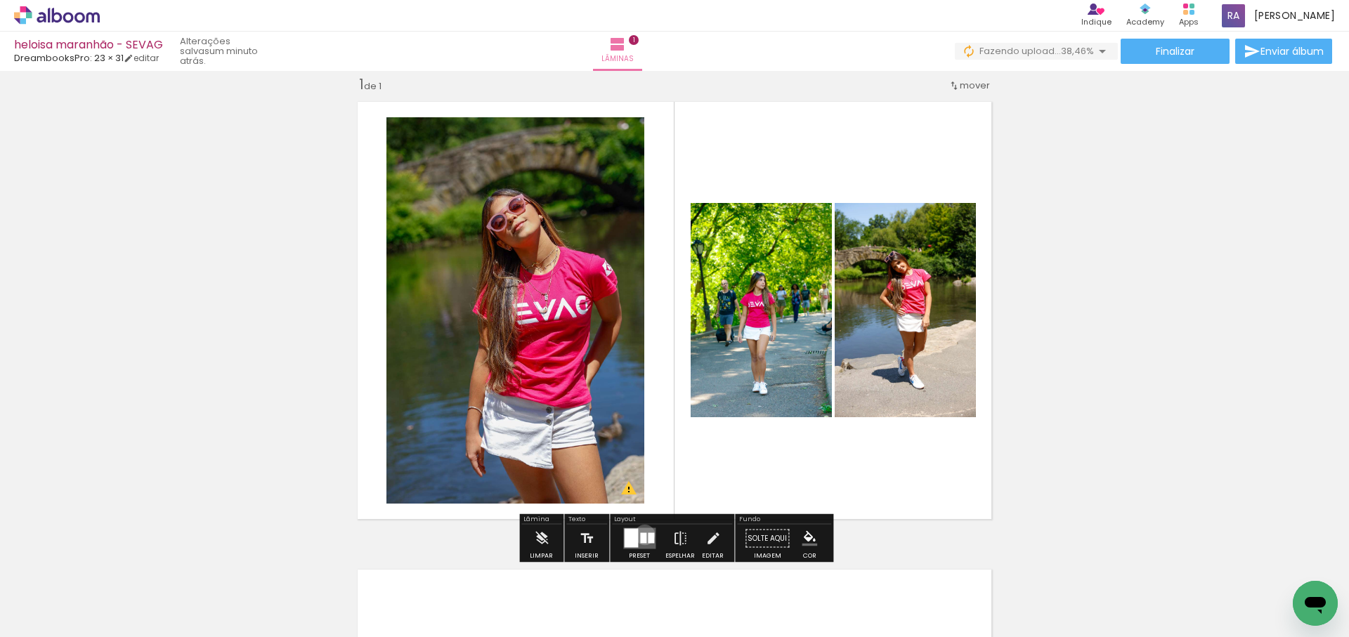
click at [641, 535] on div at bounding box center [643, 538] width 6 height 11
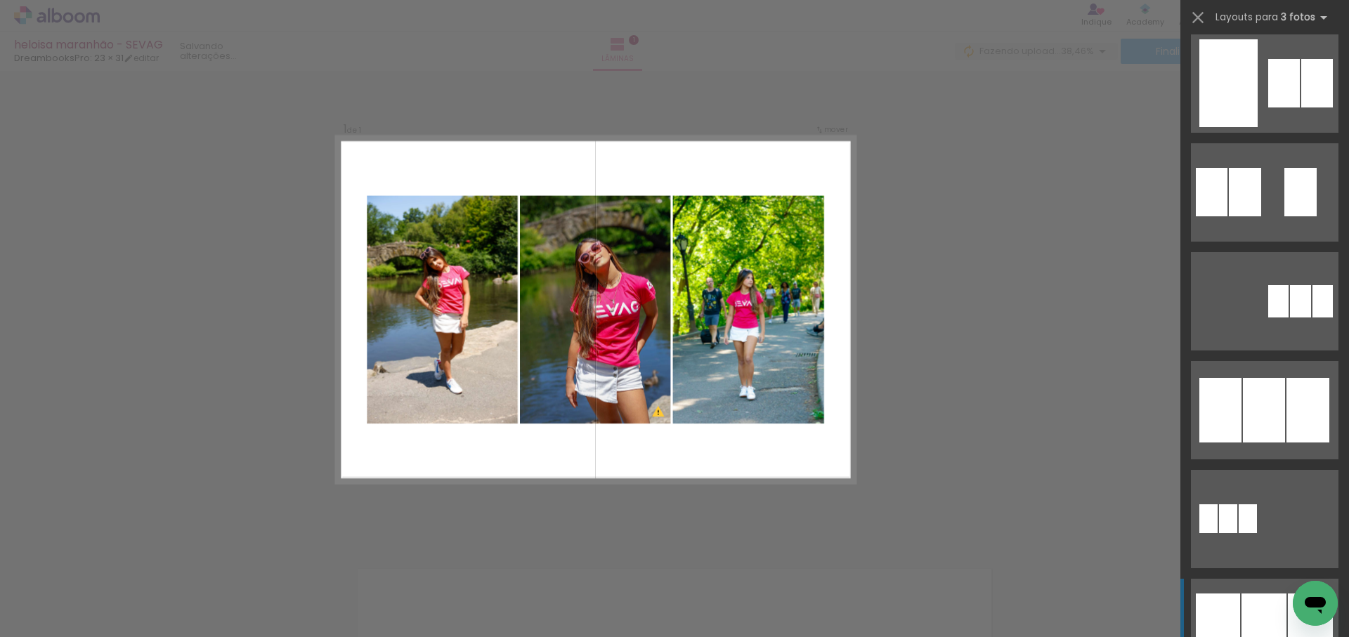
scroll to position [799, 0]
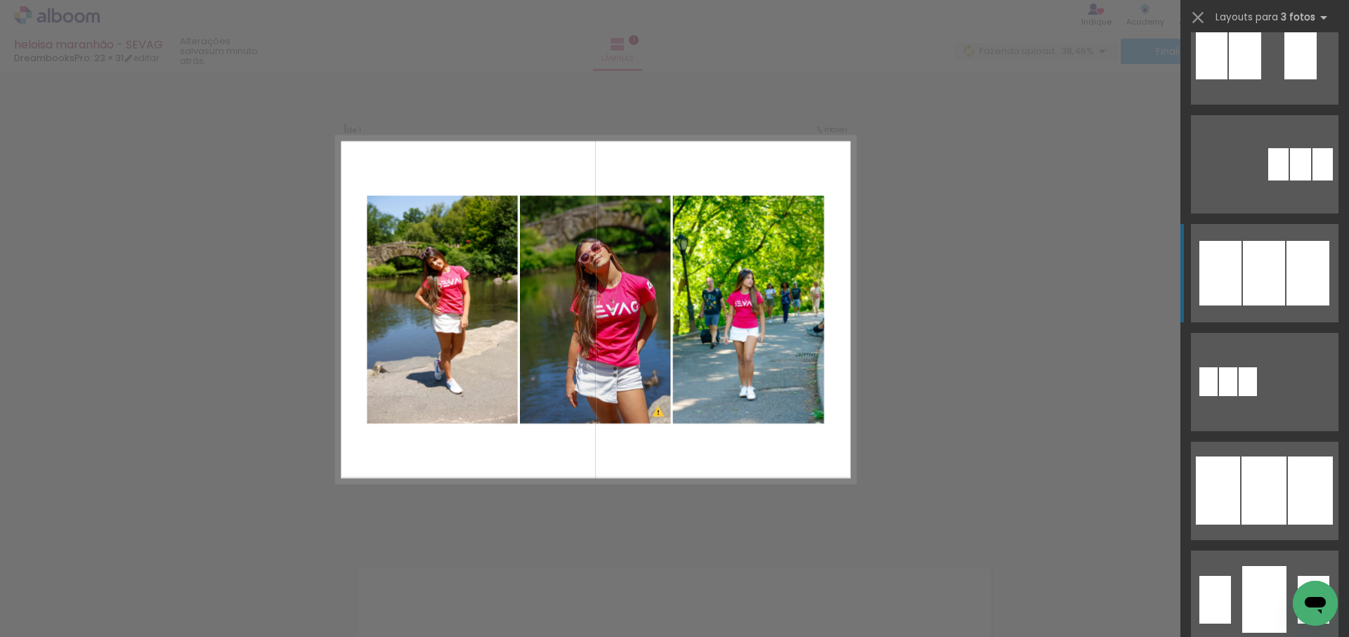
click at [1262, 566] on div at bounding box center [1264, 599] width 44 height 67
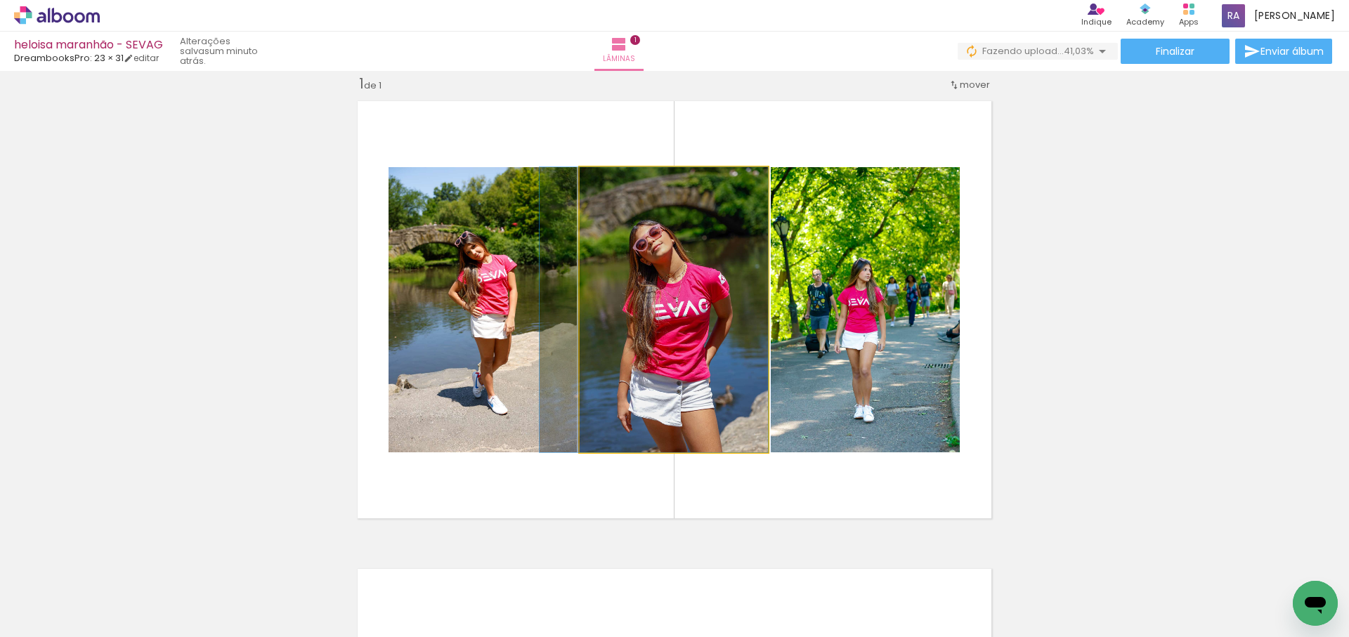
drag, startPoint x: 726, startPoint y: 360, endPoint x: 500, endPoint y: 349, distance: 227.2
click at [0, 0] on slot at bounding box center [0, 0] width 0 height 0
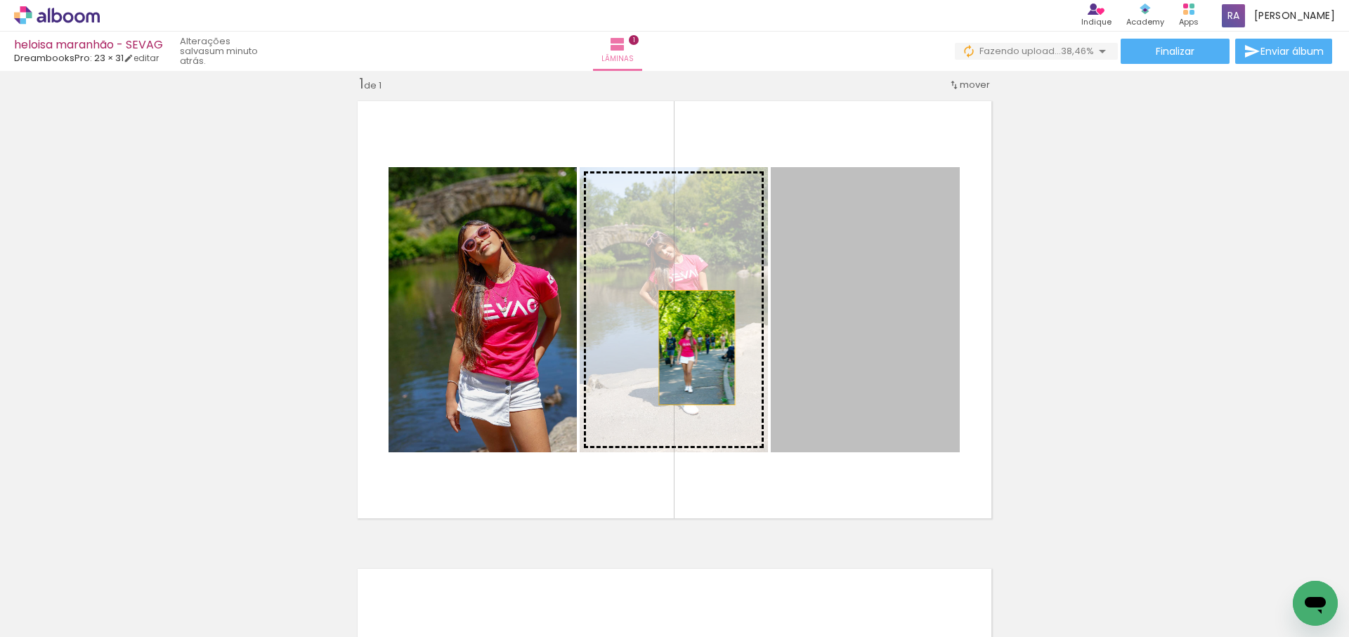
drag, startPoint x: 697, startPoint y: 348, endPoint x: 634, endPoint y: 348, distance: 63.2
click at [0, 0] on slot at bounding box center [0, 0] width 0 height 0
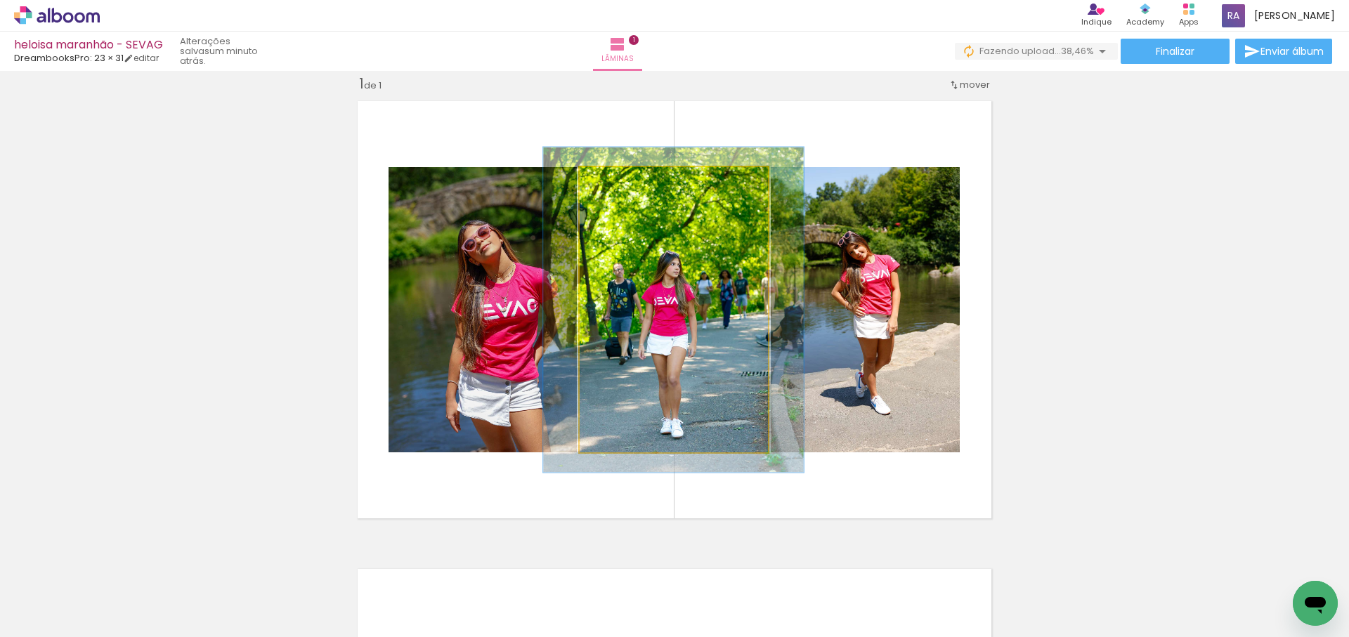
type paper-slider "114"
drag, startPoint x: 616, startPoint y: 183, endPoint x: 626, endPoint y: 182, distance: 9.9
click at [623, 182] on div at bounding box center [619, 182] width 13 height 13
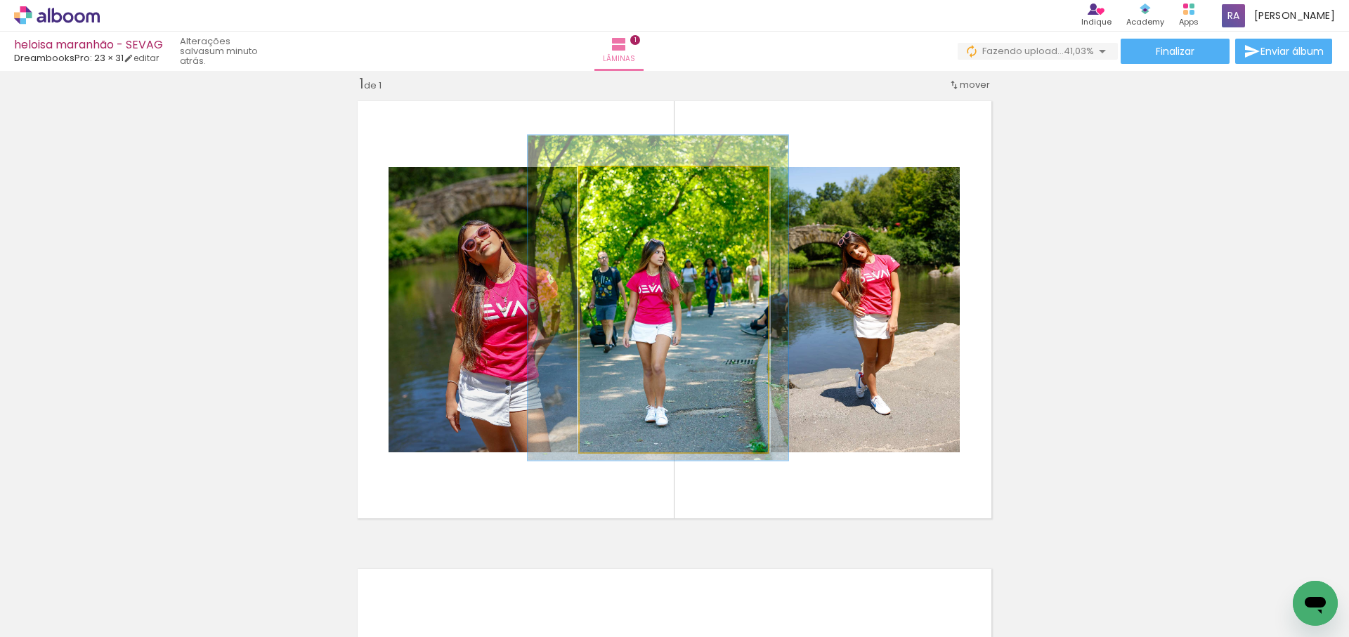
drag, startPoint x: 729, startPoint y: 256, endPoint x: 717, endPoint y: 247, distance: 15.5
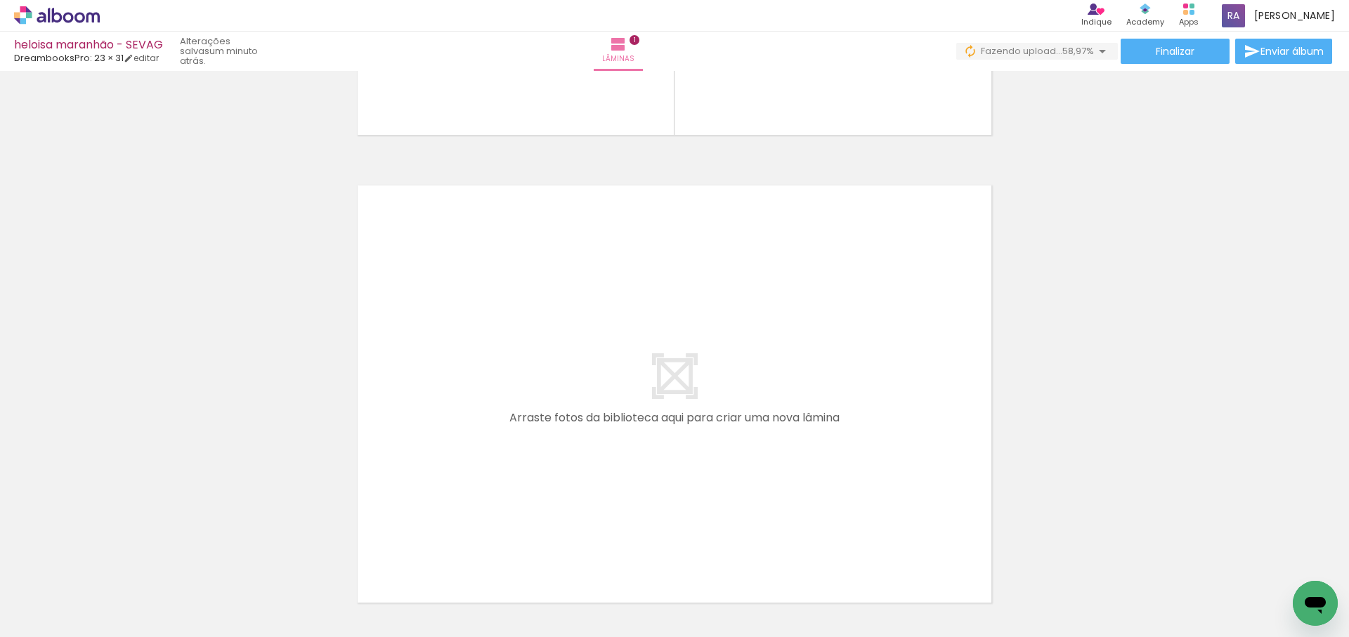
scroll to position [512, 0]
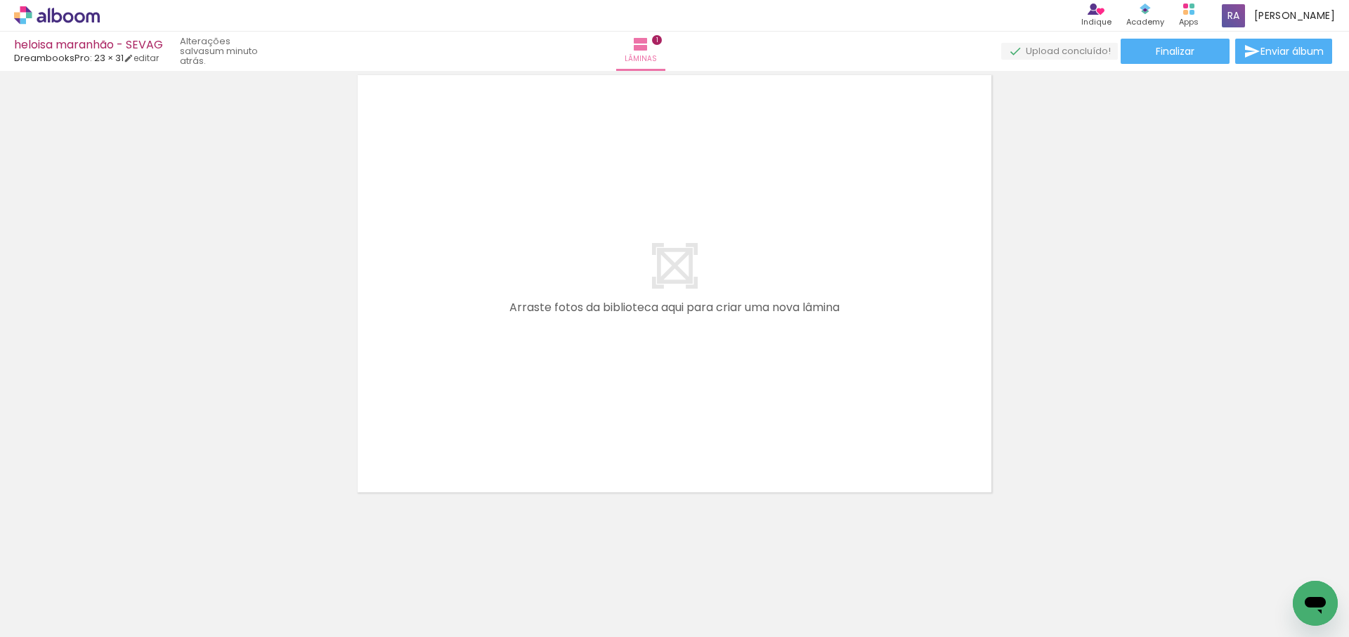
drag, startPoint x: 724, startPoint y: 416, endPoint x: 727, endPoint y: 367, distance: 49.3
click at [724, 333] on div "Inserir lâmina 1 de 1 O Designbox precisará aumentar a sua imagem em 155% para …" at bounding box center [674, 44] width 1349 height 970
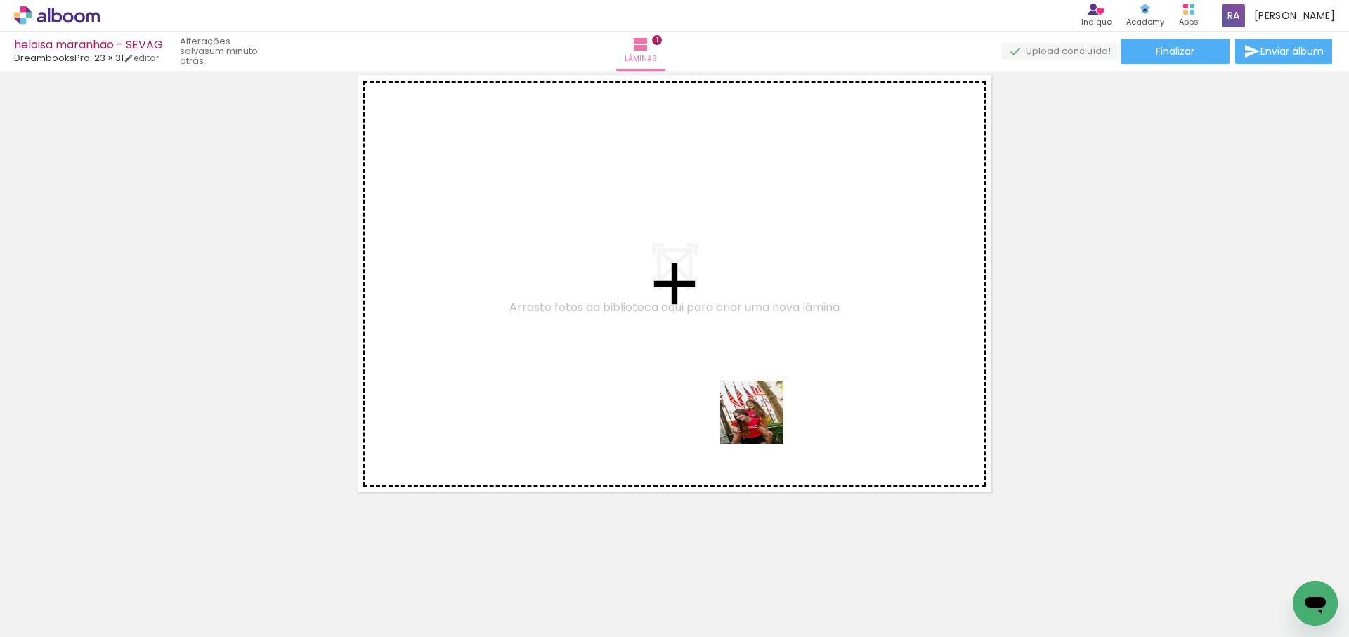
drag, startPoint x: 763, startPoint y: 459, endPoint x: 799, endPoint y: 457, distance: 36.6
click at [756, 369] on quentale-workspace at bounding box center [674, 318] width 1349 height 637
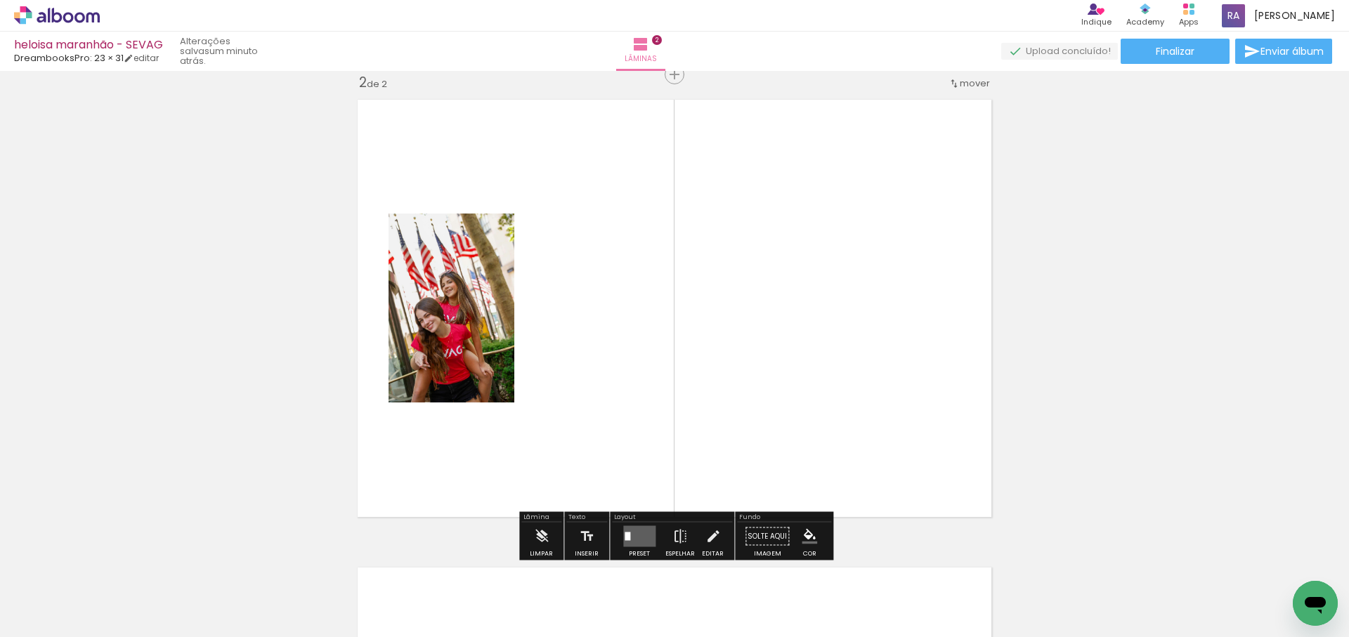
scroll to position [486, 0]
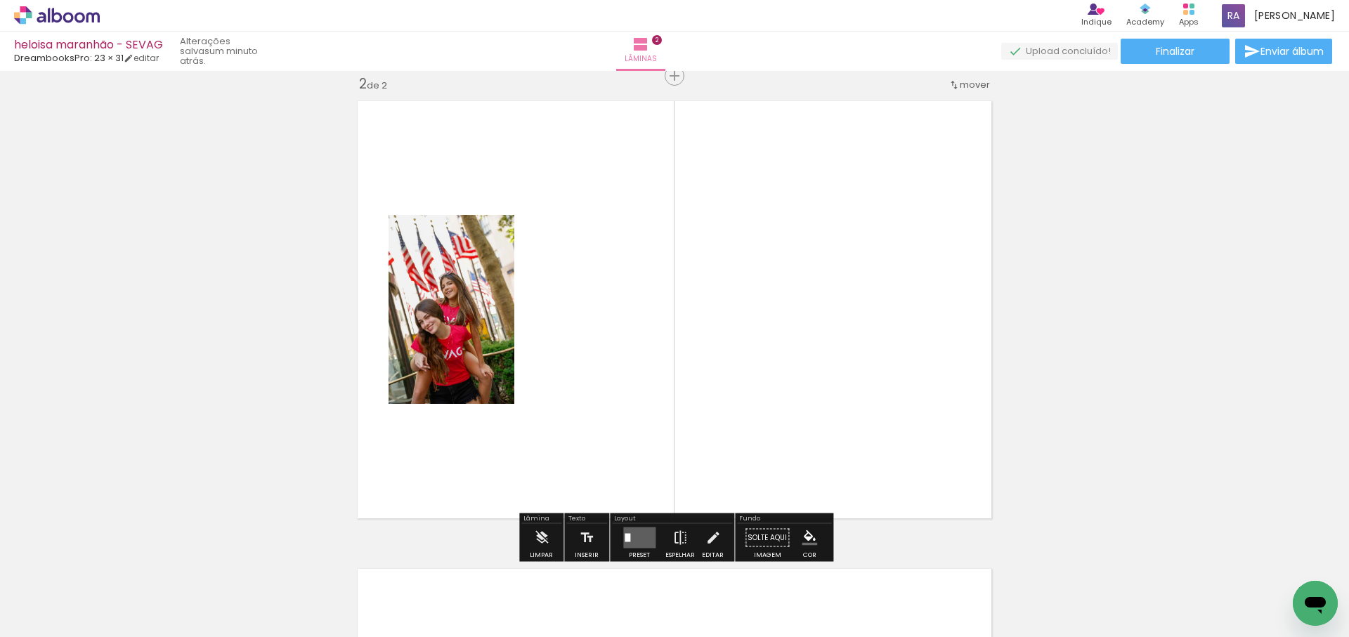
click at [835, 346] on quentale-workspace at bounding box center [674, 318] width 1349 height 637
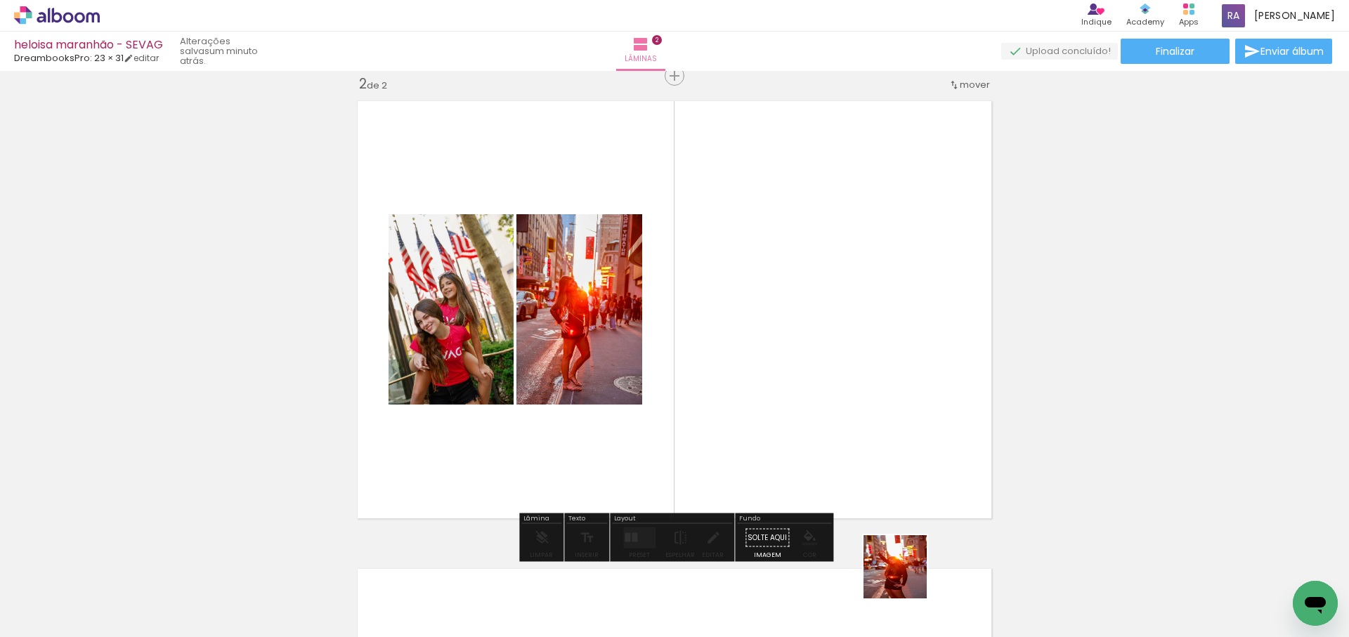
drag, startPoint x: 906, startPoint y: 577, endPoint x: 855, endPoint y: 363, distance: 220.9
click at [854, 361] on quentale-workspace at bounding box center [674, 318] width 1349 height 637
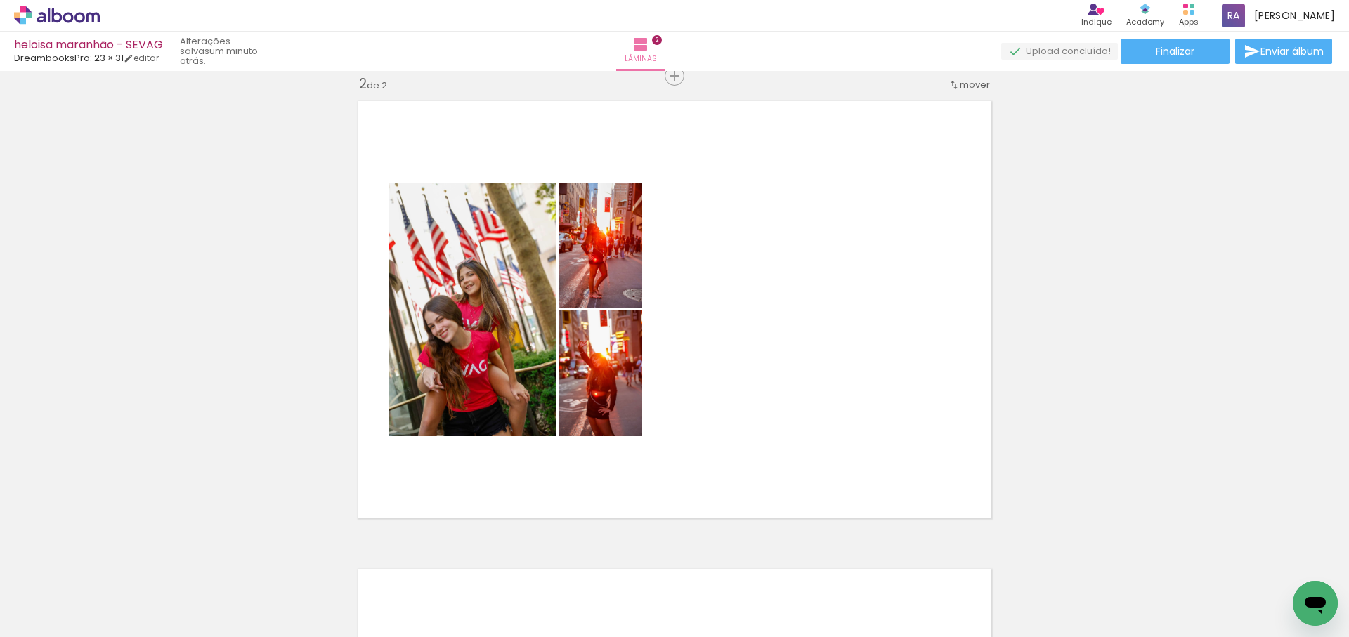
scroll to position [0, 598]
drag, startPoint x: 889, startPoint y: 605, endPoint x: 868, endPoint y: 313, distance: 292.3
click at [868, 313] on quentale-workspace at bounding box center [674, 318] width 1349 height 637
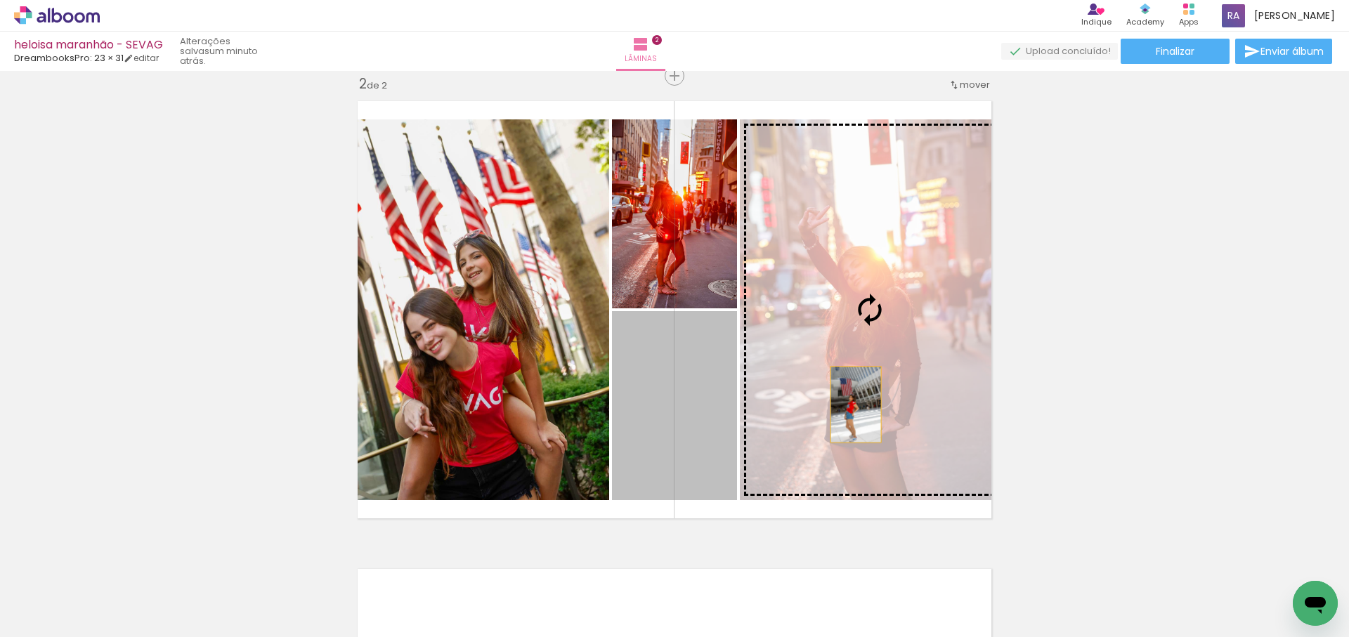
drag, startPoint x: 856, startPoint y: 405, endPoint x: 918, endPoint y: 390, distance: 64.2
click at [0, 0] on slot at bounding box center [0, 0] width 0 height 0
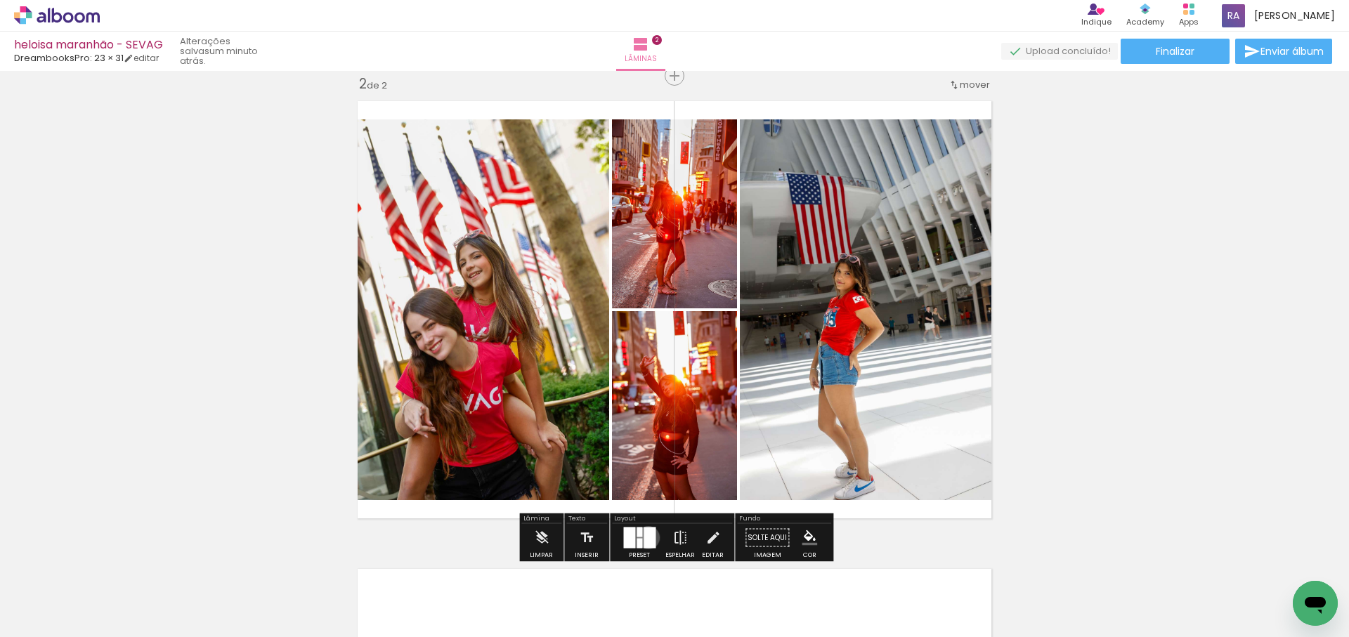
click at [645, 537] on div at bounding box center [650, 538] width 12 height 21
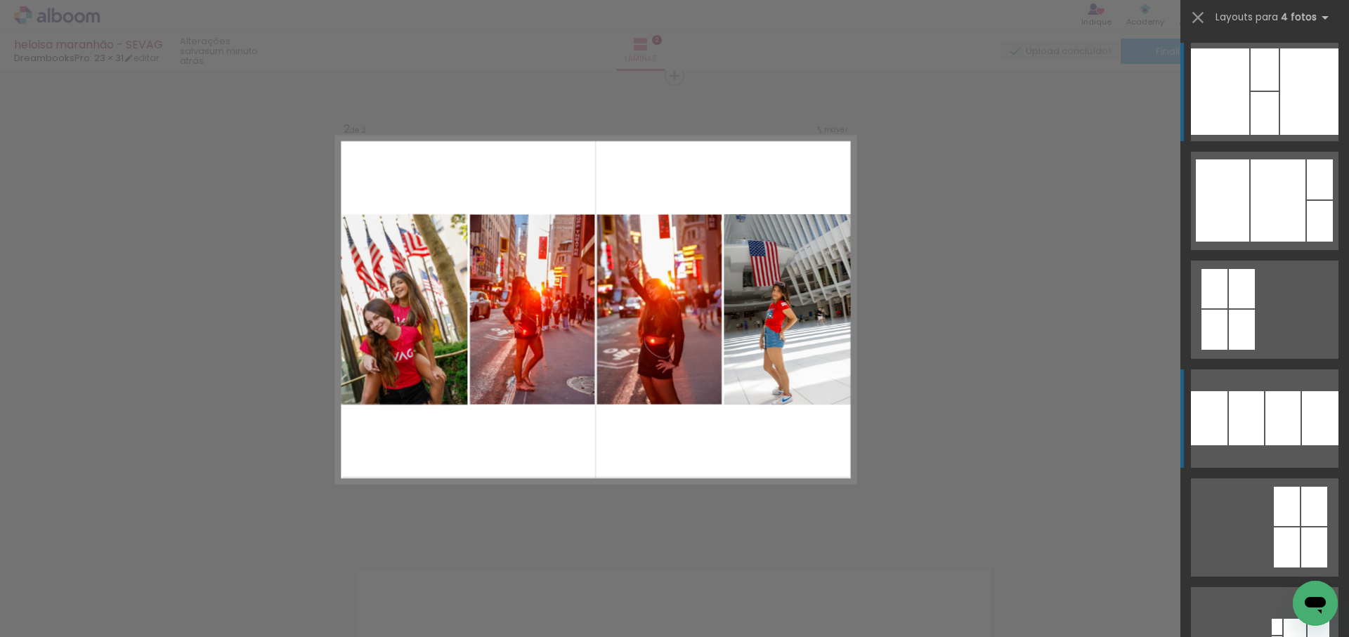
click at [1280, 135] on div at bounding box center [1309, 91] width 58 height 86
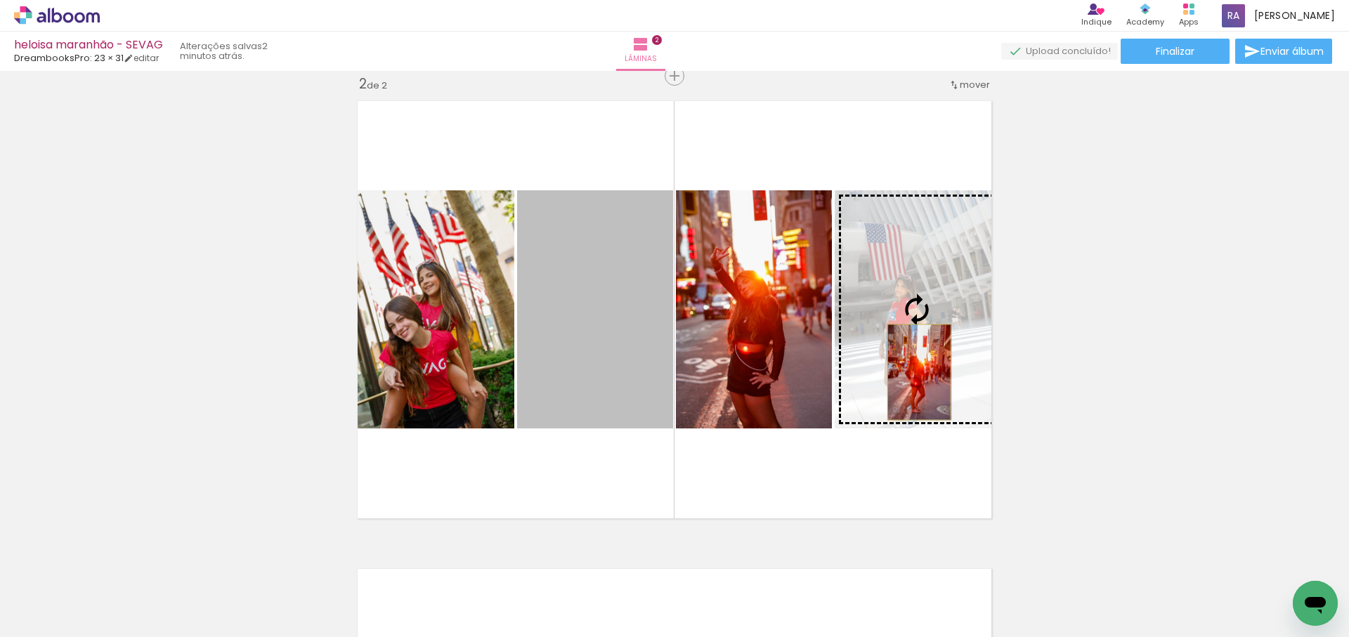
drag, startPoint x: 624, startPoint y: 373, endPoint x: 919, endPoint y: 372, distance: 295.1
click at [0, 0] on slot at bounding box center [0, 0] width 0 height 0
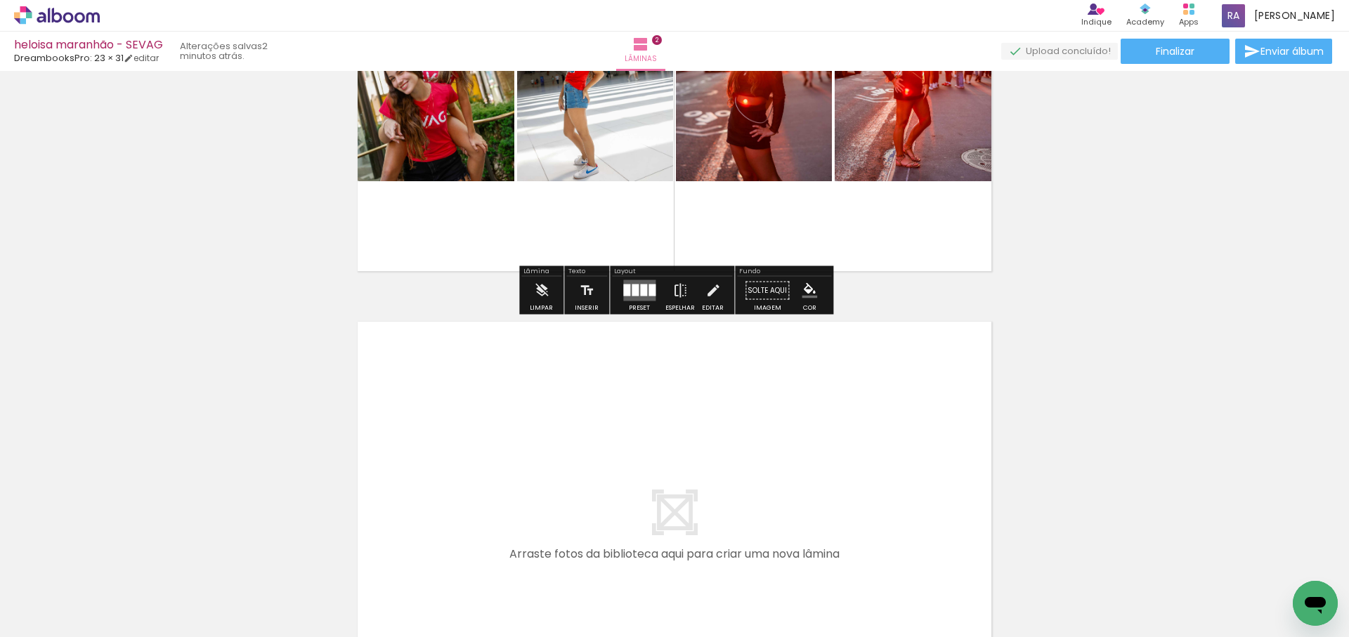
scroll to position [735, 0]
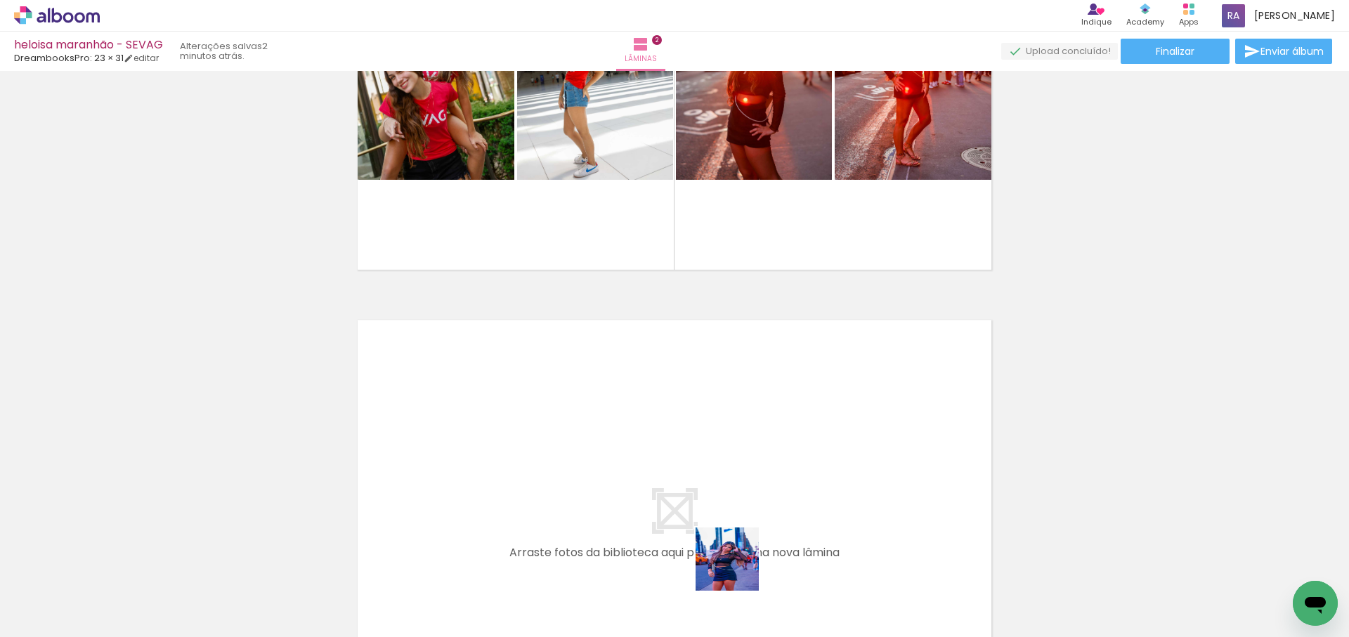
click at [757, 485] on quentale-workspace at bounding box center [674, 318] width 1349 height 637
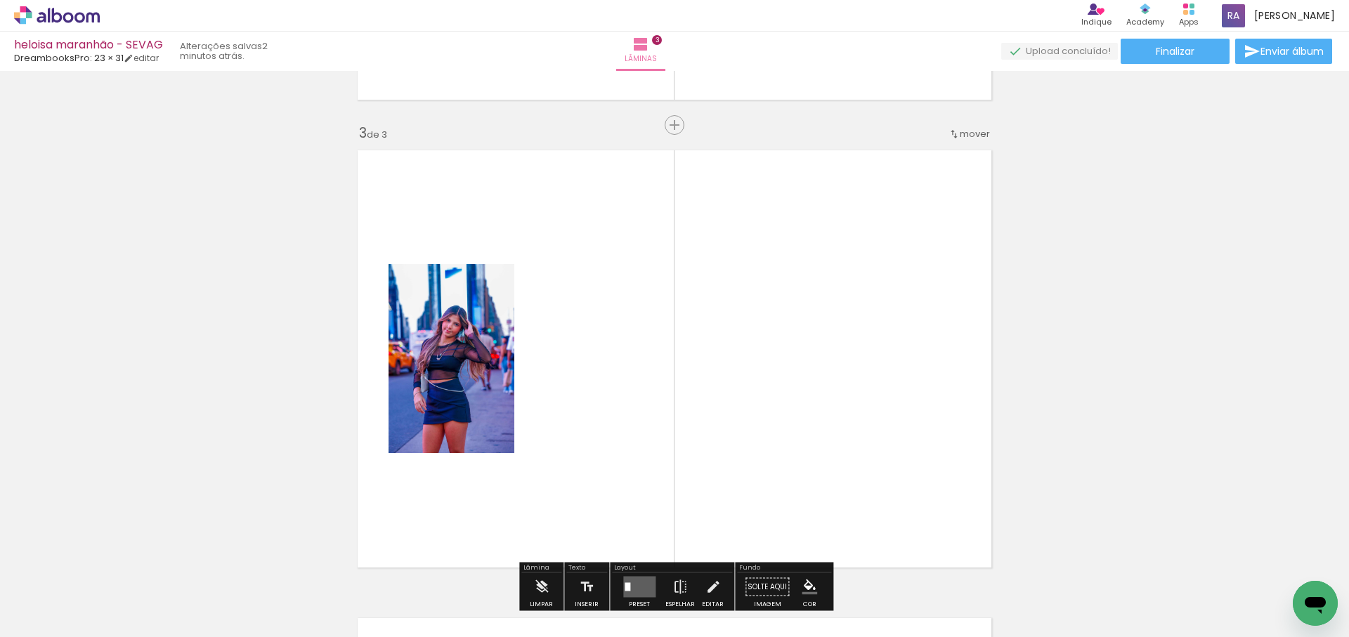
scroll to position [954, 0]
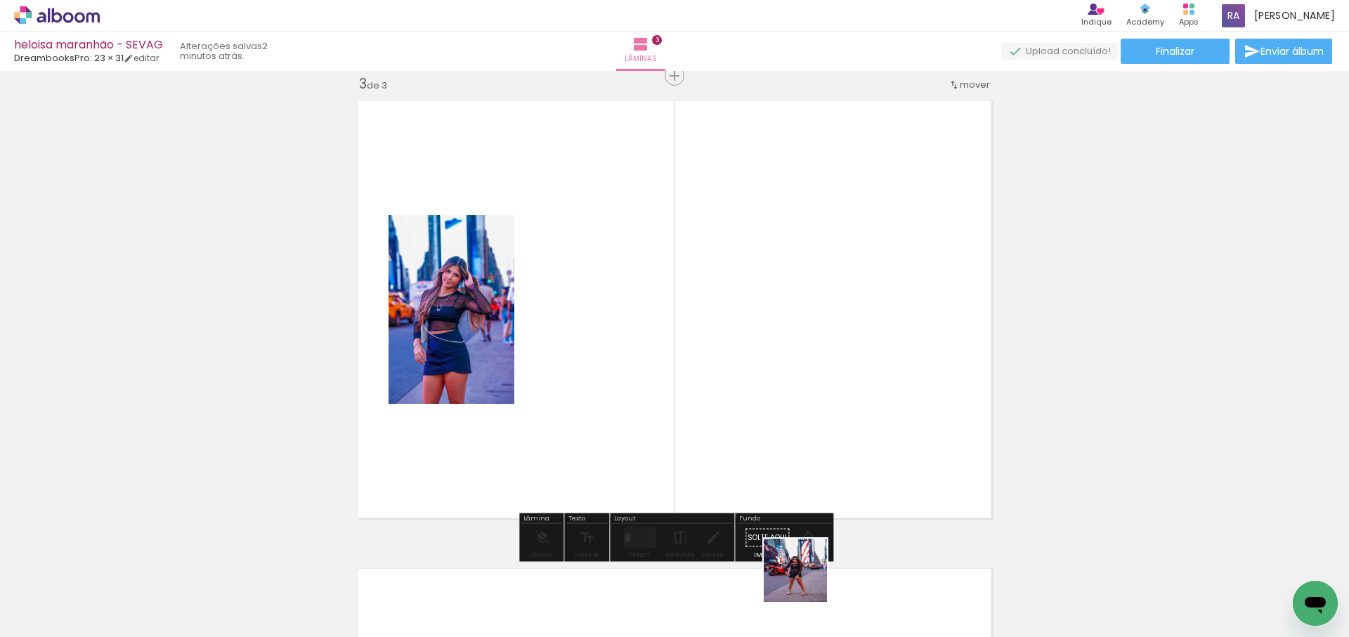
drag, startPoint x: 806, startPoint y: 581, endPoint x: 823, endPoint y: 403, distance: 179.3
click at [825, 410] on quentale-workspace at bounding box center [674, 318] width 1349 height 637
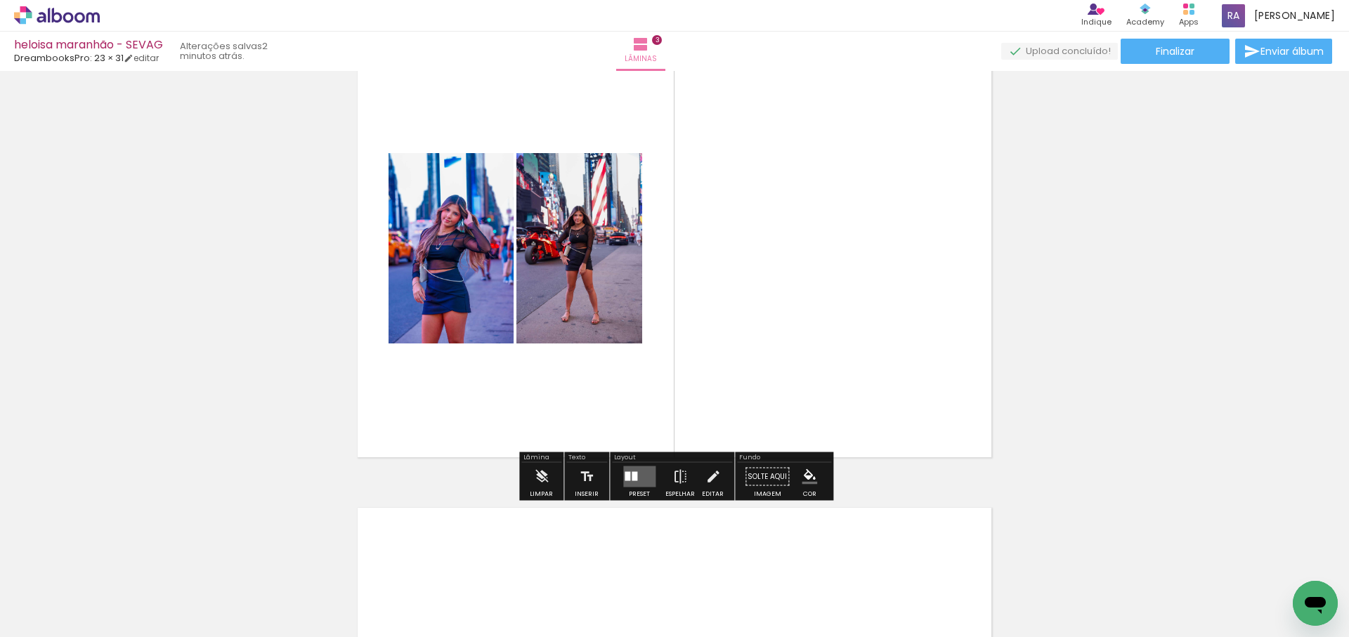
scroll to position [1016, 0]
click at [626, 471] on div at bounding box center [628, 475] width 6 height 9
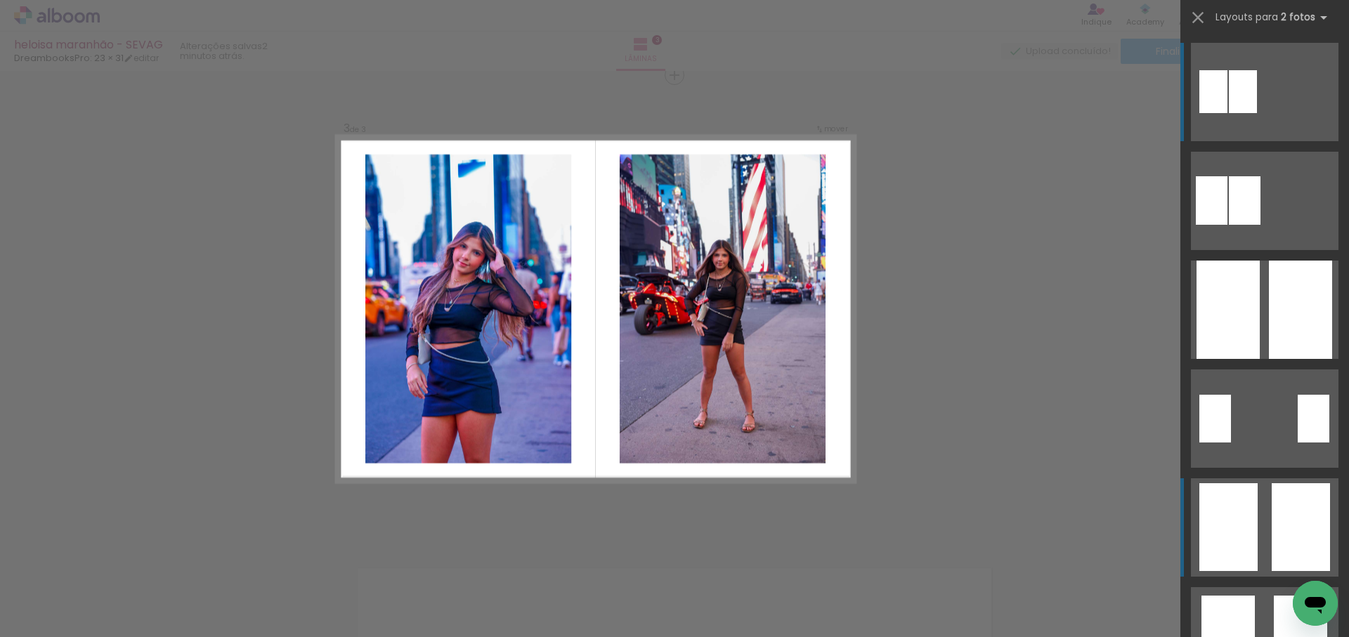
scroll to position [954, 0]
click at [1267, 141] on quentale-layouter at bounding box center [1265, 92] width 148 height 98
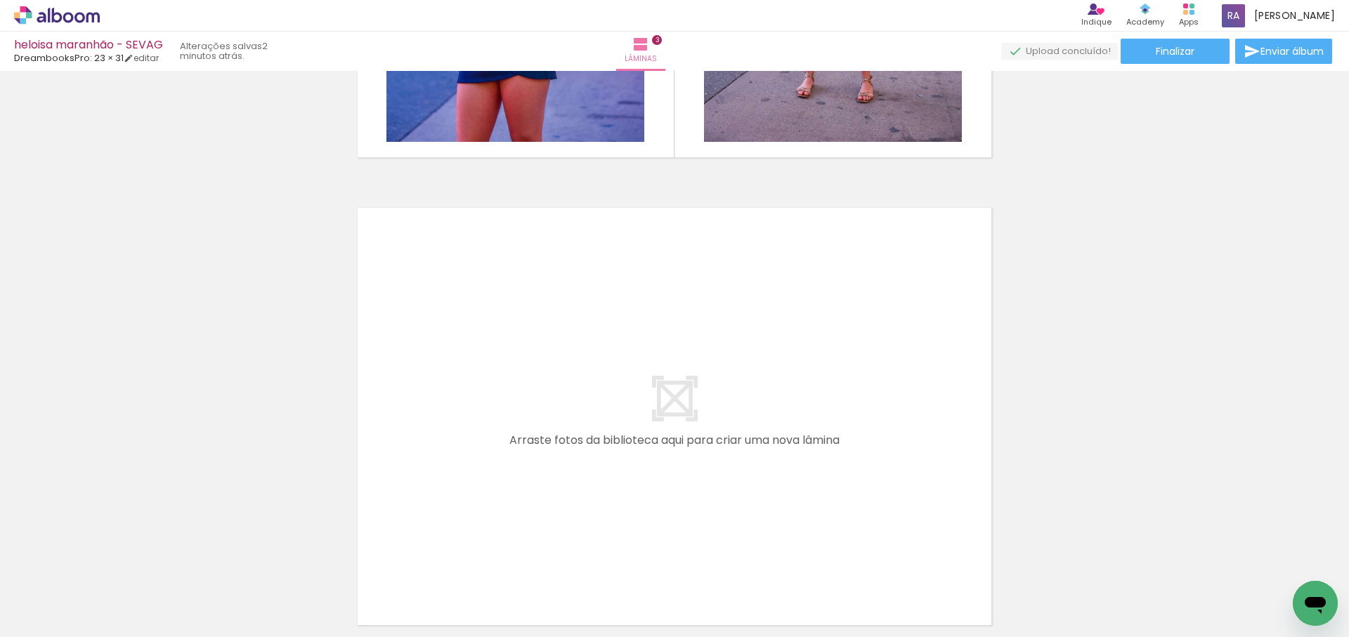
scroll to position [0, 759]
drag, startPoint x: 808, startPoint y: 589, endPoint x: 818, endPoint y: 587, distance: 10.7
click at [818, 587] on div at bounding box center [797, 590] width 46 height 70
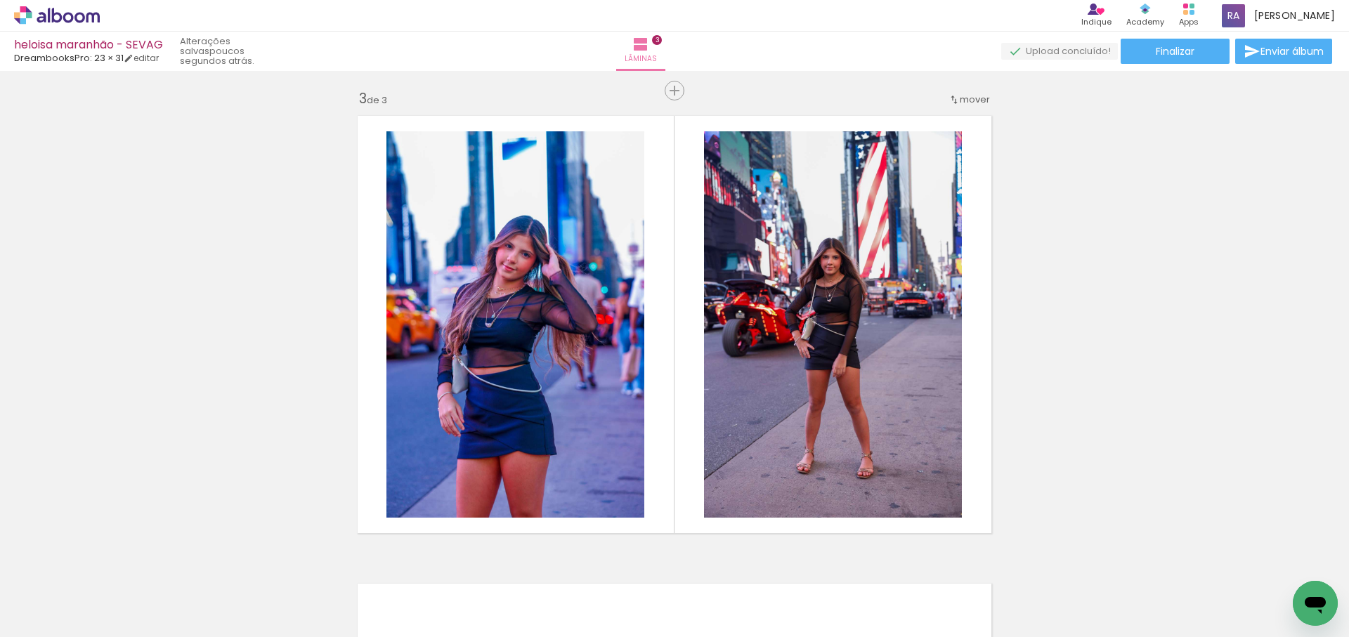
scroll to position [0, 1447]
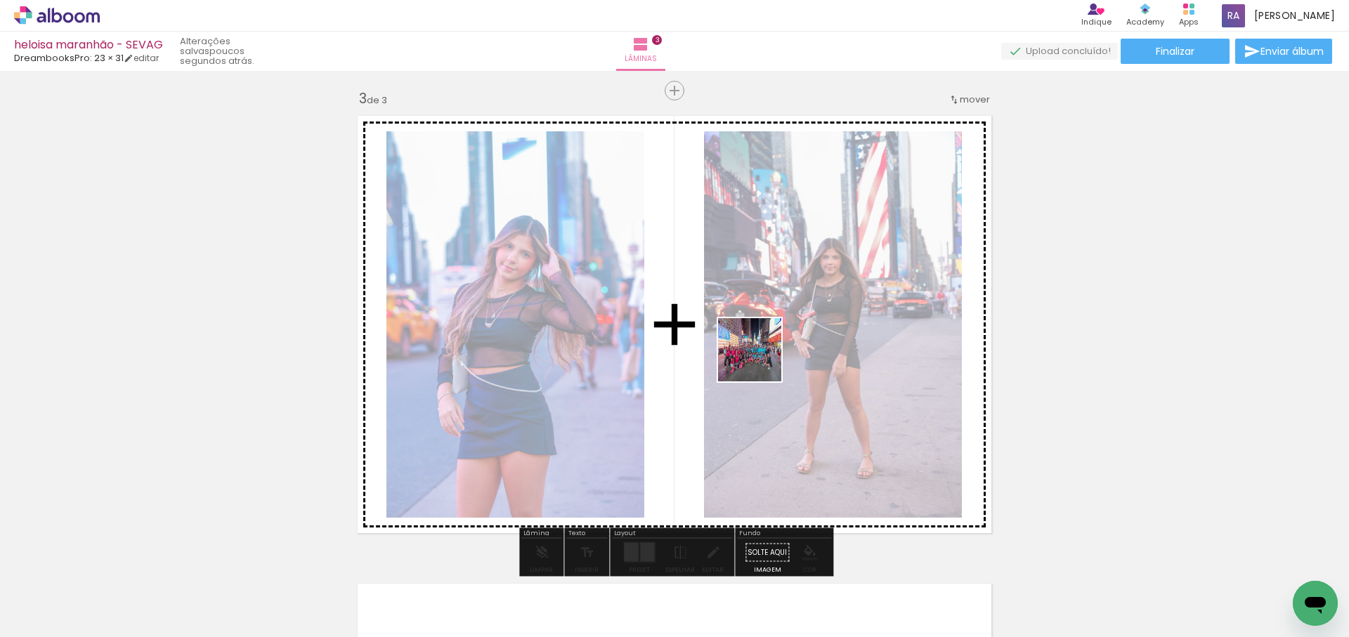
drag, startPoint x: 1065, startPoint y: 592, endPoint x: 760, endPoint y: 360, distance: 383.5
click at [760, 360] on quentale-workspace at bounding box center [674, 318] width 1349 height 637
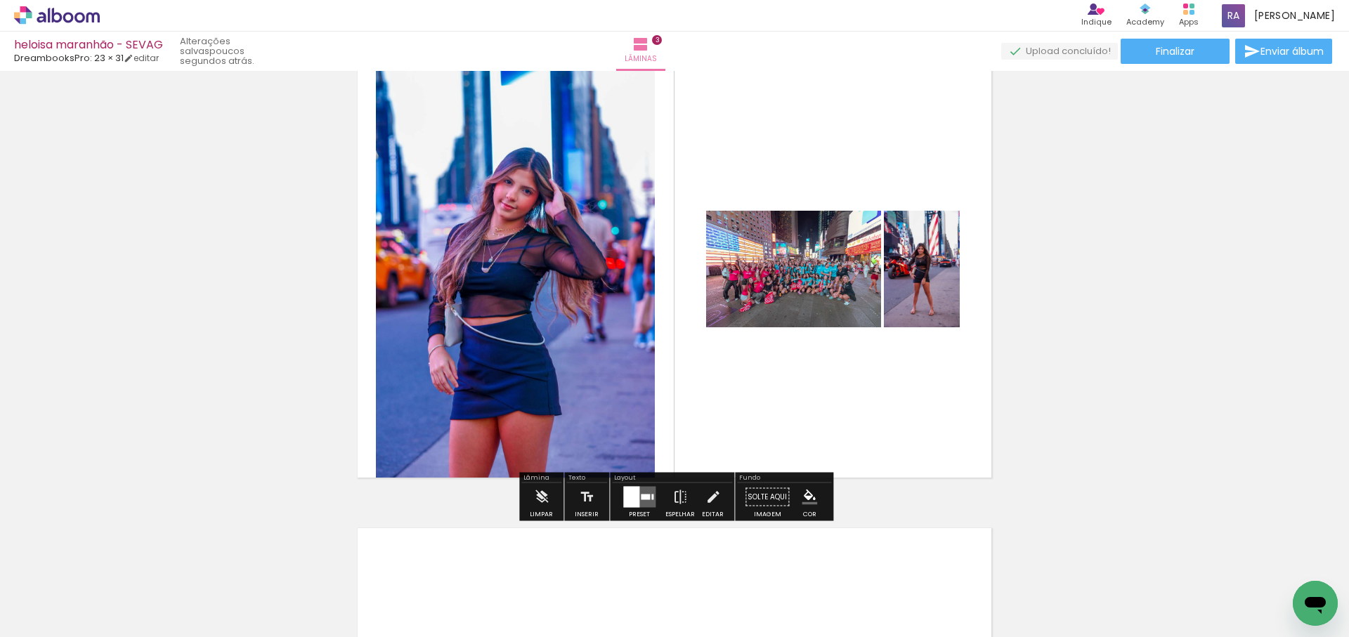
scroll to position [996, 0]
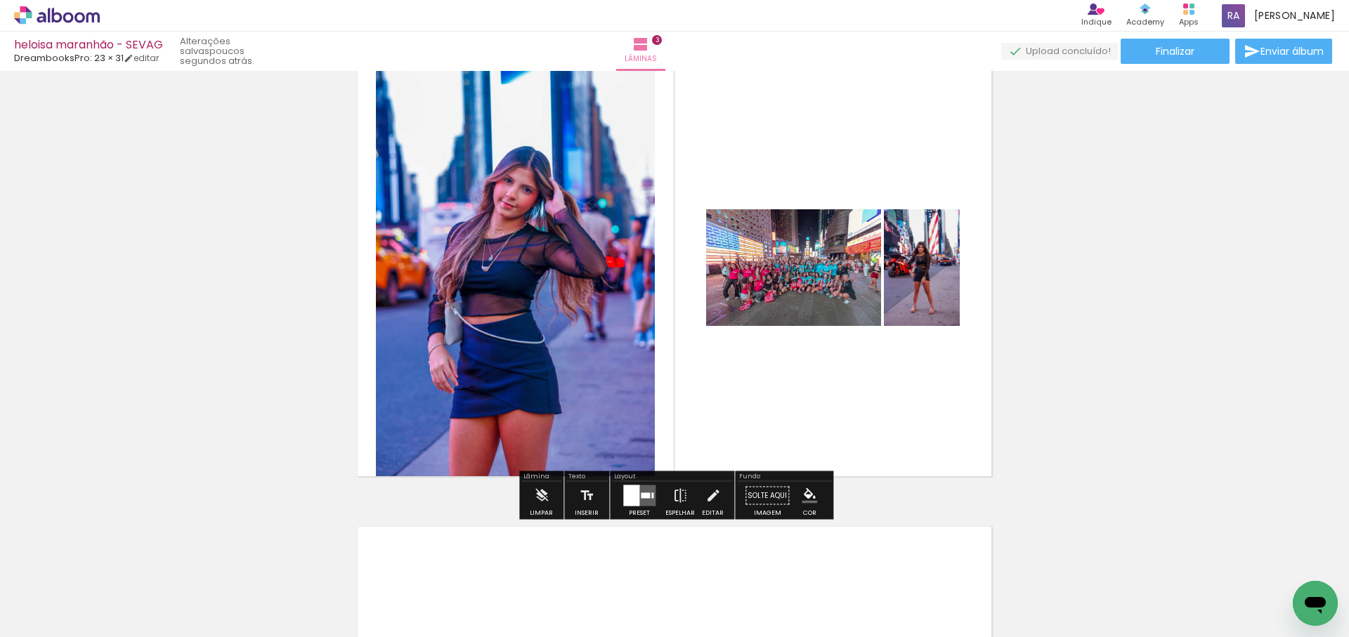
click at [644, 496] on div at bounding box center [645, 496] width 9 height 6
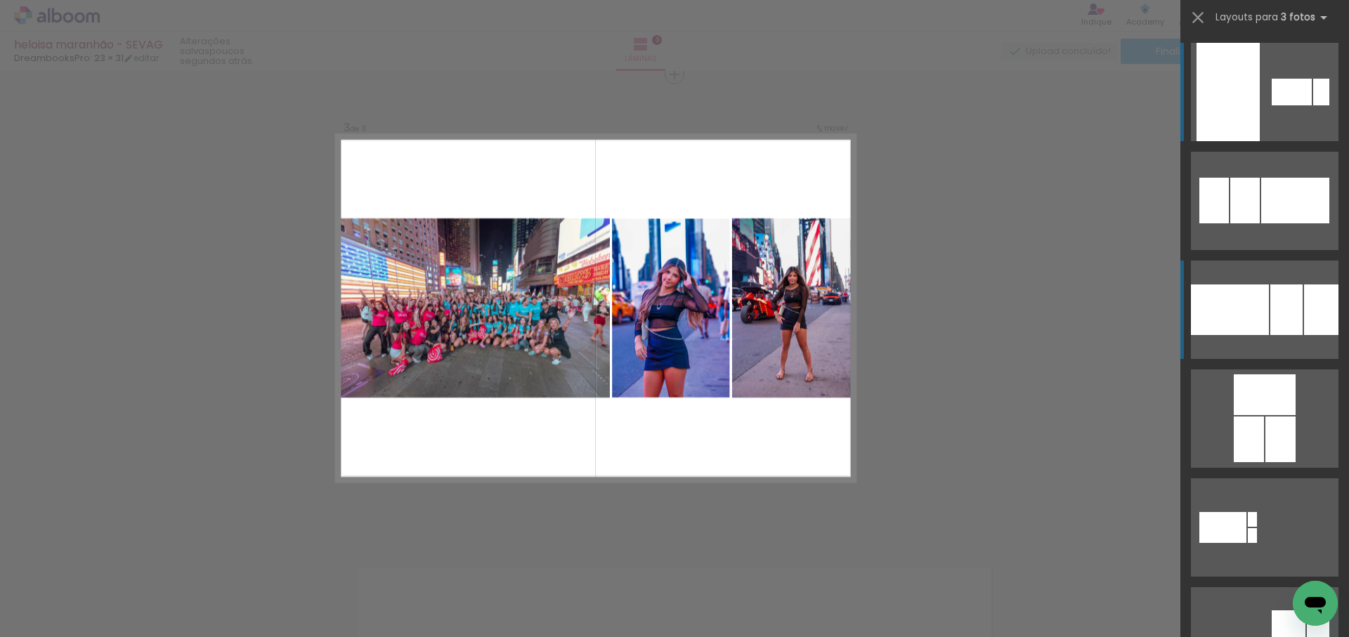
scroll to position [954, 0]
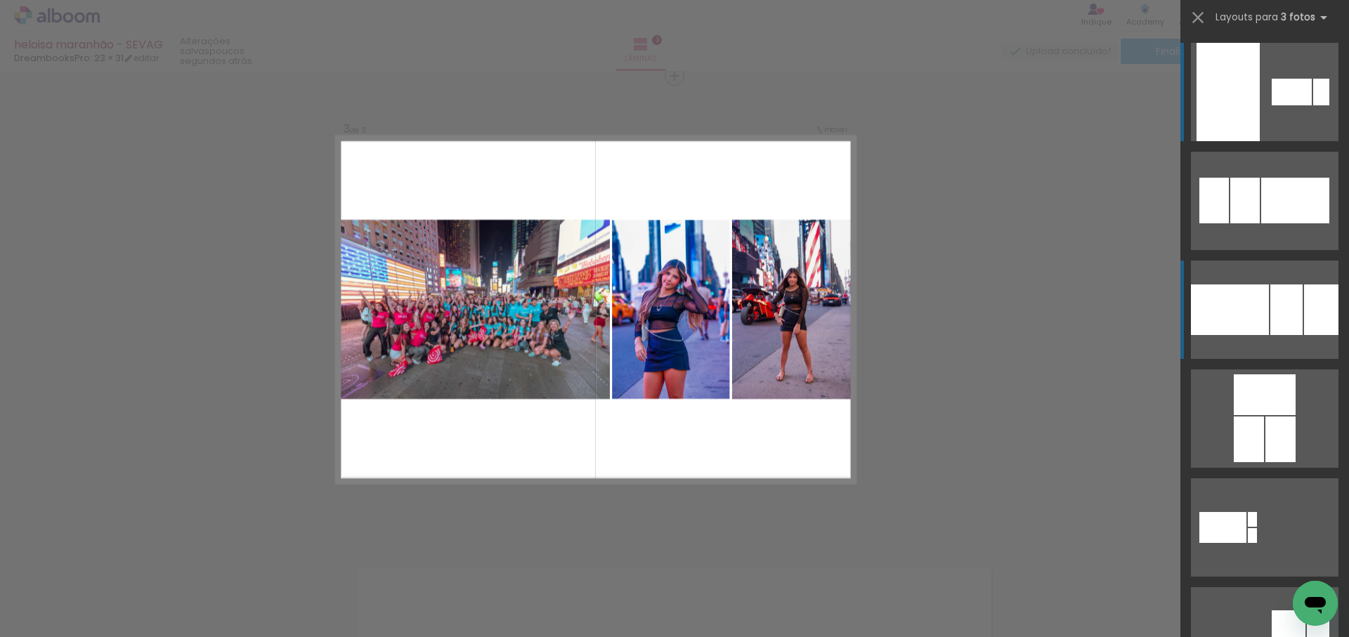
click at [1253, 306] on div at bounding box center [1230, 310] width 78 height 51
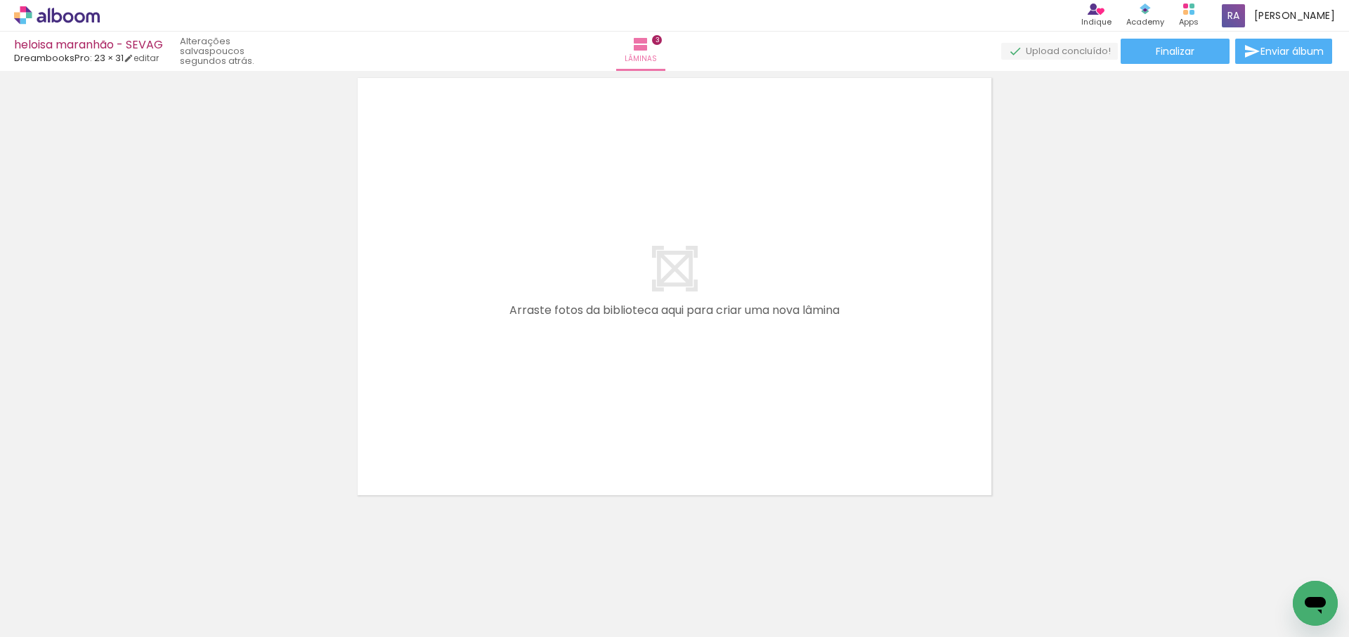
scroll to position [0, 1759]
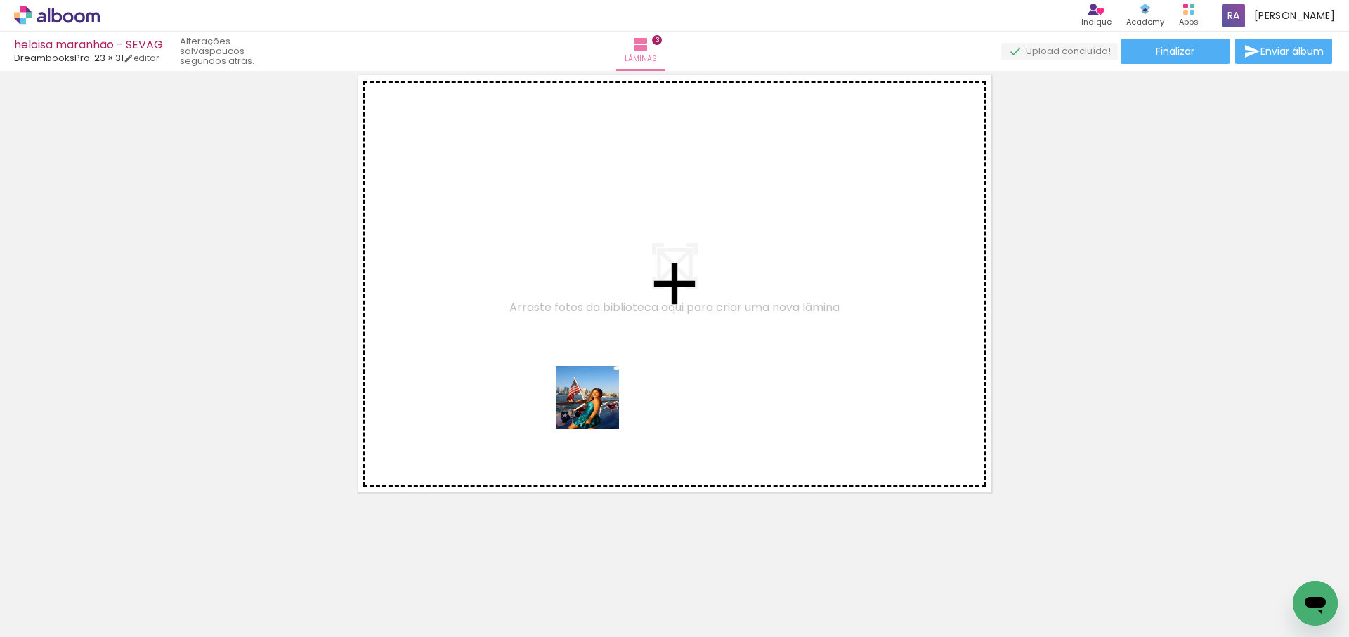
drag, startPoint x: 504, startPoint y: 607, endPoint x: 622, endPoint y: 546, distance: 133.5
click at [615, 334] on quentale-workspace at bounding box center [674, 318] width 1349 height 637
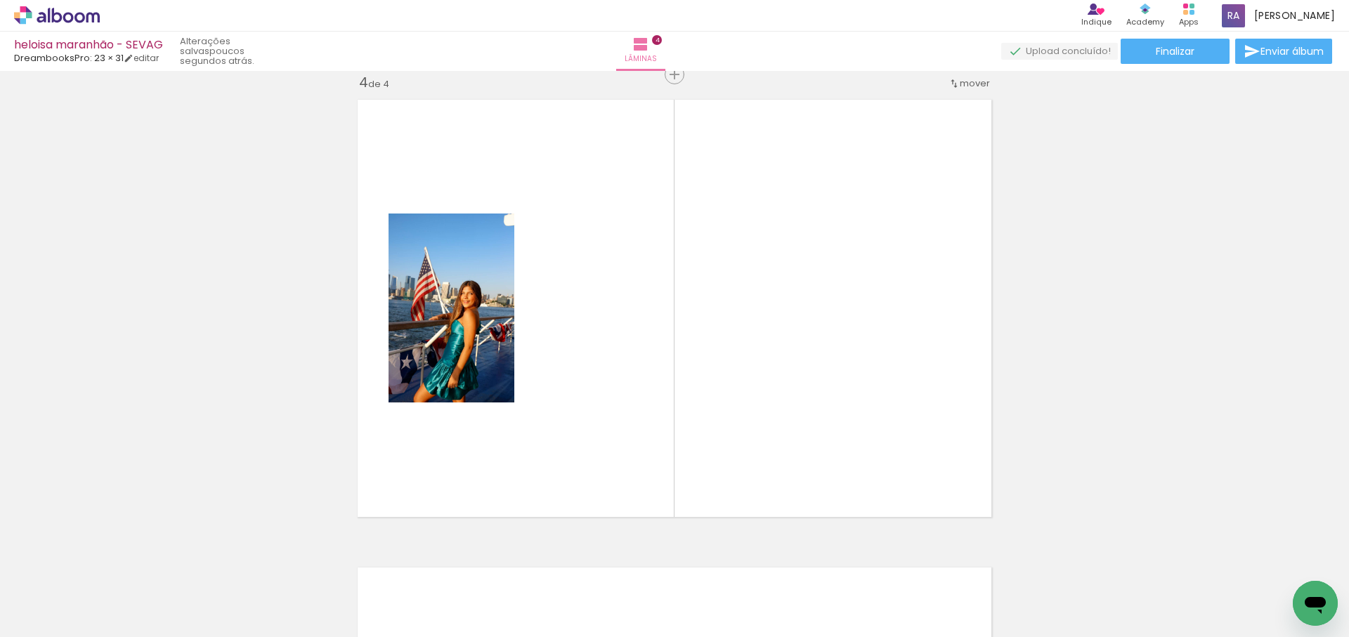
scroll to position [1422, 0]
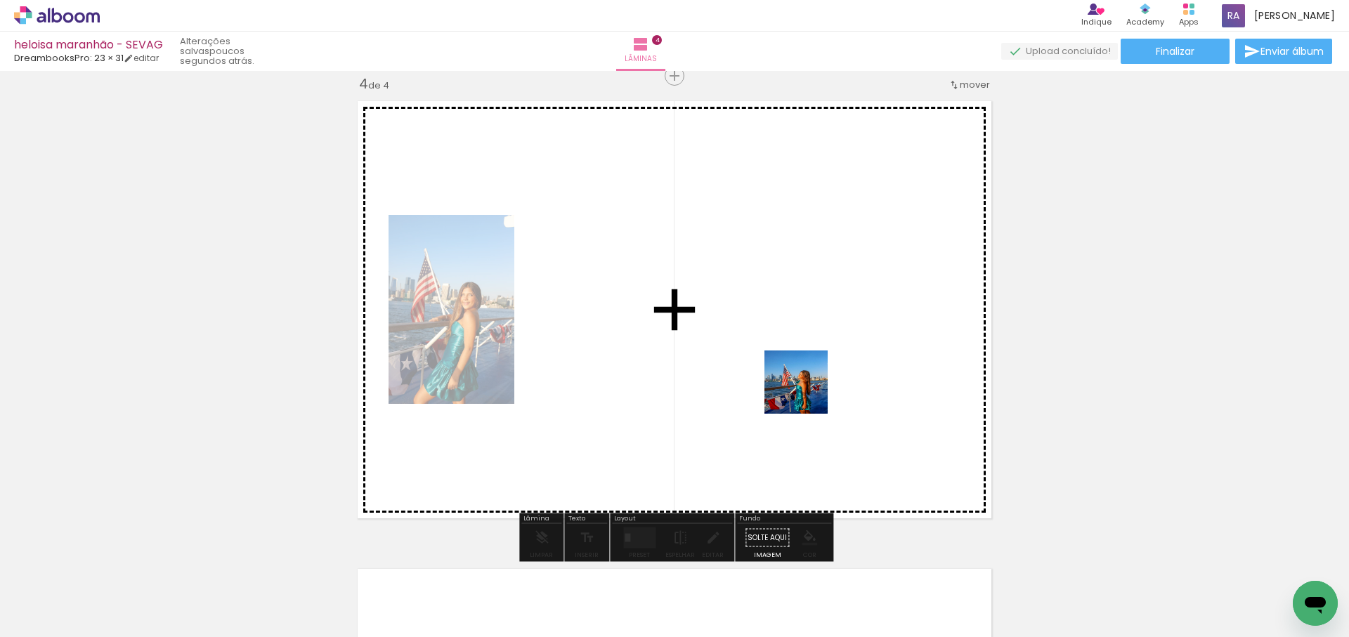
drag, startPoint x: 582, startPoint y: 596, endPoint x: 808, endPoint y: 392, distance: 304.9
click at [808, 392] on quentale-workspace at bounding box center [674, 318] width 1349 height 637
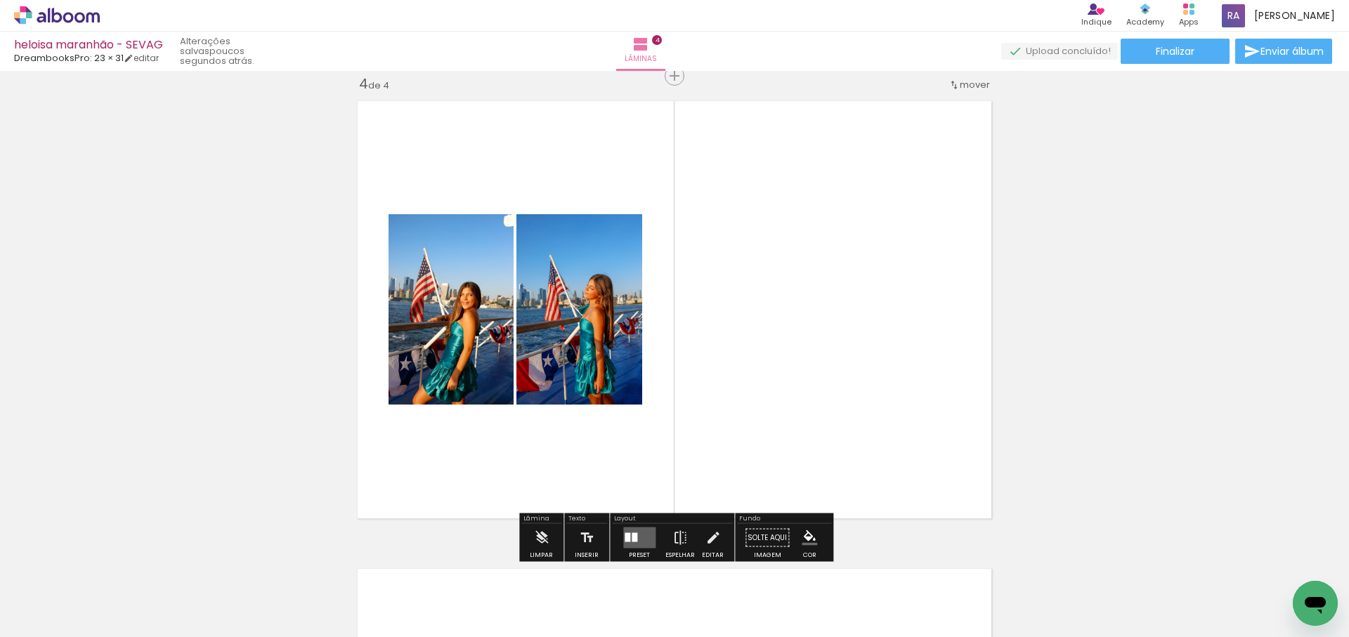
click at [635, 535] on quentale-layouter at bounding box center [639, 538] width 32 height 21
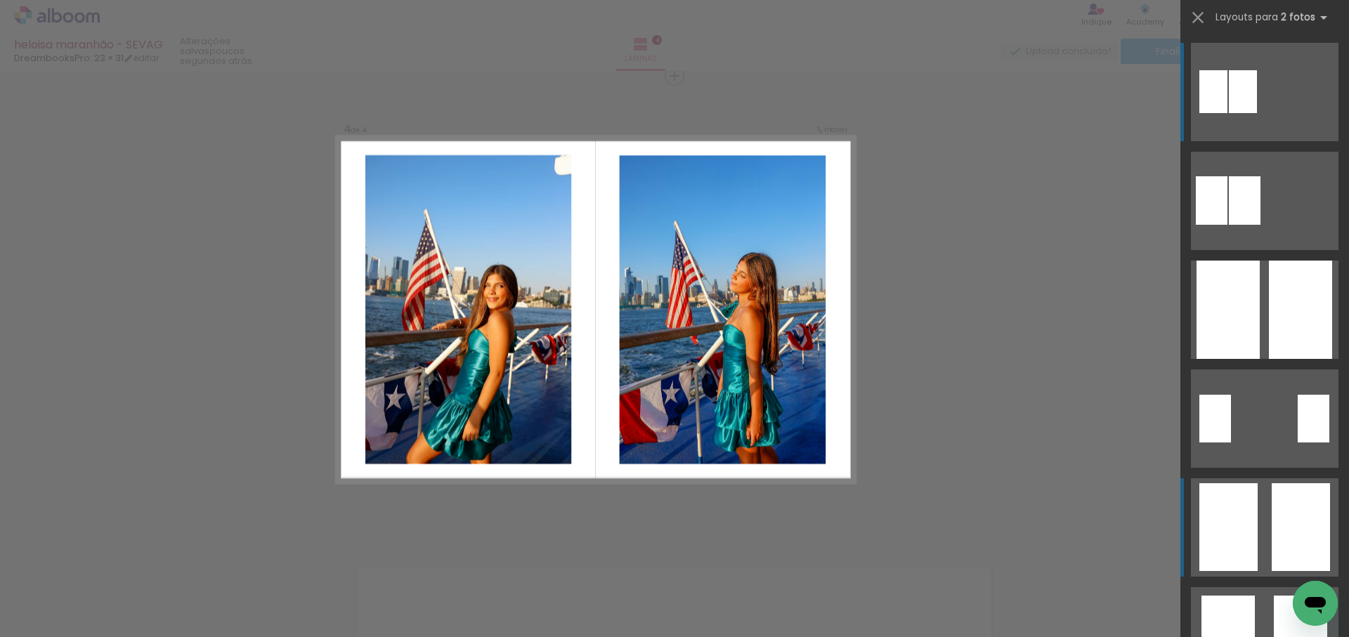
click at [1257, 113] on div at bounding box center [1243, 91] width 28 height 43
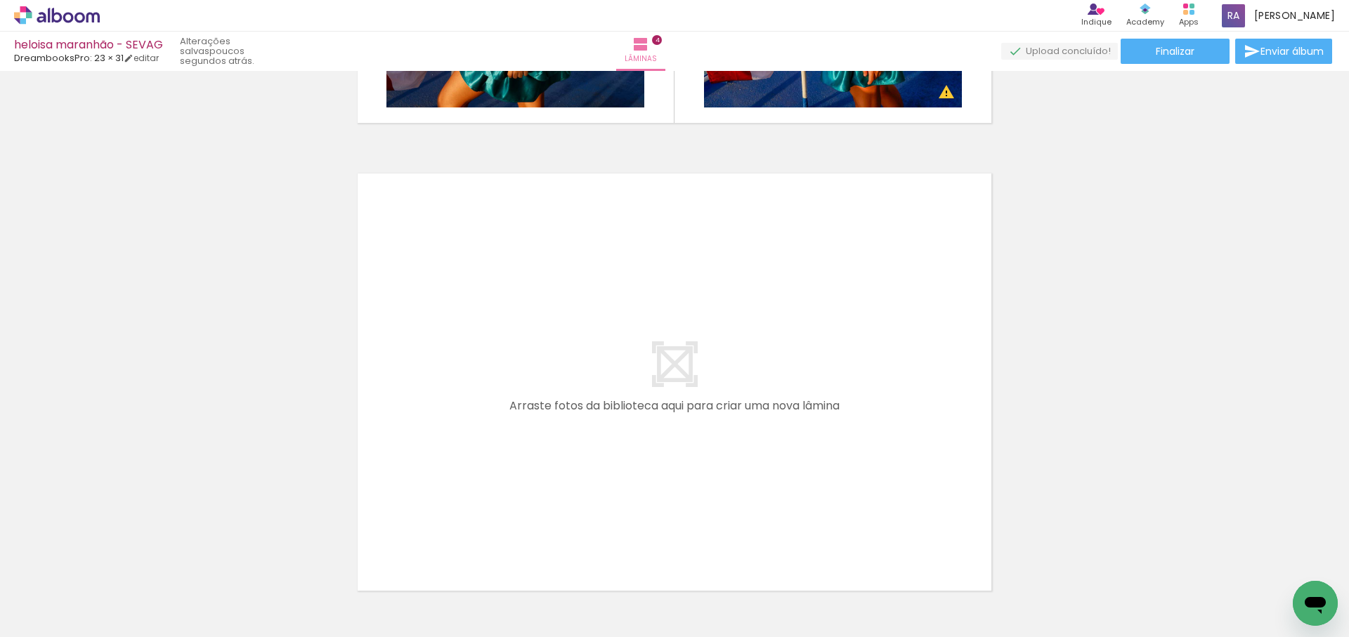
scroll to position [1916, 0]
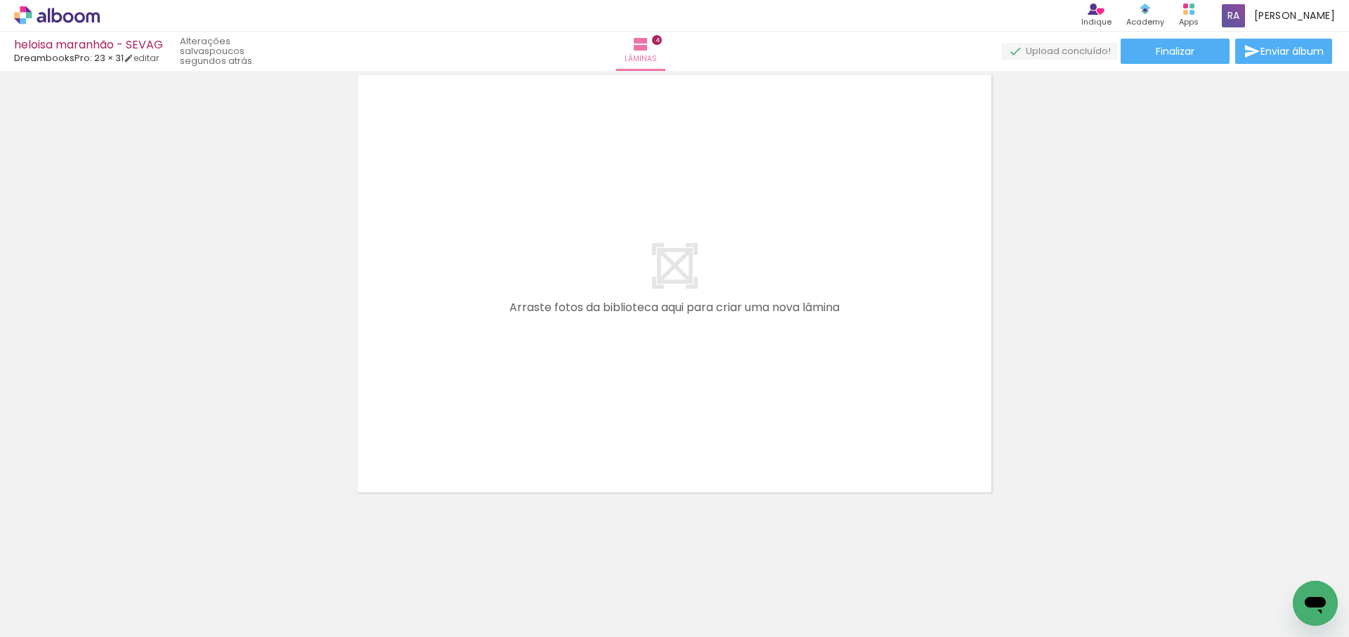
drag, startPoint x: 661, startPoint y: 587, endPoint x: 712, endPoint y: 443, distance: 152.2
click at [695, 355] on quentale-workspace at bounding box center [674, 318] width 1349 height 637
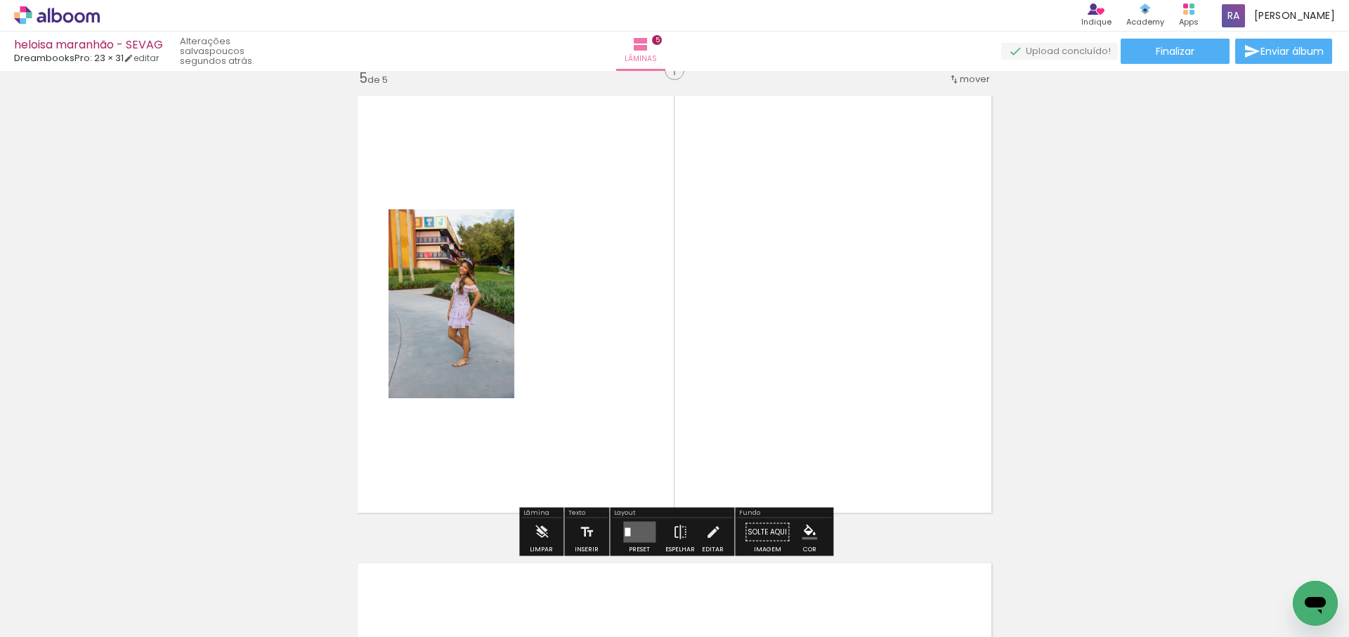
scroll to position [1890, 0]
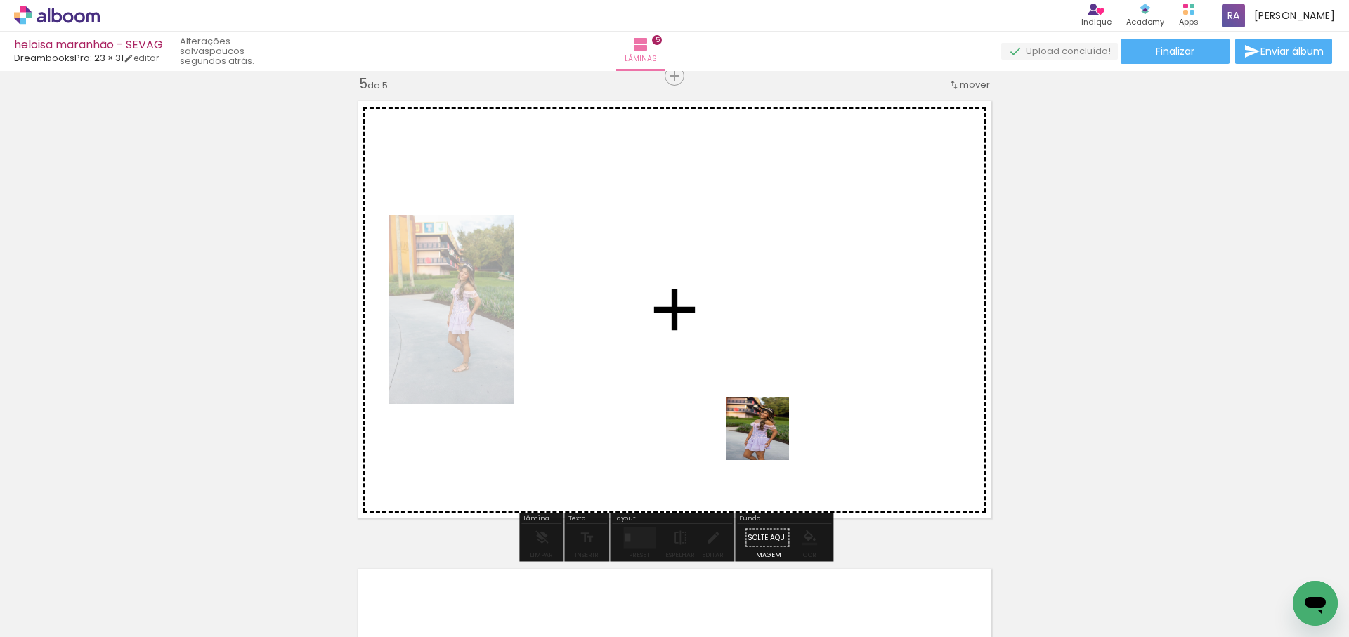
drag, startPoint x: 748, startPoint y: 507, endPoint x: 785, endPoint y: 512, distance: 36.9
click at [771, 433] on quentale-workspace at bounding box center [674, 318] width 1349 height 637
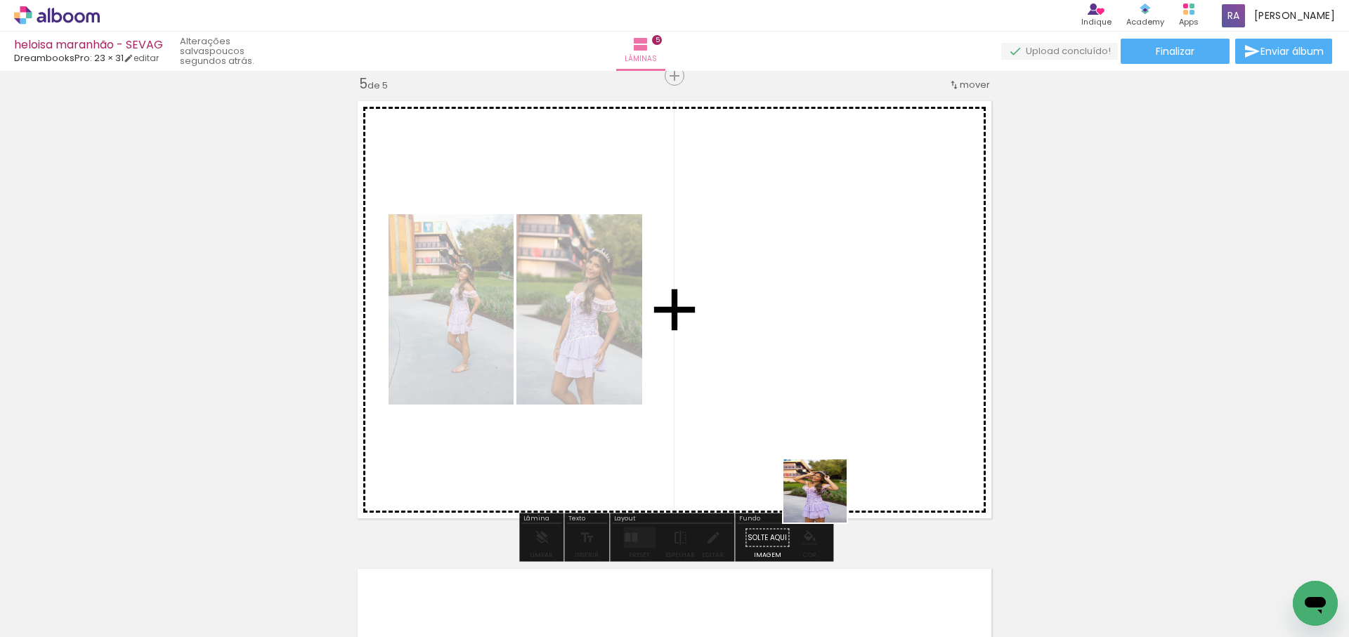
drag, startPoint x: 825, startPoint y: 502, endPoint x: 849, endPoint y: 402, distance: 102.4
click at [839, 416] on quentale-workspace at bounding box center [674, 318] width 1349 height 637
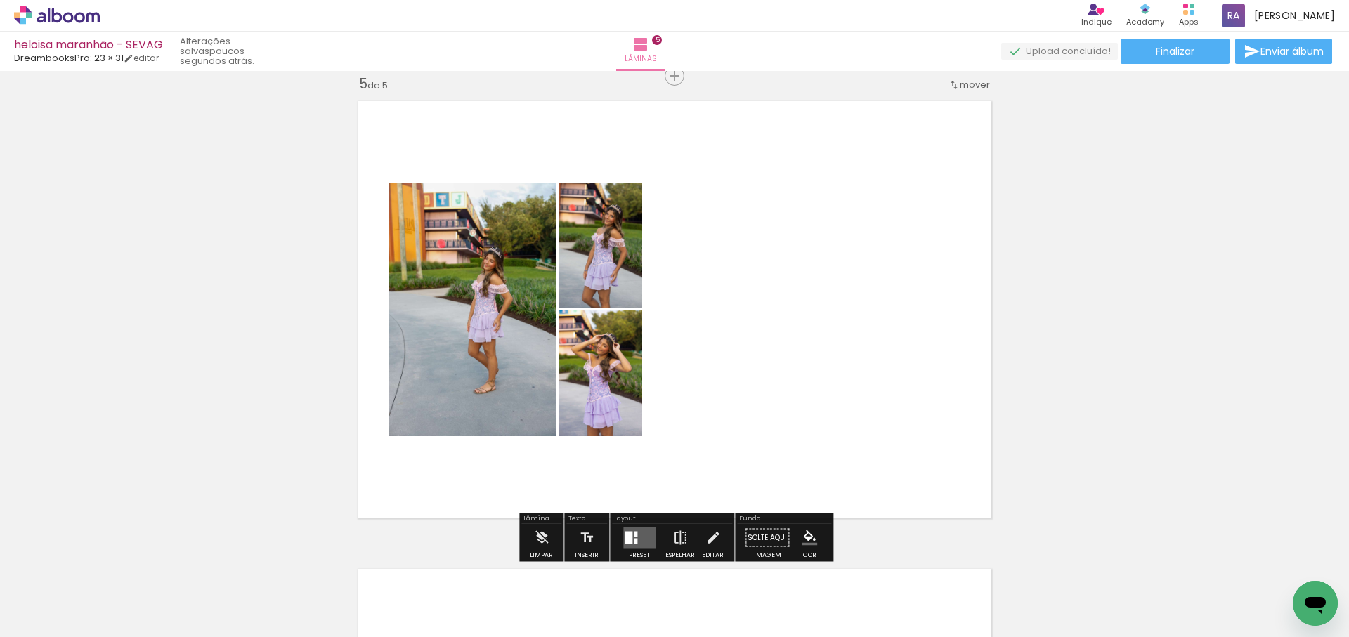
click at [883, 403] on quentale-workspace at bounding box center [674, 318] width 1349 height 637
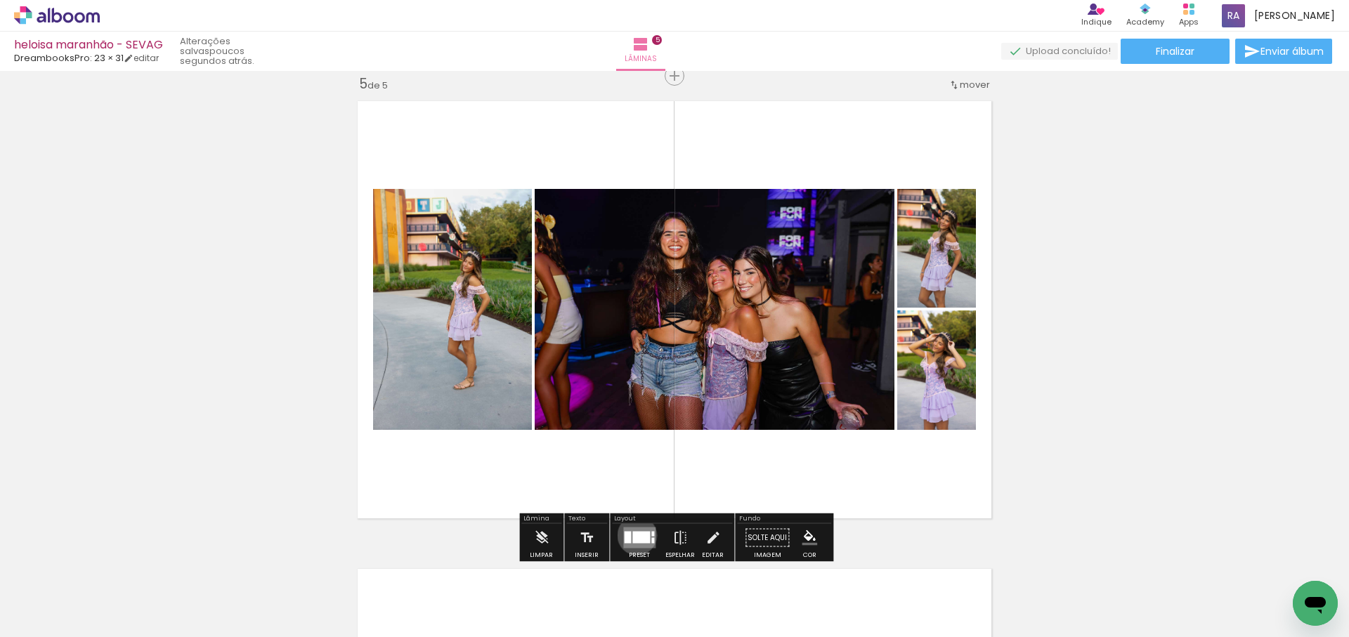
click at [634, 535] on div at bounding box center [641, 538] width 18 height 12
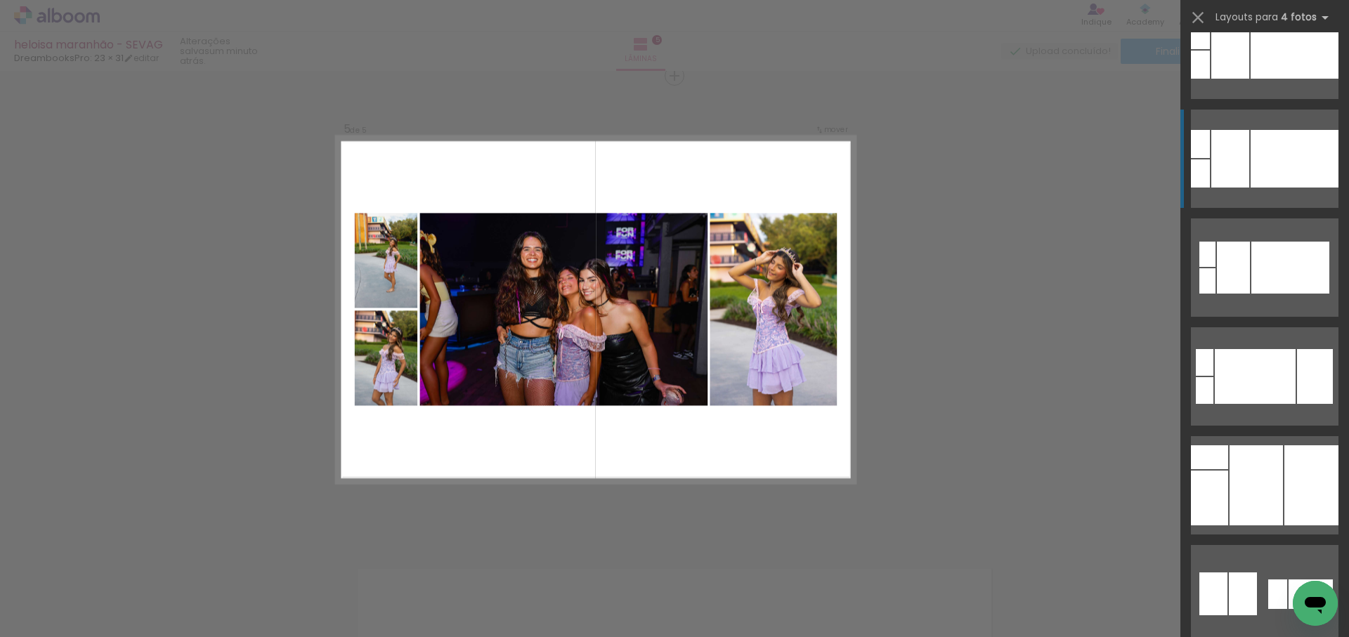
scroll to position [1575, 0]
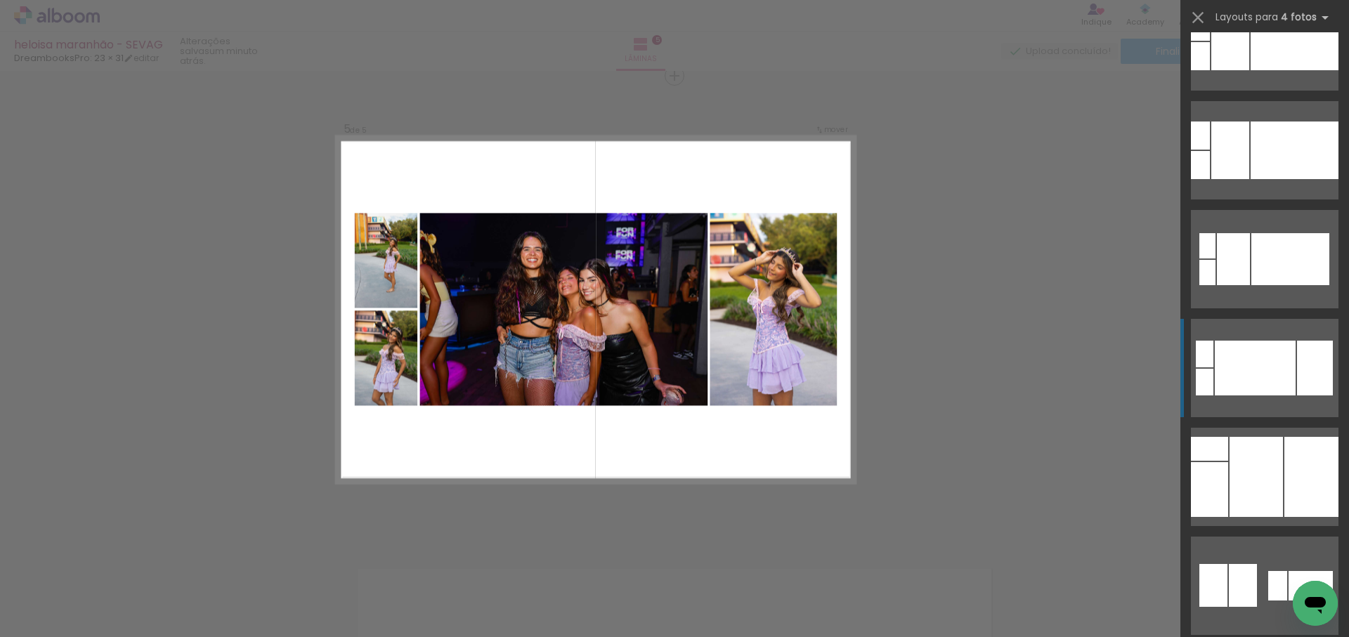
click at [1269, 285] on div at bounding box center [1290, 259] width 78 height 52
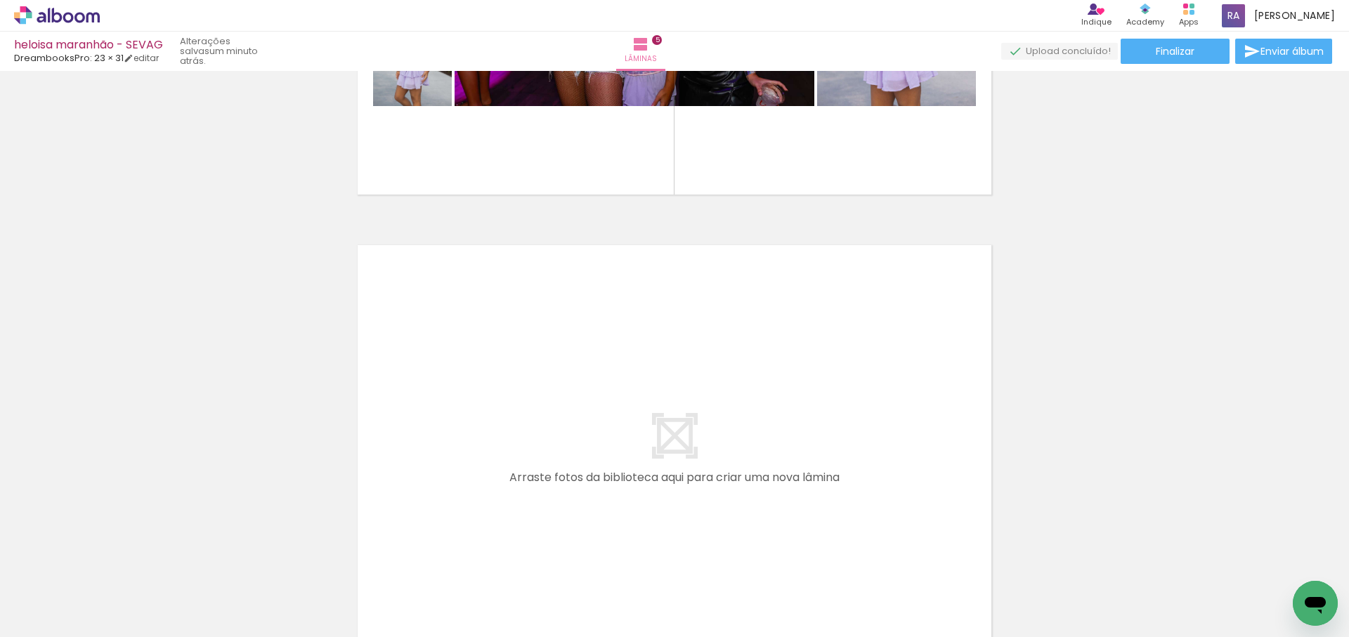
scroll to position [2234, 0]
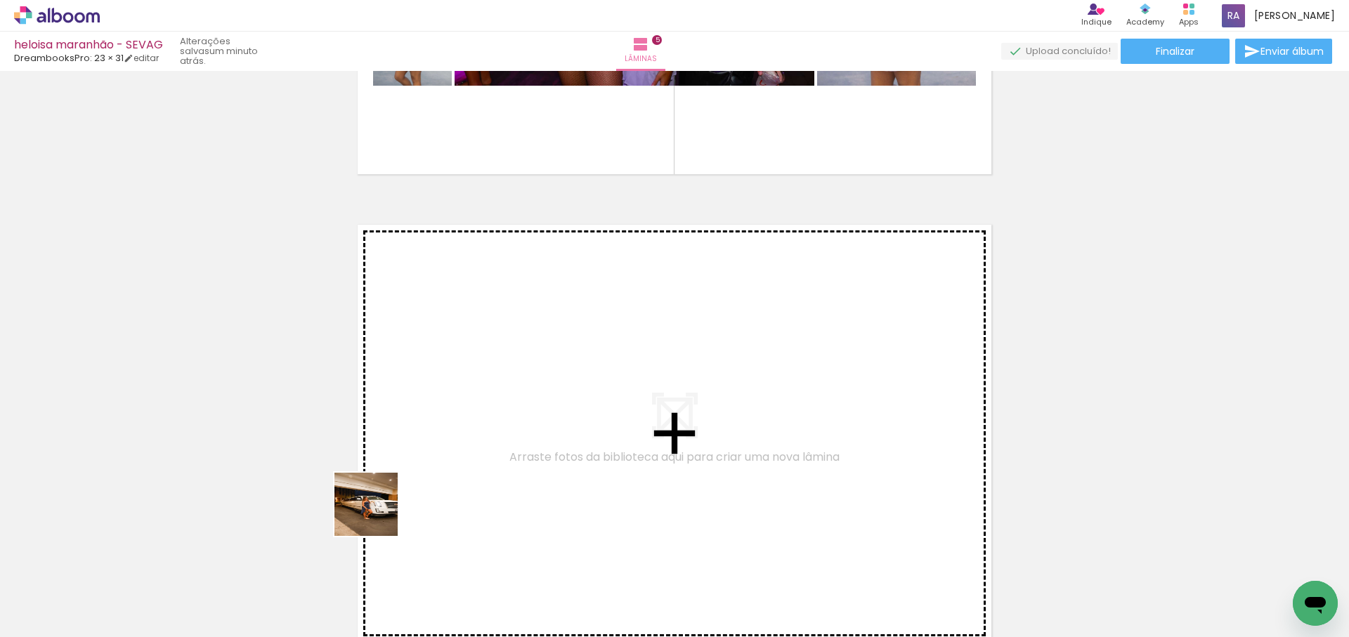
drag, startPoint x: 275, startPoint y: 608, endPoint x: 523, endPoint y: 404, distance: 320.9
click at [523, 404] on quentale-workspace at bounding box center [674, 318] width 1349 height 637
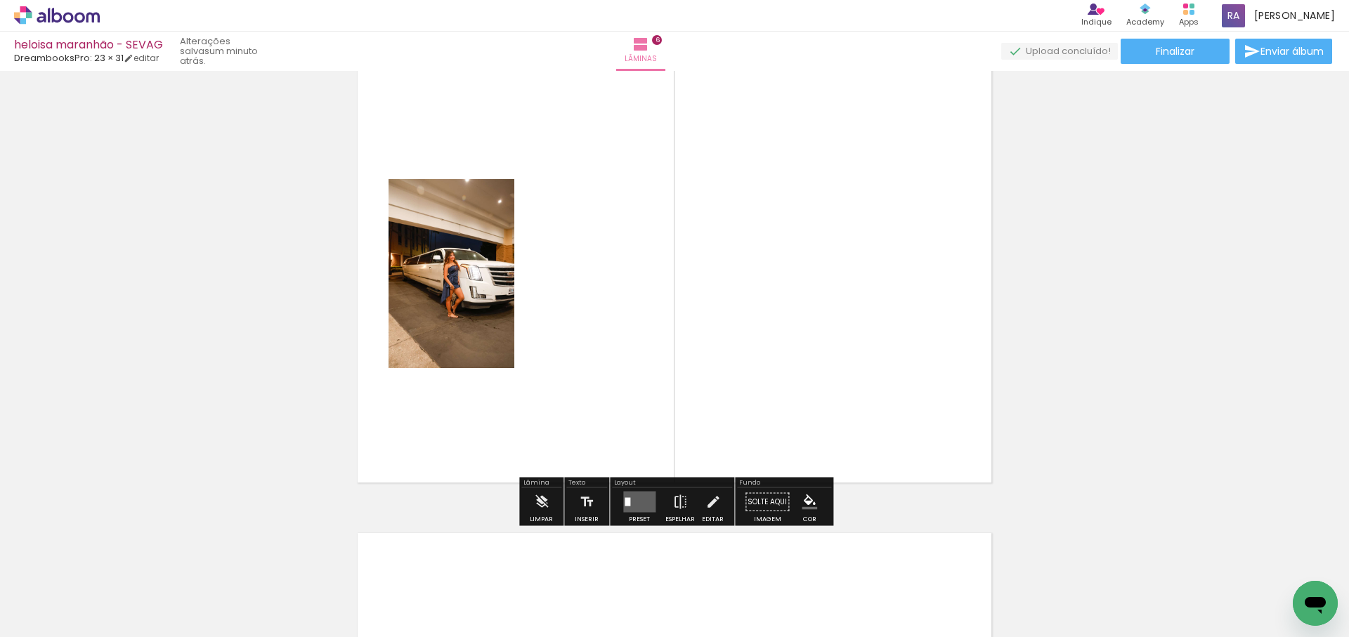
scroll to position [2395, 0]
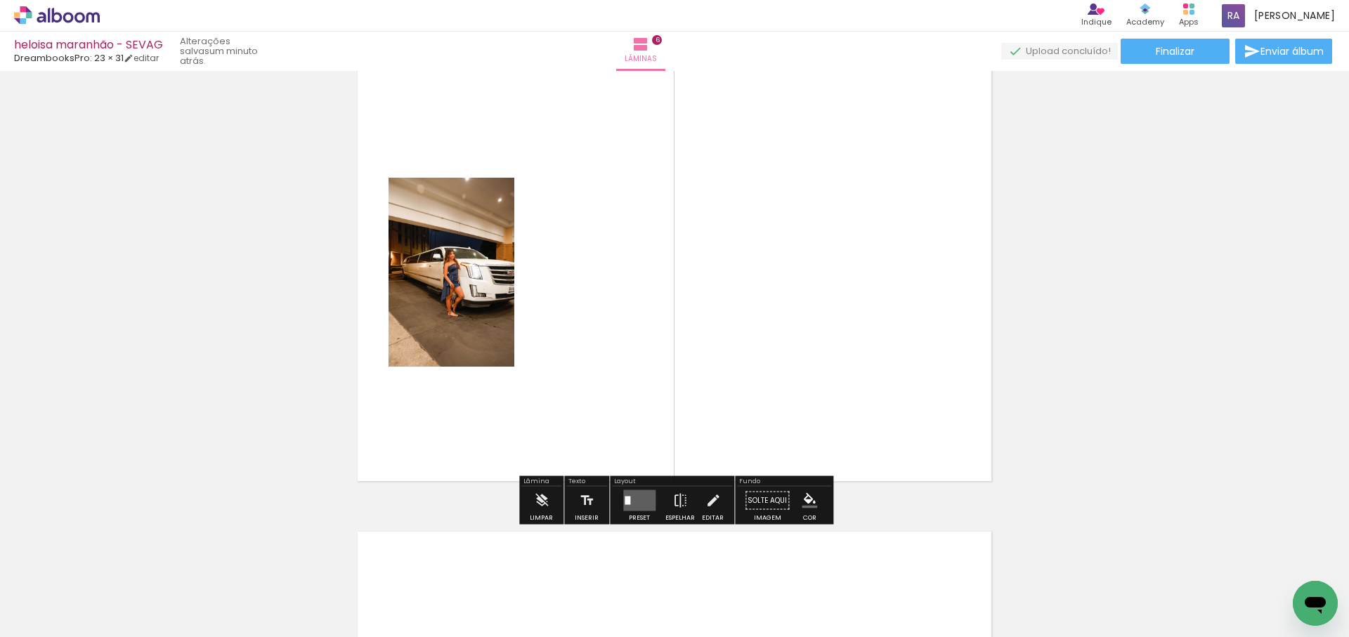
drag, startPoint x: 367, startPoint y: 577, endPoint x: 766, endPoint y: 341, distance: 462.7
click at [766, 341] on quentale-workspace at bounding box center [674, 318] width 1349 height 637
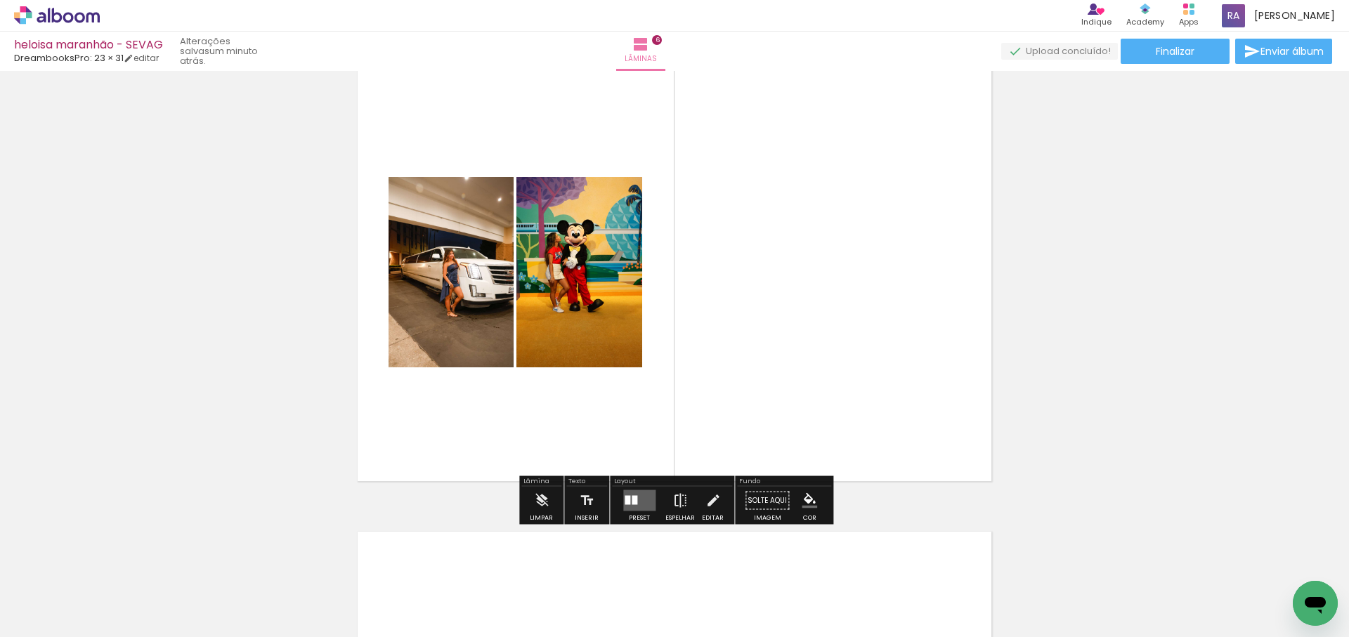
click at [637, 500] on quentale-layouter at bounding box center [639, 500] width 32 height 21
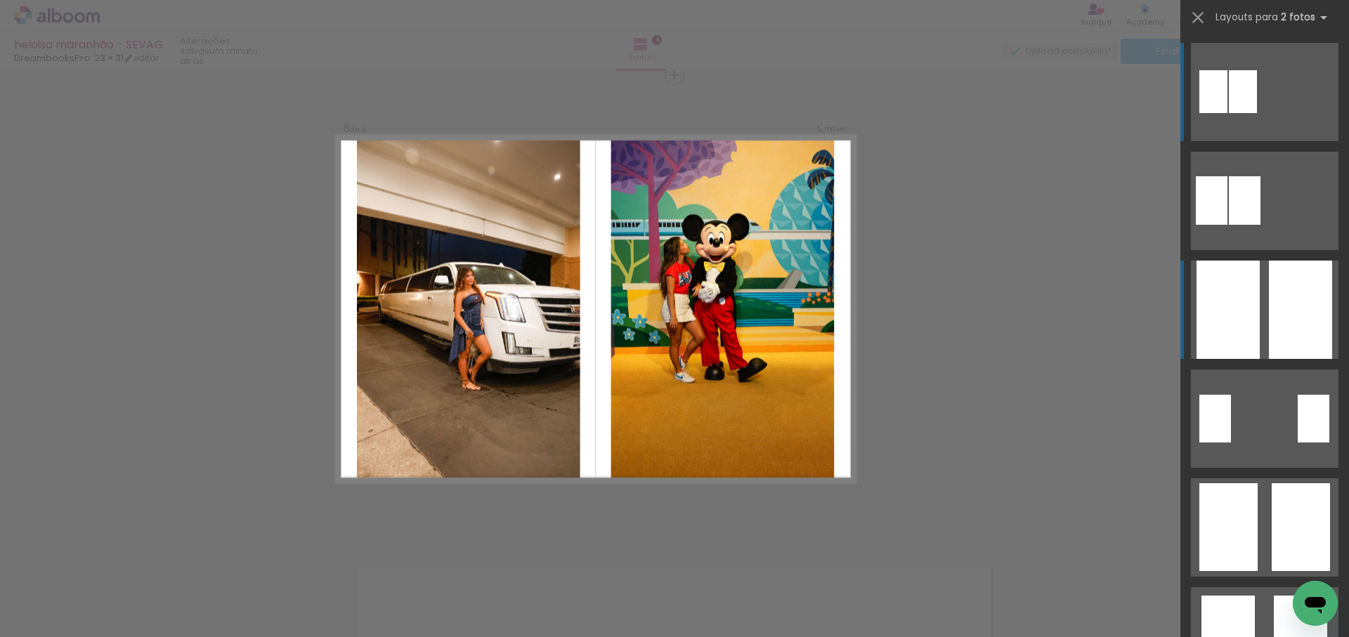
scroll to position [2358, 0]
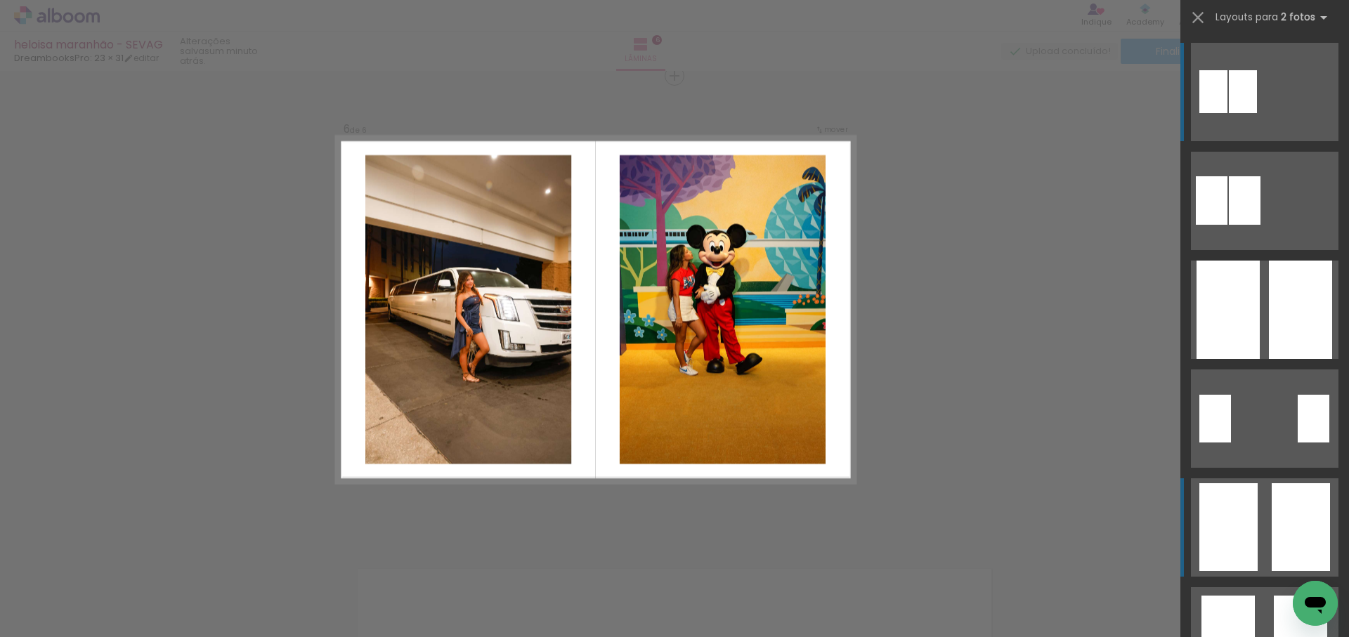
click at [1260, 225] on div at bounding box center [1245, 200] width 32 height 48
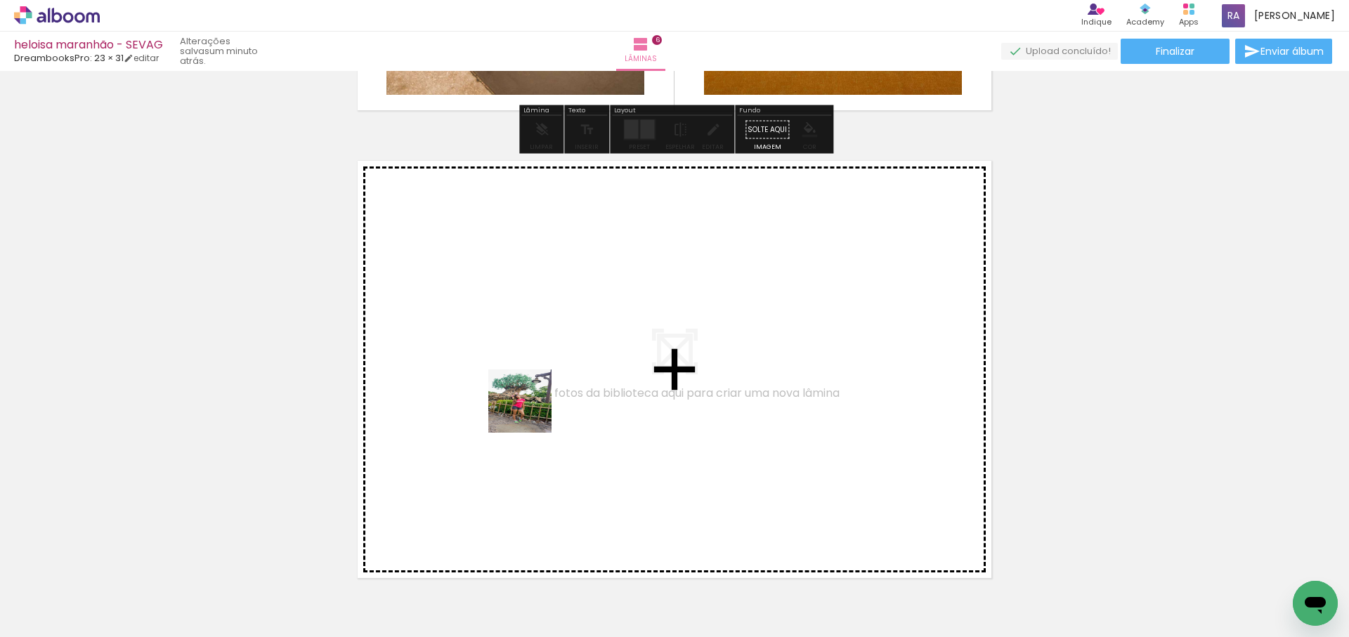
click at [531, 410] on quentale-workspace at bounding box center [674, 318] width 1349 height 637
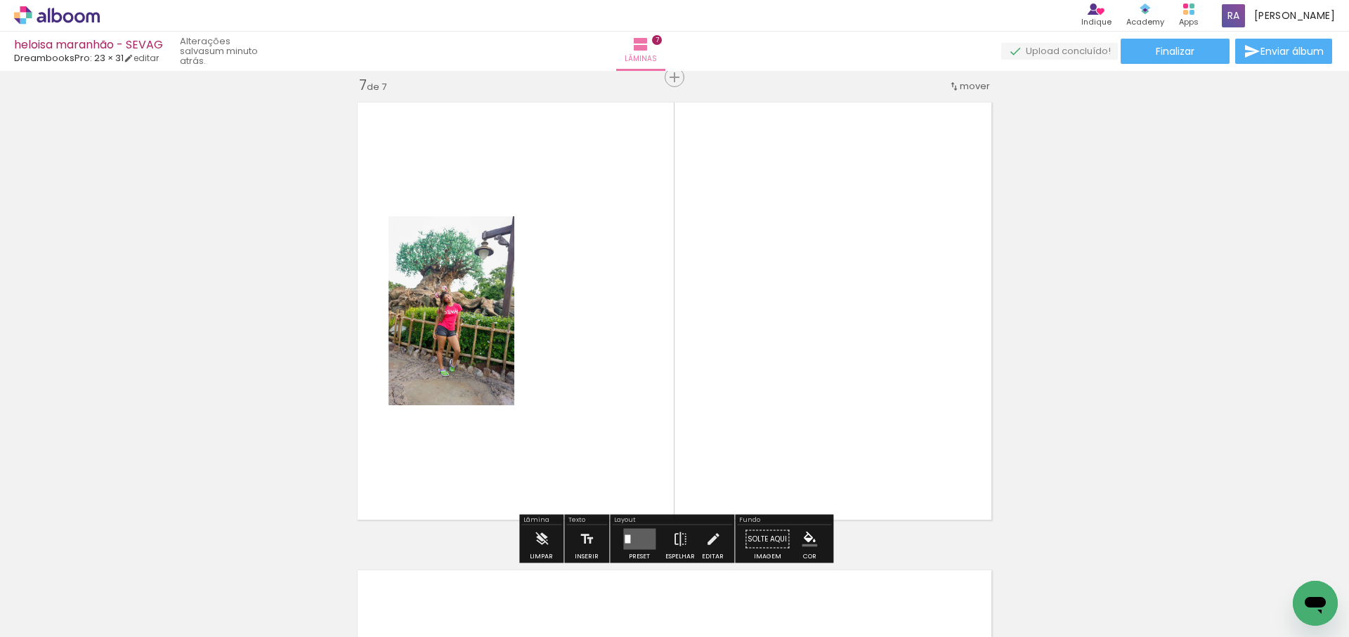
scroll to position [2826, 0]
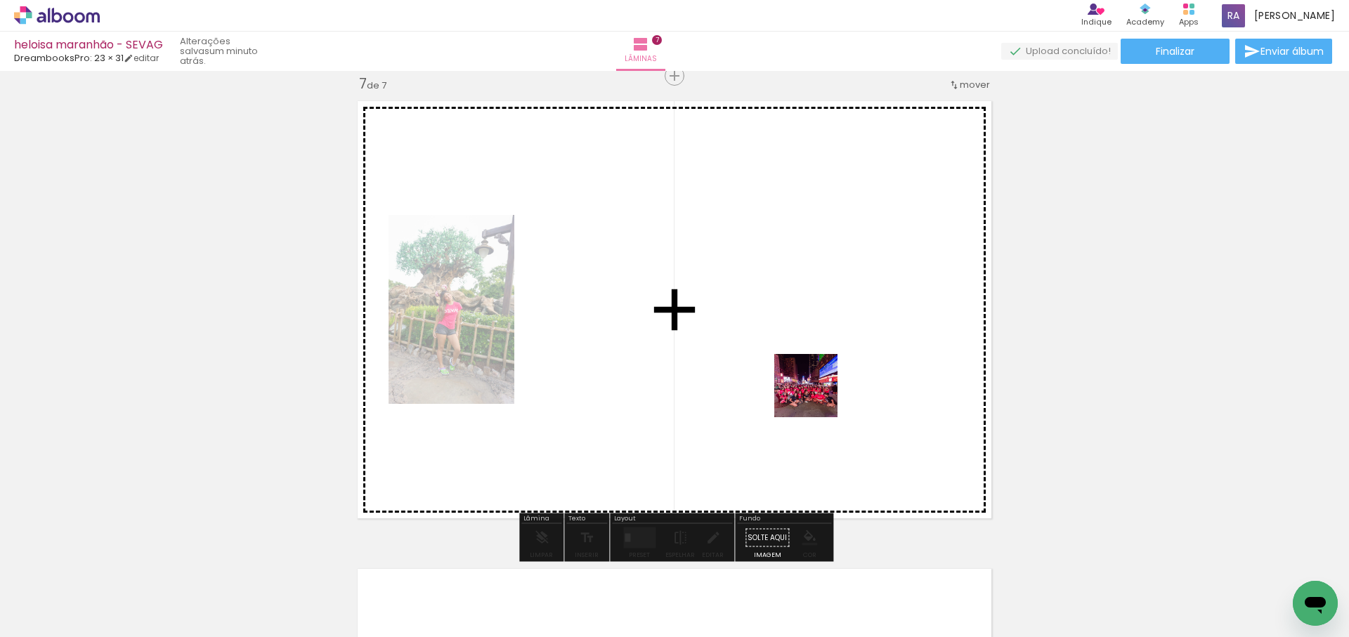
drag, startPoint x: 825, startPoint y: 606, endPoint x: 816, endPoint y: 396, distance: 209.5
click at [816, 396] on quentale-workspace at bounding box center [674, 318] width 1349 height 637
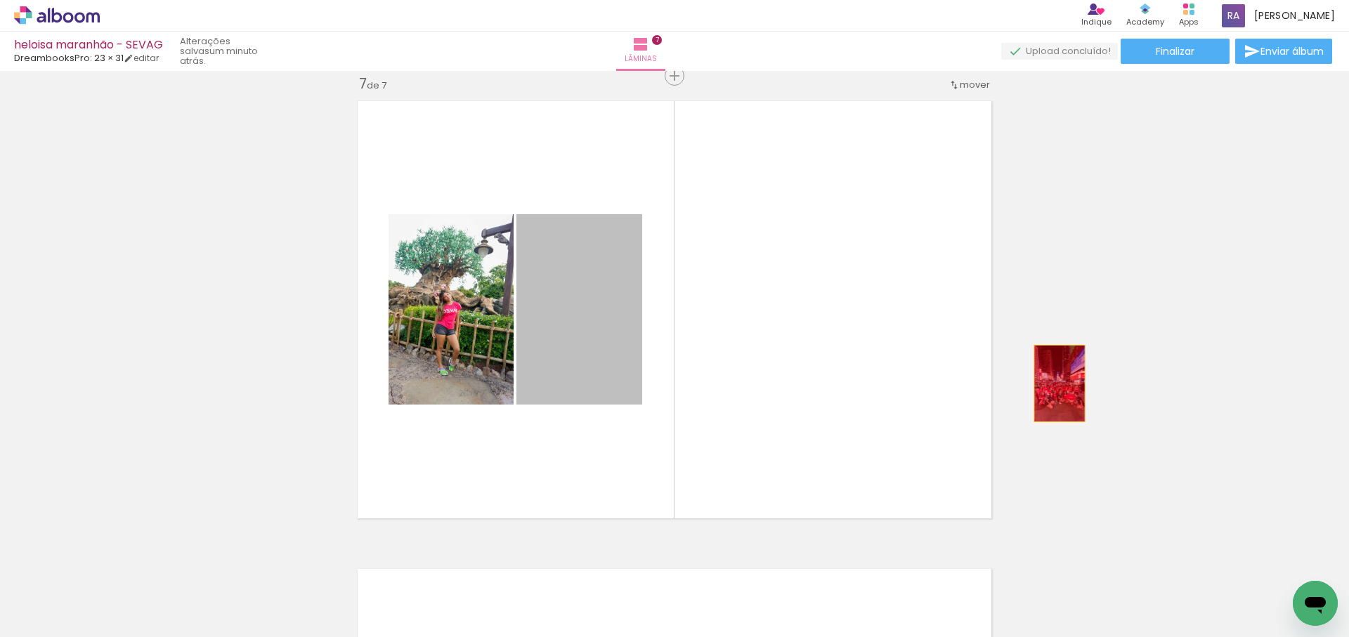
drag, startPoint x: 1014, startPoint y: 382, endPoint x: 1159, endPoint y: 412, distance: 148.5
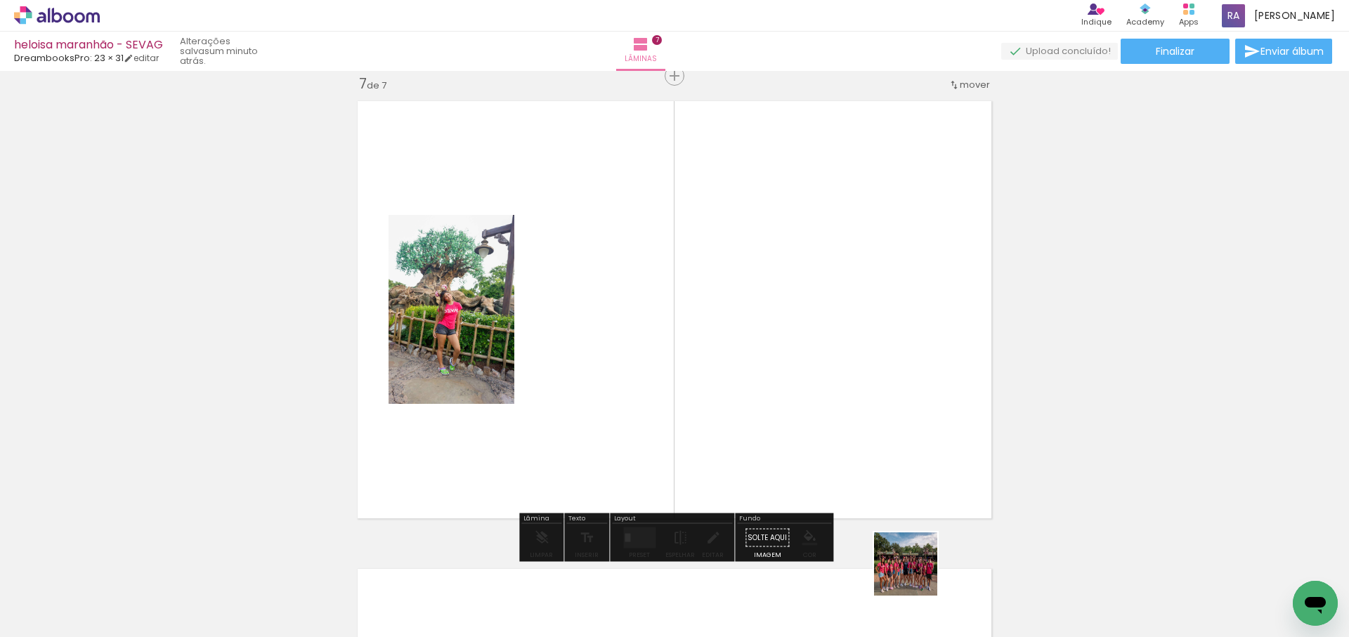
click at [868, 327] on quentale-workspace at bounding box center [674, 318] width 1349 height 637
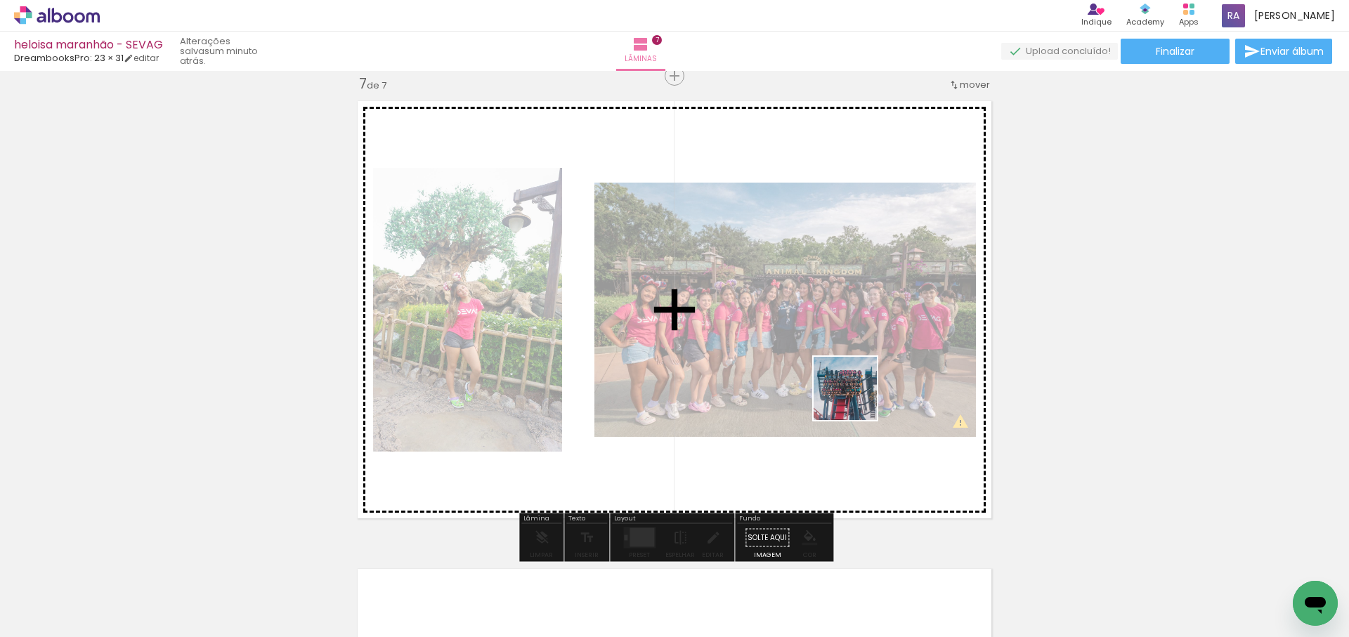
drag, startPoint x: 880, startPoint y: 439, endPoint x: 877, endPoint y: 419, distance: 20.7
click at [856, 397] on quentale-workspace at bounding box center [674, 318] width 1349 height 637
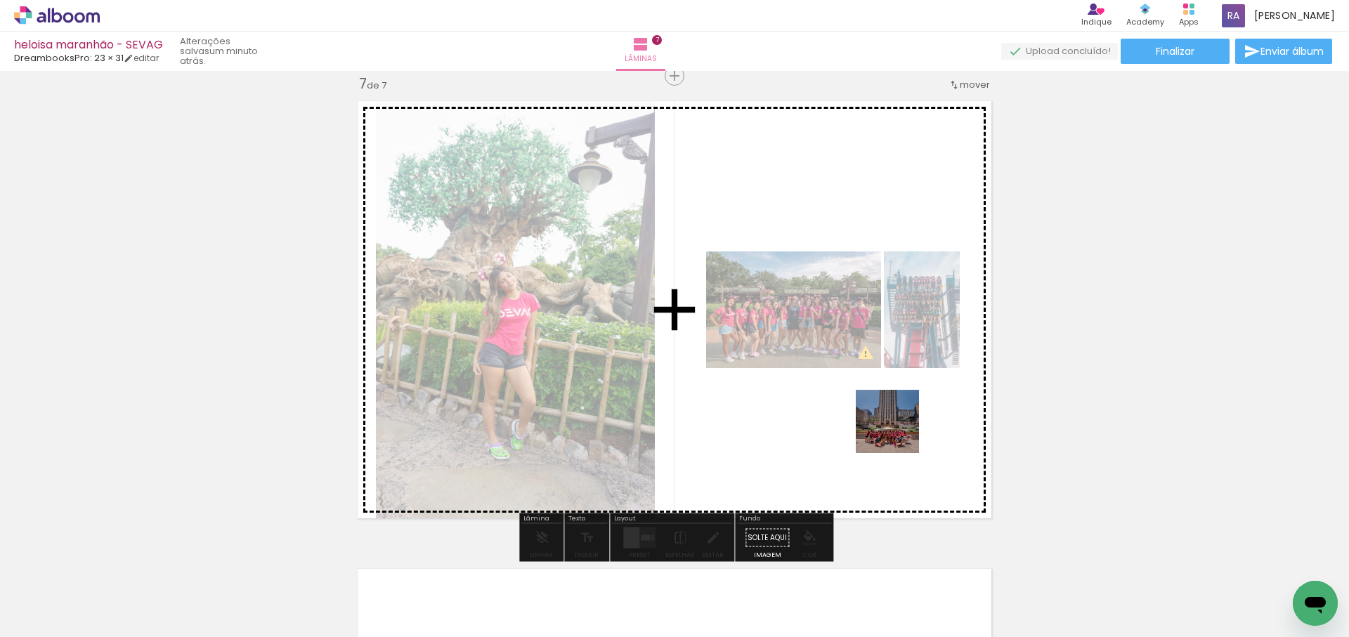
drag, startPoint x: 898, startPoint y: 432, endPoint x: 874, endPoint y: 377, distance: 60.4
click at [876, 381] on quentale-workspace at bounding box center [674, 318] width 1349 height 637
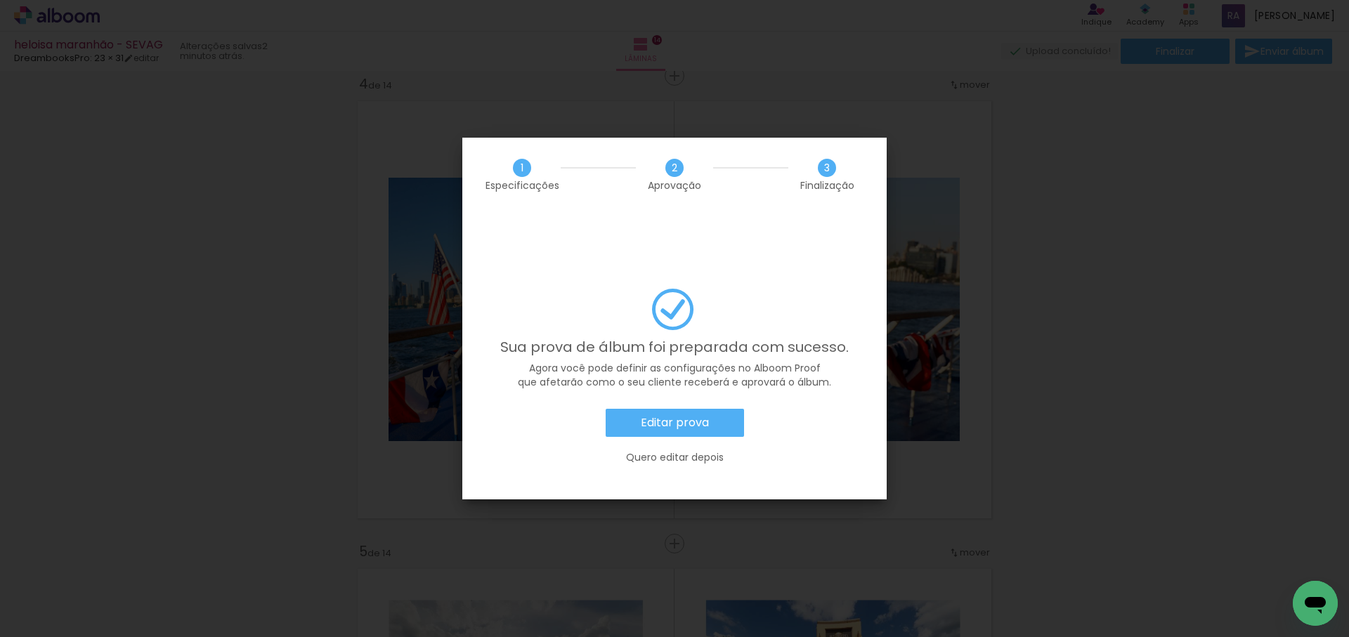
click at [0, 0] on slot "Editar prova" at bounding box center [0, 0] width 0 height 0
